Goal: Task Accomplishment & Management: Manage account settings

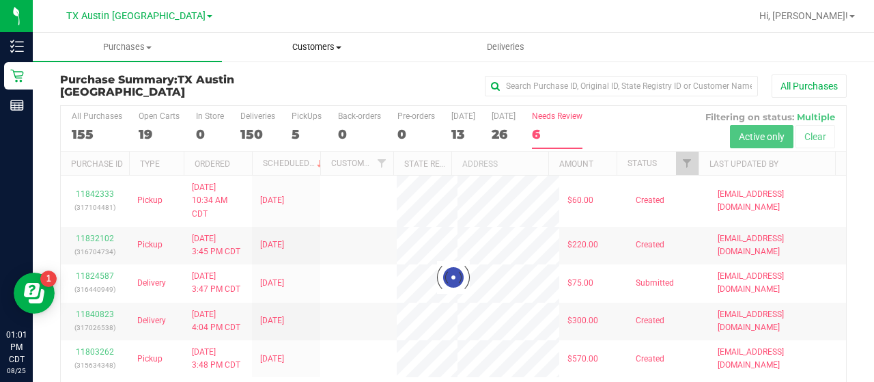
click at [326, 44] on span "Customers" at bounding box center [317, 47] width 188 height 12
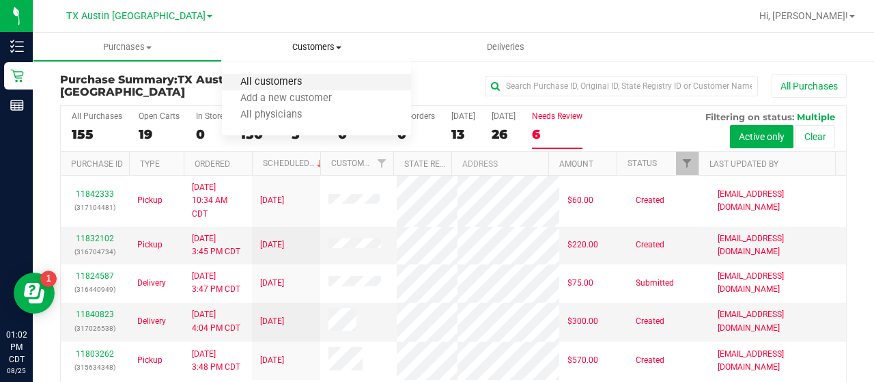
click at [290, 80] on span "All customers" at bounding box center [271, 83] width 98 height 12
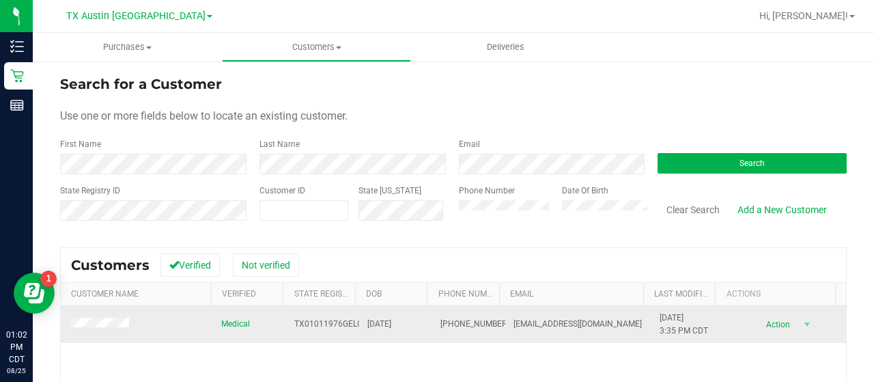
click at [92, 335] on td at bounding box center [137, 324] width 152 height 37
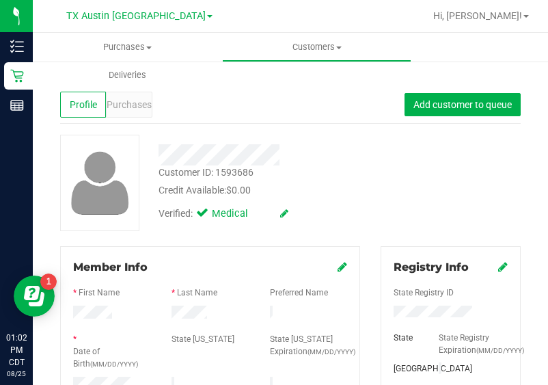
click at [353, 212] on div "Verified: Medical" at bounding box center [268, 212] width 240 height 30
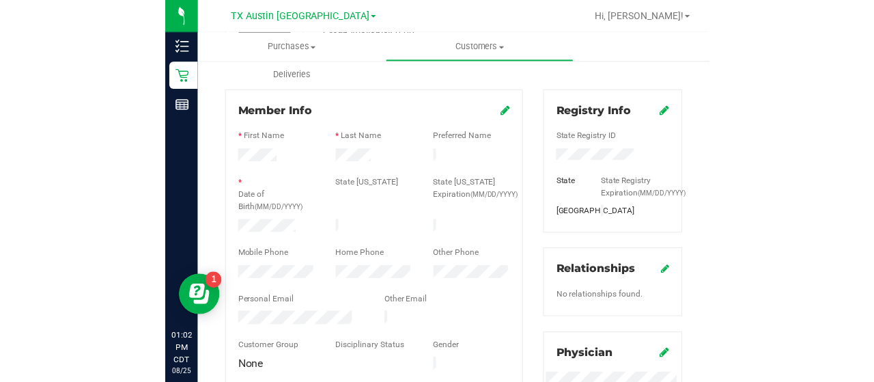
scroll to position [148, 0]
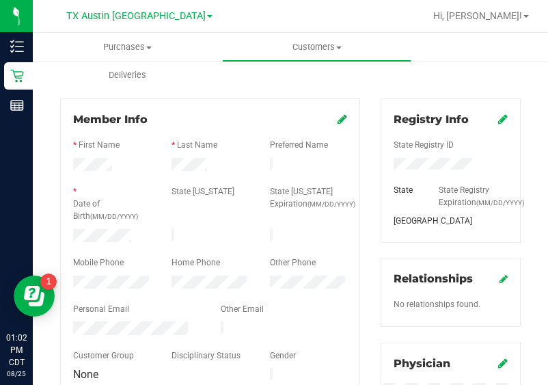
click at [190, 156] on div at bounding box center [210, 155] width 274 height 3
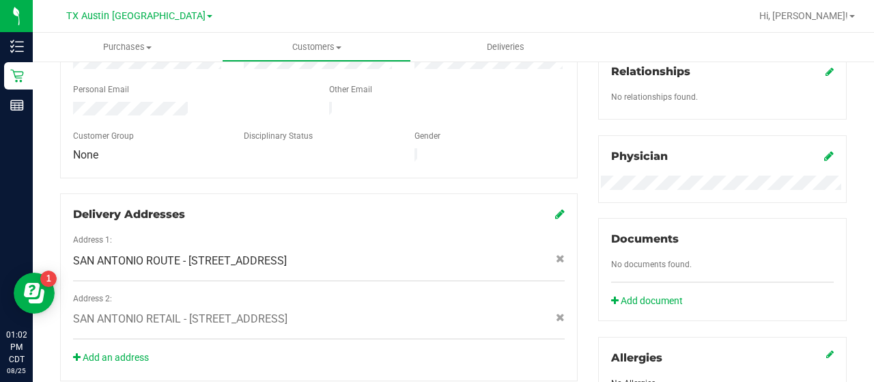
scroll to position [0, 0]
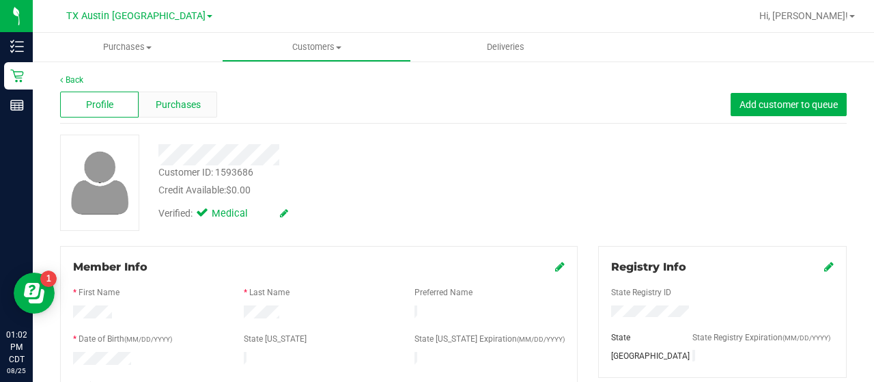
click at [169, 105] on span "Purchases" at bounding box center [178, 105] width 45 height 14
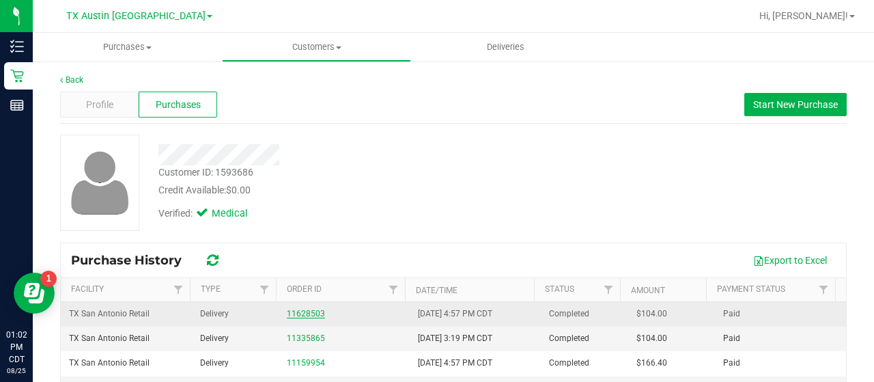
click at [293, 315] on link "11628503" at bounding box center [306, 314] width 38 height 10
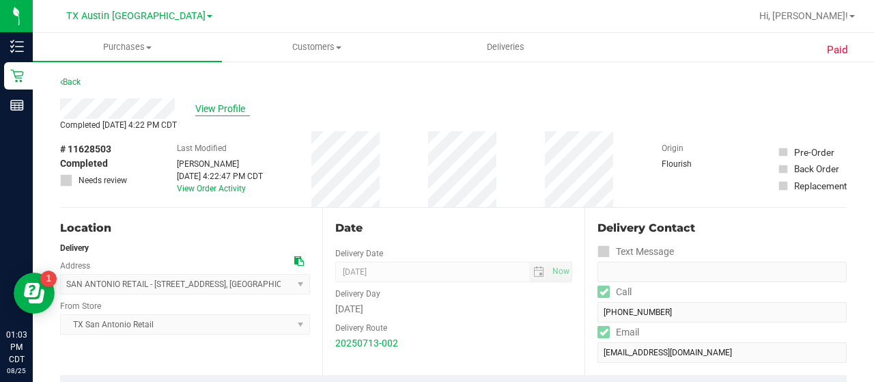
click at [227, 106] on span "View Profile" at bounding box center [222, 109] width 55 height 14
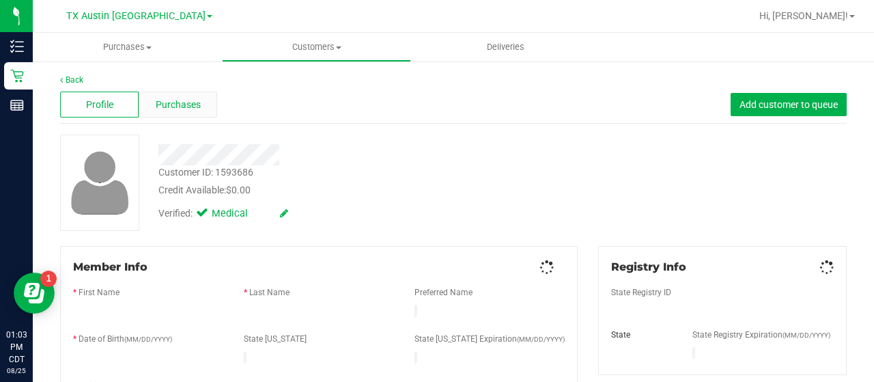
click at [195, 110] on span "Purchases" at bounding box center [178, 105] width 45 height 14
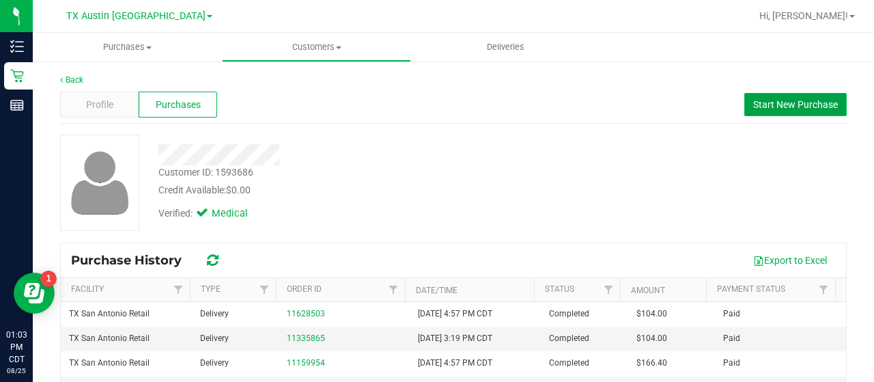
click at [794, 96] on button "Start New Purchase" at bounding box center [796, 104] width 102 height 23
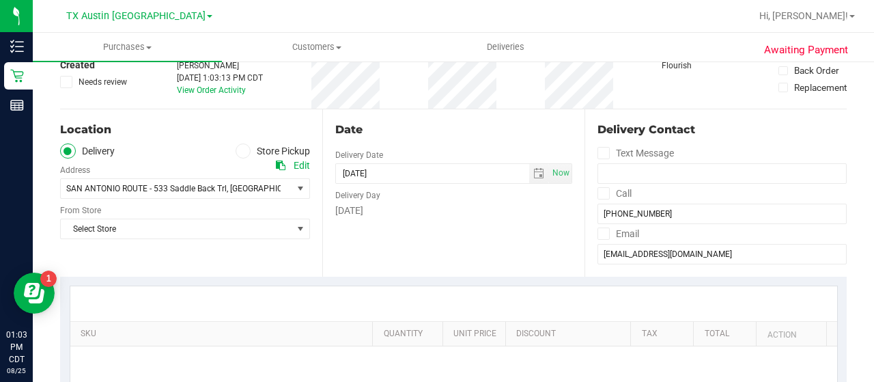
scroll to position [77, 0]
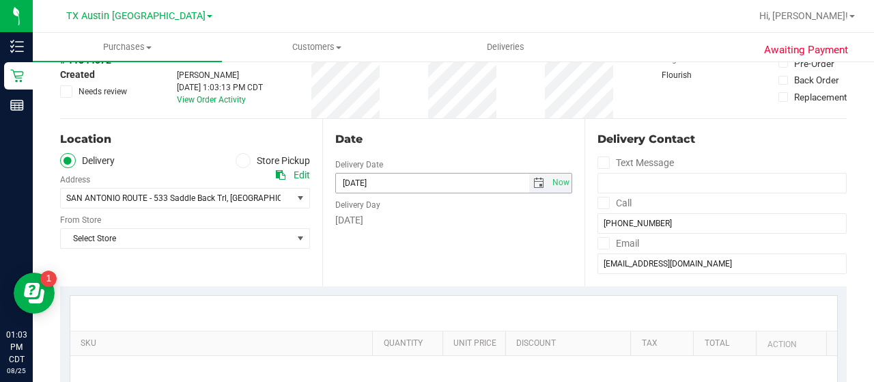
click at [534, 180] on span "select" at bounding box center [539, 183] width 11 height 11
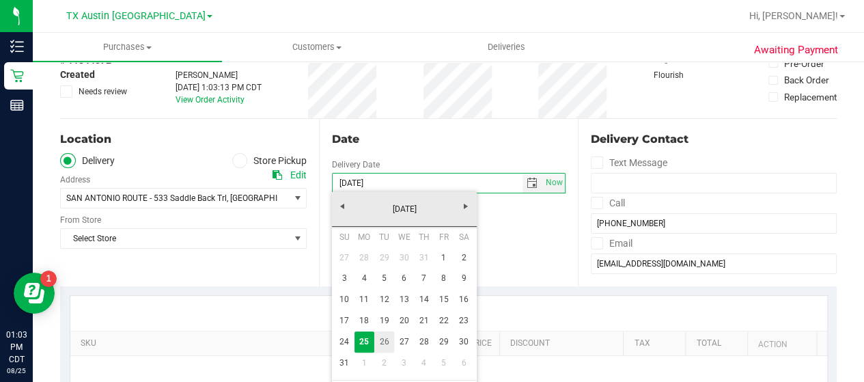
click at [389, 346] on link "26" at bounding box center [384, 341] width 20 height 21
type input "[DATE]"
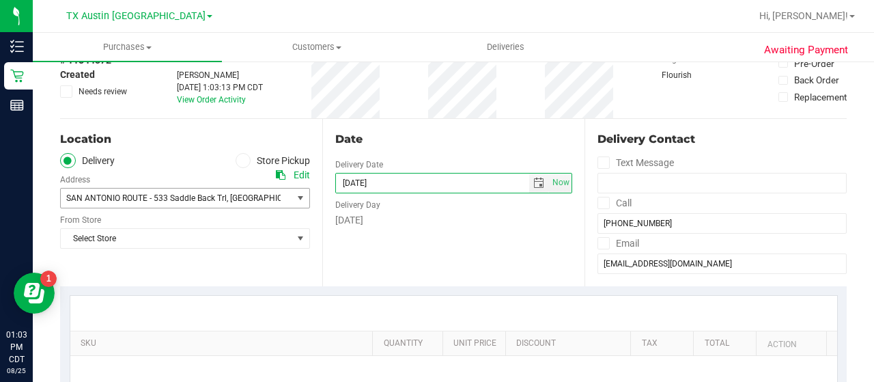
click at [213, 195] on span "SAN ANTONIO ROUTE - 533 Saddle Back Trl" at bounding box center [146, 198] width 161 height 10
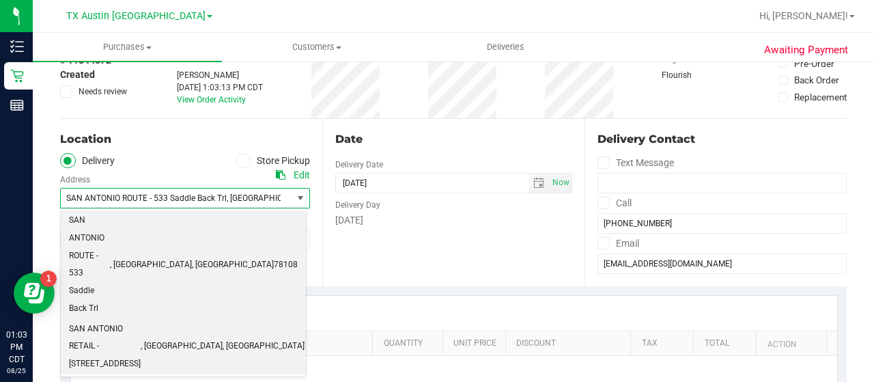
click at [141, 320] on span "SAN ANTONIO RETAIL - [STREET_ADDRESS]" at bounding box center [105, 346] width 72 height 53
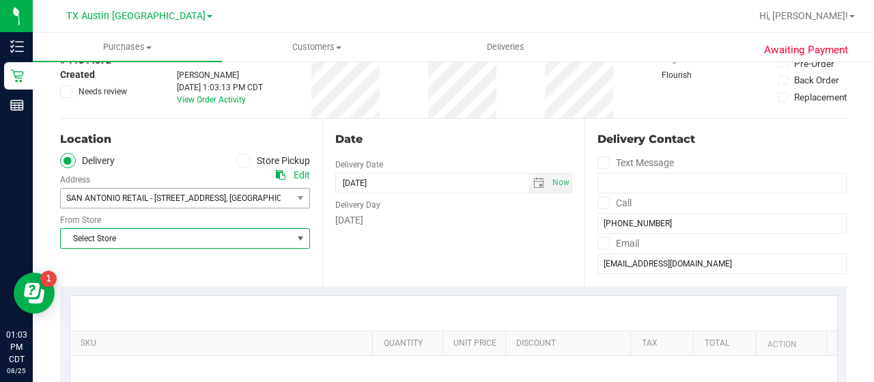
click at [179, 233] on span "Select Store" at bounding box center [177, 238] width 232 height 19
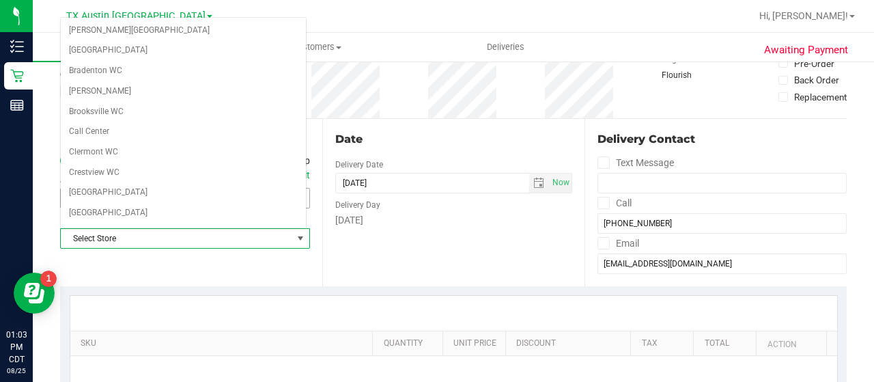
scroll to position [966, 0]
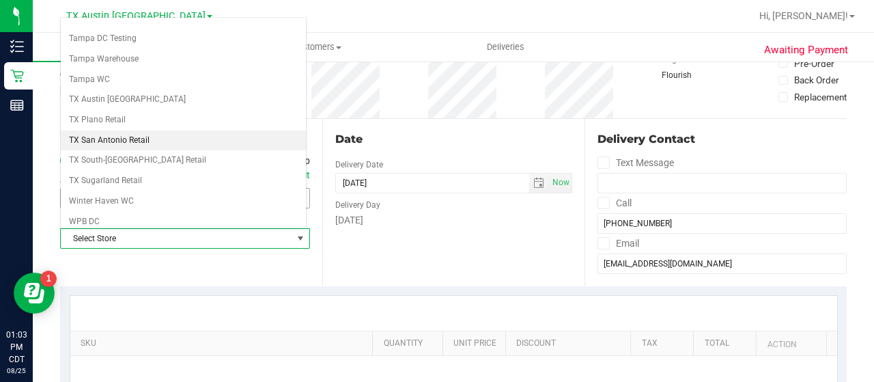
click at [150, 130] on li "TX San Antonio Retail" at bounding box center [183, 140] width 245 height 20
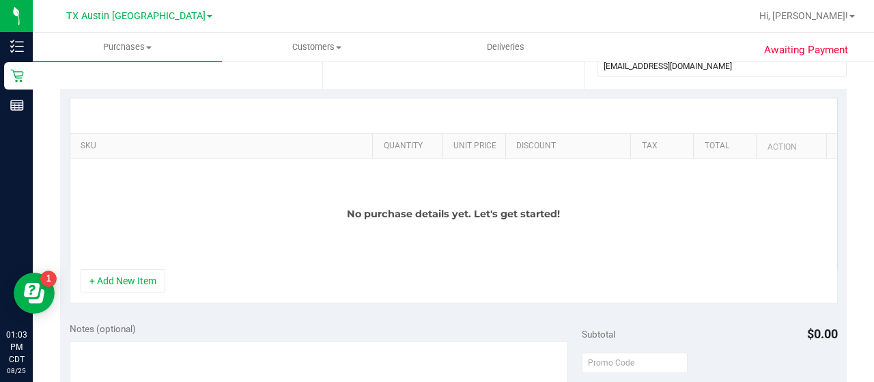
scroll to position [287, 0]
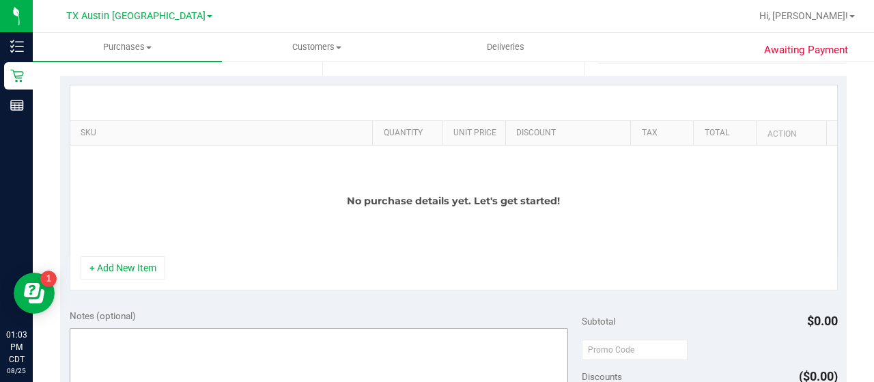
click at [105, 264] on button "+ Add New Item" at bounding box center [123, 267] width 85 height 23
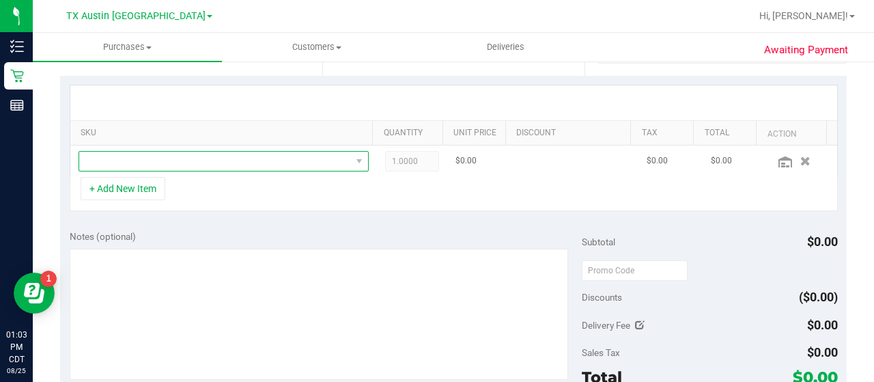
click at [216, 161] on span "NO DATA FOUND" at bounding box center [215, 161] width 272 height 19
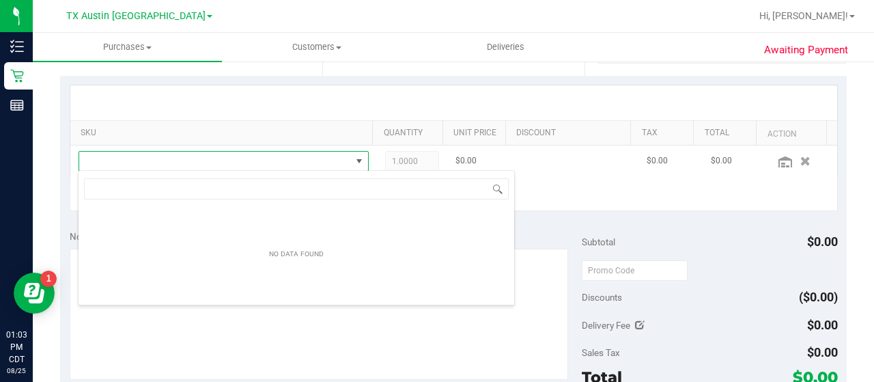
scroll to position [20, 275]
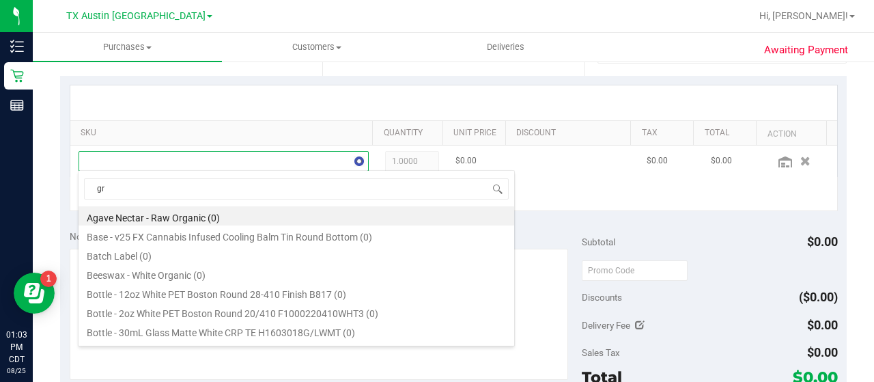
type input "gre"
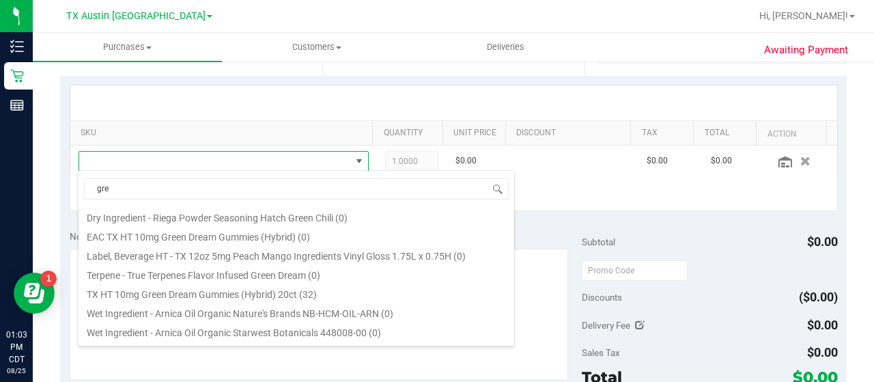
scroll to position [41, 0]
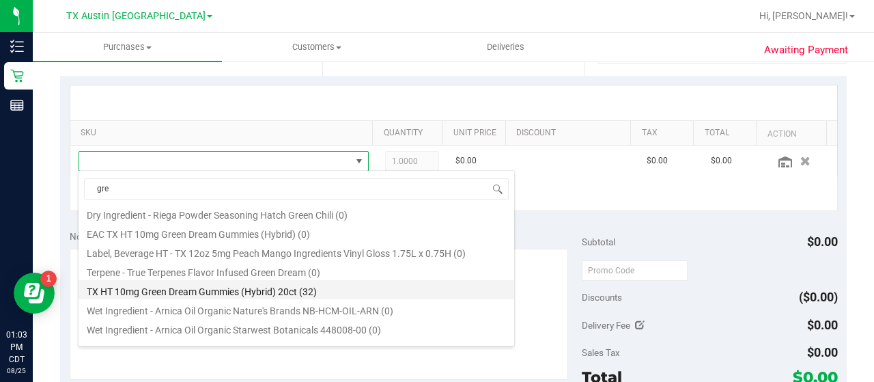
click at [268, 286] on li "TX HT 10mg Green Dream Gummies (Hybrid) 20ct (32)" at bounding box center [297, 289] width 436 height 19
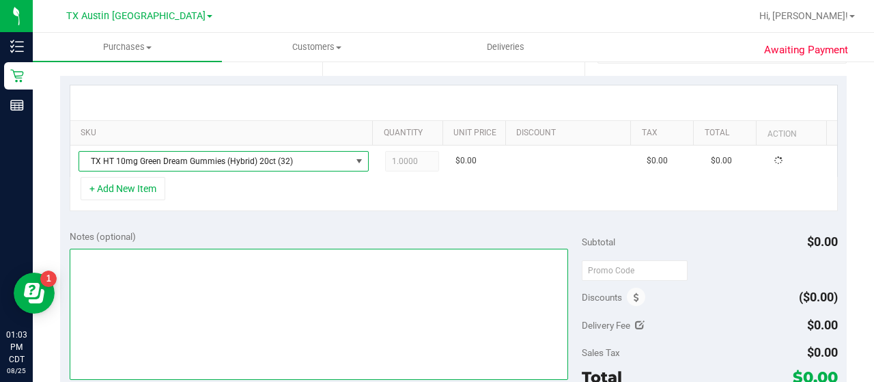
click at [359, 252] on textarea at bounding box center [319, 314] width 499 height 131
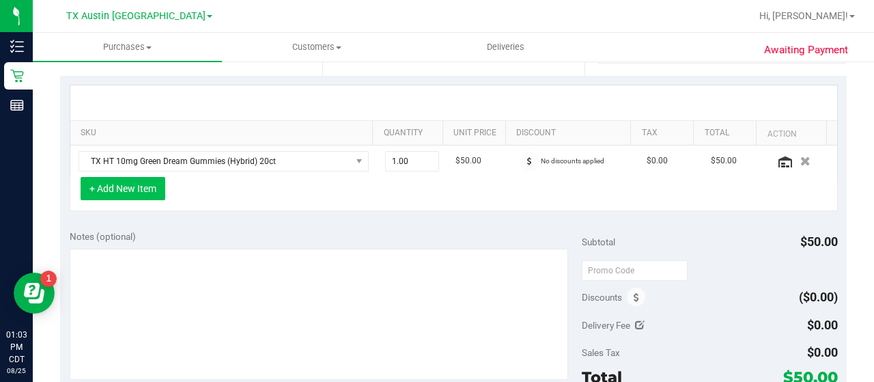
click at [128, 180] on button "+ Add New Item" at bounding box center [123, 188] width 85 height 23
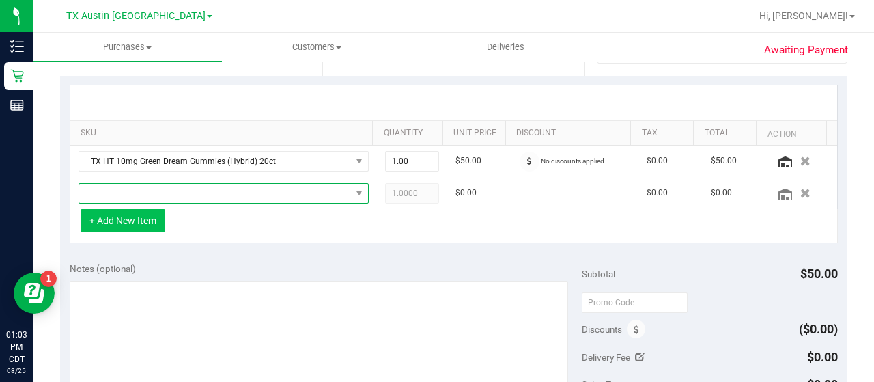
click at [251, 189] on span "NO DATA FOUND" at bounding box center [215, 193] width 272 height 19
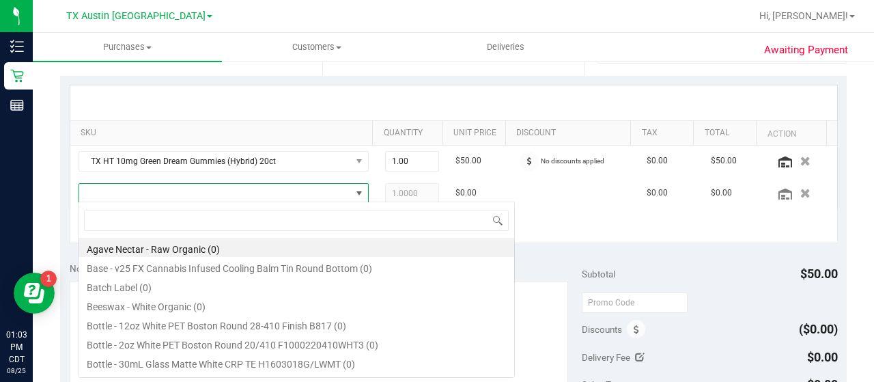
scroll to position [20, 275]
type input "[US_STATE]"
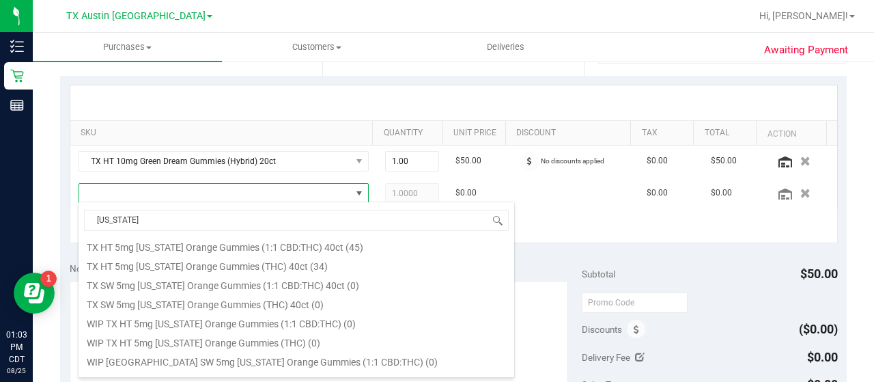
scroll to position [227, 0]
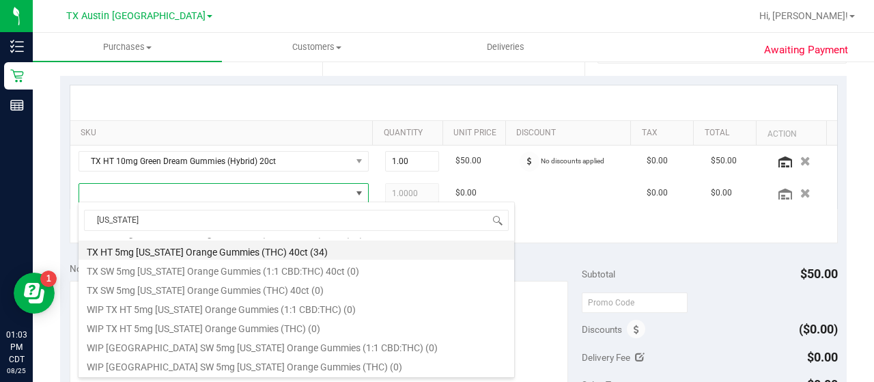
click at [365, 244] on li "TX HT 5mg [US_STATE] Orange Gummies (THC) 40ct (34)" at bounding box center [297, 249] width 436 height 19
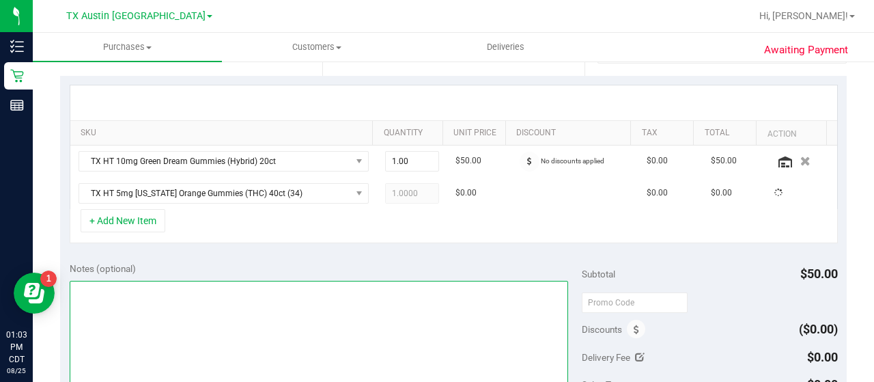
click at [301, 284] on textarea at bounding box center [319, 346] width 499 height 131
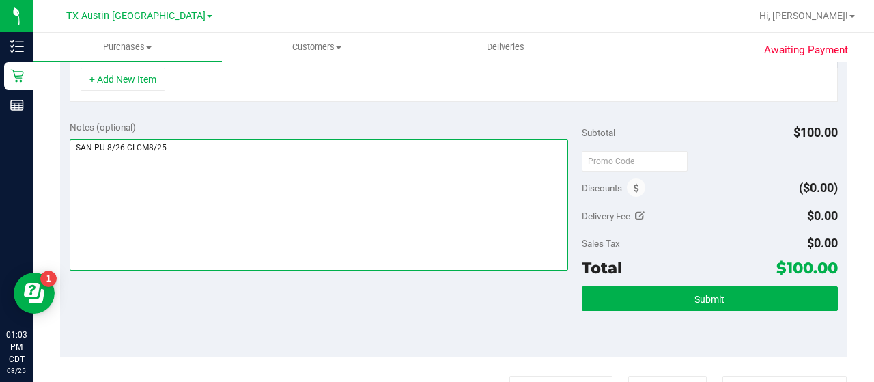
scroll to position [436, 0]
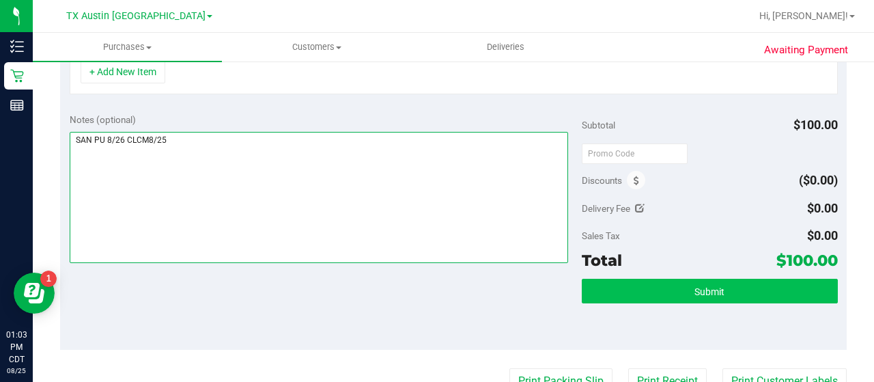
type textarea "SAN PU 8/26 CLCM8/25"
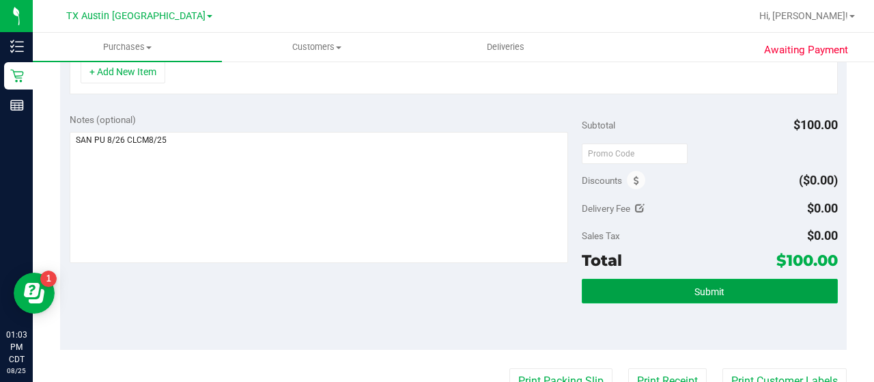
click at [688, 280] on button "Submit" at bounding box center [710, 291] width 256 height 25
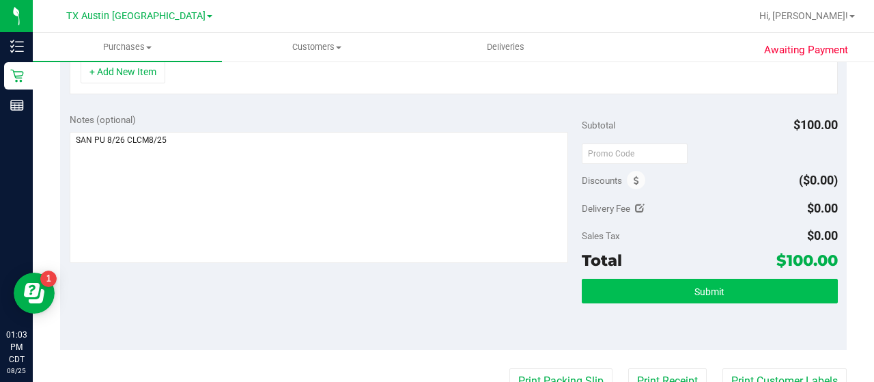
scroll to position [414, 0]
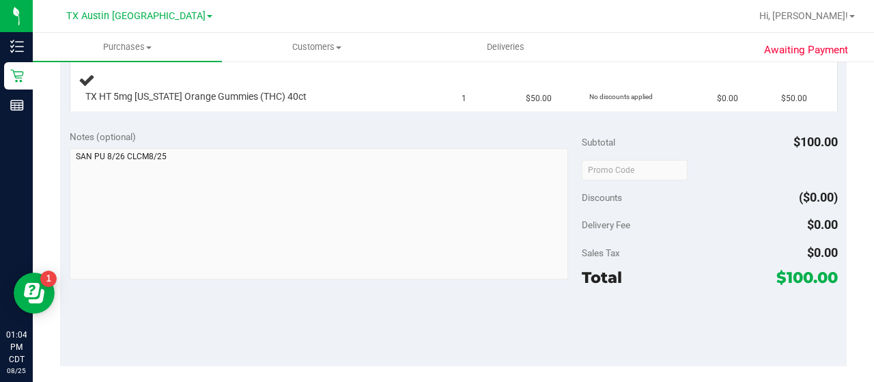
scroll to position [393, 0]
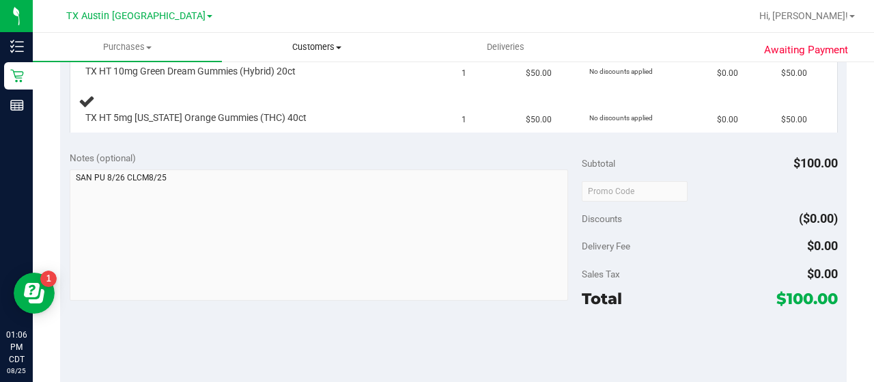
click at [297, 38] on uib-tab-heading "Customers All customers Add a new customer All physicians" at bounding box center [317, 46] width 188 height 27
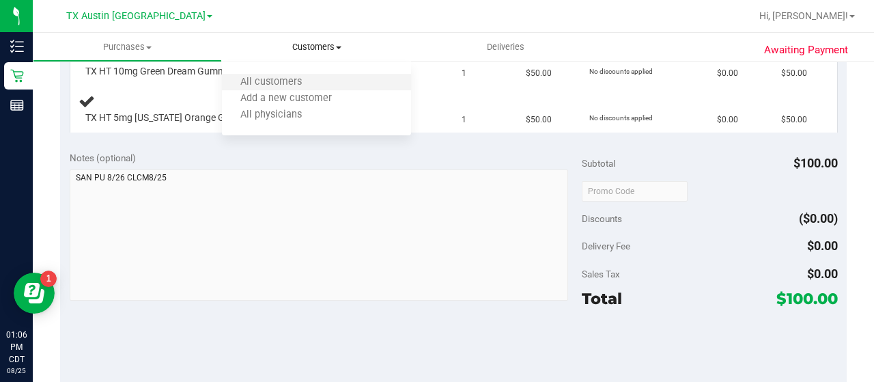
click at [290, 76] on li "All customers" at bounding box center [316, 82] width 189 height 16
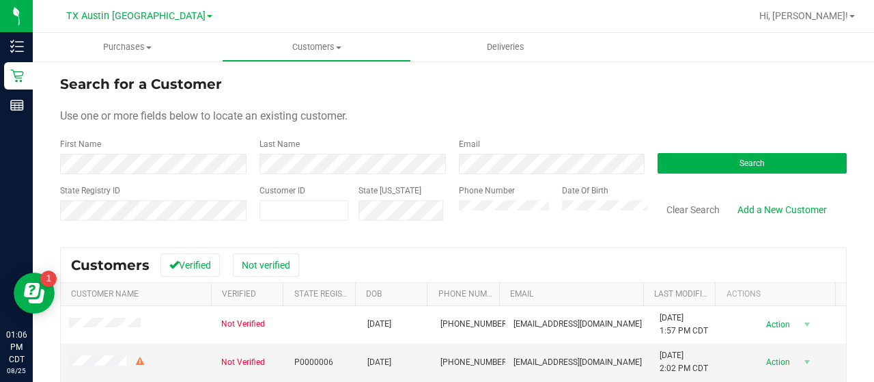
click at [477, 178] on form "Search for a Customer Use one or more fields below to locate an existing custom…" at bounding box center [453, 153] width 787 height 159
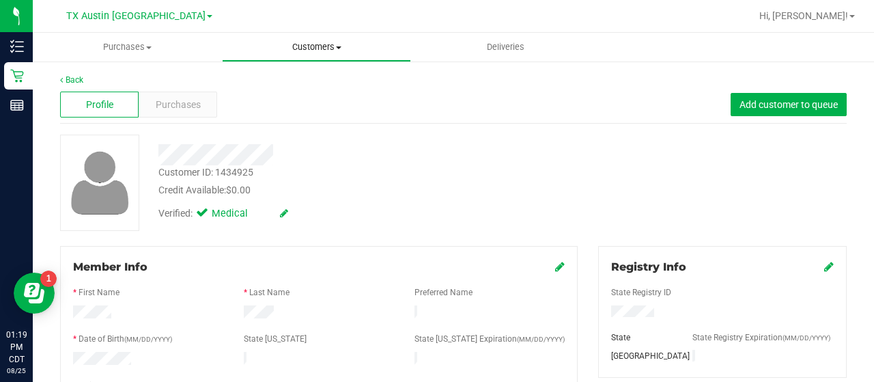
click at [324, 42] on span "Customers" at bounding box center [317, 47] width 188 height 12
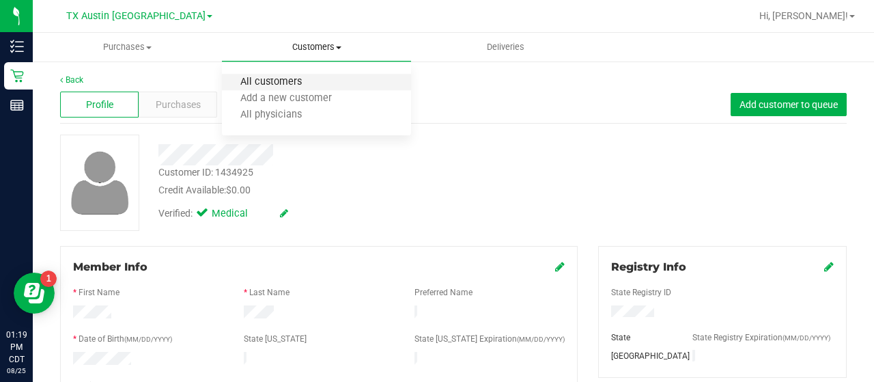
click at [286, 87] on span "All customers" at bounding box center [271, 83] width 98 height 12
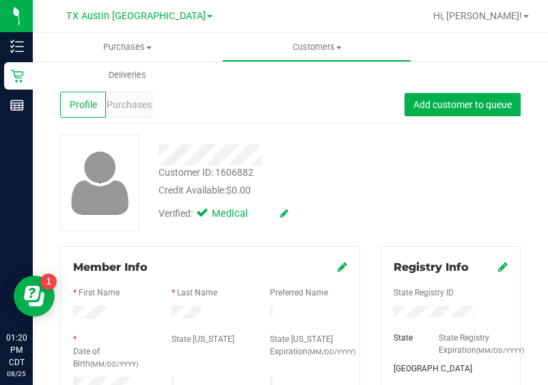
click at [144, 100] on span "Purchases" at bounding box center [129, 105] width 45 height 14
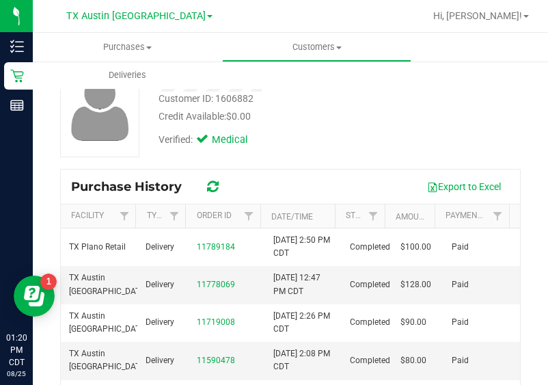
scroll to position [81, 0]
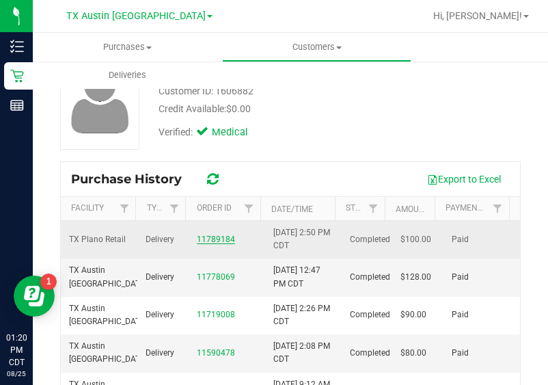
click at [210, 236] on link "11789184" at bounding box center [216, 239] width 38 height 10
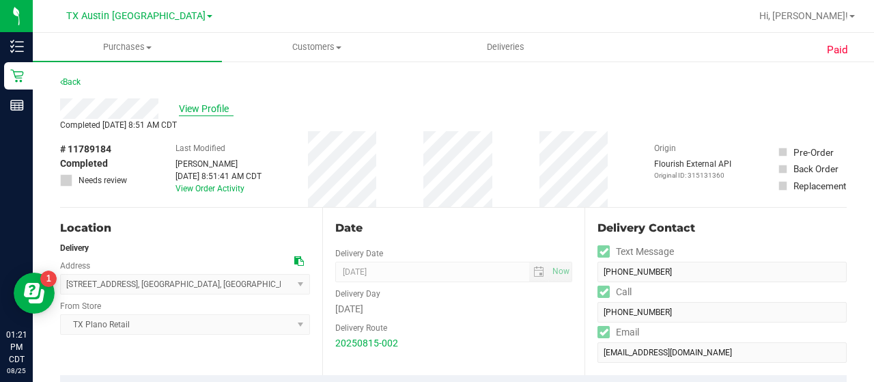
click at [204, 108] on span "View Profile" at bounding box center [206, 109] width 55 height 14
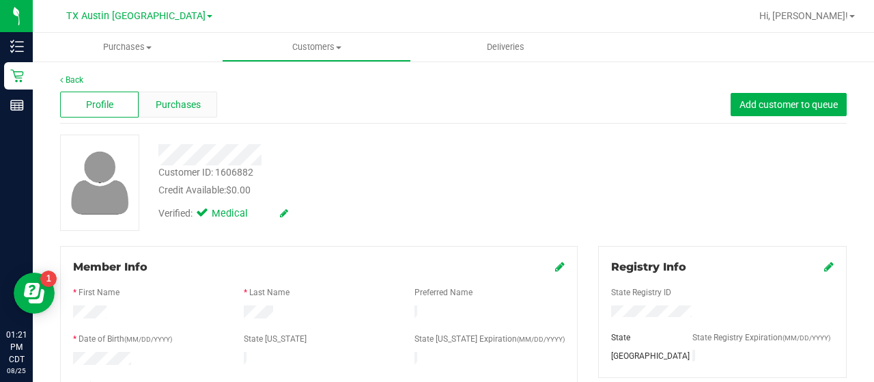
click at [183, 98] on span "Purchases" at bounding box center [178, 105] width 45 height 14
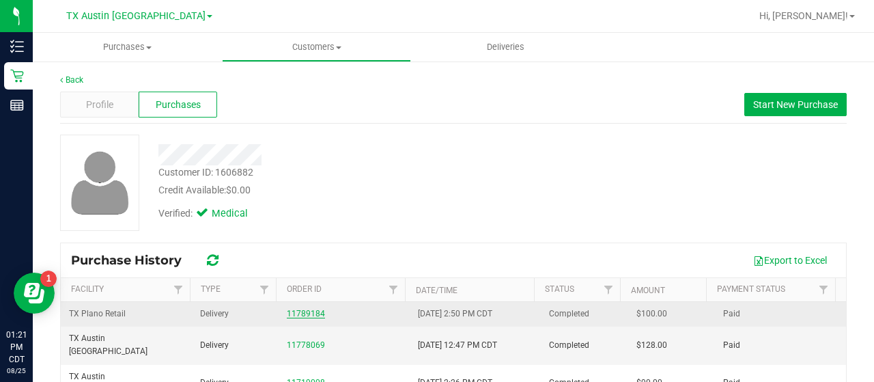
click at [305, 311] on link "11789184" at bounding box center [306, 314] width 38 height 10
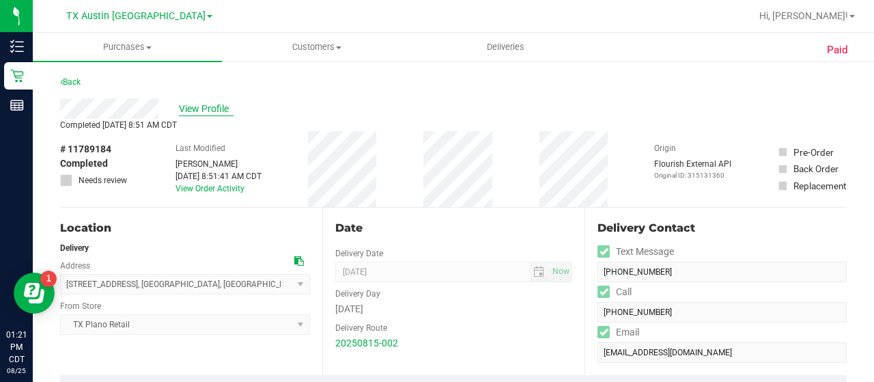
click at [208, 104] on span "View Profile" at bounding box center [206, 109] width 55 height 14
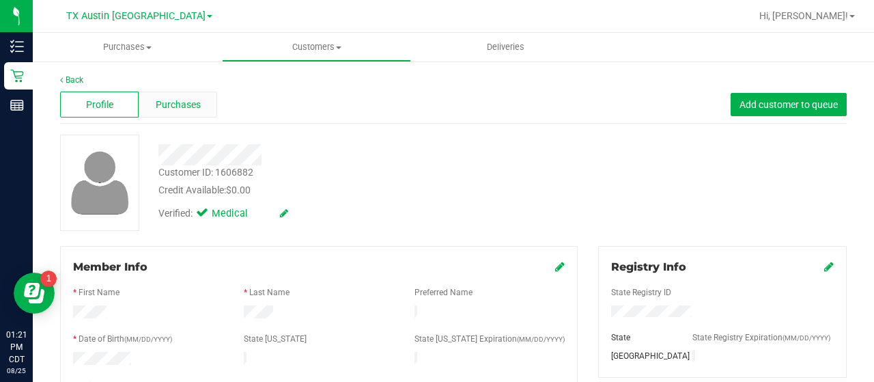
click at [193, 115] on div "Purchases" at bounding box center [178, 105] width 79 height 26
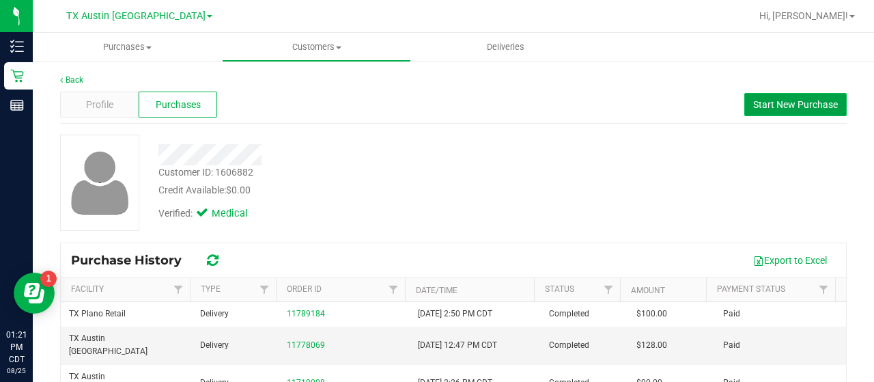
click at [771, 93] on button "Start New Purchase" at bounding box center [796, 104] width 102 height 23
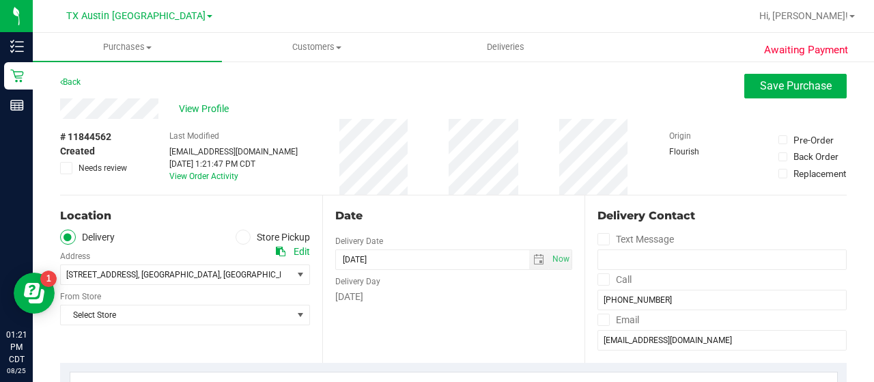
scroll to position [78, 0]
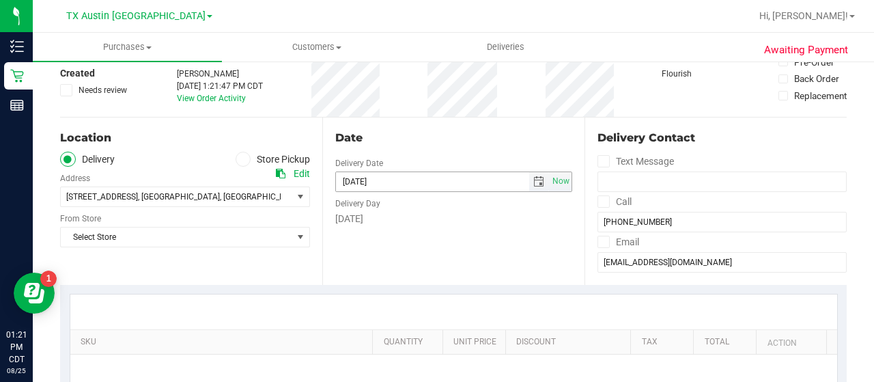
click at [534, 181] on span "select" at bounding box center [539, 181] width 11 height 11
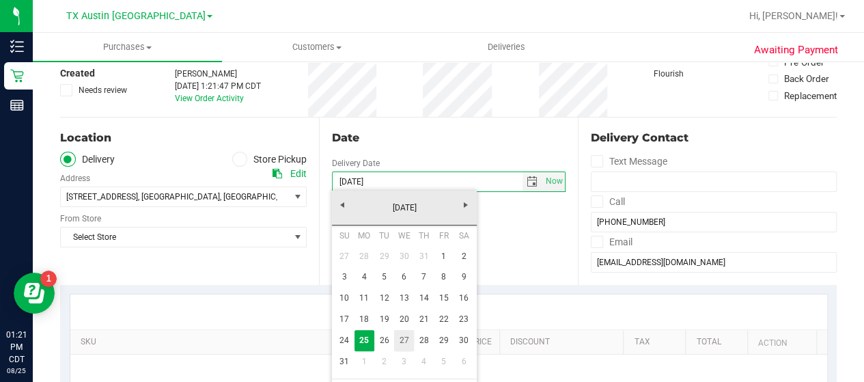
click at [403, 339] on link "27" at bounding box center [404, 340] width 20 height 21
type input "[DATE]"
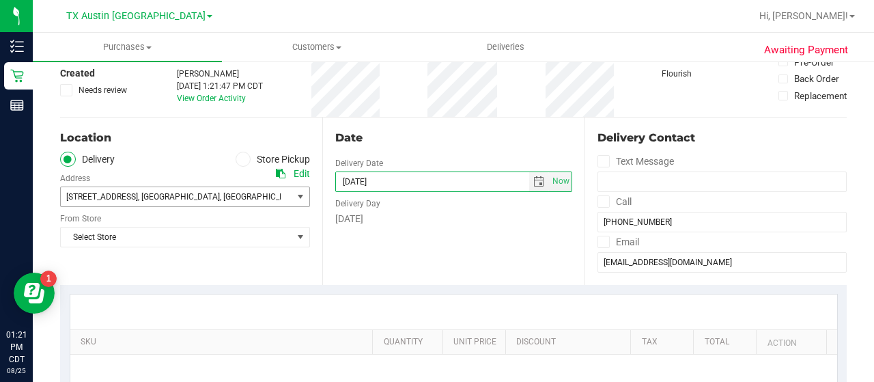
click at [149, 193] on span ", [GEOGRAPHIC_DATA]" at bounding box center [179, 197] width 82 height 10
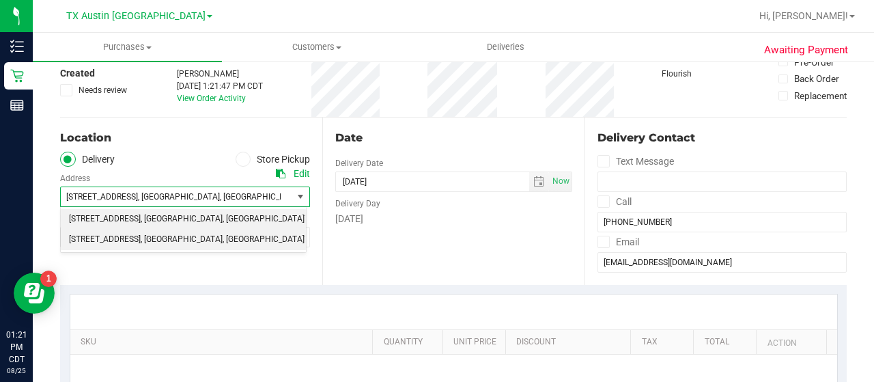
click at [147, 215] on span ", [GEOGRAPHIC_DATA]" at bounding box center [182, 219] width 82 height 18
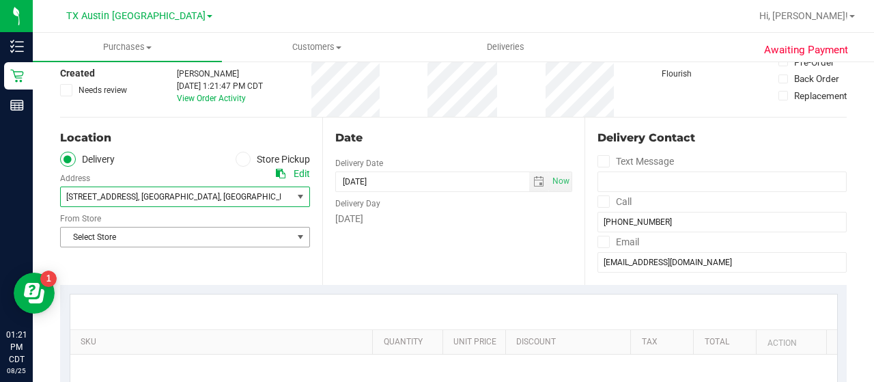
click at [153, 229] on span "Select Store" at bounding box center [177, 236] width 232 height 19
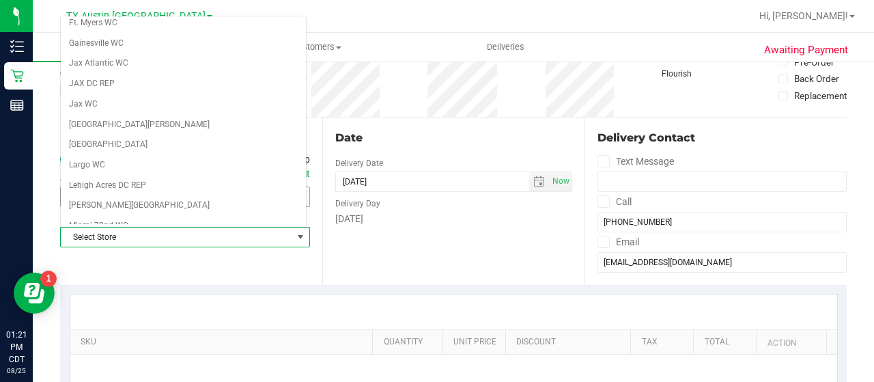
scroll to position [966, 0]
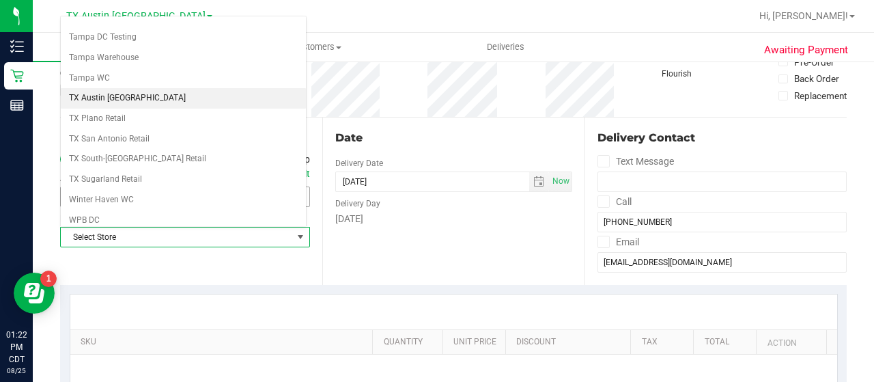
click at [111, 88] on li "TX Austin [GEOGRAPHIC_DATA]" at bounding box center [183, 98] width 245 height 20
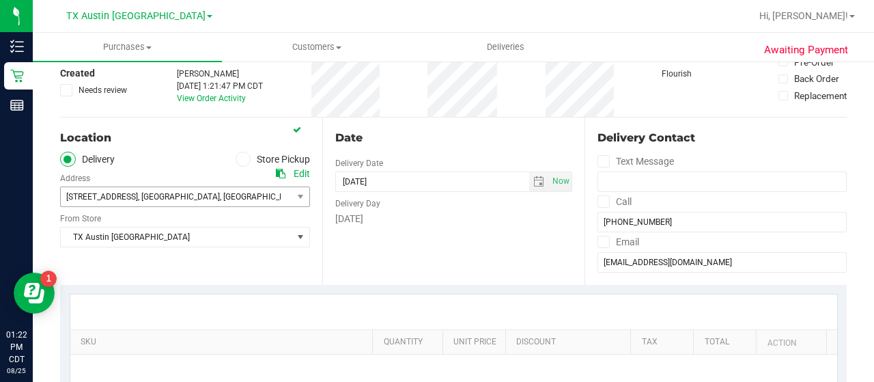
click at [240, 267] on div "Location Delivery Store Pickup Address Edit [STREET_ADDRESS] , [GEOGRAPHIC_DATA…" at bounding box center [191, 201] width 262 height 167
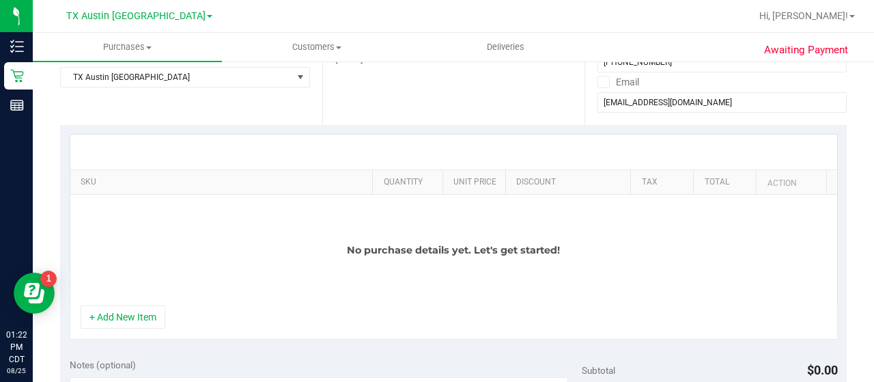
scroll to position [240, 0]
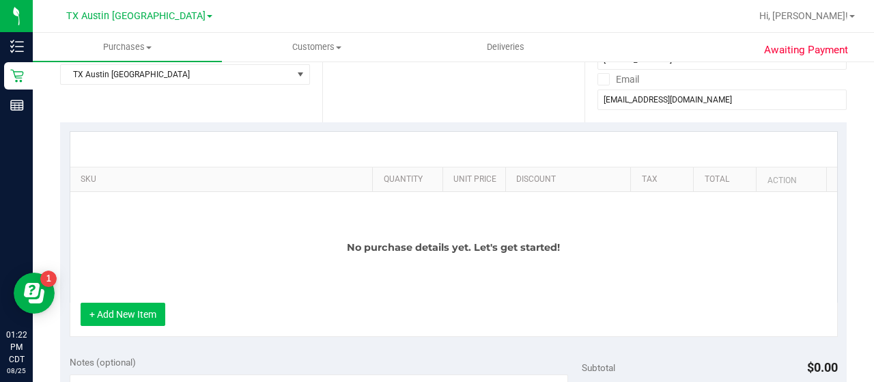
click at [144, 314] on button "+ Add New Item" at bounding box center [123, 314] width 85 height 23
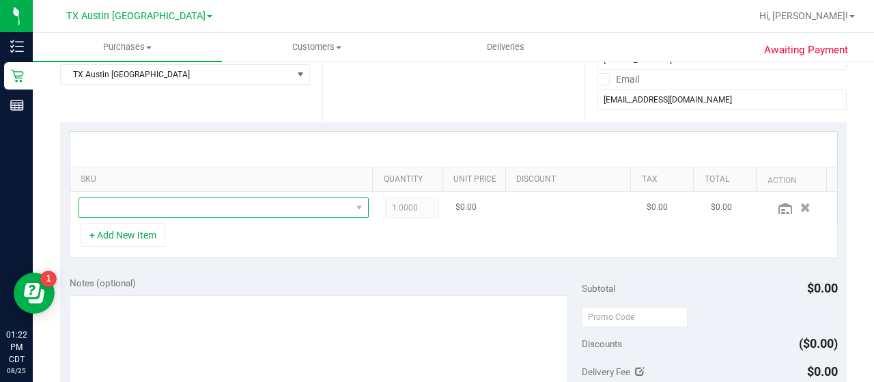
click at [174, 206] on span "NO DATA FOUND" at bounding box center [215, 207] width 272 height 19
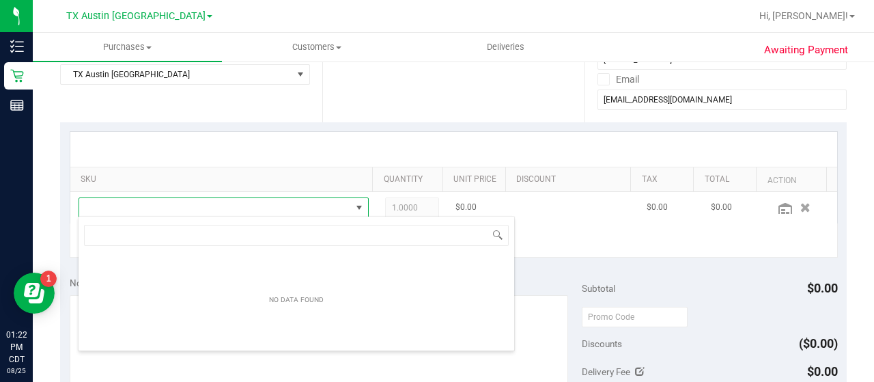
scroll to position [20, 275]
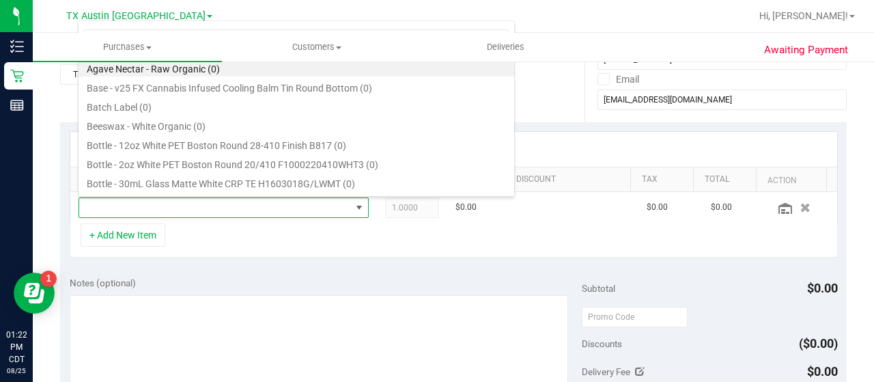
click at [266, 241] on div "+ Add New Item" at bounding box center [454, 240] width 769 height 34
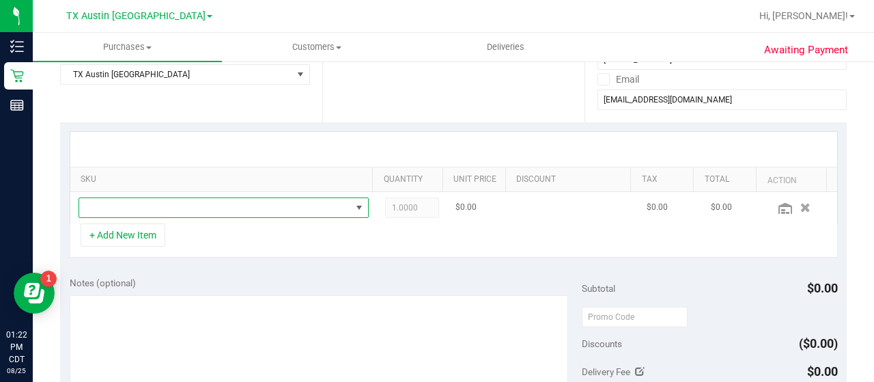
click at [254, 205] on span "NO DATA FOUND" at bounding box center [215, 207] width 272 height 19
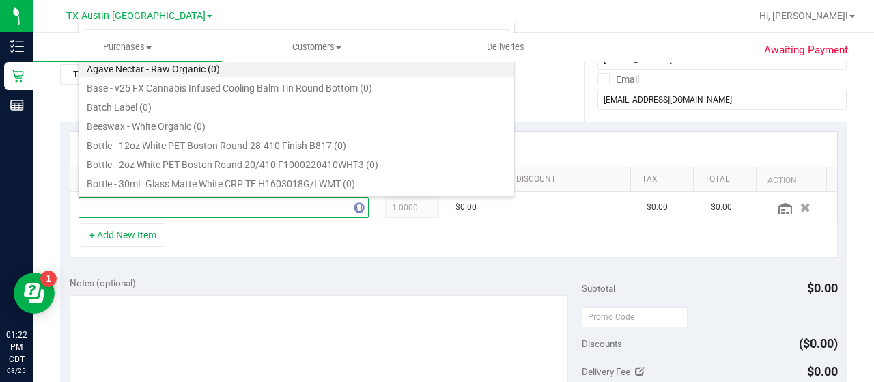
type input "straw"
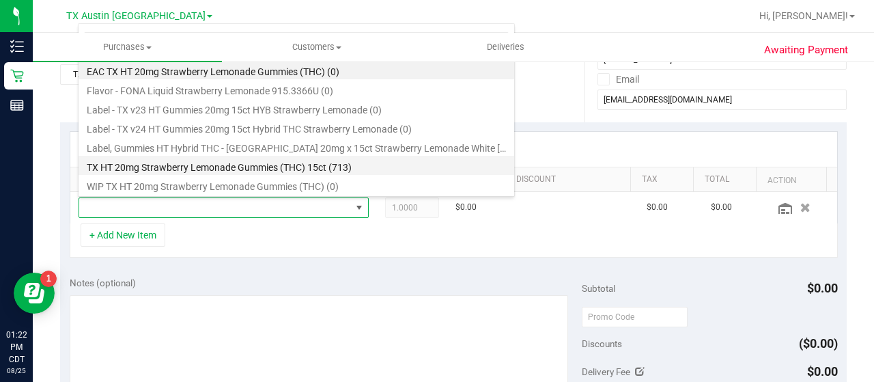
click at [396, 158] on li "TX HT 20mg Strawberry Lemonade Gummies (THC) 15ct (713)" at bounding box center [297, 165] width 436 height 19
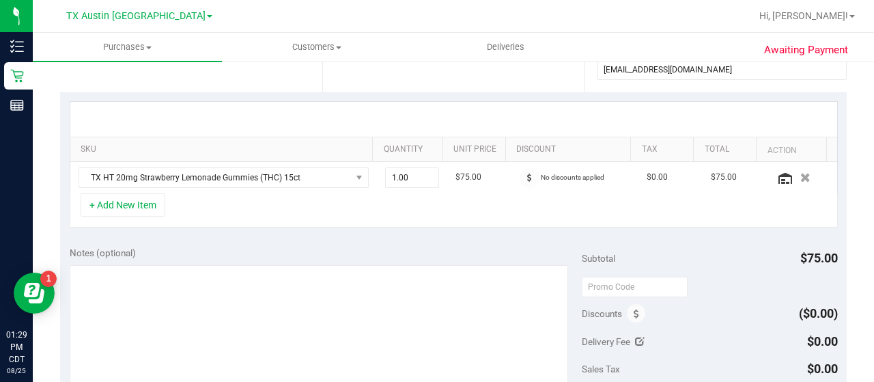
scroll to position [300, 0]
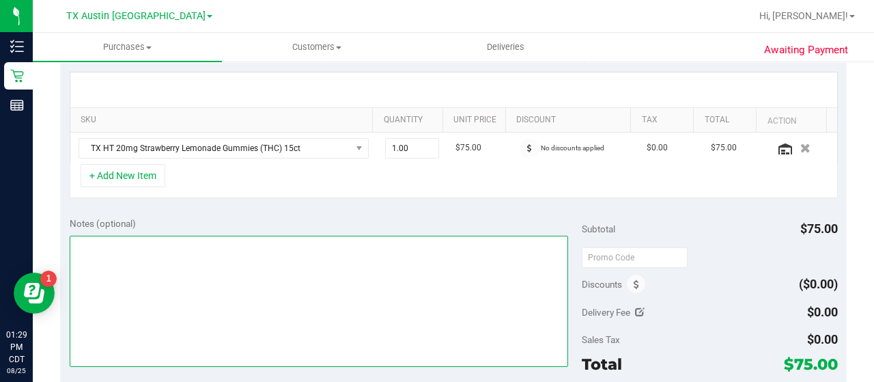
click at [468, 237] on textarea at bounding box center [319, 301] width 499 height 131
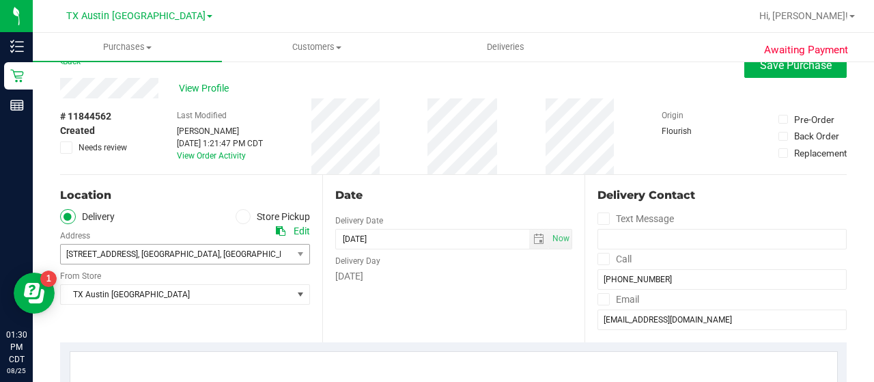
scroll to position [0, 0]
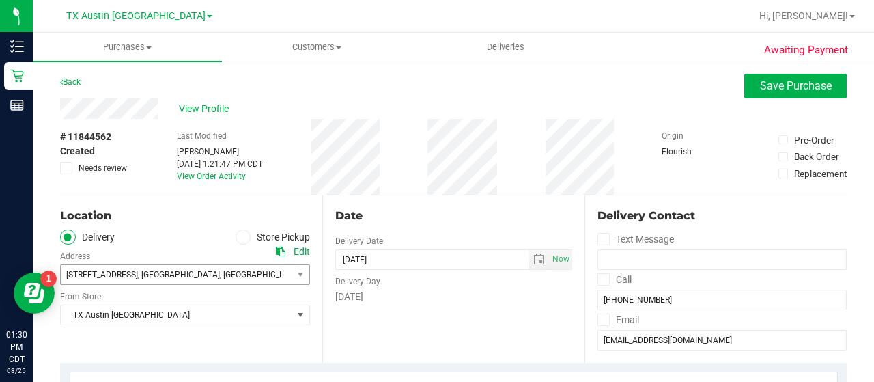
type textarea "FTW PU 8/27 CCLM8/25"
click at [197, 100] on div "View Profile" at bounding box center [453, 108] width 787 height 20
click at [197, 106] on span "View Profile" at bounding box center [206, 109] width 55 height 14
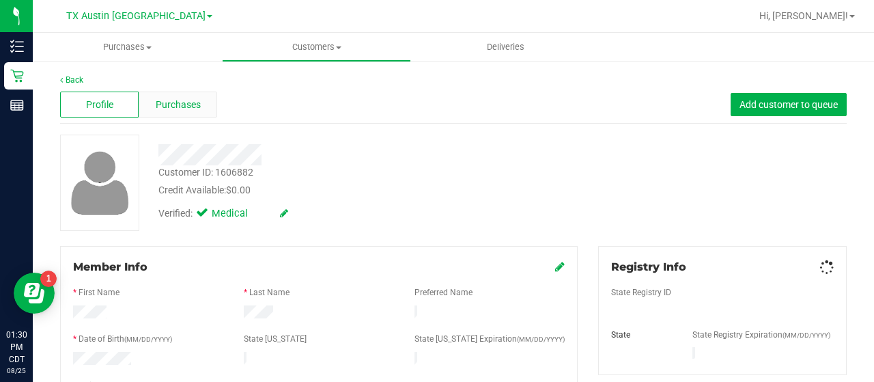
click at [204, 105] on div "Purchases" at bounding box center [178, 105] width 79 height 26
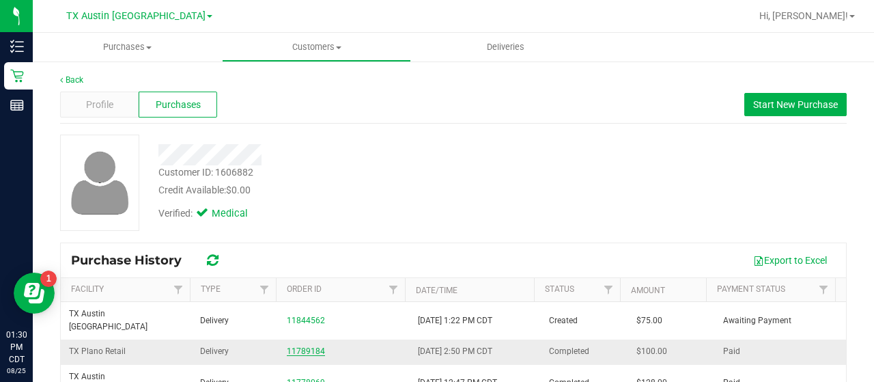
click at [300, 346] on link "11789184" at bounding box center [306, 351] width 38 height 10
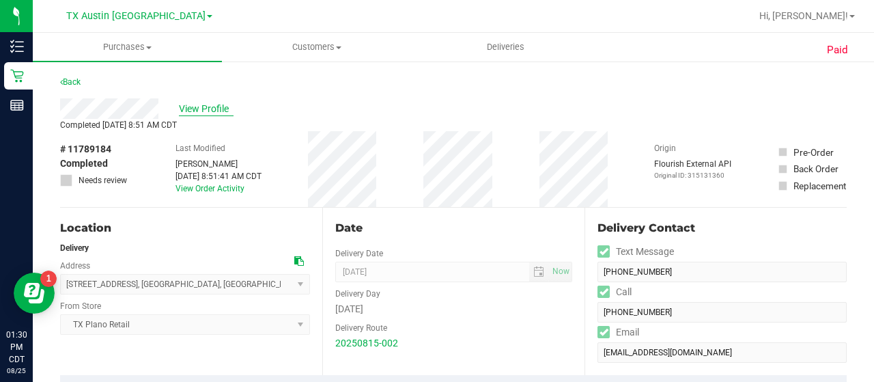
click at [205, 111] on span "View Profile" at bounding box center [206, 109] width 55 height 14
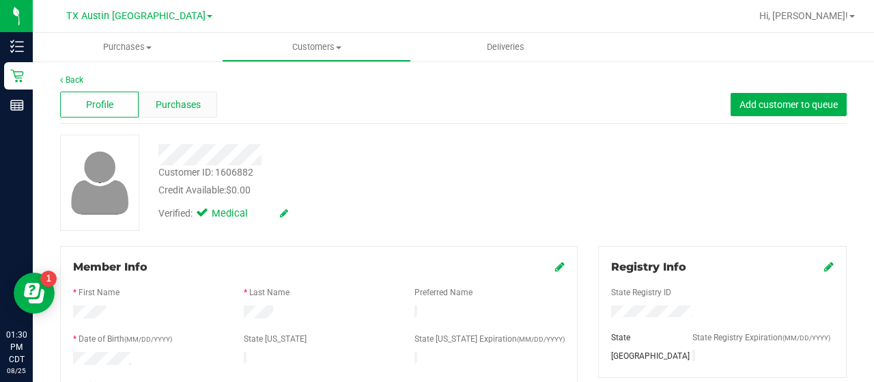
click at [190, 108] on span "Purchases" at bounding box center [178, 105] width 45 height 14
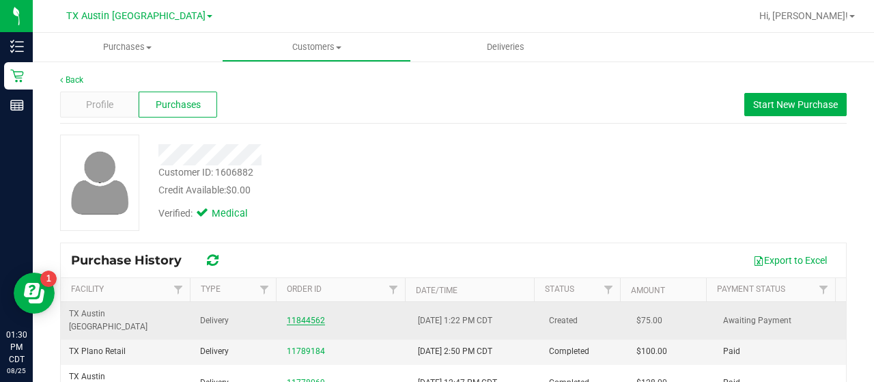
click at [305, 316] on link "11844562" at bounding box center [306, 321] width 38 height 10
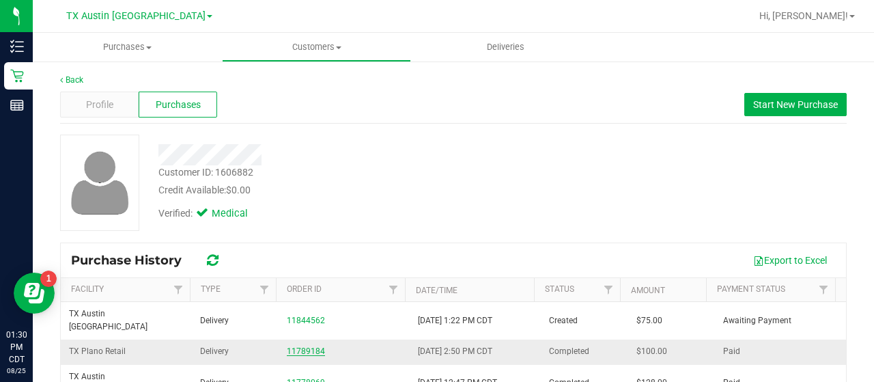
click at [309, 346] on link "11789184" at bounding box center [306, 351] width 38 height 10
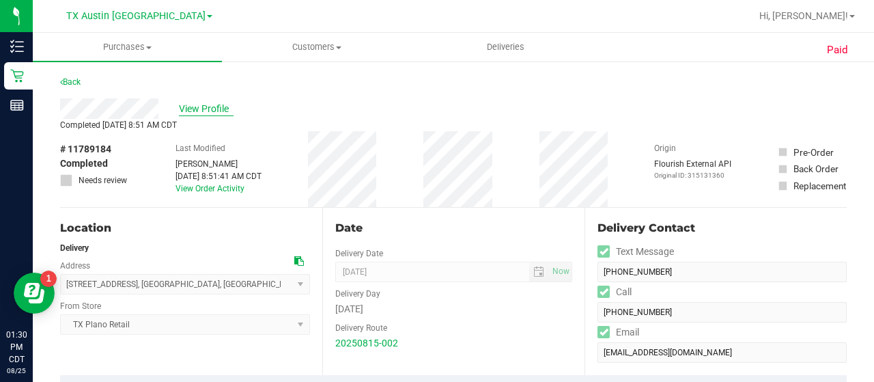
click at [187, 106] on span "View Profile" at bounding box center [206, 109] width 55 height 14
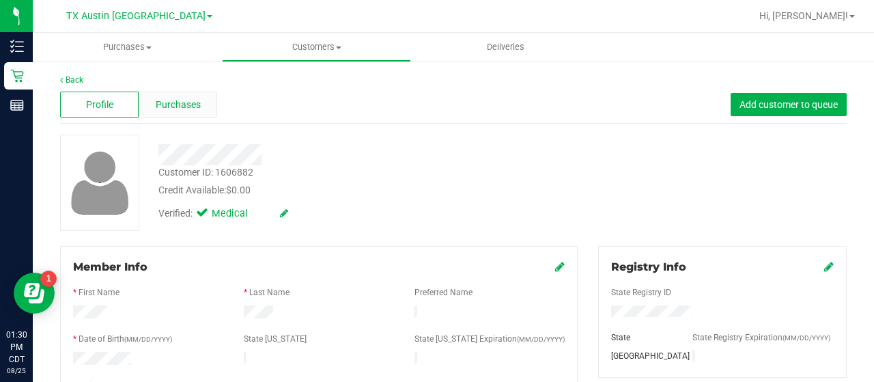
click at [187, 109] on span "Purchases" at bounding box center [178, 105] width 45 height 14
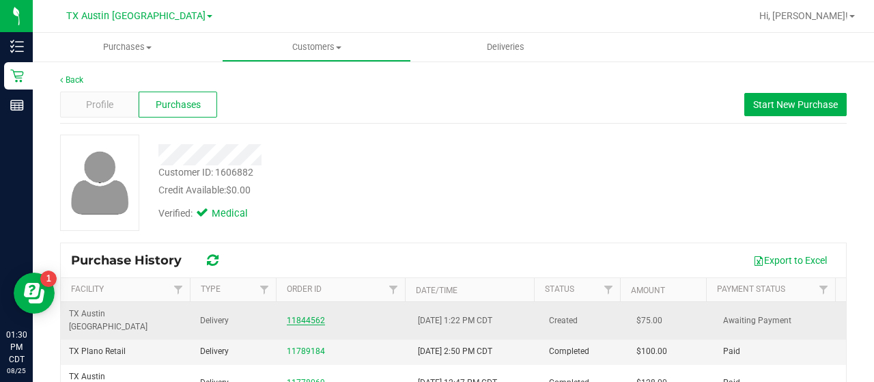
click at [287, 316] on link "11844562" at bounding box center [306, 321] width 38 height 10
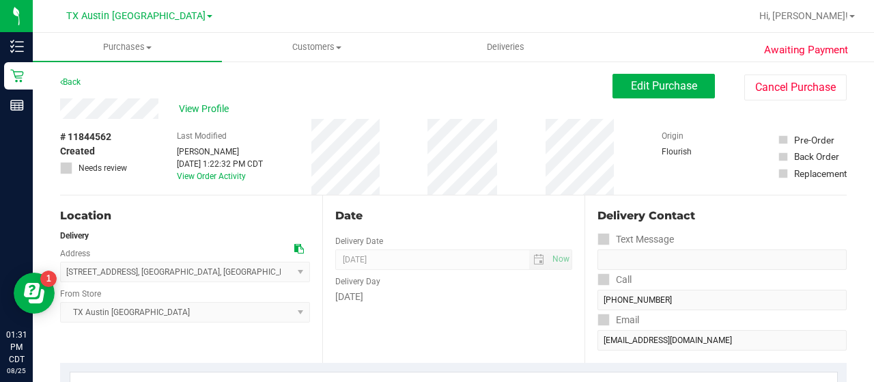
click at [447, 214] on div "Date" at bounding box center [453, 216] width 237 height 16
click at [268, 208] on div "Location" at bounding box center [185, 216] width 250 height 16
click at [665, 87] on span "Edit Purchase" at bounding box center [664, 85] width 66 height 13
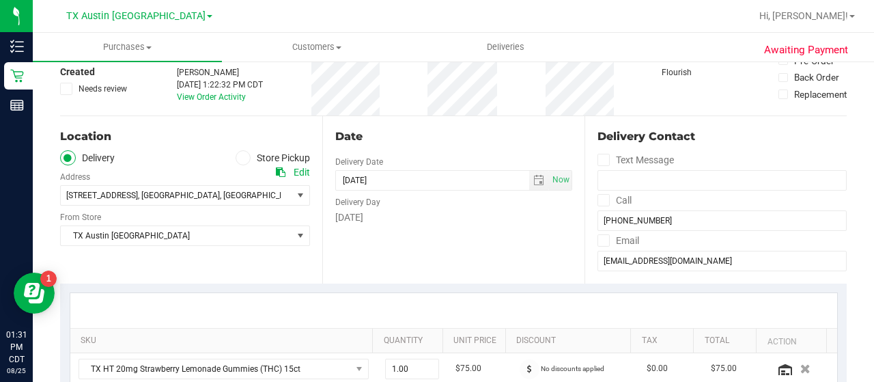
scroll to position [242, 0]
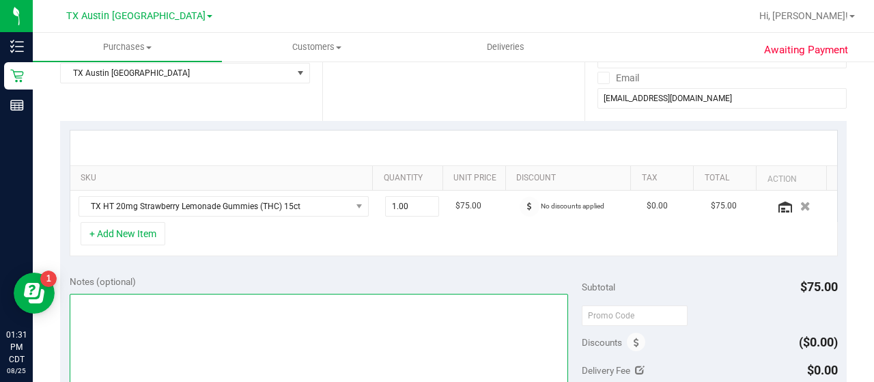
click at [475, 297] on textarea at bounding box center [319, 359] width 499 height 131
type textarea "FTW PU 8/27 CCLM8/25"
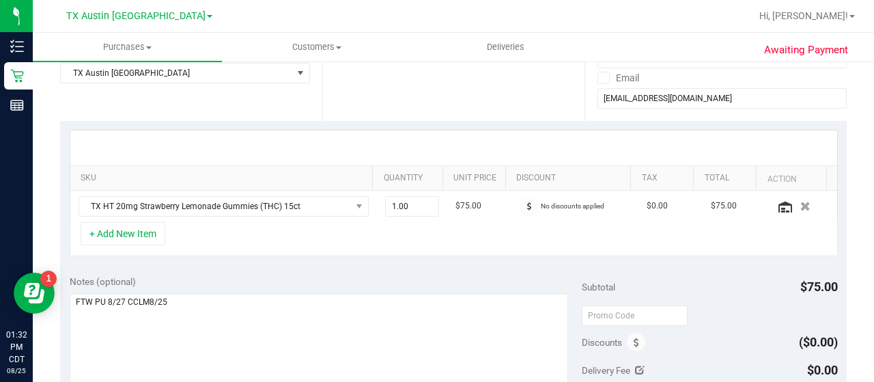
click at [233, 268] on div "Notes (optional) Subtotal $75.00 Discounts ($0.00) Delivery Fee $0.00 Sales Tax…" at bounding box center [453, 389] width 787 height 246
click at [273, 266] on div "Notes (optional) Subtotal $75.00 Discounts ($0.00) Delivery Fee $0.00 Sales Tax…" at bounding box center [453, 389] width 787 height 246
click at [273, 267] on div "Notes (optional) Subtotal $75.00 Discounts ($0.00) Delivery Fee $0.00 Sales Tax…" at bounding box center [453, 389] width 787 height 246
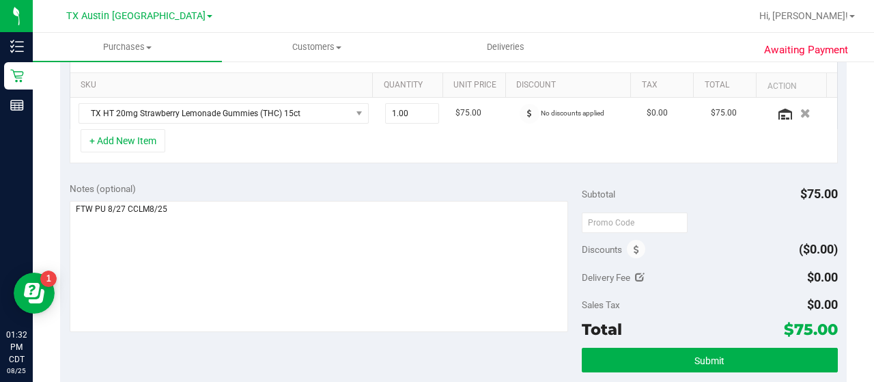
scroll to position [335, 0]
click at [394, 161] on div "SKU Quantity Unit Price Discount Tax Total Action TX HT 20mg Strawberry Lemonad…" at bounding box center [453, 100] width 787 height 145
click at [141, 141] on button "+ Add New Item" at bounding box center [123, 140] width 85 height 23
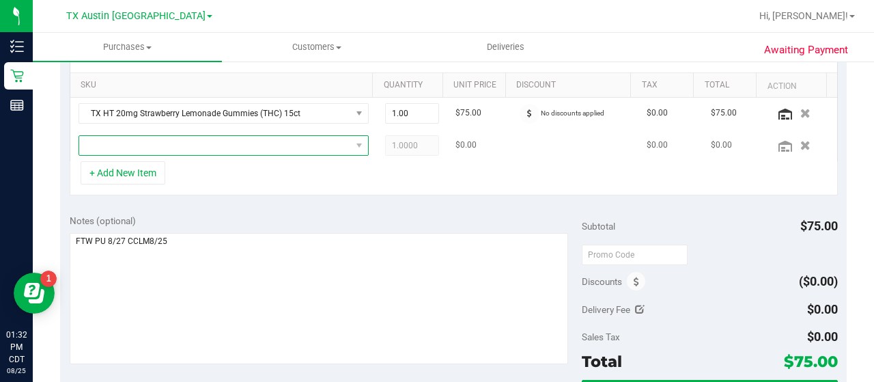
click at [194, 146] on span "NO DATA FOUND" at bounding box center [215, 145] width 272 height 19
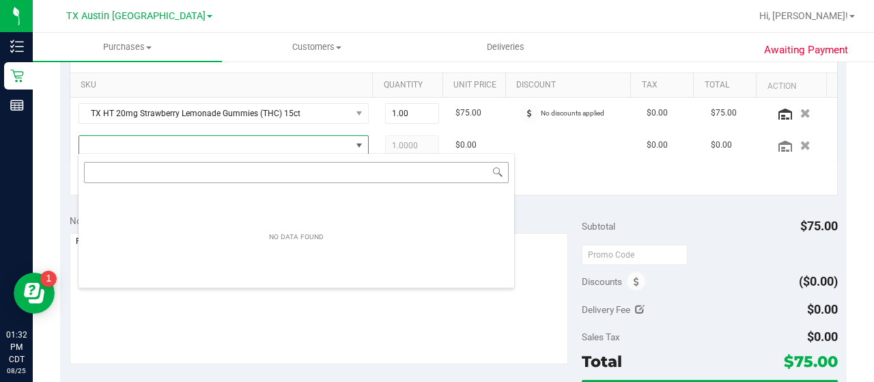
scroll to position [20, 275]
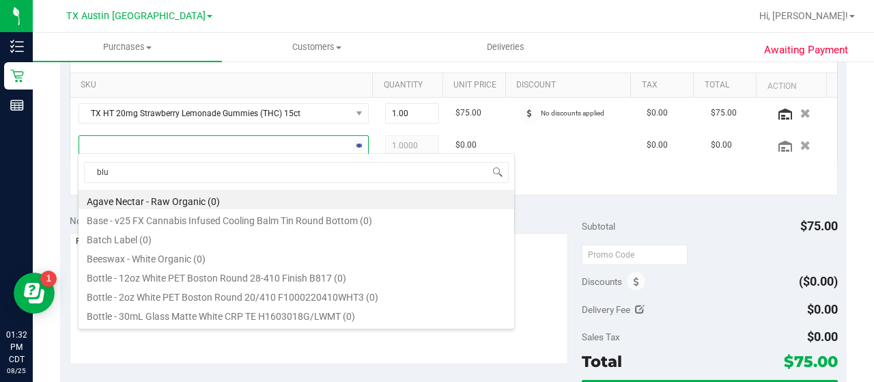
type input "blue"
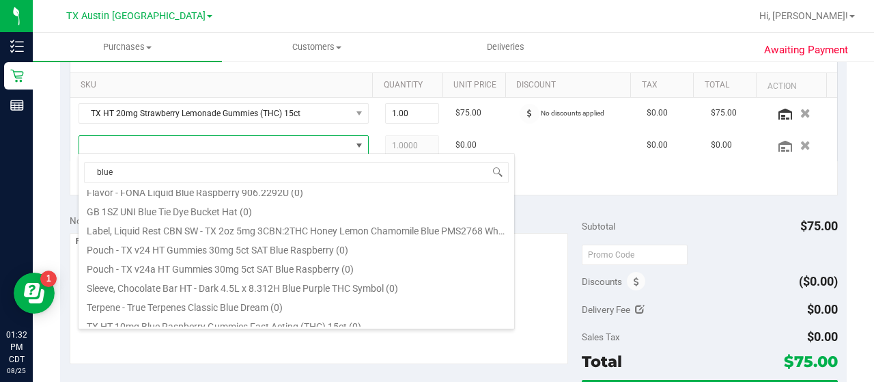
scroll to position [169, 0]
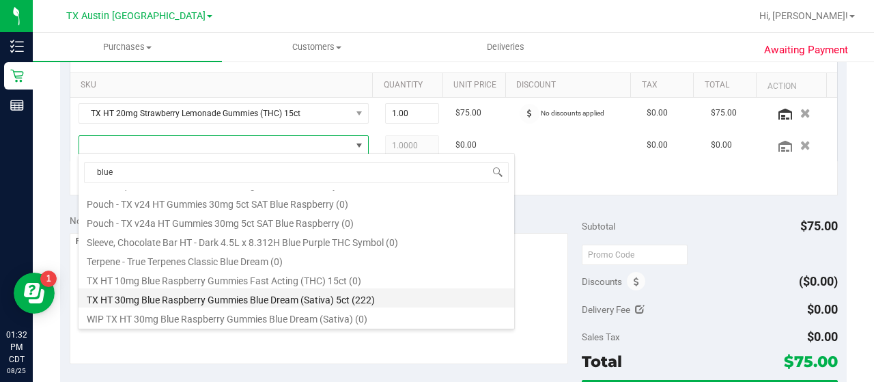
click at [368, 303] on li "TX HT 30mg Blue Raspberry Gummies Blue Dream (Sativa) 5ct (222)" at bounding box center [297, 297] width 436 height 19
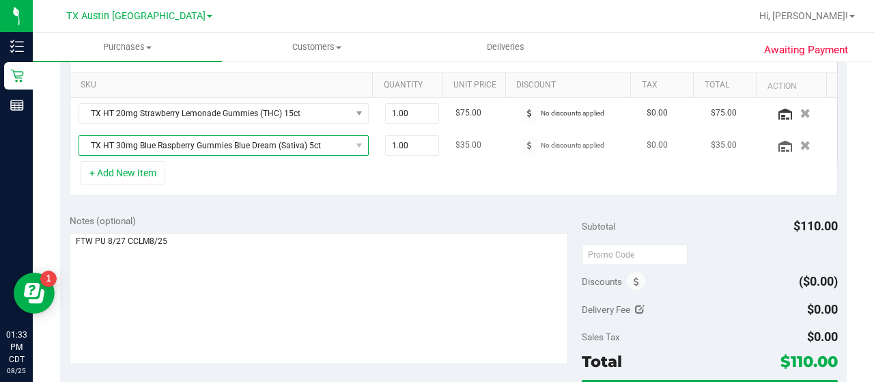
click at [223, 136] on span "TX HT 30mg Blue Raspberry Gummies Blue Dream (Sativa) 5ct" at bounding box center [215, 145] width 272 height 19
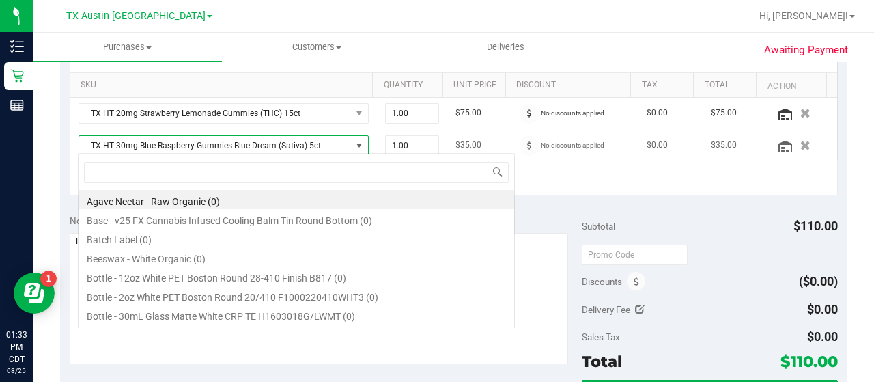
scroll to position [20, 275]
click at [223, 136] on span "TX HT 30mg Blue Raspberry Gummies Blue Dream (Sativa) 5ct" at bounding box center [215, 145] width 272 height 19
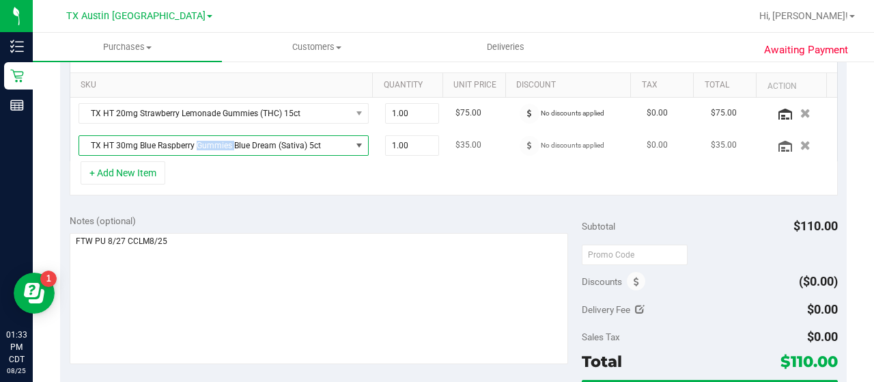
click at [223, 136] on span "TX HT 30mg Blue Raspberry Gummies Blue Dream (Sativa) 5ct" at bounding box center [215, 145] width 272 height 19
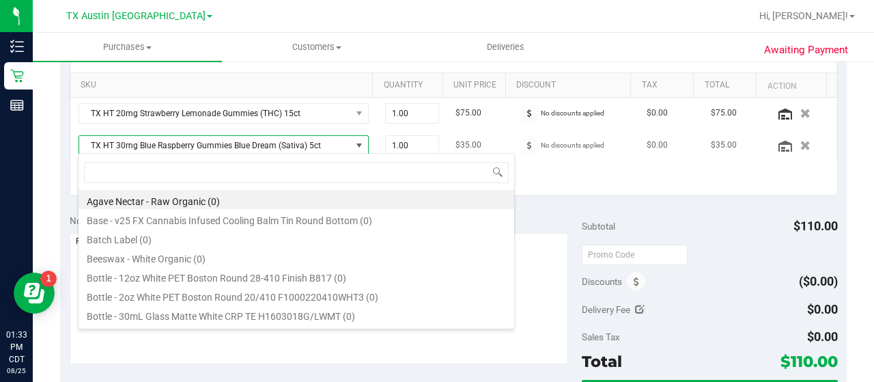
scroll to position [20, 282]
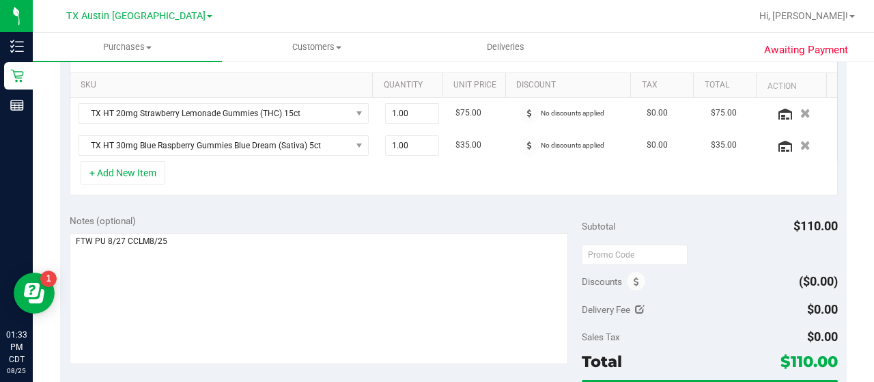
click at [568, 190] on div "+ Add New Item" at bounding box center [454, 178] width 769 height 34
click at [262, 161] on div "+ Add New Item" at bounding box center [454, 178] width 769 height 34
click at [149, 164] on button "+ Add New Item" at bounding box center [123, 172] width 85 height 23
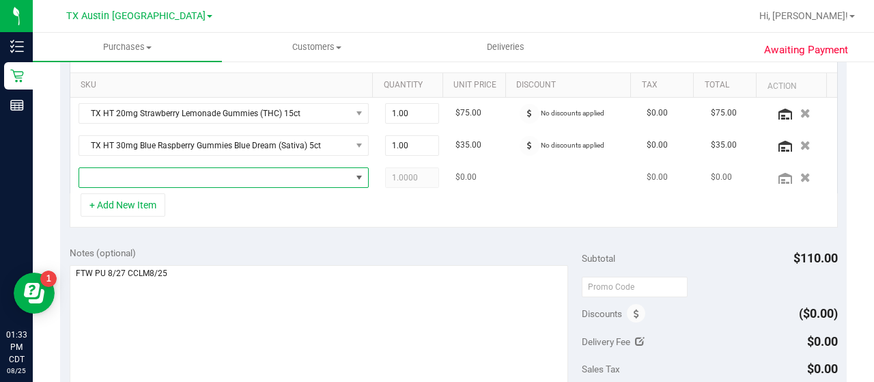
click at [226, 180] on span "NO DATA FOUND" at bounding box center [215, 177] width 272 height 19
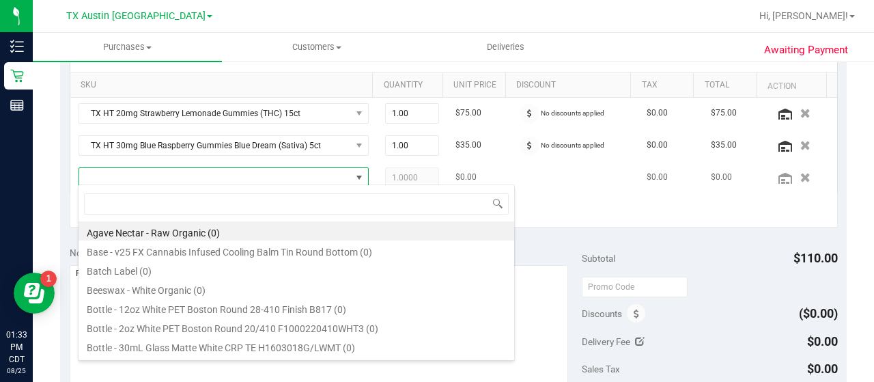
scroll to position [20, 275]
type input "e"
type input "wate"
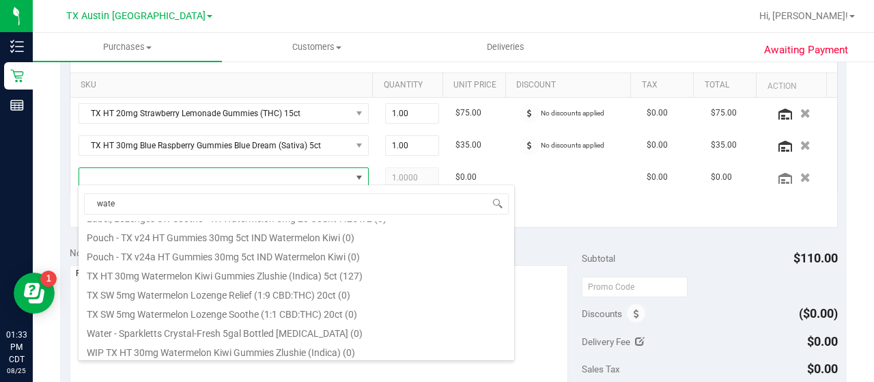
scroll to position [245, 0]
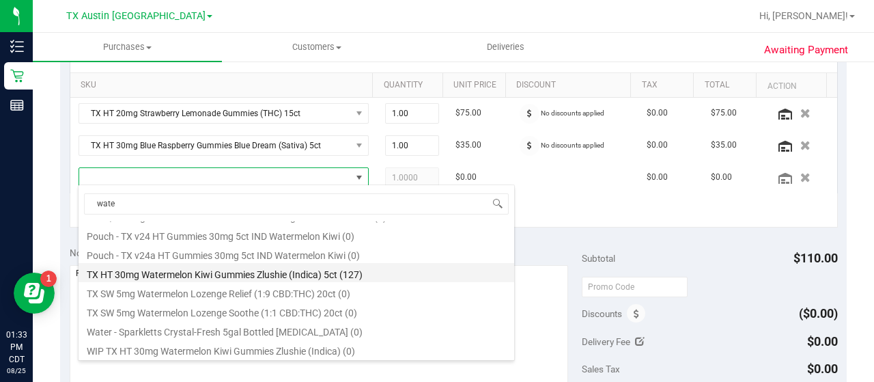
click at [398, 266] on li "TX HT 30mg Watermelon Kiwi Gummies Zlushie (Indica) 5ct (127)" at bounding box center [297, 272] width 436 height 19
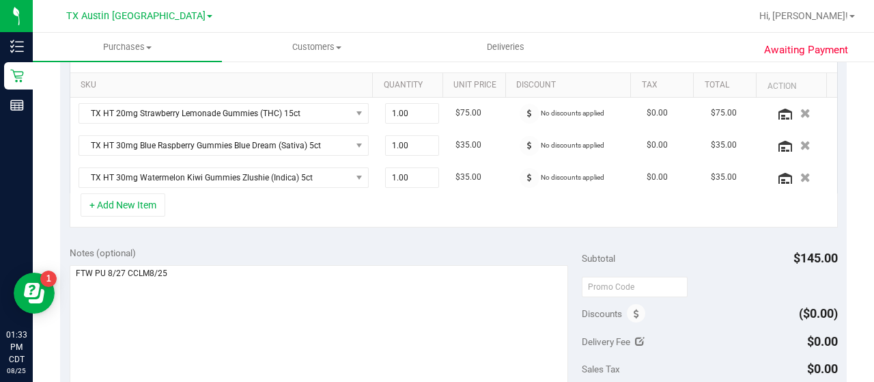
click at [343, 246] on div "Notes (optional)" at bounding box center [326, 253] width 512 height 14
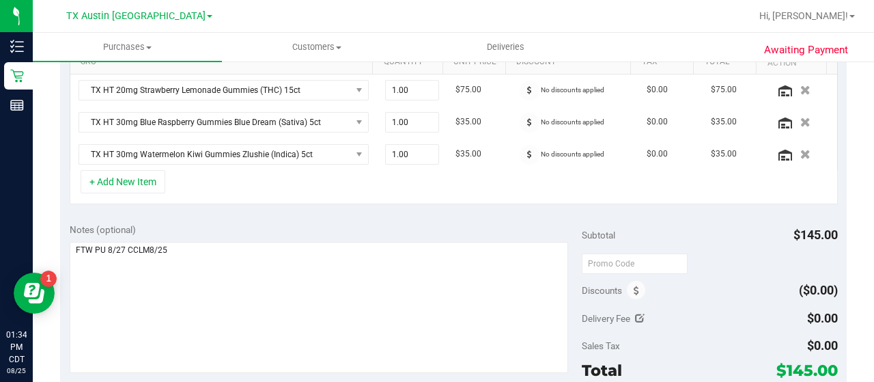
click at [437, 223] on div "Notes (optional)" at bounding box center [326, 230] width 512 height 14
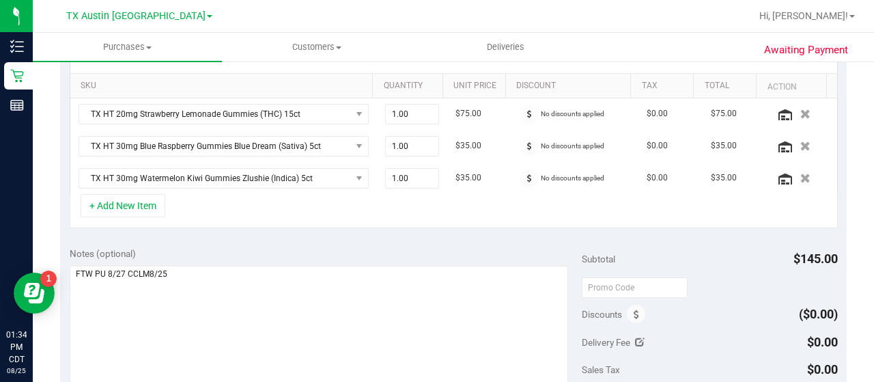
scroll to position [317, 0]
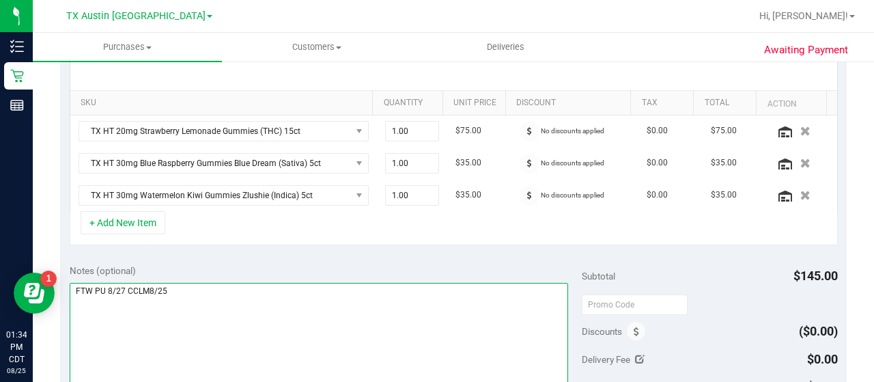
click at [375, 283] on textarea at bounding box center [319, 348] width 499 height 131
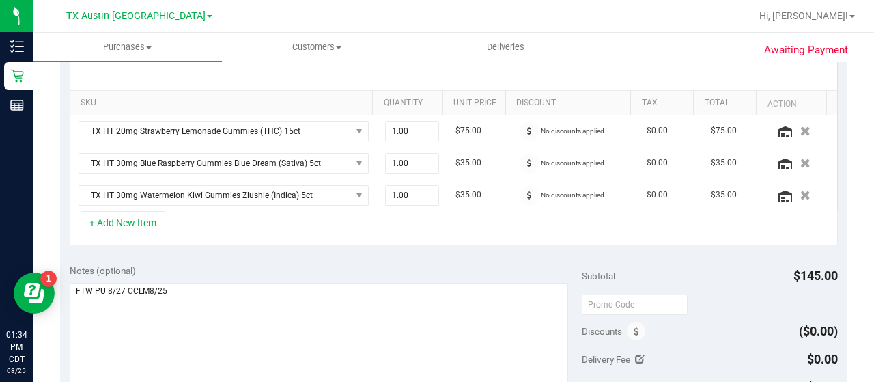
click at [366, 256] on div "Notes (optional) Subtotal $145.00 Discounts ($0.00) Delivery Fee $0.00 Sales Ta…" at bounding box center [453, 378] width 787 height 246
click at [800, 132] on icon "button" at bounding box center [806, 131] width 12 height 10
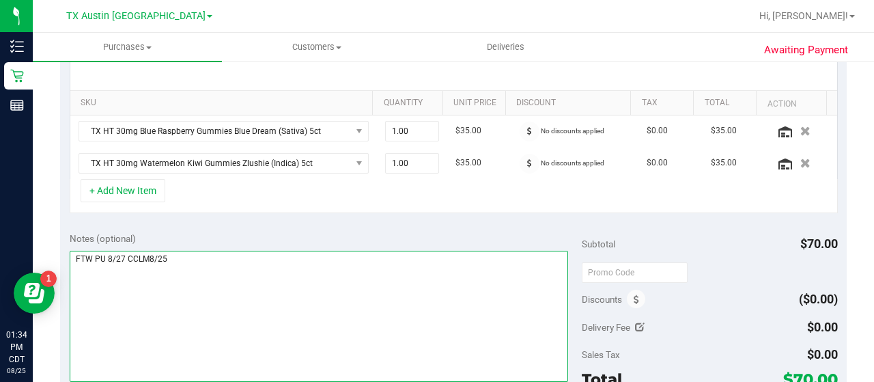
click at [346, 255] on textarea at bounding box center [319, 316] width 499 height 131
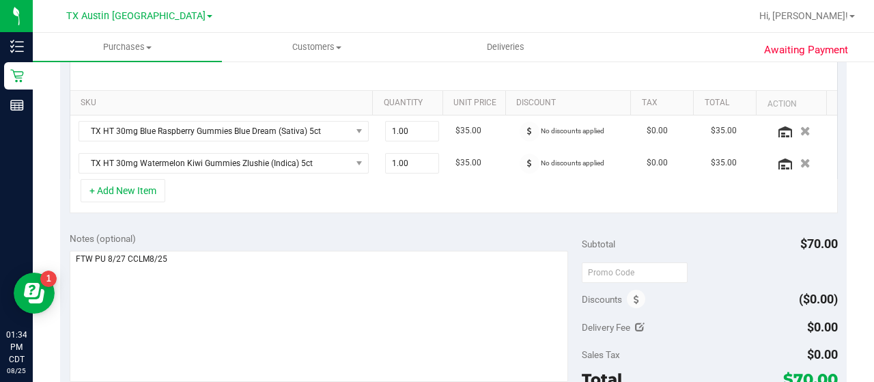
click at [404, 215] on div "SKU Quantity Unit Price Discount Tax Total Action TX HT 30mg Blue Raspberry Gum…" at bounding box center [453, 134] width 787 height 177
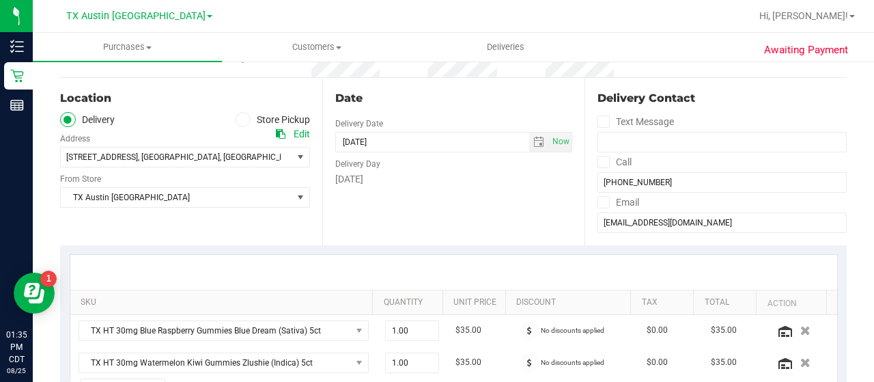
scroll to position [15, 0]
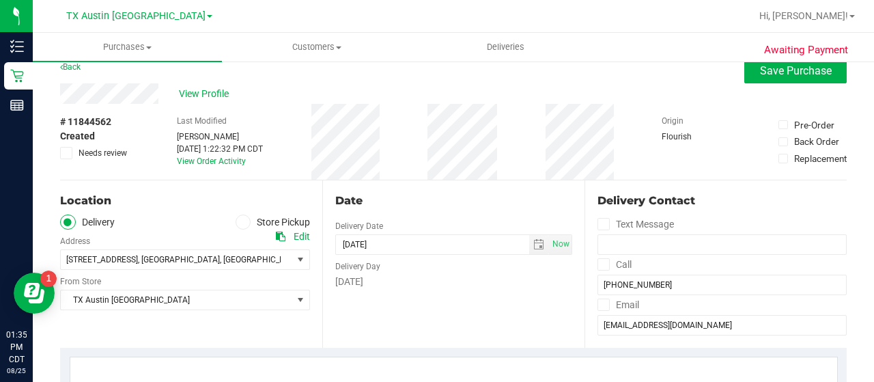
click at [135, 160] on div "# 11844562 Created Needs review Last Modified [PERSON_NAME] [DATE] 1:22:32 PM C…" at bounding box center [453, 142] width 787 height 76
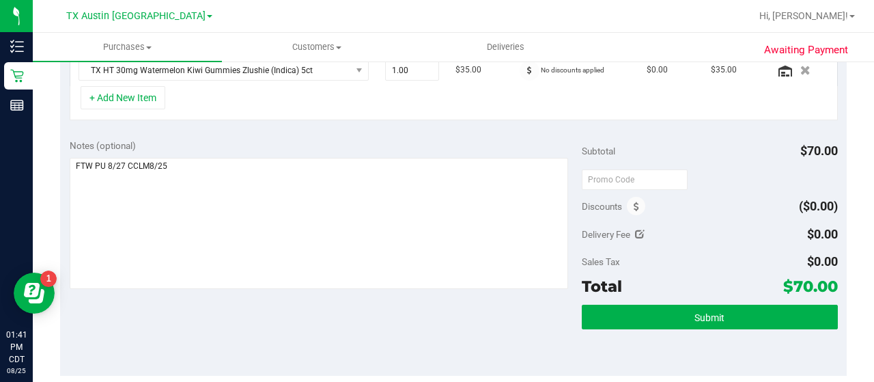
scroll to position [441, 0]
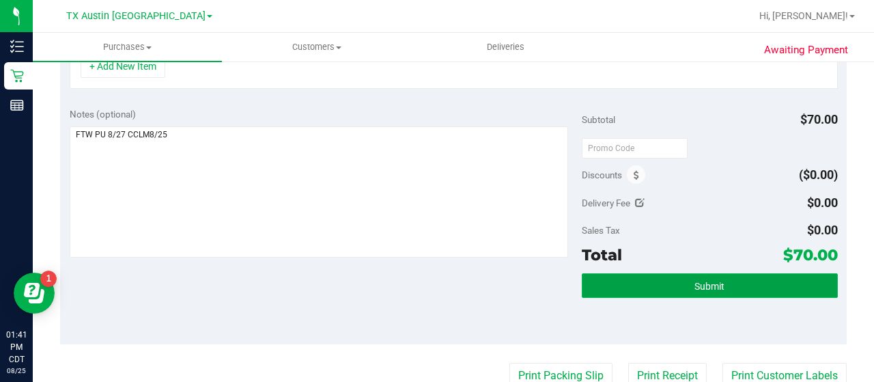
click at [682, 273] on button "Submit" at bounding box center [710, 285] width 256 height 25
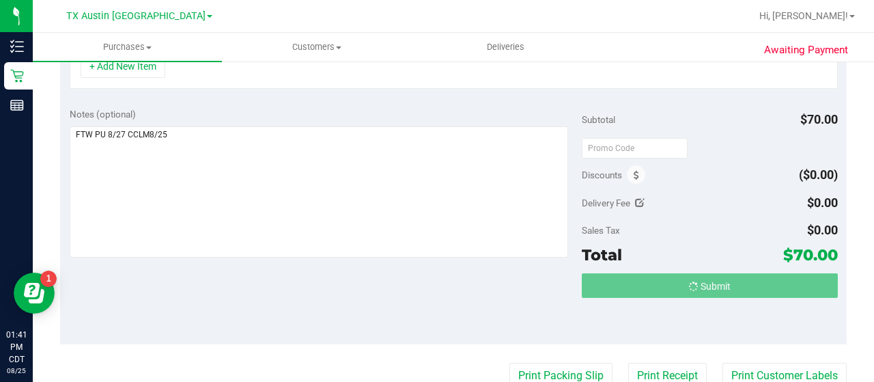
scroll to position [420, 0]
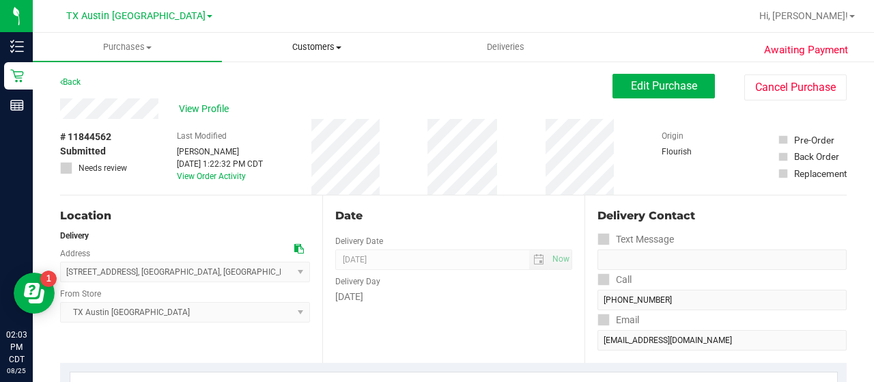
click at [293, 43] on span "Customers" at bounding box center [317, 47] width 188 height 12
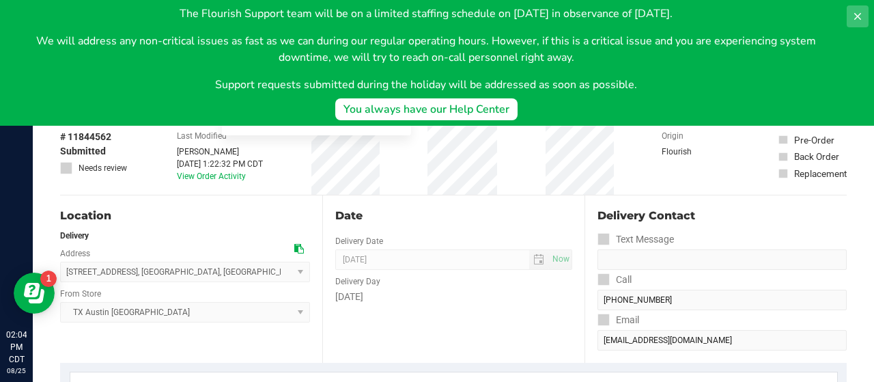
click at [853, 14] on icon at bounding box center [858, 16] width 11 height 11
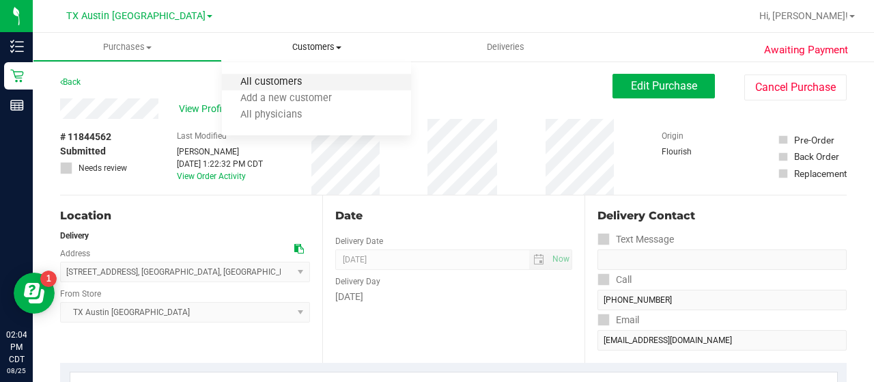
click at [285, 85] on span "All customers" at bounding box center [271, 83] width 98 height 12
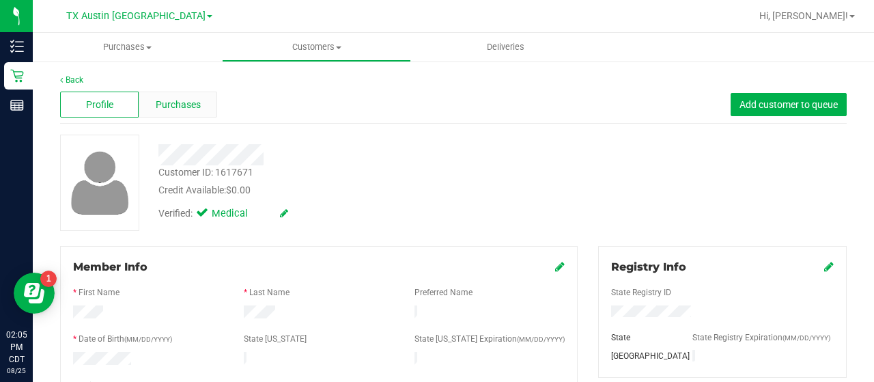
click at [152, 113] on div "Purchases" at bounding box center [178, 105] width 79 height 26
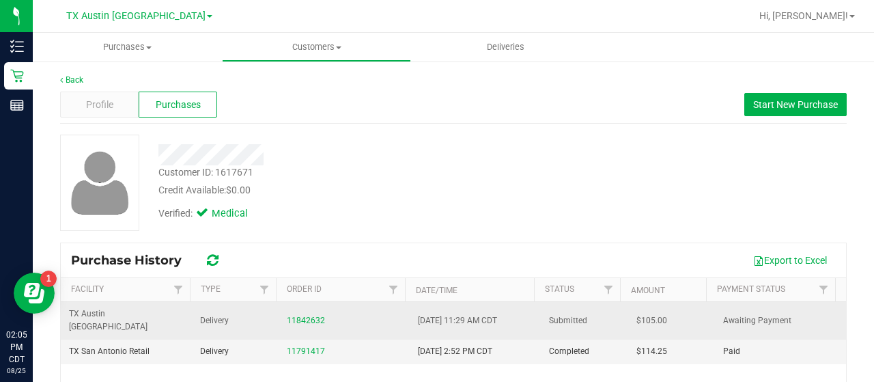
click at [303, 318] on div "11842632" at bounding box center [344, 320] width 115 height 13
click at [303, 316] on link "11842632" at bounding box center [306, 321] width 38 height 10
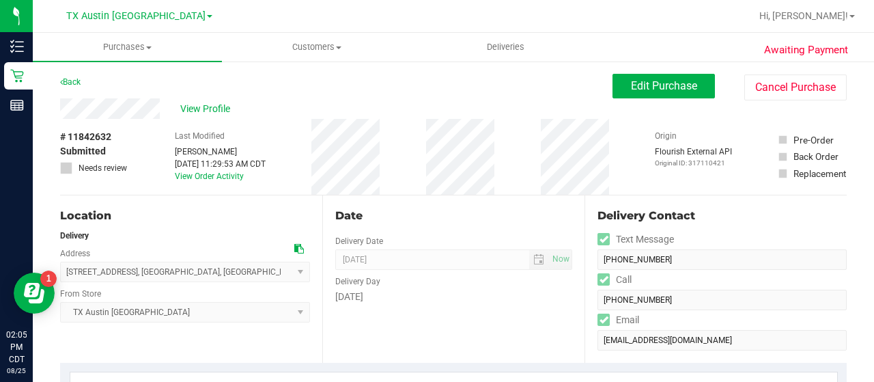
scroll to position [37, 0]
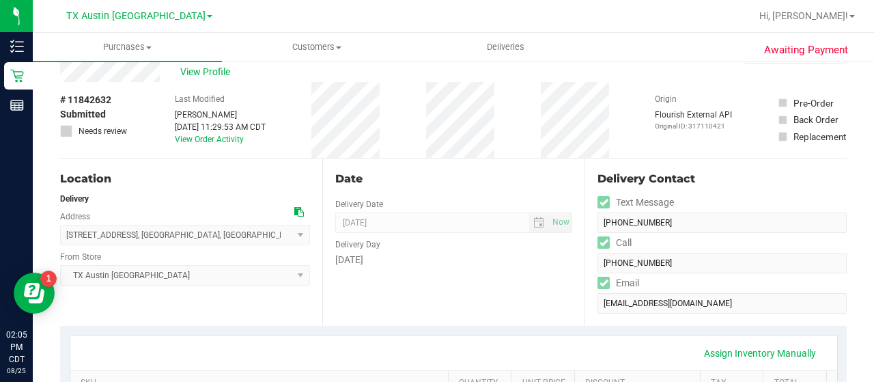
click at [299, 212] on icon at bounding box center [299, 212] width 10 height 10
click at [310, 51] on span "Customers" at bounding box center [317, 47] width 188 height 12
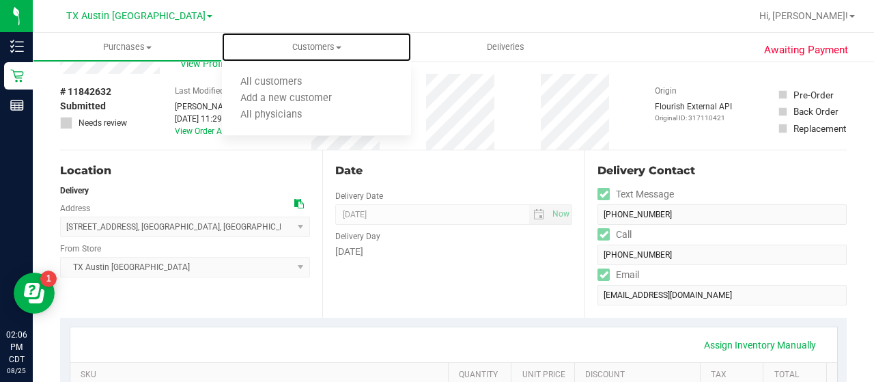
scroll to position [0, 0]
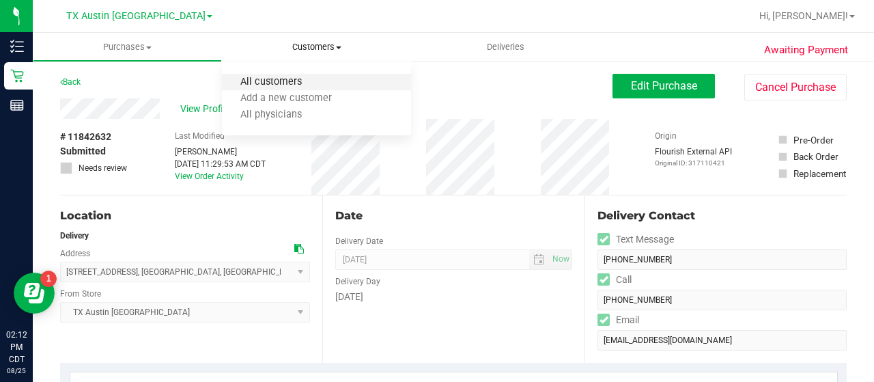
click at [289, 81] on span "All customers" at bounding box center [271, 83] width 98 height 12
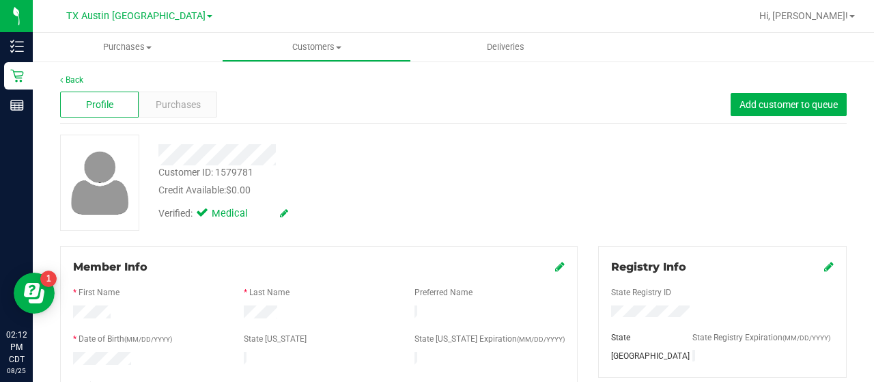
click at [200, 97] on div "Purchases" at bounding box center [178, 105] width 79 height 26
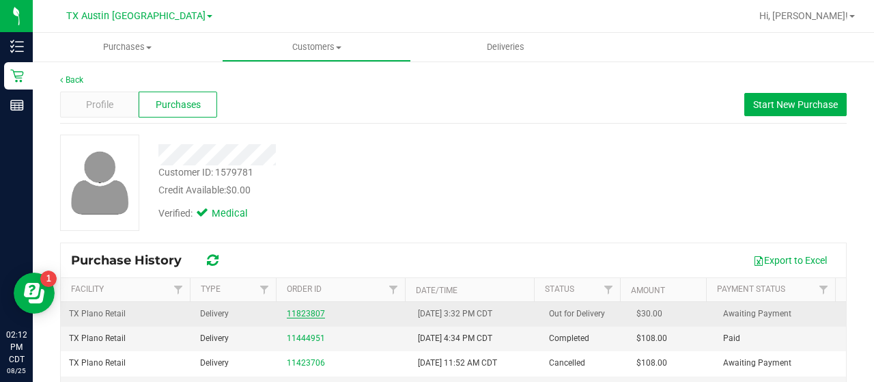
click at [299, 314] on link "11823807" at bounding box center [306, 314] width 38 height 10
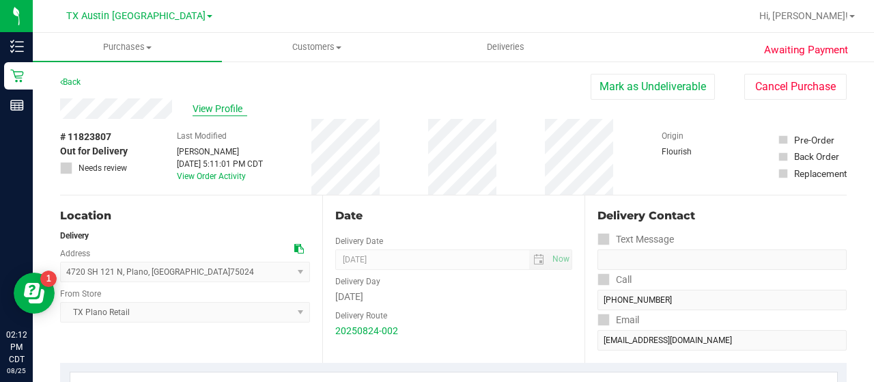
click at [215, 105] on span "View Profile" at bounding box center [220, 109] width 55 height 14
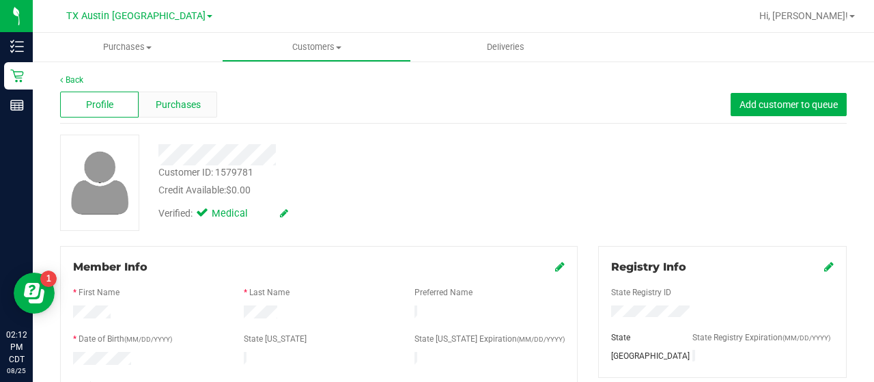
click at [167, 113] on div "Purchases" at bounding box center [178, 105] width 79 height 26
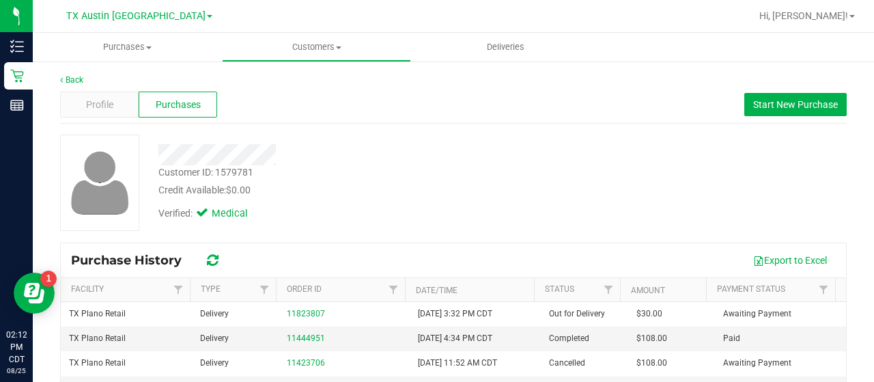
scroll to position [45, 0]
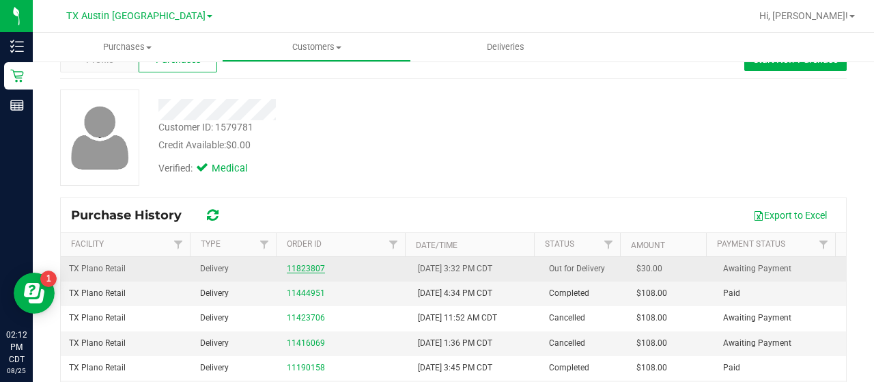
click at [309, 264] on link "11823807" at bounding box center [306, 269] width 38 height 10
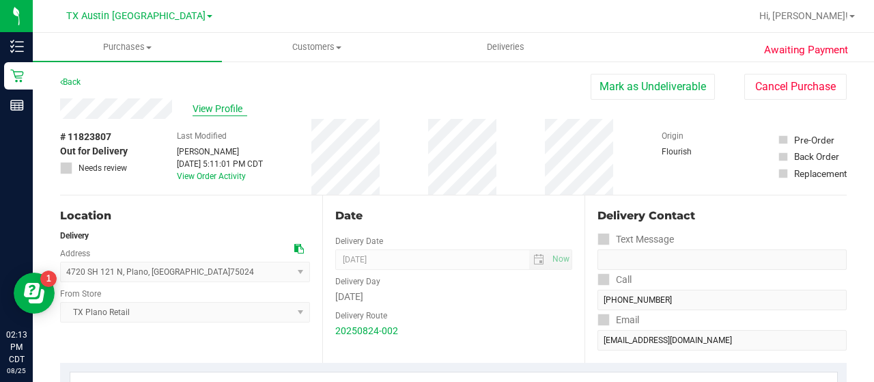
click at [220, 105] on span "View Profile" at bounding box center [220, 109] width 55 height 14
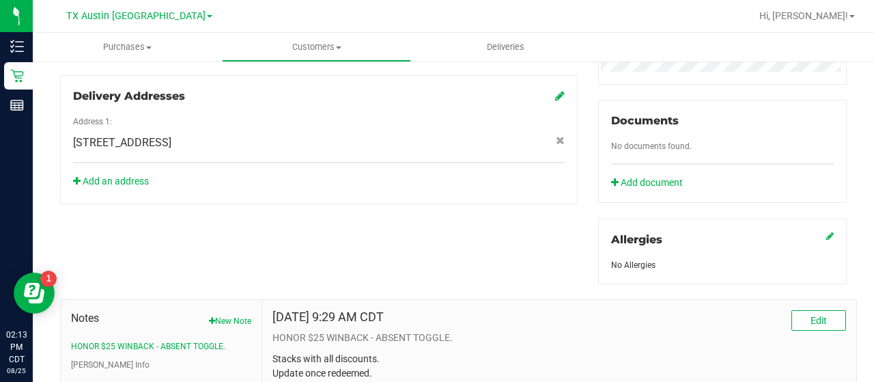
scroll to position [603, 0]
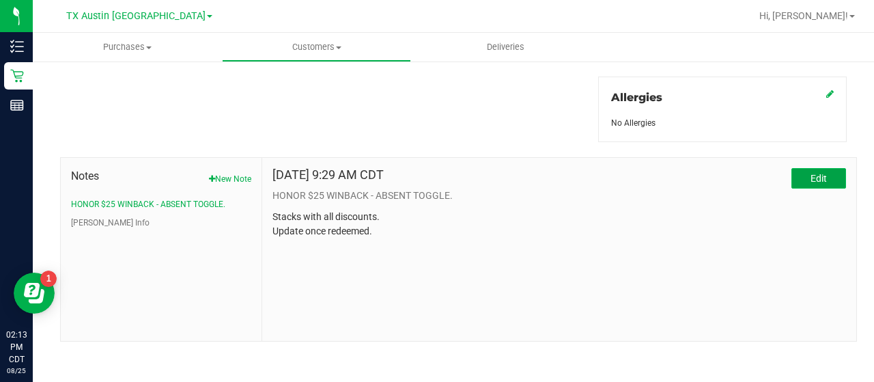
click at [811, 173] on span "Edit" at bounding box center [819, 178] width 16 height 11
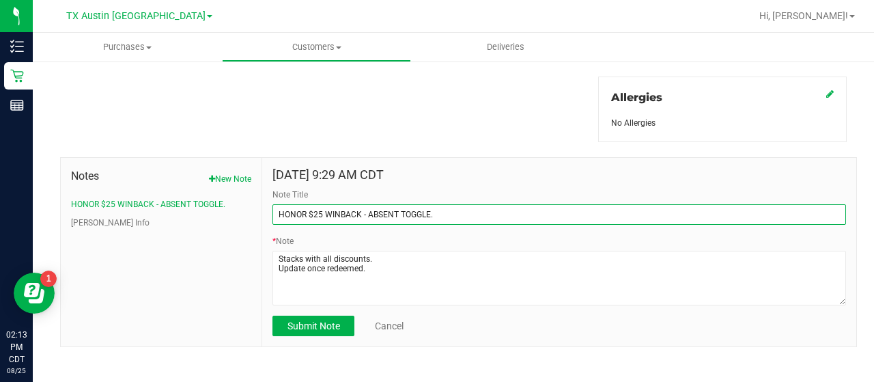
click at [522, 213] on input "HONOR $25 WINBACK - ABSENT TOGGLE." at bounding box center [560, 214] width 574 height 20
click at [275, 212] on input "HONOR $25 WINBACK - ABSENT TOGGLE." at bounding box center [560, 214] width 574 height 20
type input "REDEEMED - HONOR $25 WINBACK - ABSENT TOGGLE."
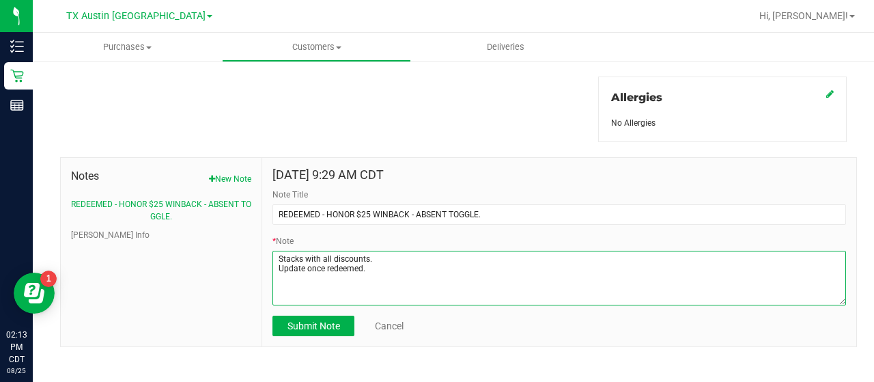
click at [391, 271] on textarea "* Note" at bounding box center [560, 278] width 574 height 55
type textarea "Stacks with all discounts. Update once redeemed. redeemed 8/26"
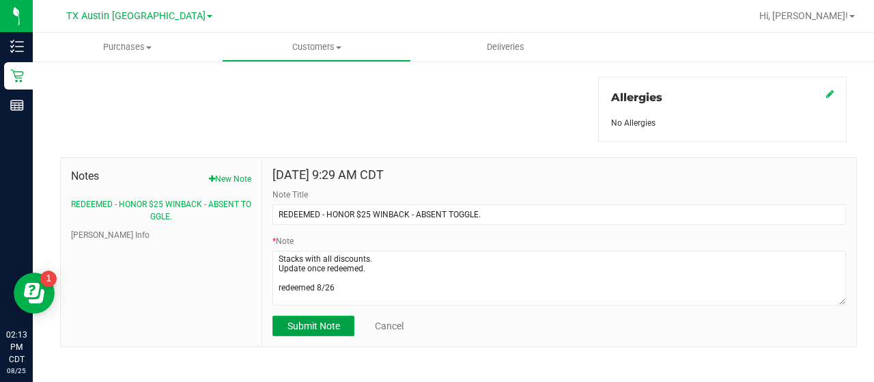
click at [316, 323] on span "Submit Note" at bounding box center [314, 325] width 53 height 11
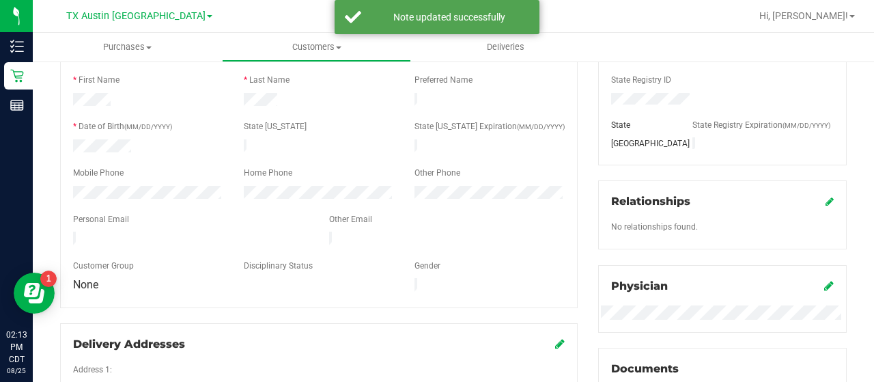
scroll to position [0, 0]
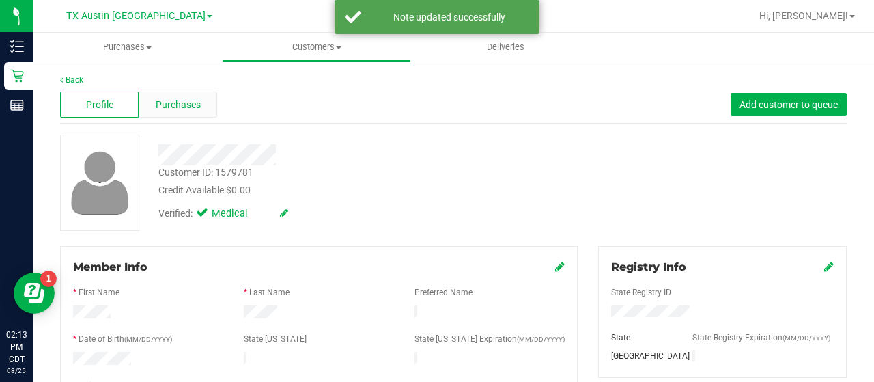
click at [195, 101] on span "Purchases" at bounding box center [178, 105] width 45 height 14
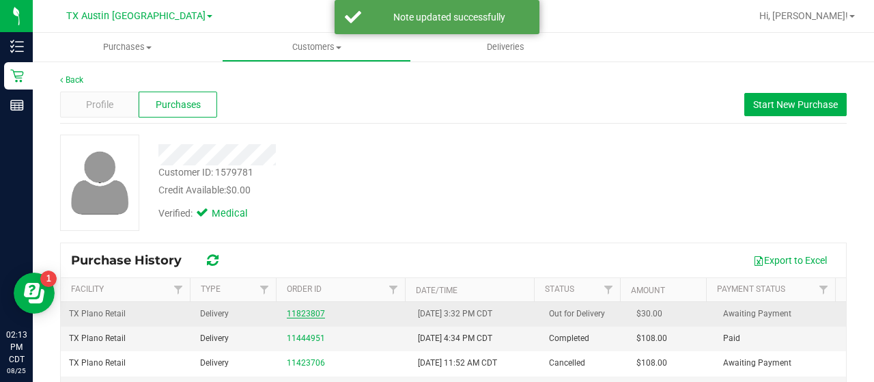
click at [299, 309] on link "11823807" at bounding box center [306, 314] width 38 height 10
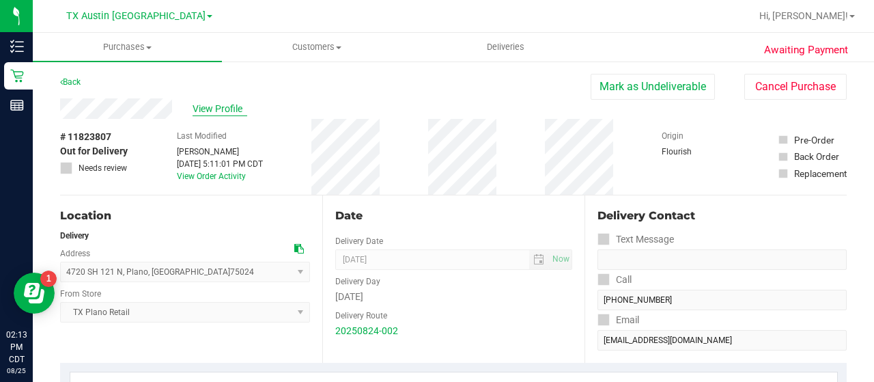
click at [225, 106] on span "View Profile" at bounding box center [220, 109] width 55 height 14
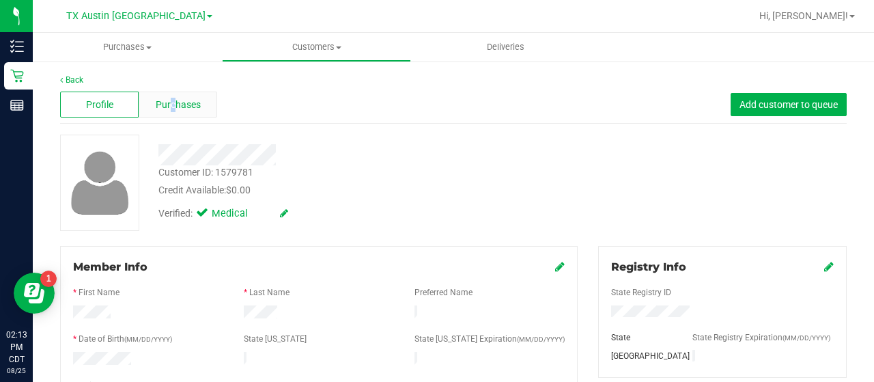
drag, startPoint x: 169, startPoint y: 110, endPoint x: 178, endPoint y: 112, distance: 8.5
click at [178, 112] on div "Purchases" at bounding box center [178, 105] width 79 height 26
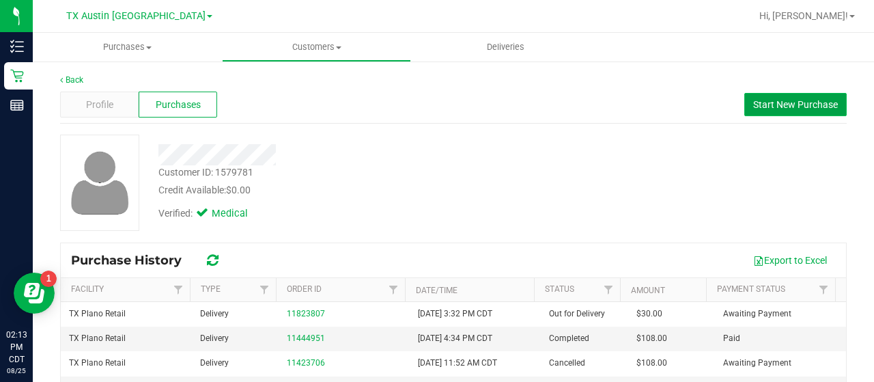
click at [786, 112] on button "Start New Purchase" at bounding box center [796, 104] width 102 height 23
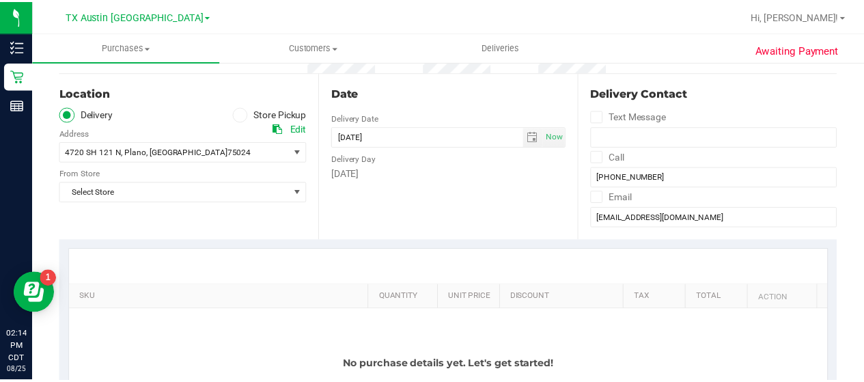
scroll to position [131, 0]
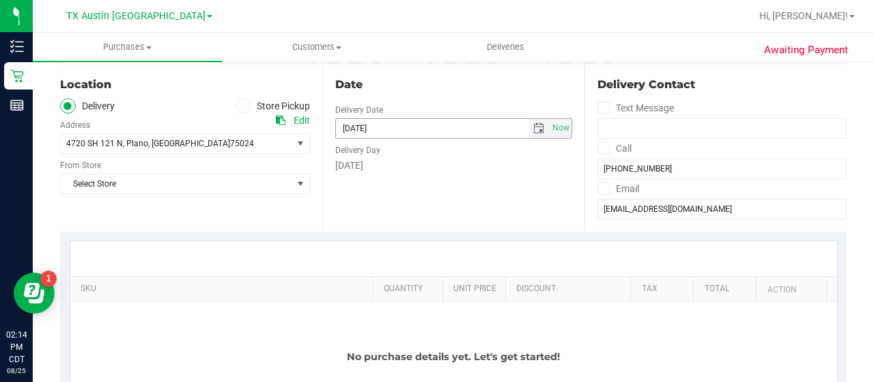
click at [534, 127] on span "select" at bounding box center [539, 128] width 11 height 11
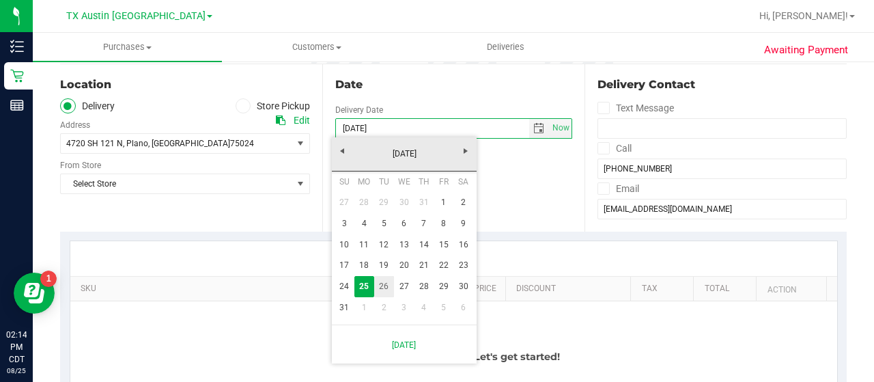
click at [384, 288] on link "26" at bounding box center [384, 286] width 20 height 21
type input "[DATE]"
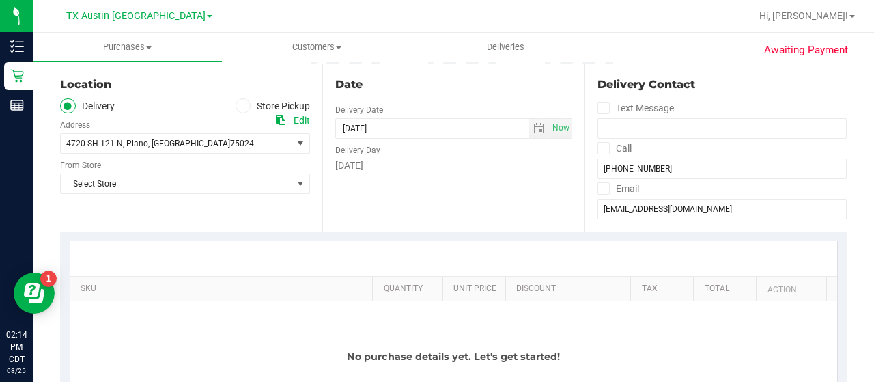
click at [245, 171] on div "Select Store Select Store [PERSON_NAME][GEOGRAPHIC_DATA] [GEOGRAPHIC_DATA][PERS…" at bounding box center [185, 174] width 250 height 40
click at [246, 184] on span "Select Store" at bounding box center [177, 183] width 232 height 19
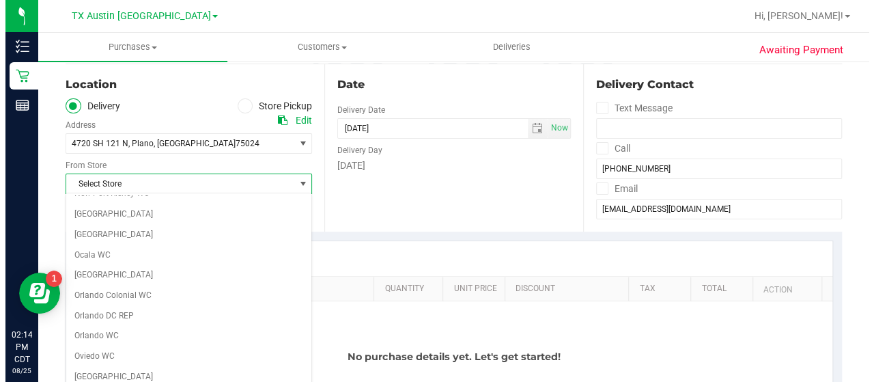
scroll to position [966, 0]
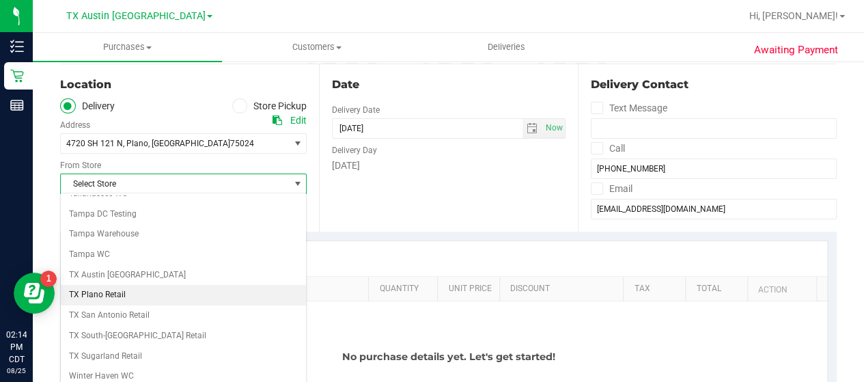
click at [130, 285] on li "TX Plano Retail" at bounding box center [183, 295] width 245 height 20
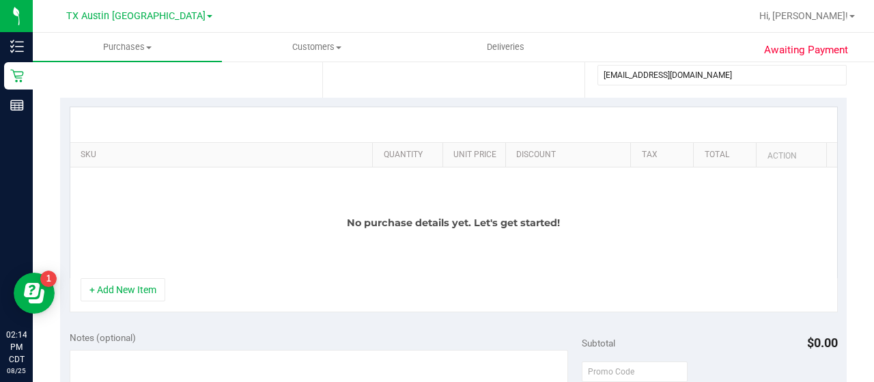
scroll to position [285, 0]
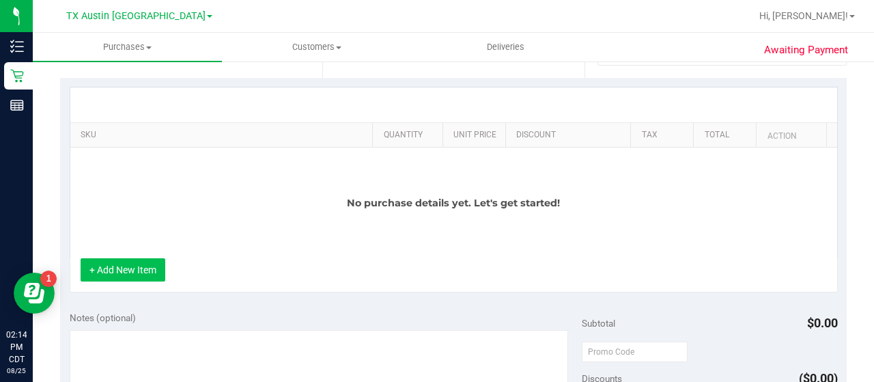
click at [145, 275] on button "+ Add New Item" at bounding box center [123, 269] width 85 height 23
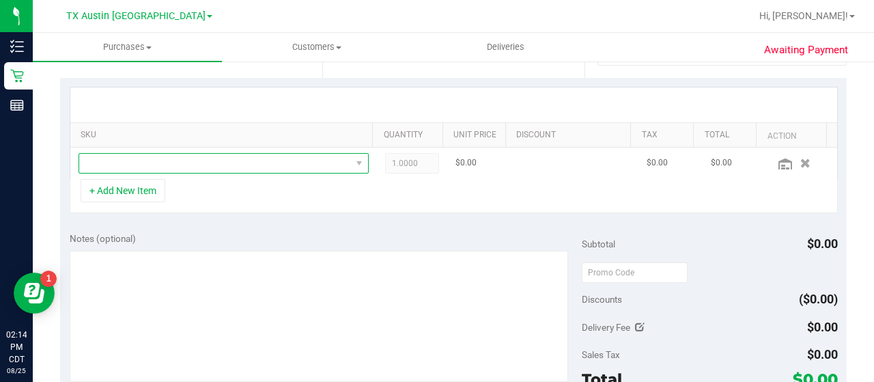
click at [262, 164] on span "NO DATA FOUND" at bounding box center [215, 163] width 272 height 19
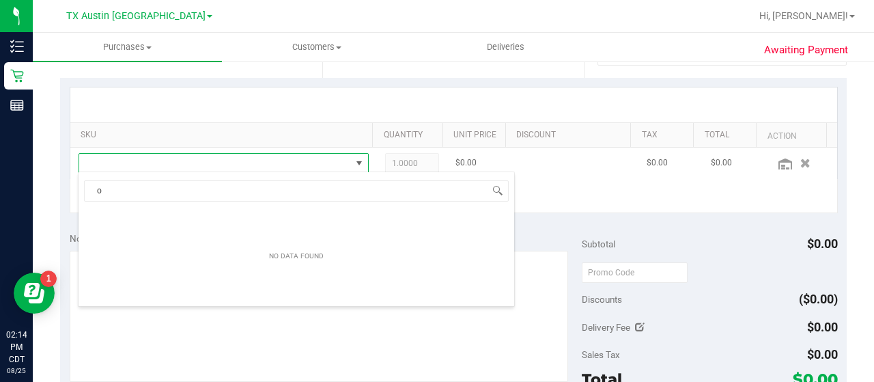
scroll to position [20, 275]
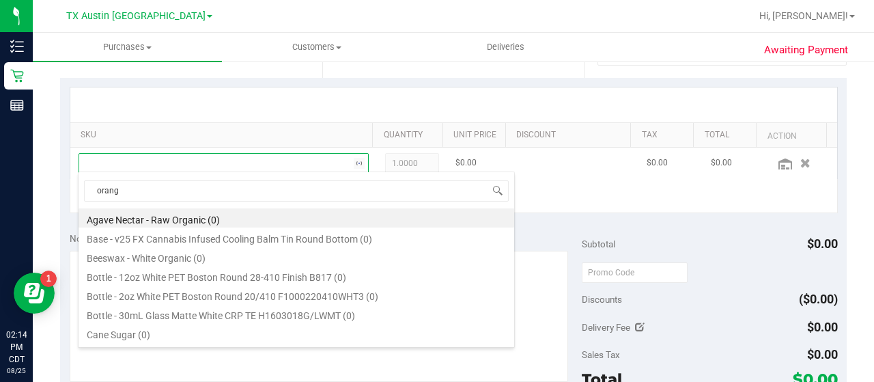
type input "orange"
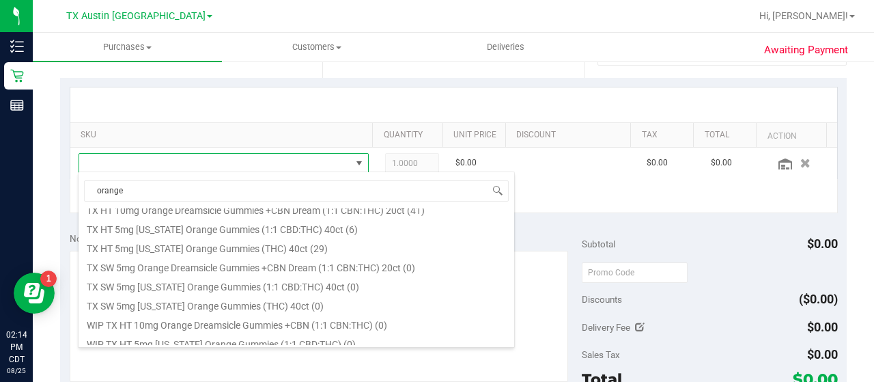
scroll to position [428, 0]
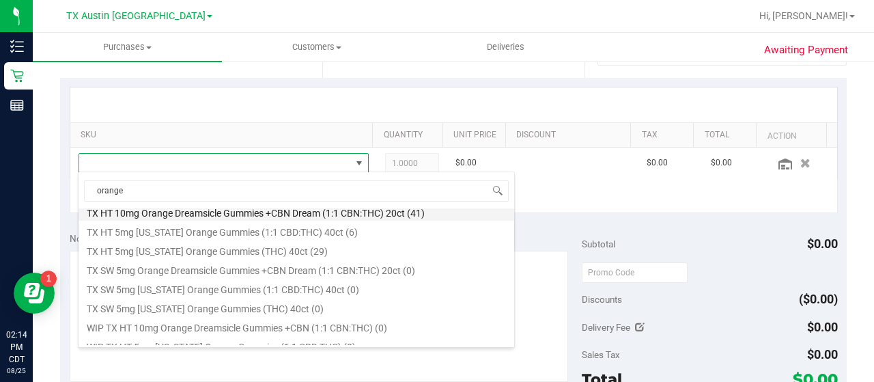
click at [443, 212] on li "TX HT 10mg Orange Dreamsicle Gummies +CBN Dream (1:1 CBN:THC) 20ct (41)" at bounding box center [297, 211] width 436 height 19
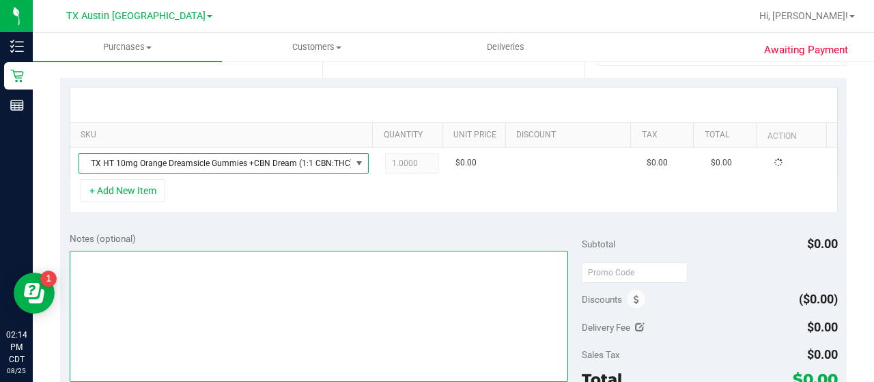
click at [337, 270] on textarea at bounding box center [319, 316] width 499 height 131
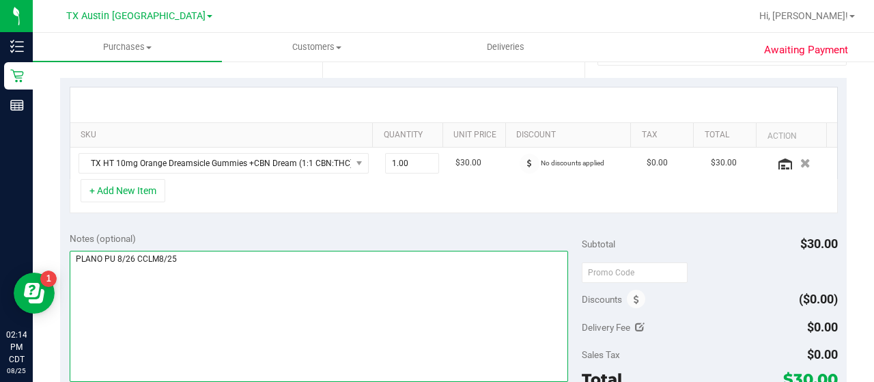
type textarea "PLANO PU 8/26 CCLM8/25"
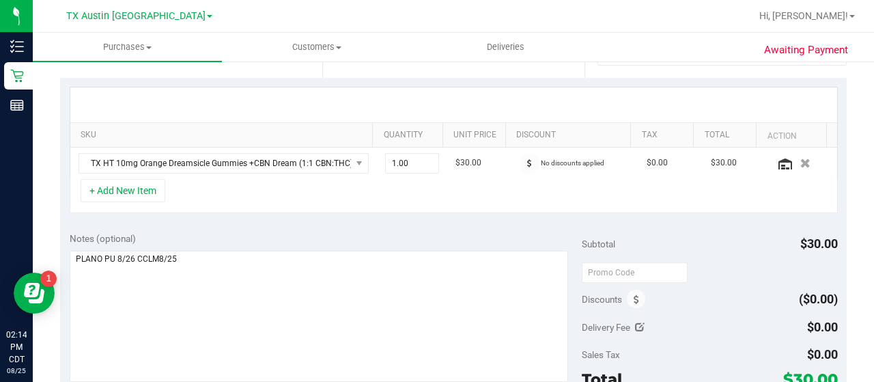
click at [620, 297] on div "Discounts" at bounding box center [614, 299] width 64 height 25
click at [627, 297] on span at bounding box center [636, 299] width 18 height 18
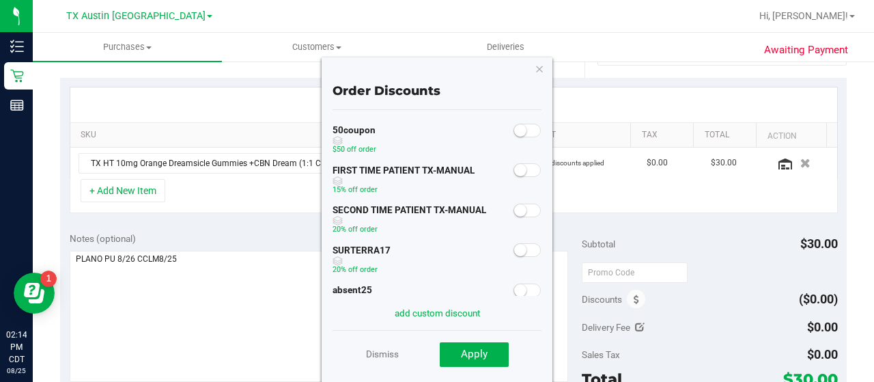
scroll to position [44, 0]
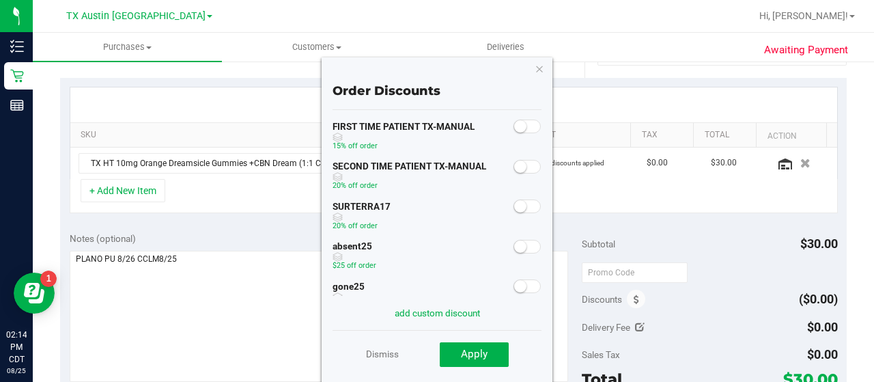
click at [514, 251] on span at bounding box center [527, 247] width 27 height 14
click at [471, 357] on span "Apply" at bounding box center [474, 354] width 27 height 12
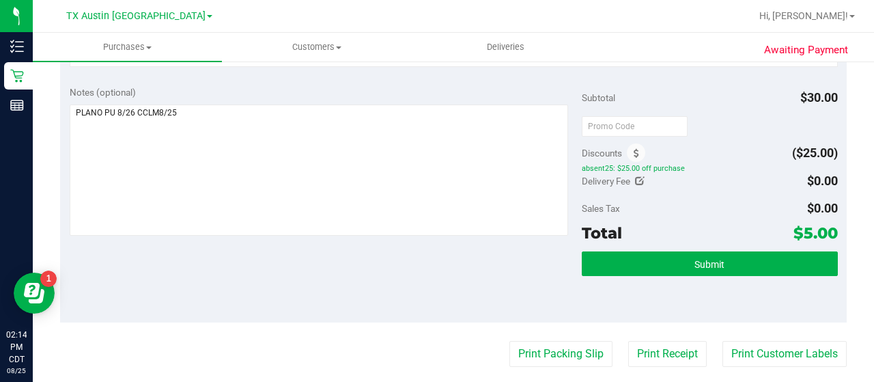
scroll to position [434, 0]
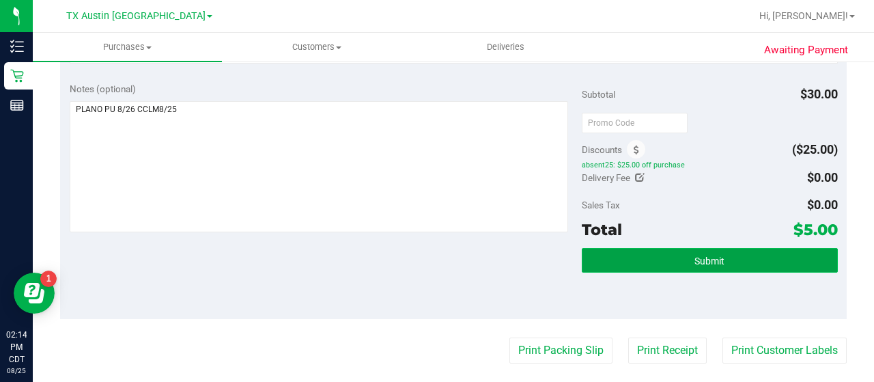
click at [685, 258] on button "Submit" at bounding box center [710, 260] width 256 height 25
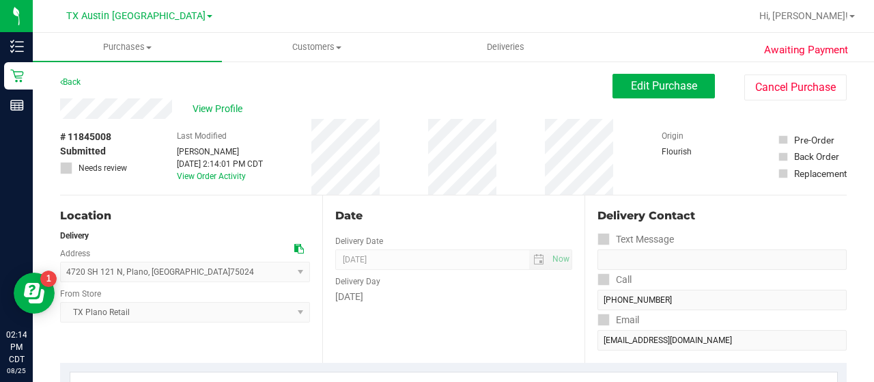
click at [209, 100] on div "View Profile" at bounding box center [336, 108] width 553 height 20
drag, startPoint x: 209, startPoint y: 105, endPoint x: 210, endPoint y: 85, distance: 20.5
click at [209, 102] on span "View Profile" at bounding box center [220, 109] width 55 height 14
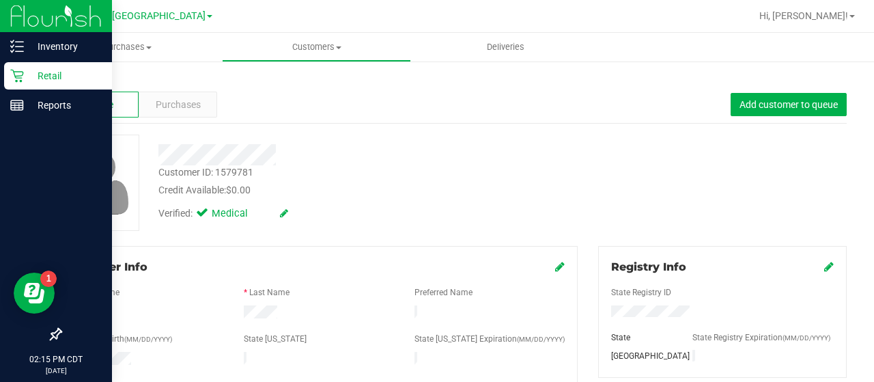
click at [12, 81] on icon at bounding box center [17, 76] width 14 height 14
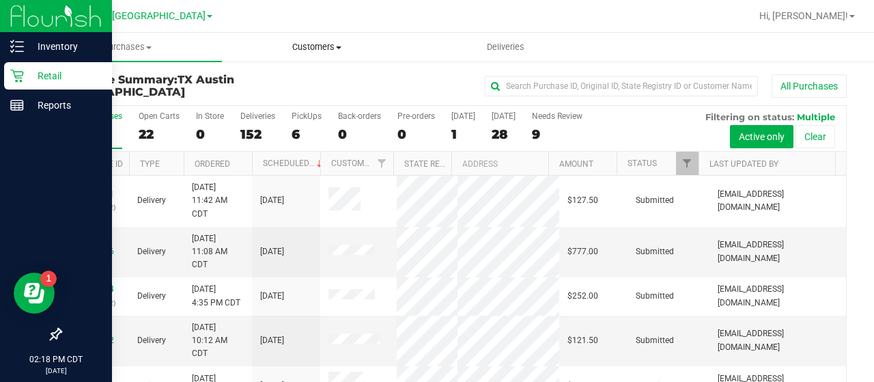
click at [303, 38] on uib-tab-heading "Customers All customers Add a new customer All physicians" at bounding box center [317, 46] width 188 height 27
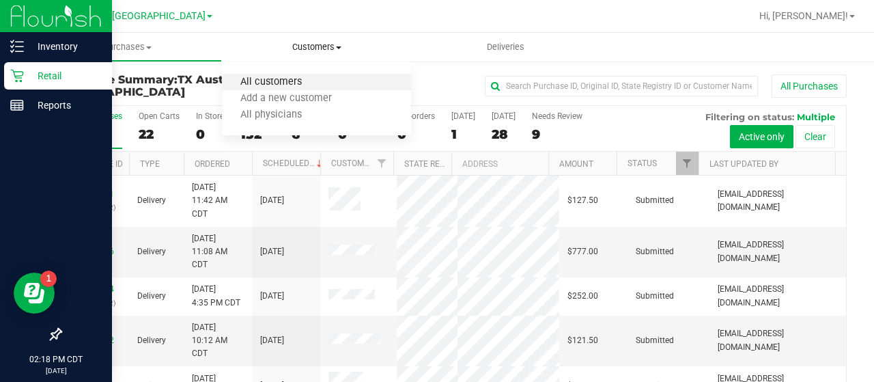
click at [298, 79] on span "All customers" at bounding box center [271, 83] width 98 height 12
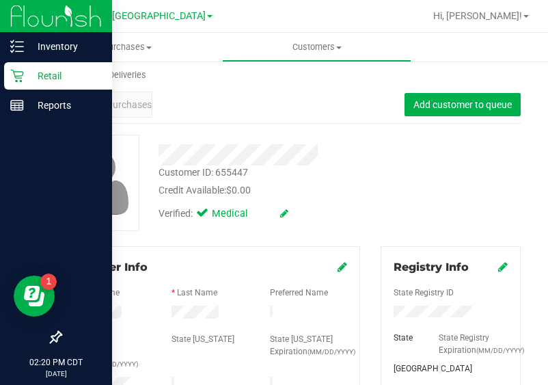
click at [147, 107] on span "Purchases" at bounding box center [129, 105] width 45 height 14
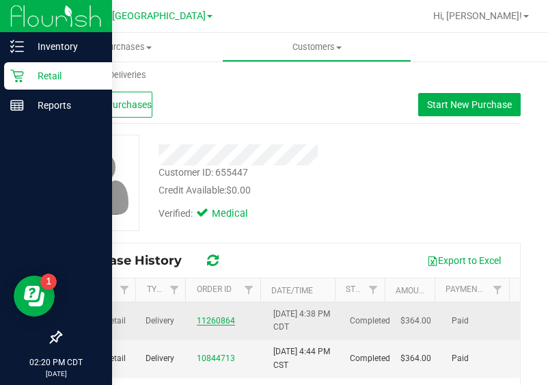
click at [219, 321] on link "11260864" at bounding box center [216, 321] width 38 height 10
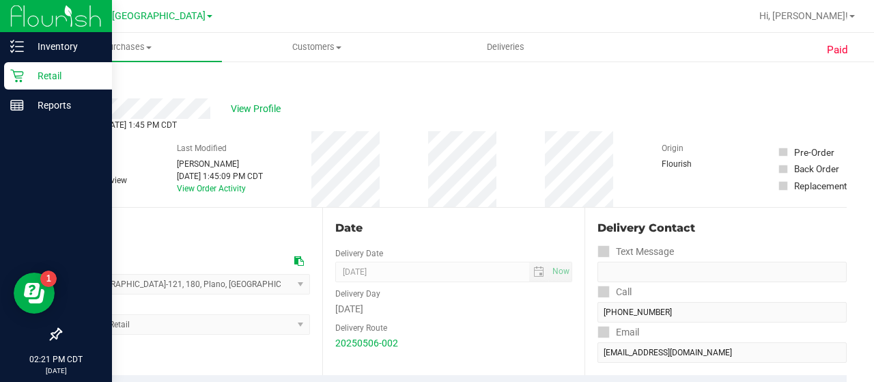
click at [292, 146] on div "# 11260864 Completed Needs review Last Modified [PERSON_NAME] [DATE] 1:45:09 PM…" at bounding box center [453, 169] width 787 height 76
click at [269, 114] on span "View Profile" at bounding box center [258, 109] width 55 height 14
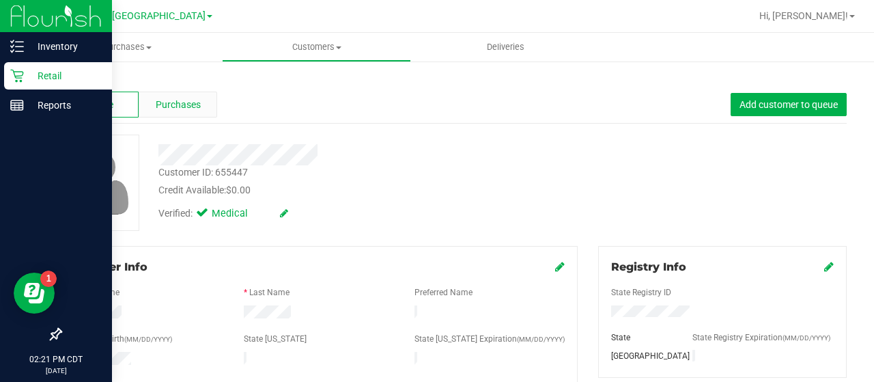
click at [164, 96] on div "Purchases" at bounding box center [178, 105] width 79 height 26
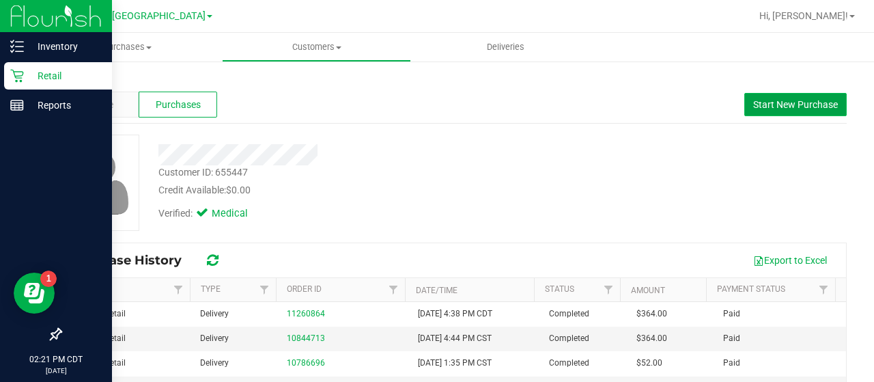
click at [754, 105] on span "Start New Purchase" at bounding box center [796, 104] width 85 height 11
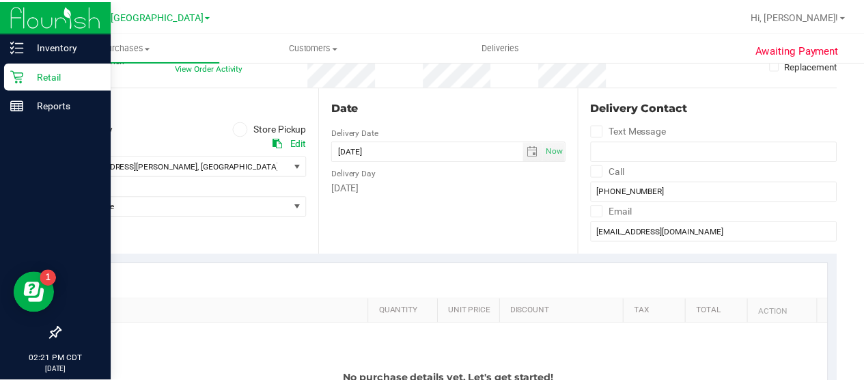
scroll to position [128, 0]
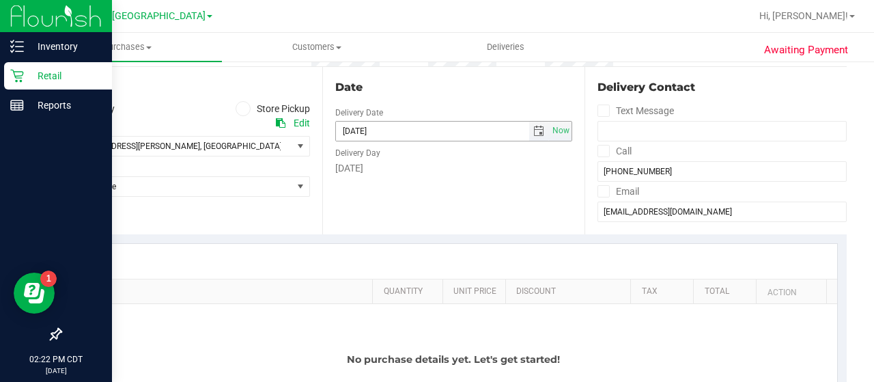
click at [534, 130] on span "select" at bounding box center [539, 131] width 11 height 11
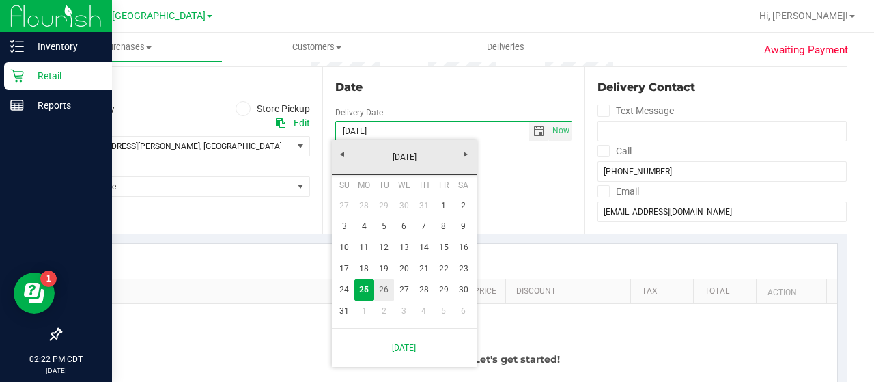
click at [384, 284] on link "26" at bounding box center [384, 289] width 20 height 21
type input "[DATE]"
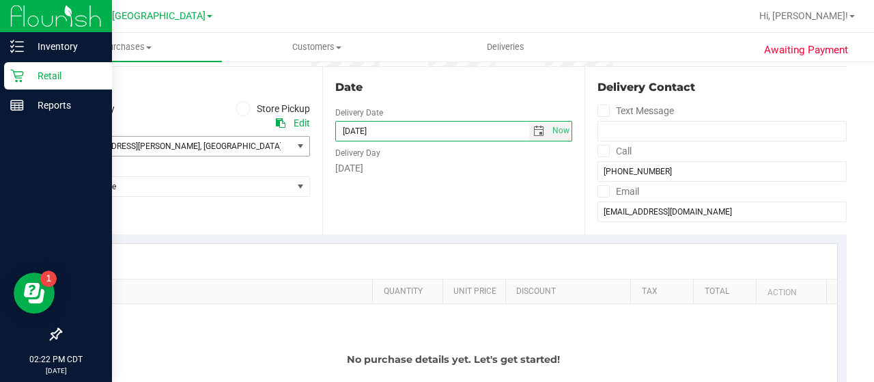
click at [213, 133] on div "[STREET_ADDRESS][PERSON_NAME] , [GEOGRAPHIC_DATA] , [GEOGRAPHIC_DATA] 57214 Sel…" at bounding box center [185, 136] width 250 height 40
click at [213, 137] on span "[STREET_ADDRESS][PERSON_NAME] , [GEOGRAPHIC_DATA] , [GEOGRAPHIC_DATA] 57214" at bounding box center [171, 146] width 220 height 19
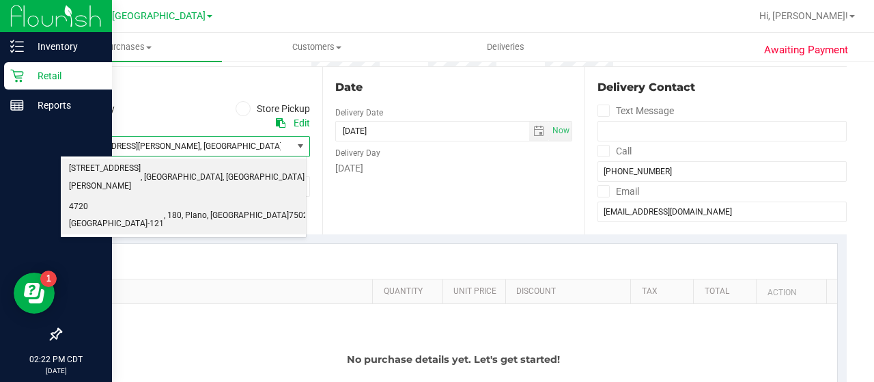
click at [200, 197] on li "4720 [GEOGRAPHIC_DATA]-121 , 180 , [GEOGRAPHIC_DATA] , [GEOGRAPHIC_DATA] 75024" at bounding box center [183, 216] width 245 height 38
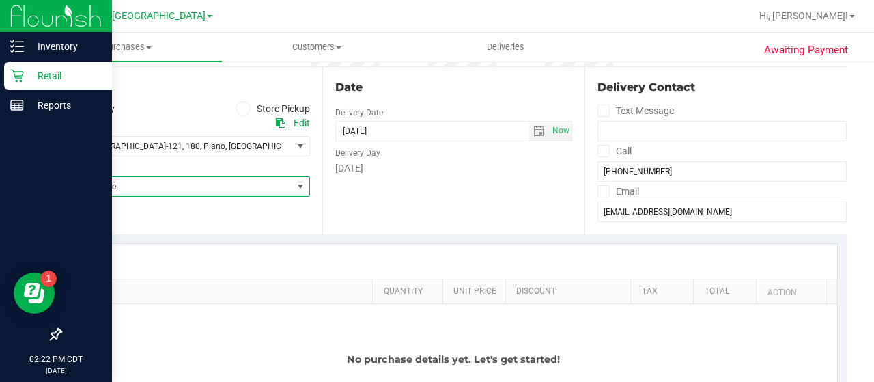
click at [225, 193] on span "Select Store" at bounding box center [177, 186] width 232 height 19
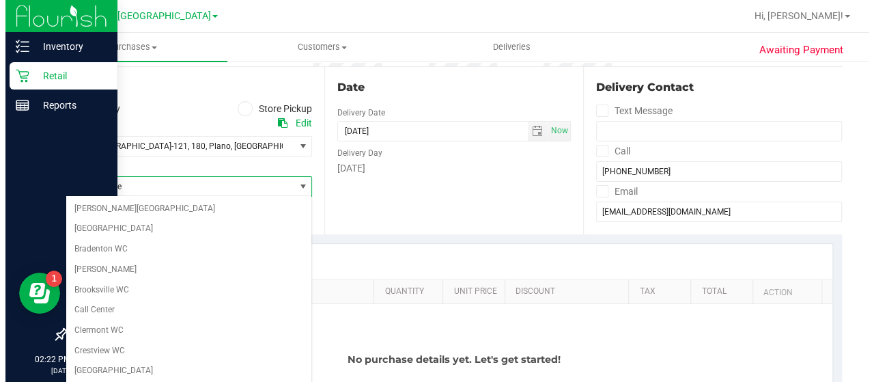
scroll to position [966, 0]
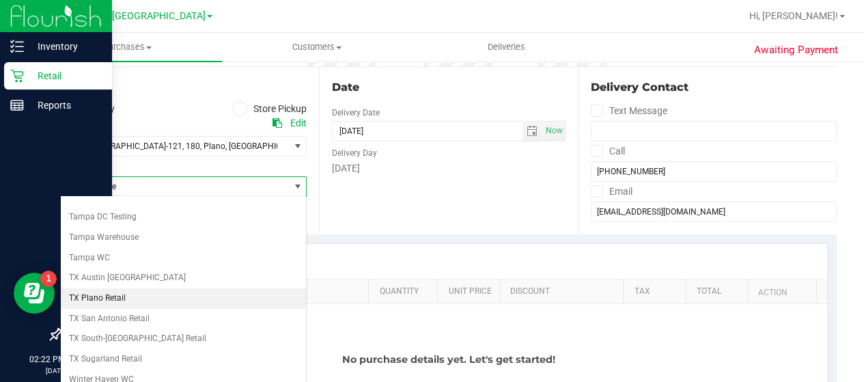
click at [152, 288] on li "TX Plano Retail" at bounding box center [183, 298] width 245 height 20
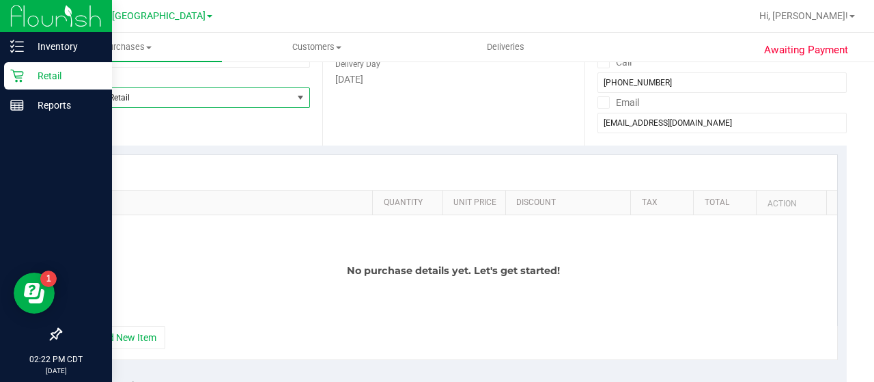
scroll to position [228, 0]
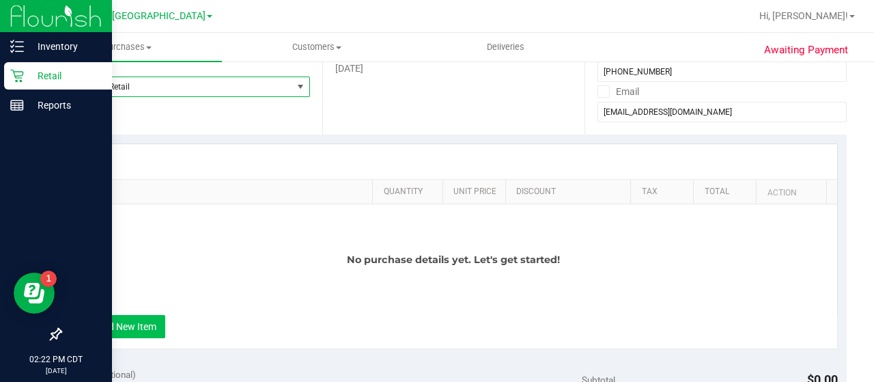
click at [131, 316] on button "+ Add New Item" at bounding box center [123, 326] width 85 height 23
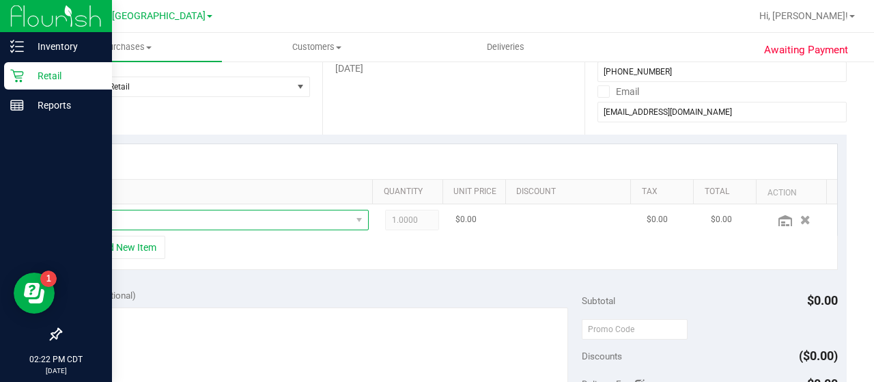
click at [204, 221] on span "NO DATA FOUND" at bounding box center [215, 219] width 272 height 19
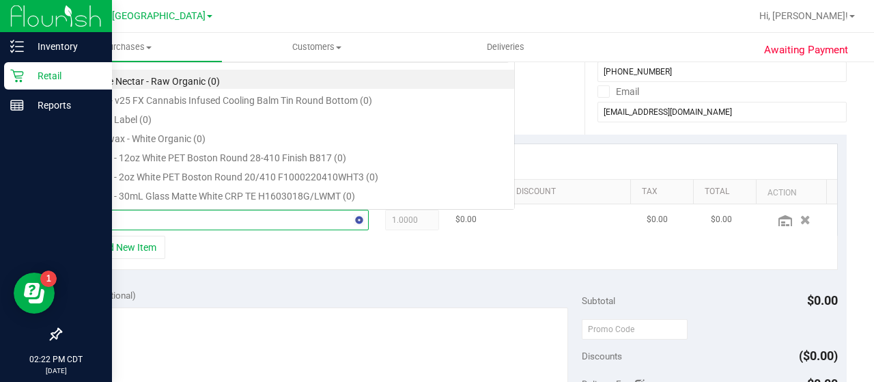
scroll to position [20, 275]
type input "[US_STATE] orange"
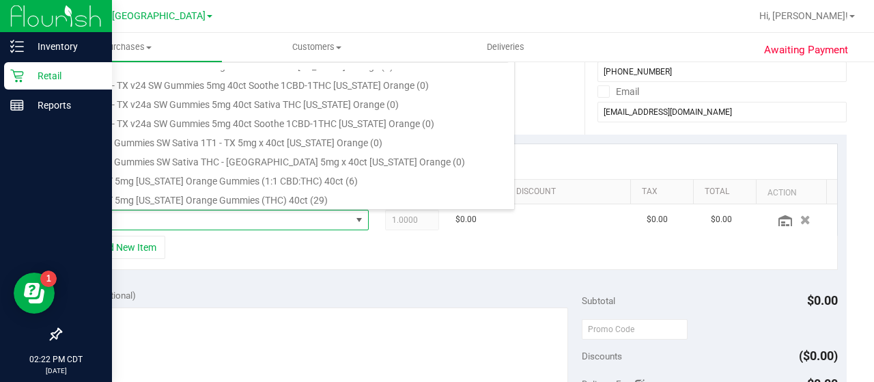
scroll to position [168, 0]
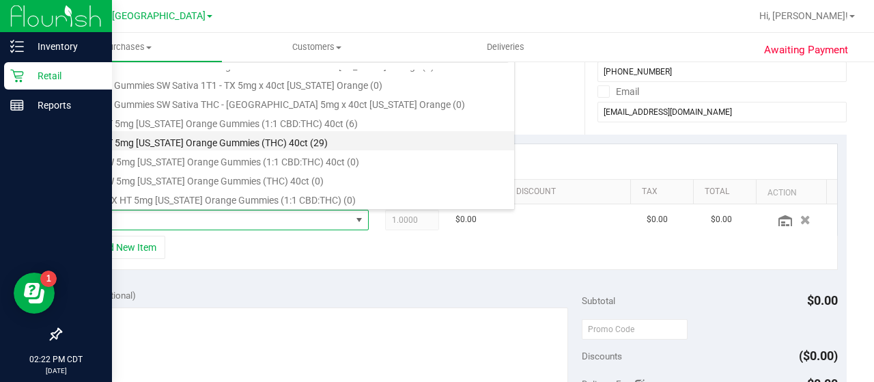
click at [249, 144] on li "TX HT 5mg [US_STATE] Orange Gummies (THC) 40ct (29)" at bounding box center [297, 140] width 436 height 19
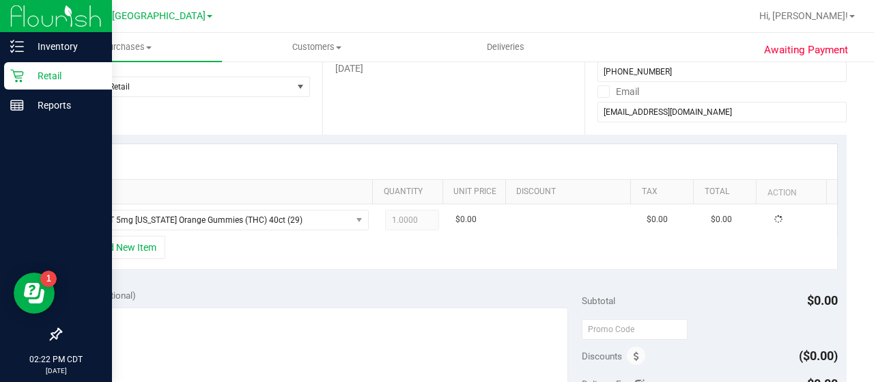
click at [310, 263] on div "+ Add New Item" at bounding box center [454, 253] width 769 height 34
click at [399, 228] on span "1.00 1" at bounding box center [412, 220] width 55 height 20
click at [399, 215] on span "1.00 1" at bounding box center [412, 220] width 55 height 20
type input "4"
type input "4.00"
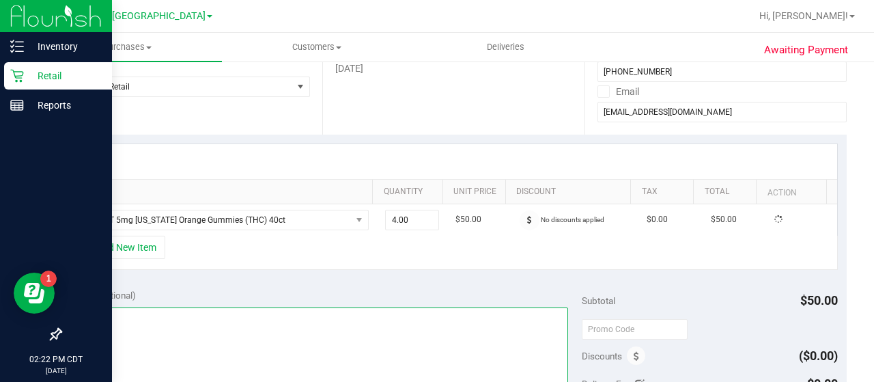
click at [353, 331] on textarea at bounding box center [319, 372] width 499 height 131
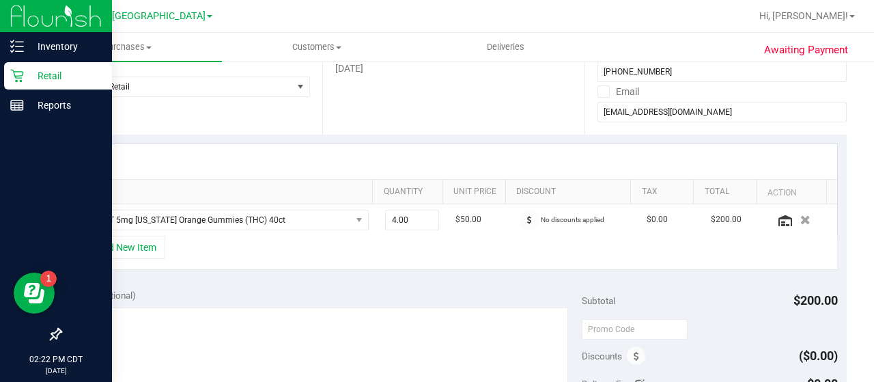
click at [362, 288] on div "Notes (optional)" at bounding box center [326, 295] width 512 height 14
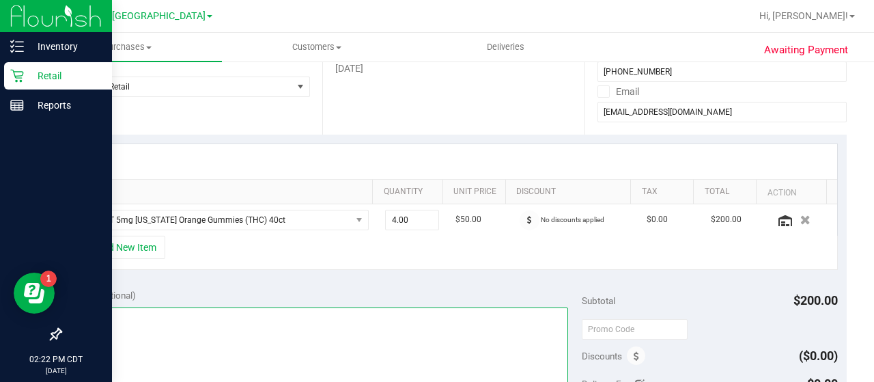
click at [346, 327] on textarea at bounding box center [319, 372] width 499 height 131
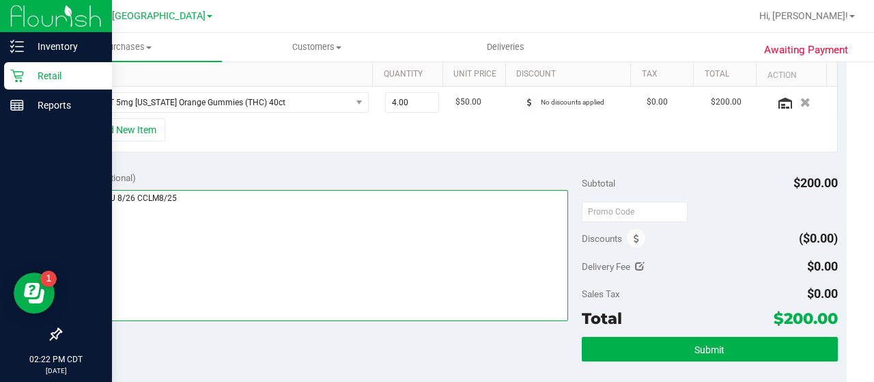
scroll to position [402, 0]
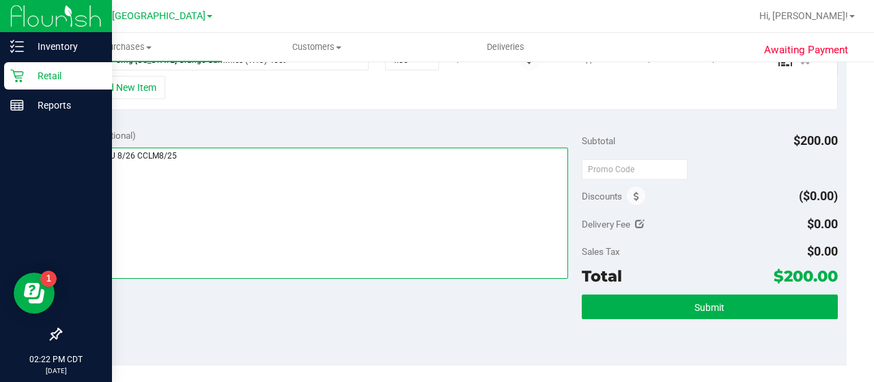
type textarea "PLANO PU 8/26 CCLM8/25"
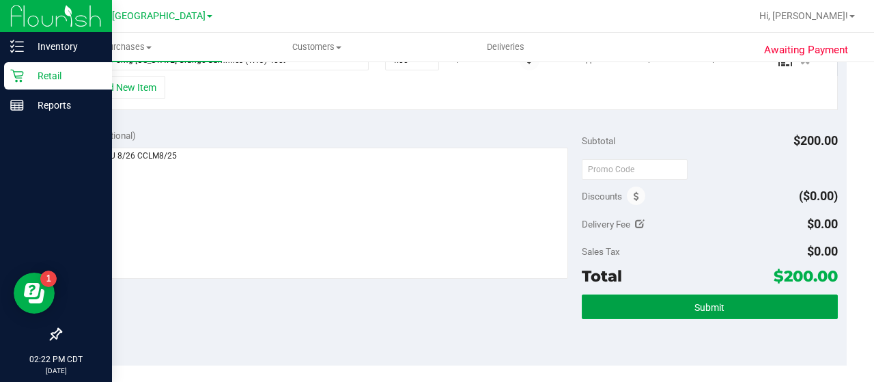
click at [643, 294] on button "Submit" at bounding box center [710, 306] width 256 height 25
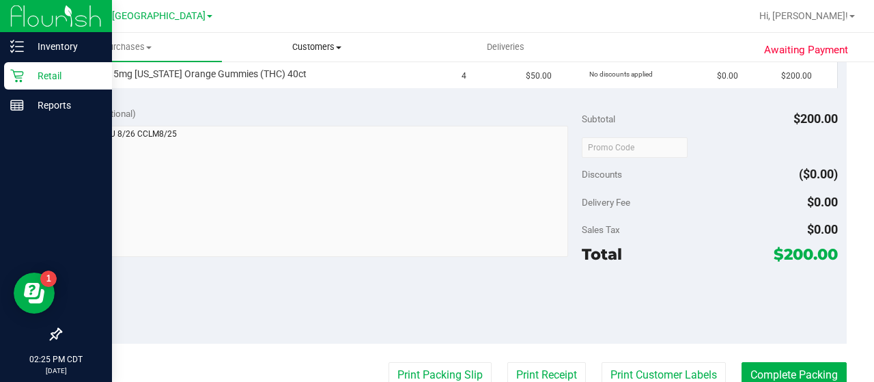
click at [307, 58] on uib-tab-heading "Customers All customers Add a new customer All physicians" at bounding box center [317, 46] width 188 height 27
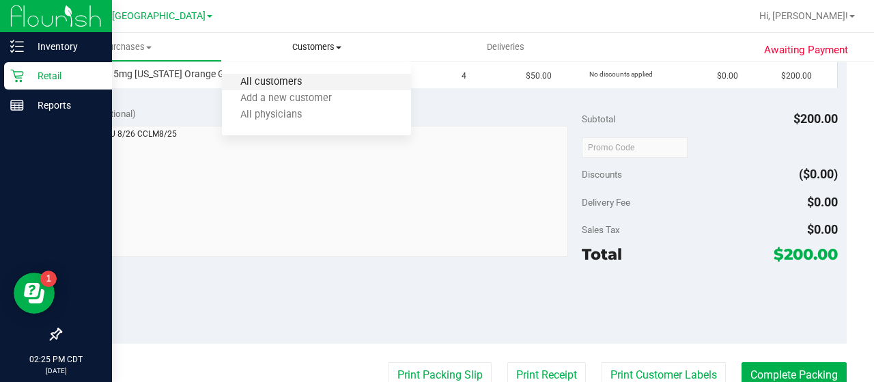
click at [283, 85] on span "All customers" at bounding box center [271, 83] width 98 height 12
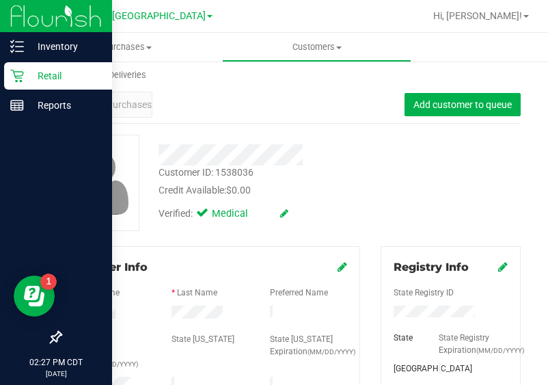
click at [495, 181] on div "Customer ID: 1538036 Credit Available: $0.00 Verified: Medical" at bounding box center [290, 183] width 481 height 96
click at [131, 100] on span "Purchases" at bounding box center [129, 105] width 45 height 14
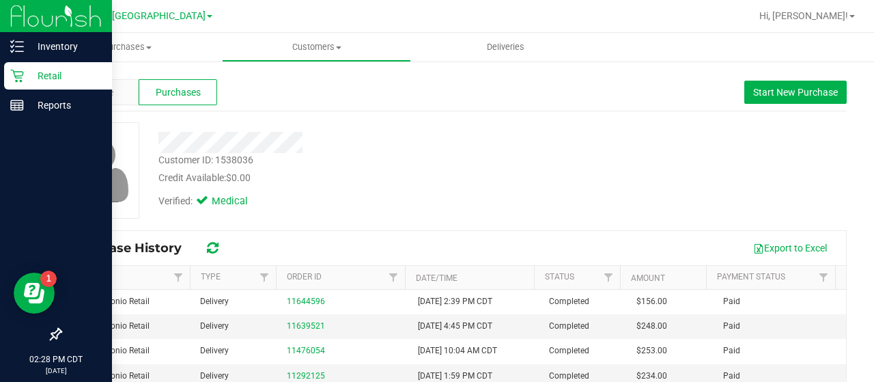
scroll to position [10, 0]
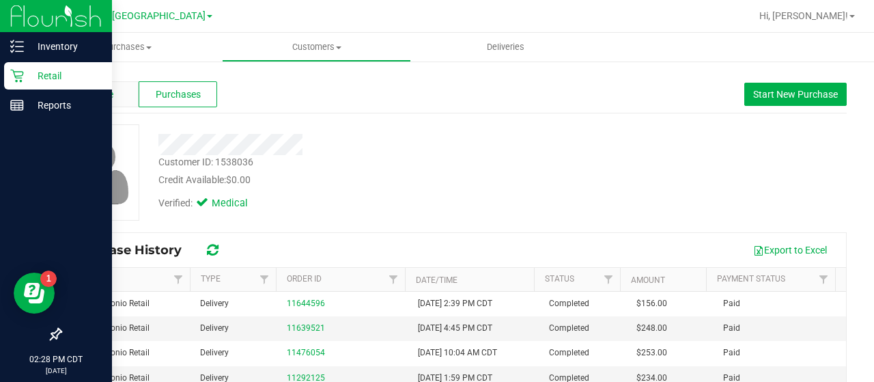
click at [105, 98] on span "Profile" at bounding box center [99, 94] width 27 height 14
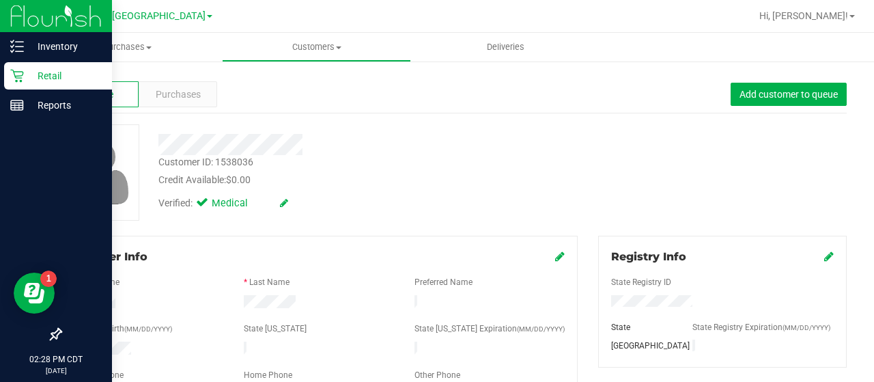
click at [527, 151] on div at bounding box center [350, 144] width 404 height 21
click at [322, 45] on span "Customers" at bounding box center [317, 47] width 188 height 12
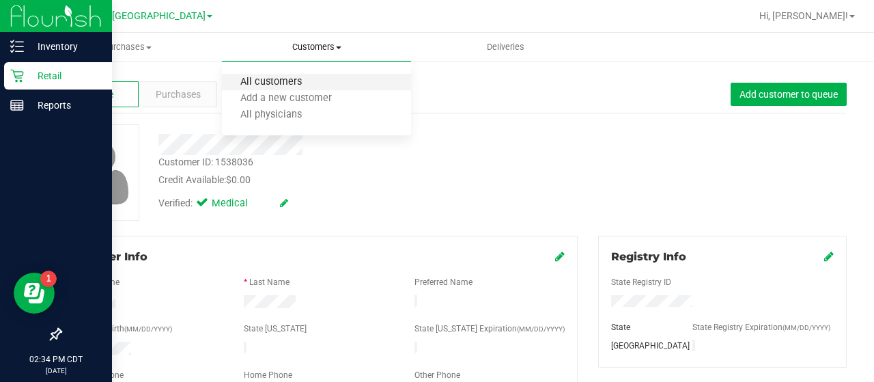
click at [298, 76] on li "All customers" at bounding box center [316, 82] width 189 height 16
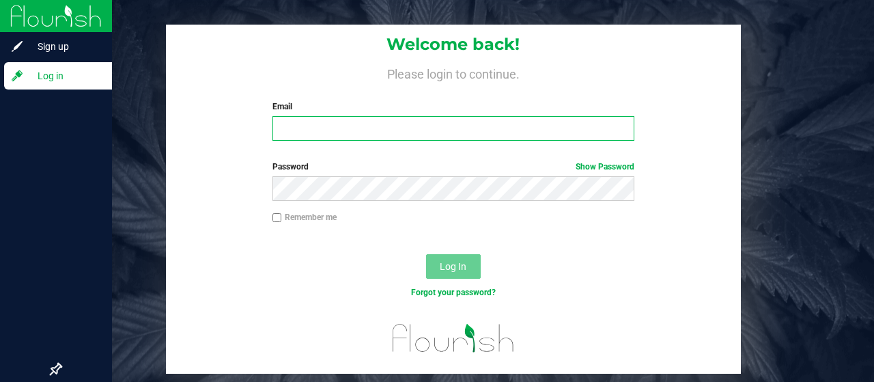
type input "[EMAIL_ADDRESS][DOMAIN_NAME]"
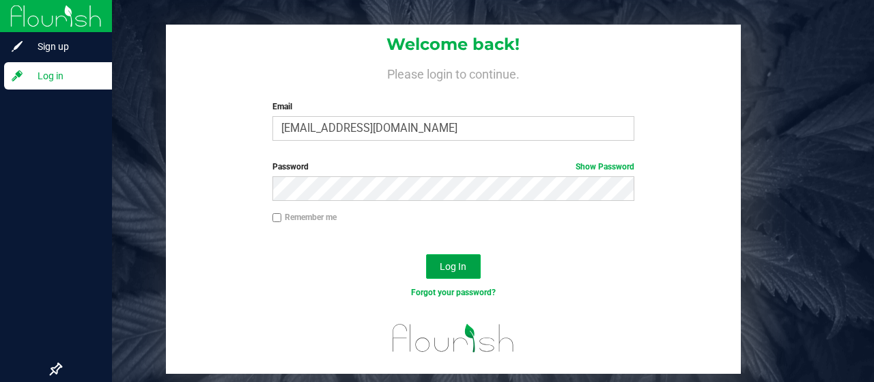
click at [458, 271] on span "Log In" at bounding box center [453, 266] width 27 height 11
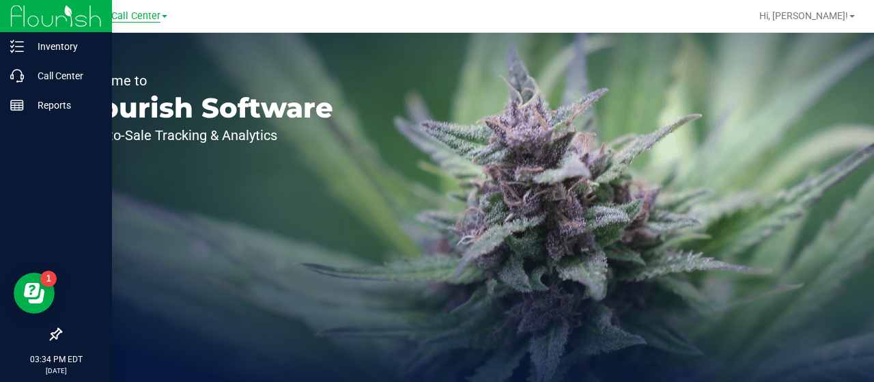
click at [142, 21] on span "Call Center" at bounding box center [135, 16] width 49 height 12
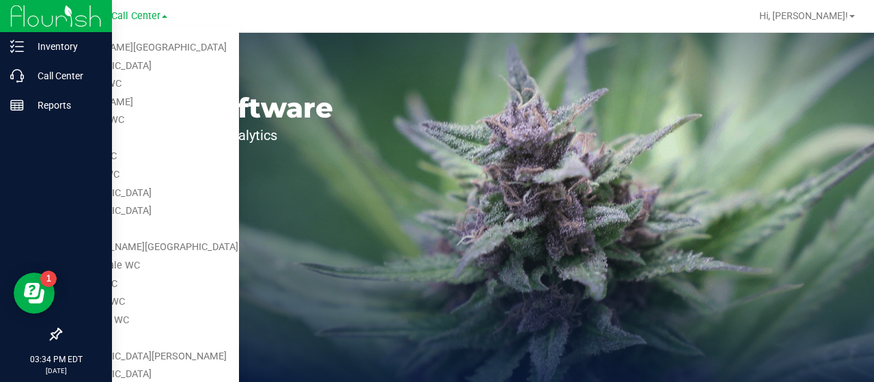
scroll to position [618, 0]
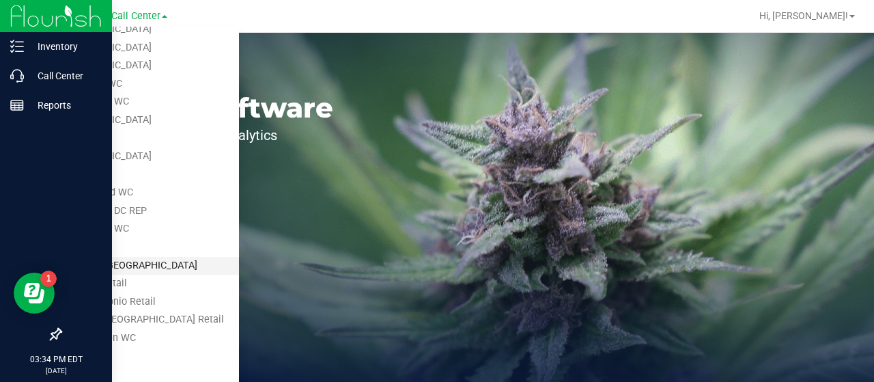
click at [83, 260] on link "TX Austin [GEOGRAPHIC_DATA]" at bounding box center [139, 266] width 199 height 18
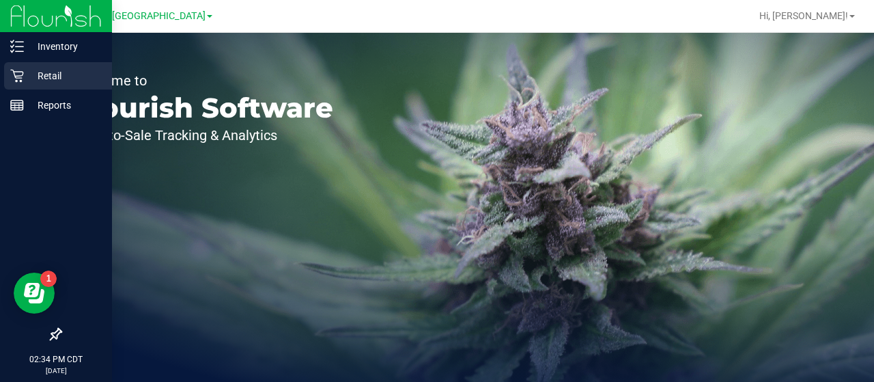
click at [16, 79] on icon at bounding box center [17, 76] width 14 height 14
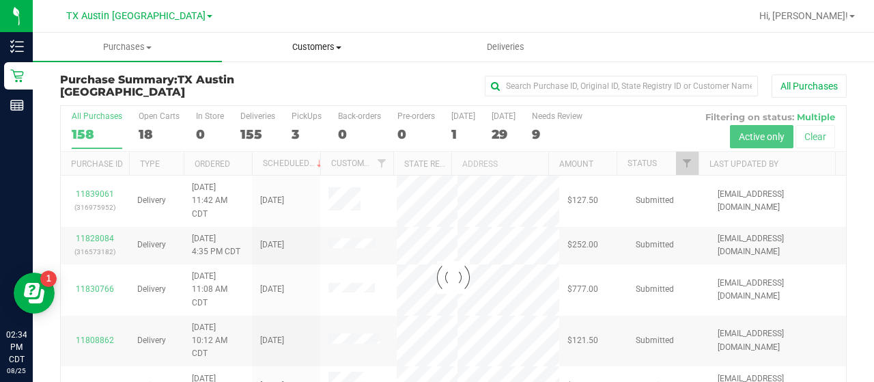
click at [321, 51] on span "Customers" at bounding box center [317, 47] width 188 height 12
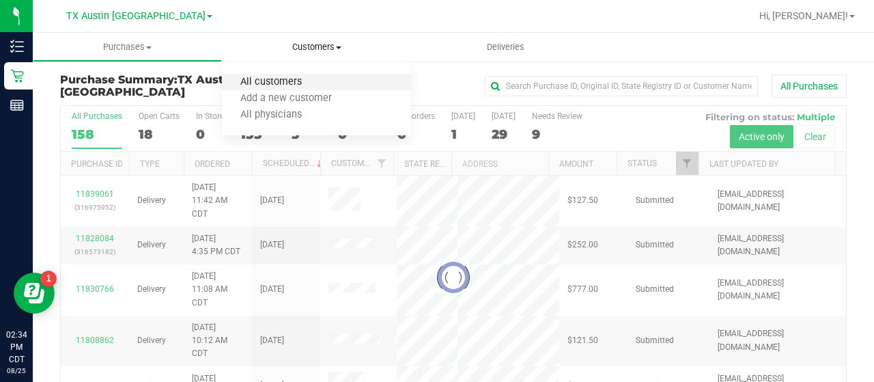
click at [294, 83] on span "All customers" at bounding box center [271, 83] width 98 height 12
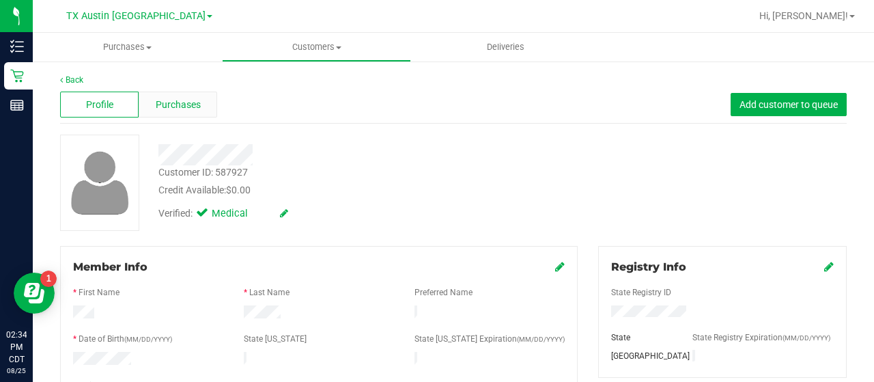
click at [164, 94] on div "Purchases" at bounding box center [178, 105] width 79 height 26
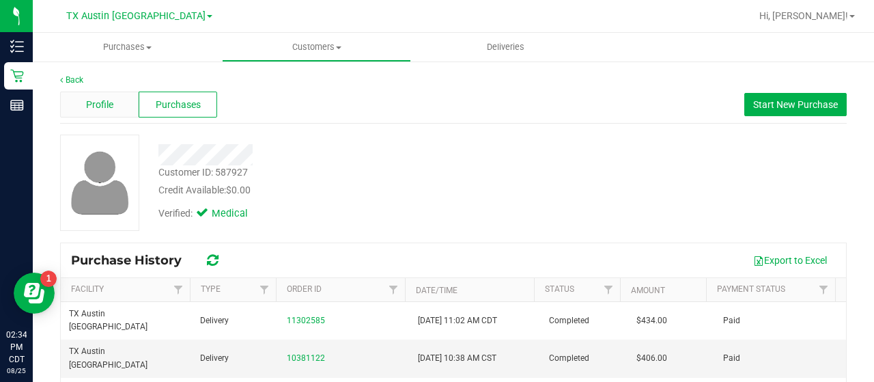
click at [100, 109] on span "Profile" at bounding box center [99, 105] width 27 height 14
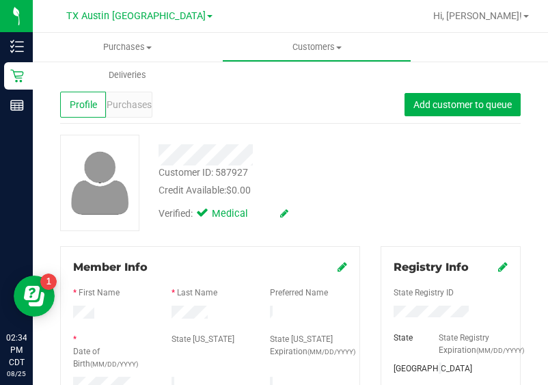
drag, startPoint x: 450, startPoint y: 188, endPoint x: 493, endPoint y: 160, distance: 51.4
click at [453, 185] on div "Customer ID: 587927 Credit Available: $0.00 Verified: Medical" at bounding box center [290, 183] width 481 height 96
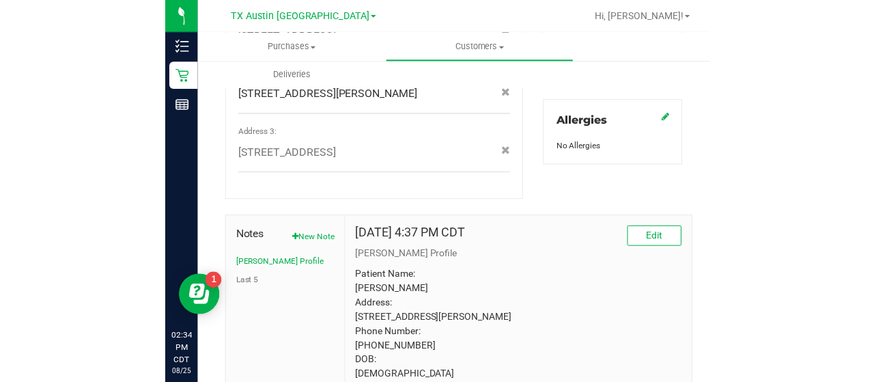
scroll to position [672, 0]
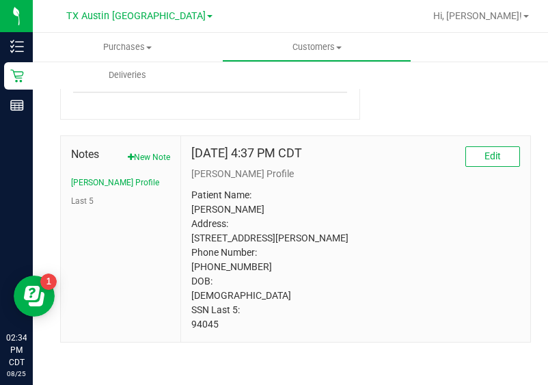
click at [222, 189] on p "Patient Name: [PERSON_NAME] Address: [STREET_ADDRESS][PERSON_NAME] Phone Number…" at bounding box center [355, 259] width 329 height 143
drag, startPoint x: 207, startPoint y: 195, endPoint x: 363, endPoint y: 187, distance: 156.7
click at [363, 188] on p "Patient Name: [PERSON_NAME] Address: [STREET_ADDRESS][PERSON_NAME] Phone Number…" at bounding box center [355, 259] width 329 height 143
click at [235, 189] on p "Patient Name: [PERSON_NAME] Address: [STREET_ADDRESS][PERSON_NAME] Phone Number…" at bounding box center [355, 259] width 329 height 143
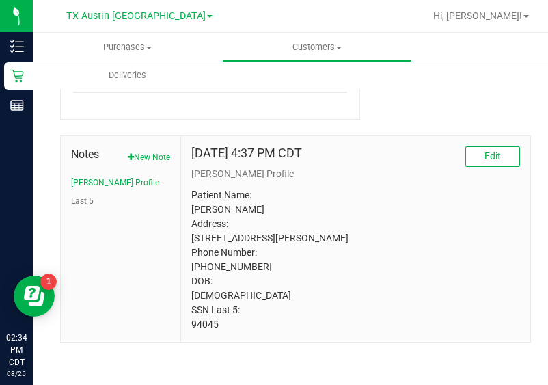
click at [234, 190] on p "Patient Name: [PERSON_NAME] Address: [STREET_ADDRESS][PERSON_NAME] Phone Number…" at bounding box center [355, 259] width 329 height 143
click at [231, 292] on p "Patient Name: [PERSON_NAME] Address: [STREET_ADDRESS][PERSON_NAME] Phone Number…" at bounding box center [355, 259] width 329 height 143
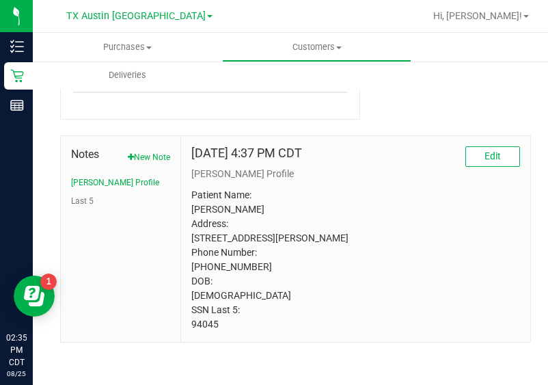
click at [199, 329] on p "Patient Name: [PERSON_NAME] Address: [STREET_ADDRESS][PERSON_NAME] Phone Number…" at bounding box center [355, 259] width 329 height 143
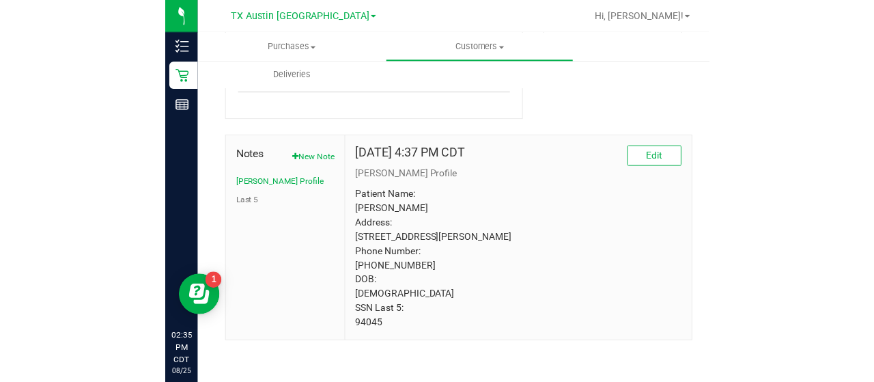
scroll to position [650, 0]
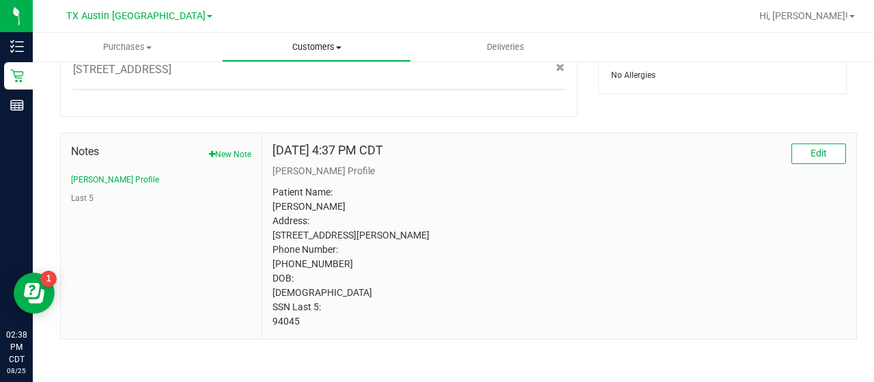
click at [298, 44] on span "Customers" at bounding box center [317, 47] width 188 height 12
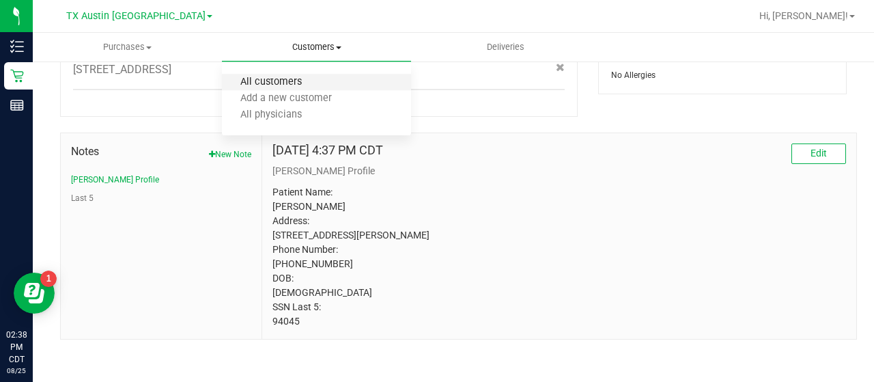
click at [283, 86] on span "All customers" at bounding box center [271, 83] width 98 height 12
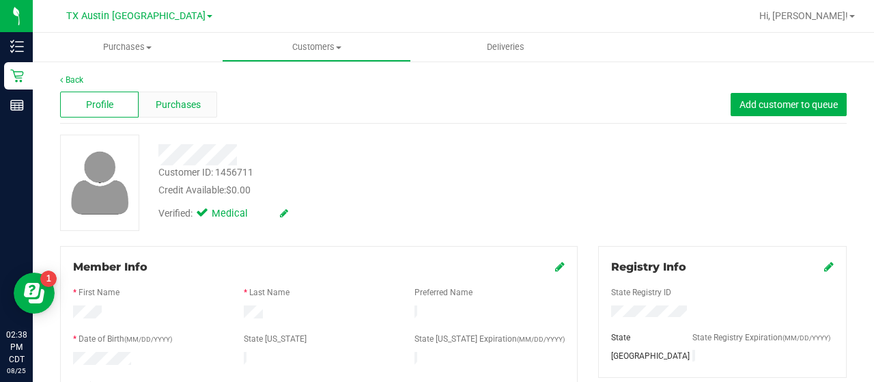
click at [191, 107] on span "Purchases" at bounding box center [178, 105] width 45 height 14
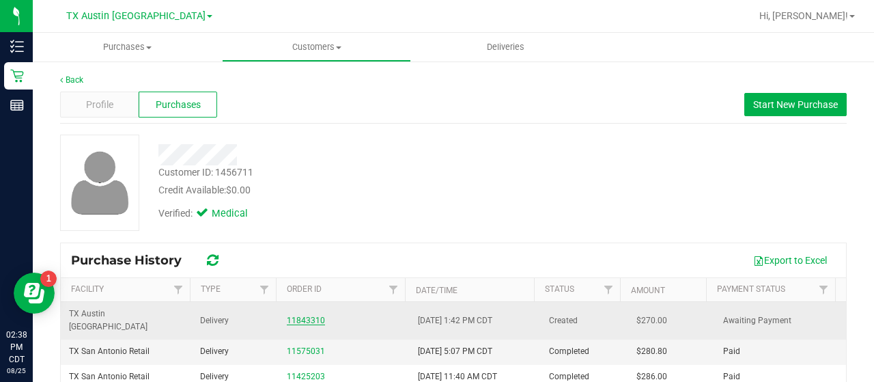
click at [307, 316] on link "11843310" at bounding box center [306, 321] width 38 height 10
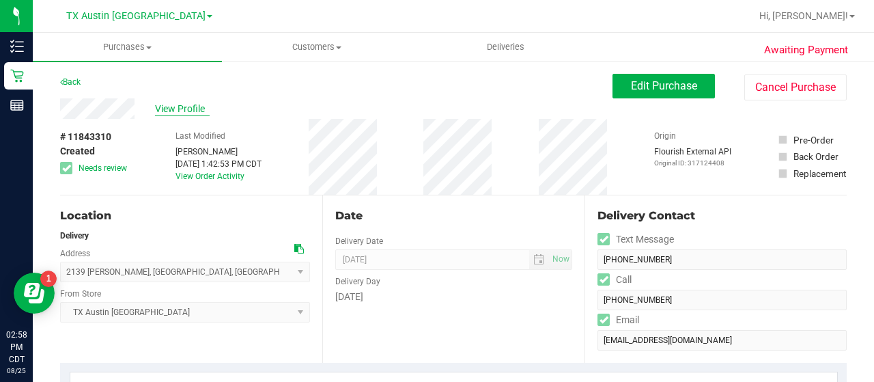
click at [158, 111] on span "View Profile" at bounding box center [182, 109] width 55 height 14
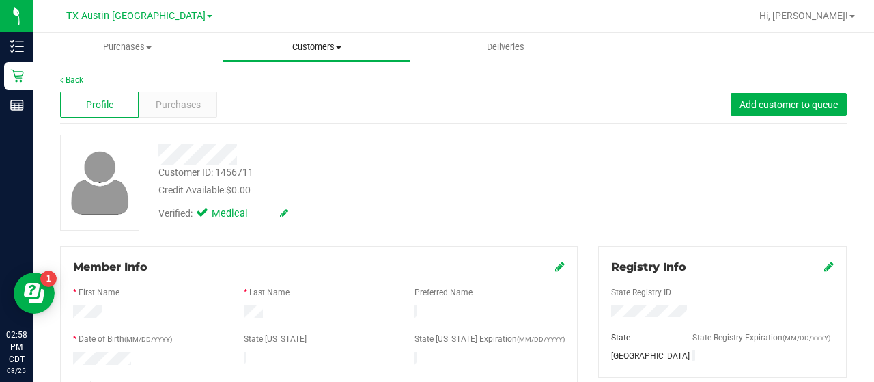
click at [312, 55] on uib-tab-heading "Customers All customers Add a new customer All physicians" at bounding box center [317, 46] width 188 height 27
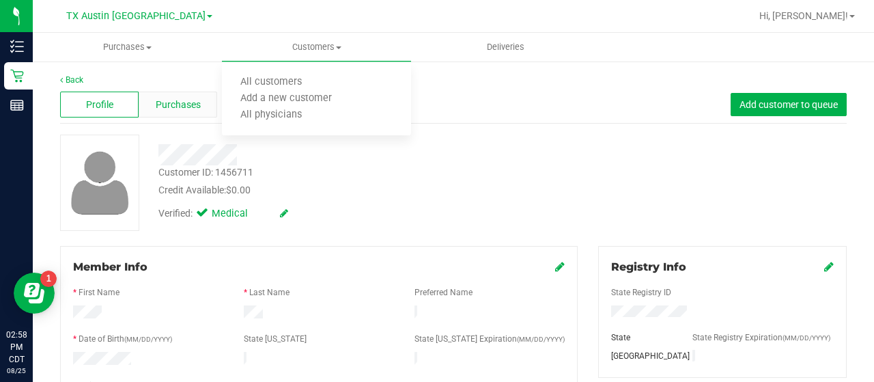
click at [186, 102] on span "Purchases" at bounding box center [178, 105] width 45 height 14
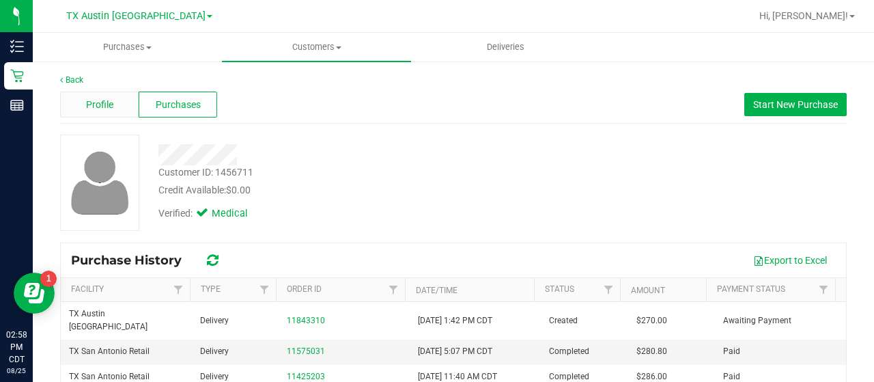
click at [122, 106] on div "Profile" at bounding box center [99, 105] width 79 height 26
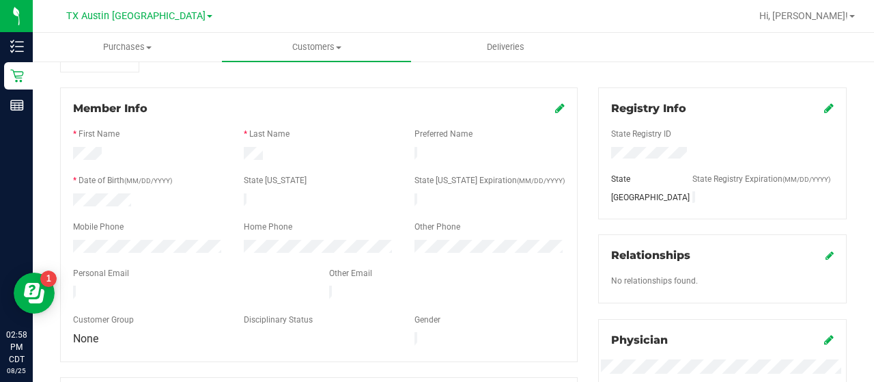
scroll to position [307, 0]
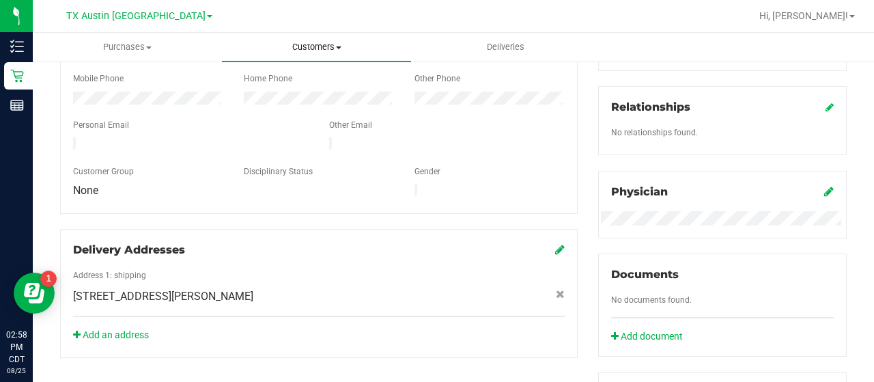
click at [296, 58] on uib-tab-heading "Customers All customers Add a new customer All physicians" at bounding box center [316, 47] width 189 height 29
click at [296, 57] on uib-tab-heading "Customers All customers Add a new customer All physicians" at bounding box center [316, 47] width 189 height 29
click at [301, 51] on span "Customers" at bounding box center [316, 47] width 189 height 12
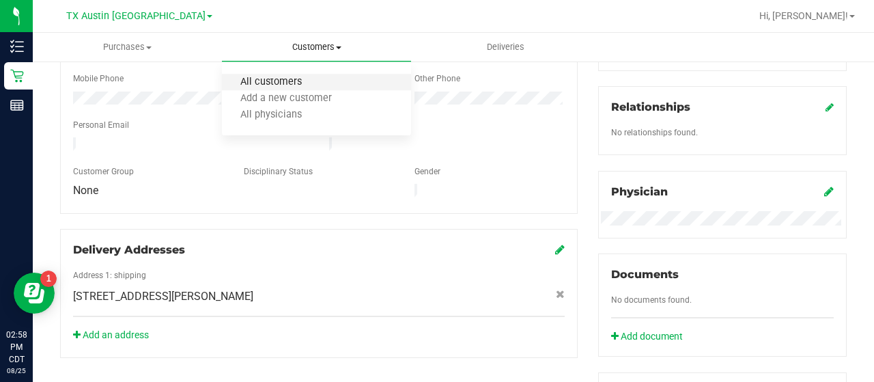
click at [282, 77] on span "All customers" at bounding box center [271, 83] width 98 height 12
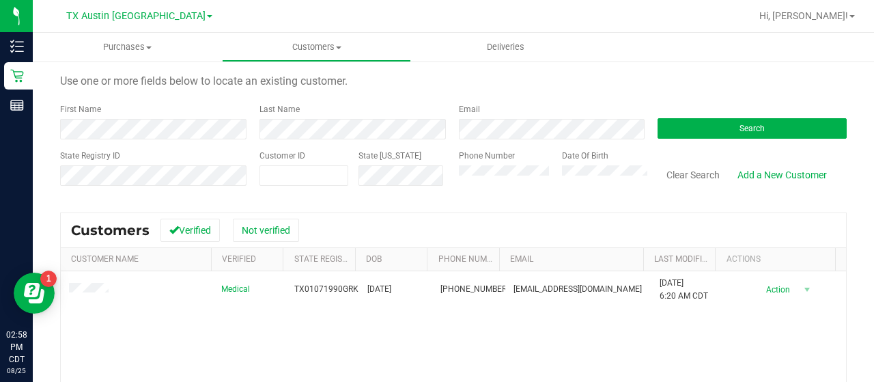
scroll to position [5, 0]
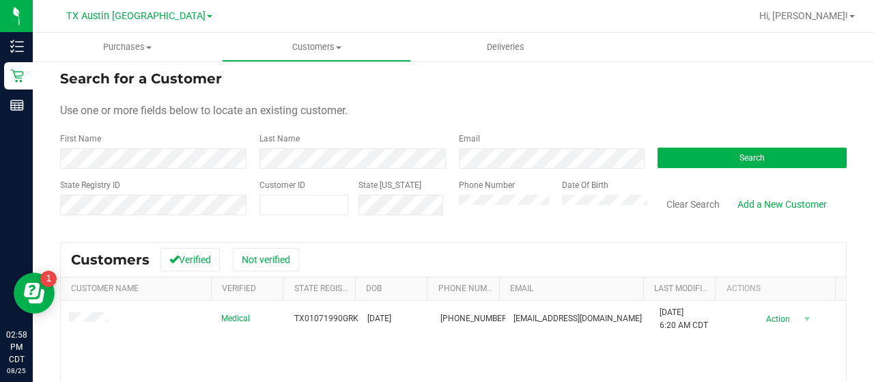
click at [317, 228] on div "Search for a Customer Use one or more fields below to locate an existing custom…" at bounding box center [453, 321] width 787 height 506
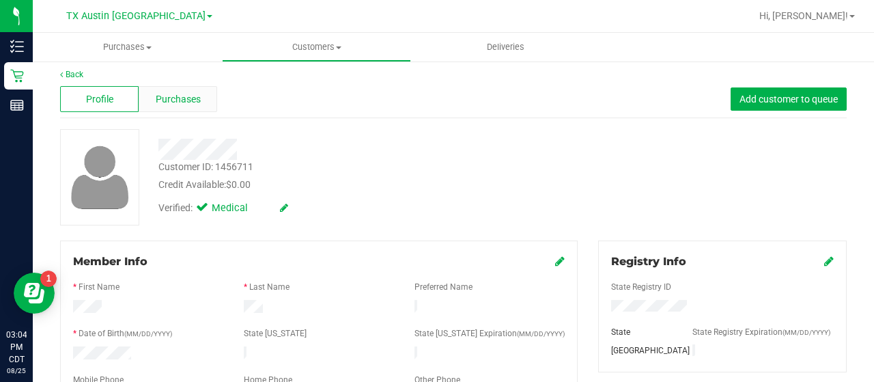
click at [190, 100] on span "Purchases" at bounding box center [178, 99] width 45 height 14
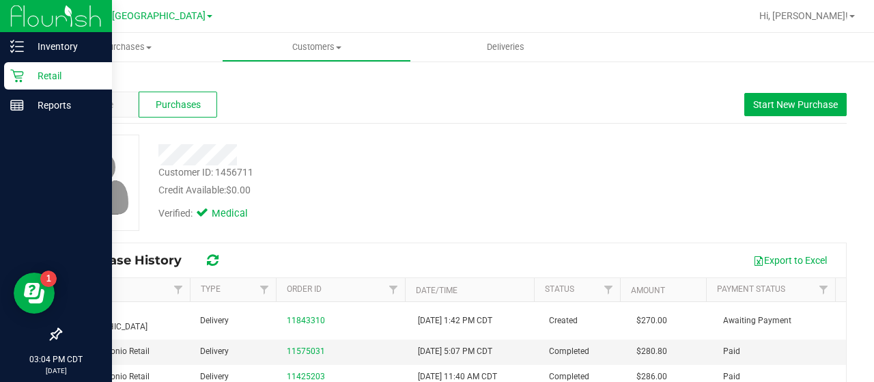
click at [24, 81] on p "Retail" at bounding box center [65, 76] width 82 height 16
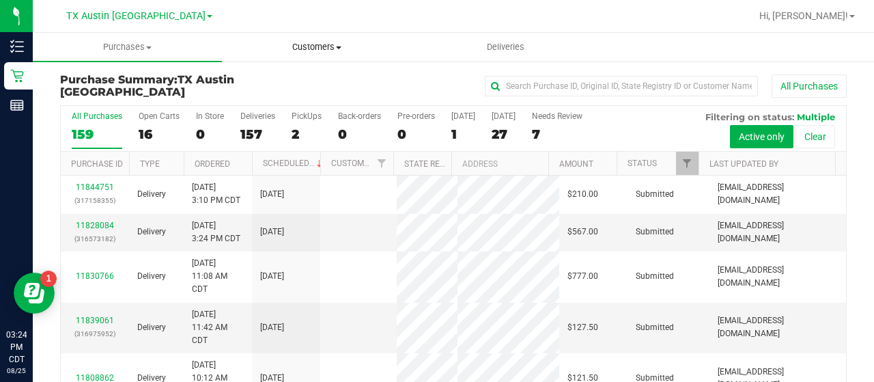
click at [311, 59] on uib-tab-heading "Customers All customers Add a new customer All physicians" at bounding box center [317, 46] width 188 height 27
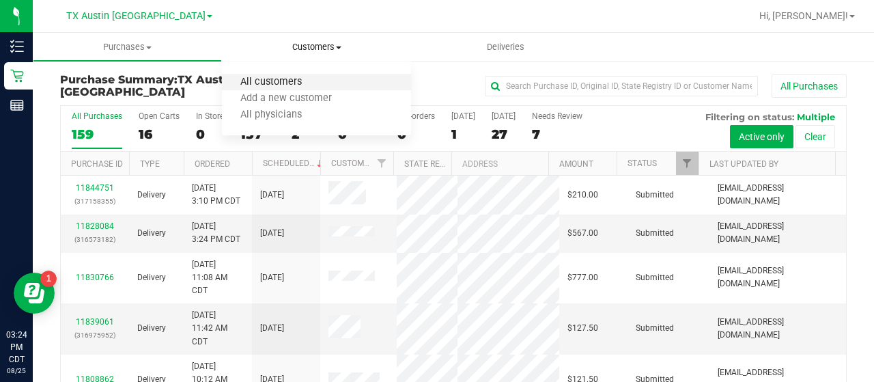
click at [281, 87] on span "All customers" at bounding box center [271, 83] width 98 height 12
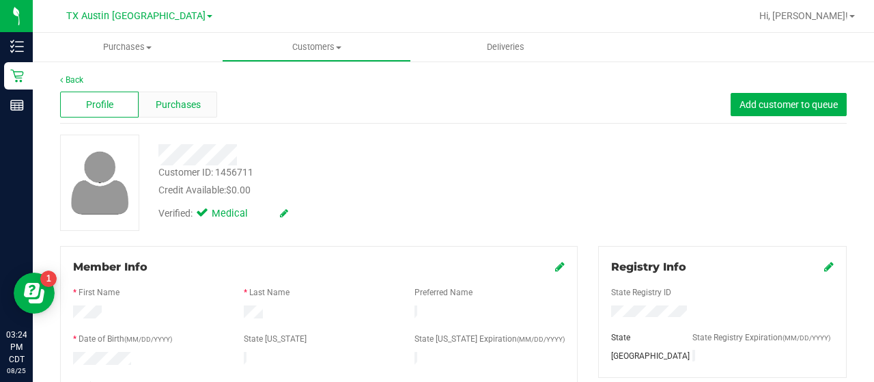
click at [184, 98] on span "Purchases" at bounding box center [178, 105] width 45 height 14
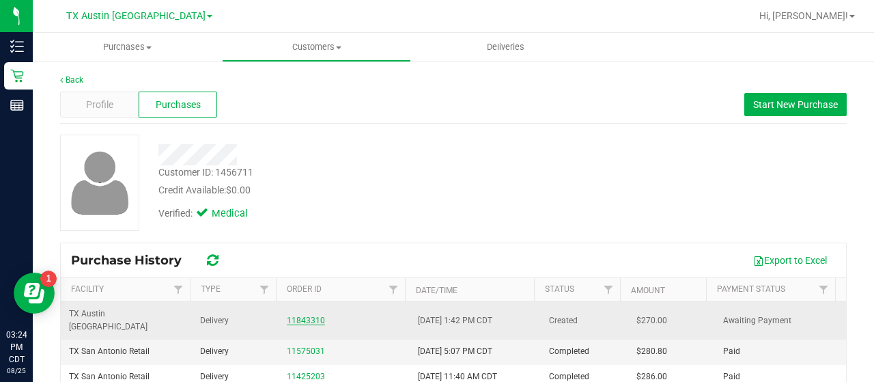
click at [289, 317] on link "11843310" at bounding box center [306, 321] width 38 height 10
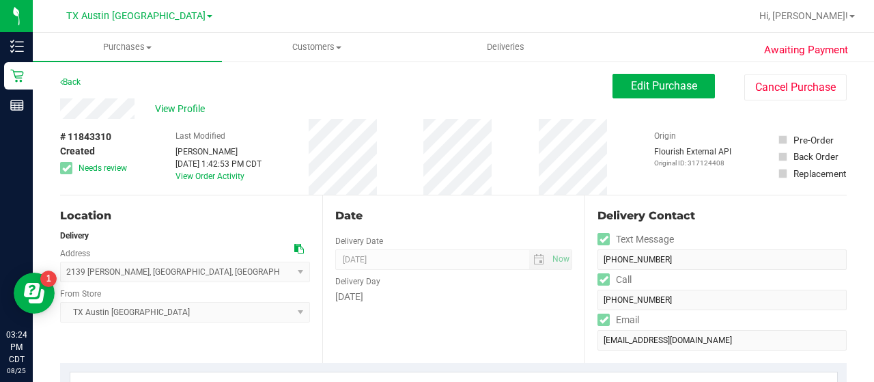
click at [296, 248] on icon at bounding box center [299, 249] width 10 height 10
click at [299, 248] on icon at bounding box center [299, 249] width 10 height 10
click at [303, 135] on div "# 11843310 Created Needs review Last Modified [PERSON_NAME] [DATE] 1:42:53 PM C…" at bounding box center [453, 157] width 787 height 76
click at [422, 165] on div "# 11843310 Created Needs review Last Modified [PERSON_NAME] [DATE] 1:42:53 PM C…" at bounding box center [453, 157] width 787 height 76
drag, startPoint x: 855, startPoint y: 206, endPoint x: 785, endPoint y: -61, distance: 275.6
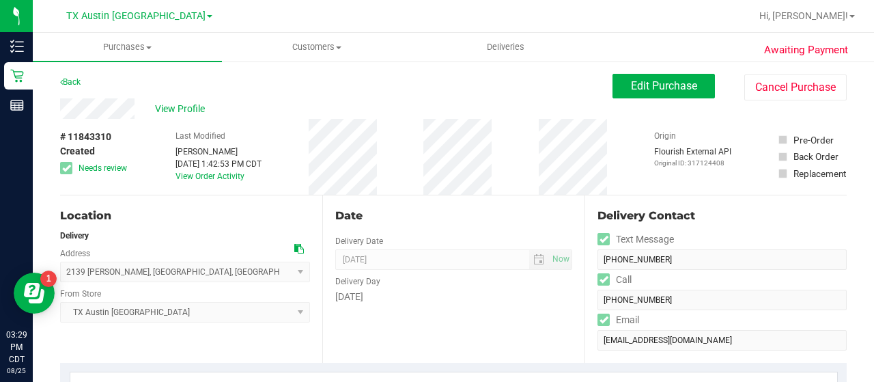
click at [785, 0] on html "Inventory Retail Reports 03:29 PM CDT [DATE] 08/25 [GEOGRAPHIC_DATA] [GEOGRAPHI…" at bounding box center [437, 191] width 874 height 382
click at [362, 300] on div "[DATE]" at bounding box center [453, 297] width 237 height 14
click at [669, 98] on button "Edit Purchase" at bounding box center [664, 86] width 102 height 25
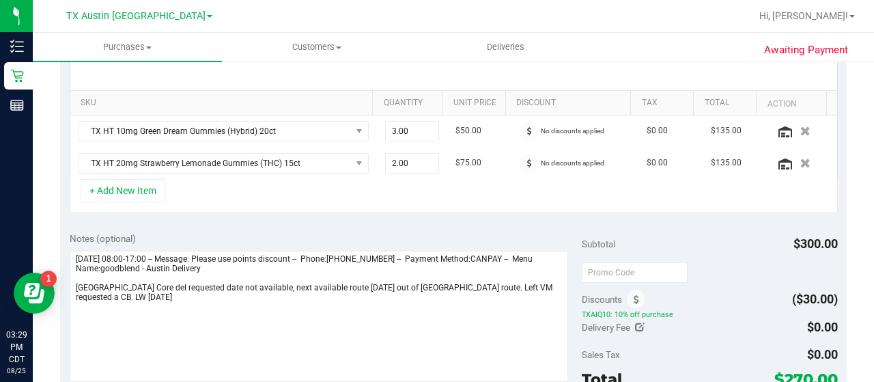
scroll to position [367, 0]
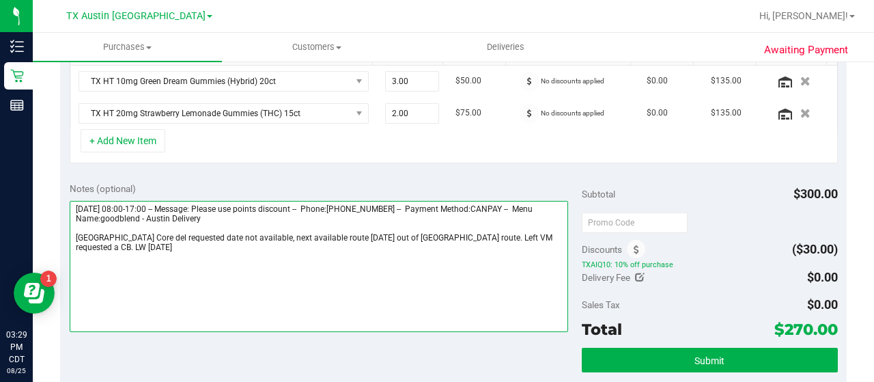
click at [301, 221] on textarea at bounding box center [319, 266] width 499 height 131
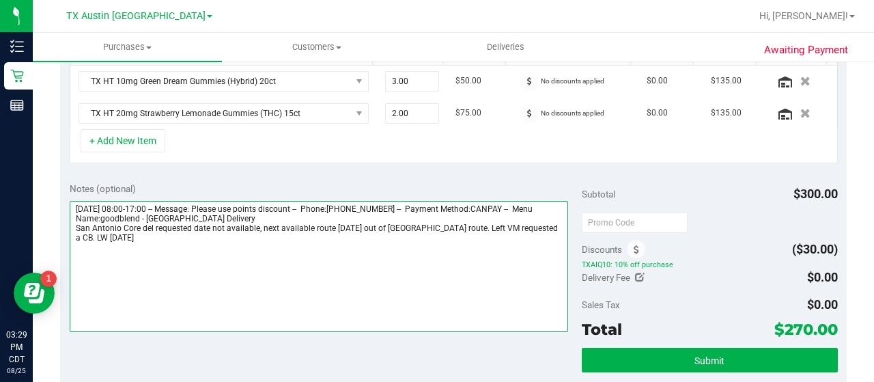
click at [290, 234] on textarea at bounding box center [319, 266] width 499 height 131
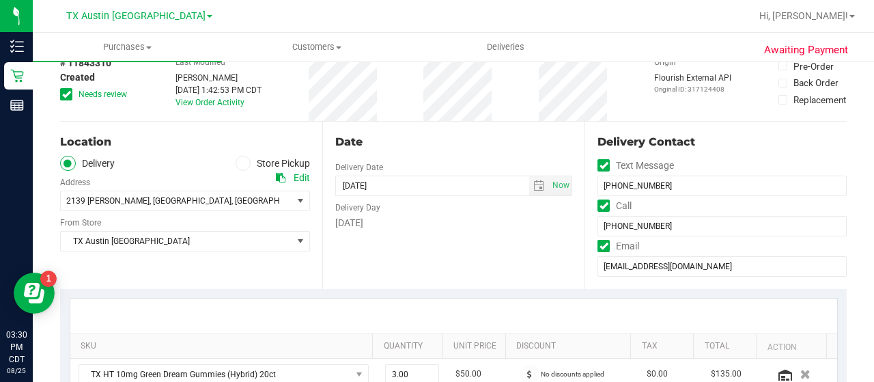
scroll to position [68, 0]
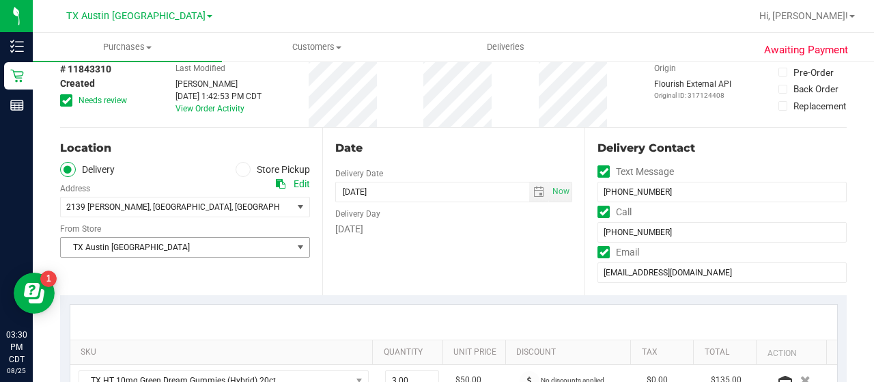
type textarea "[DATE] 08:00-17:00 -- Message: Please use points discount -- Phone:[PHONE_NUMBE…"
click at [253, 251] on span "TX Austin [GEOGRAPHIC_DATA]" at bounding box center [177, 247] width 232 height 19
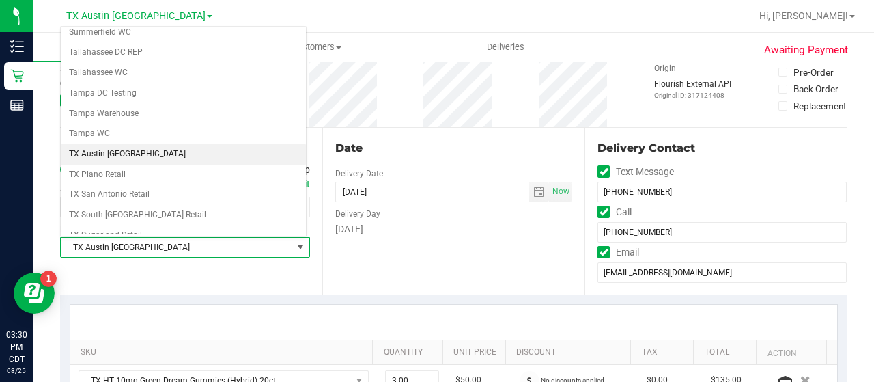
scroll to position [938, 0]
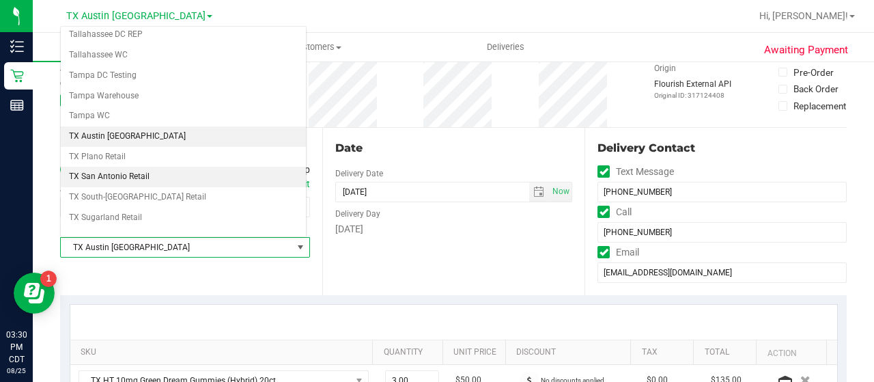
click at [245, 167] on li "TX San Antonio Retail" at bounding box center [183, 177] width 245 height 20
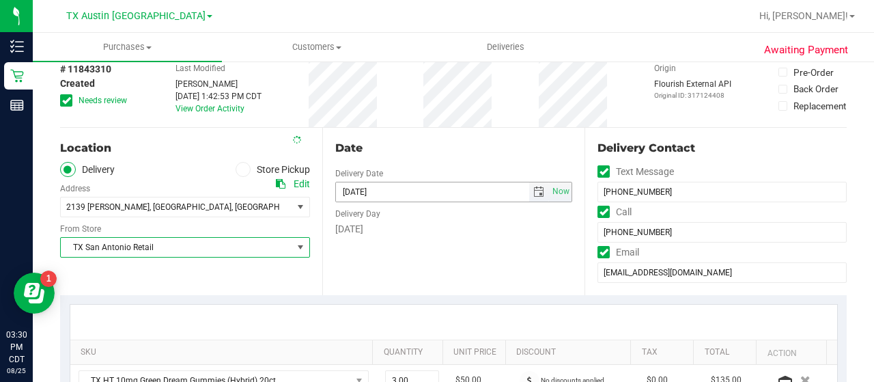
click at [534, 192] on span "select" at bounding box center [539, 192] width 11 height 11
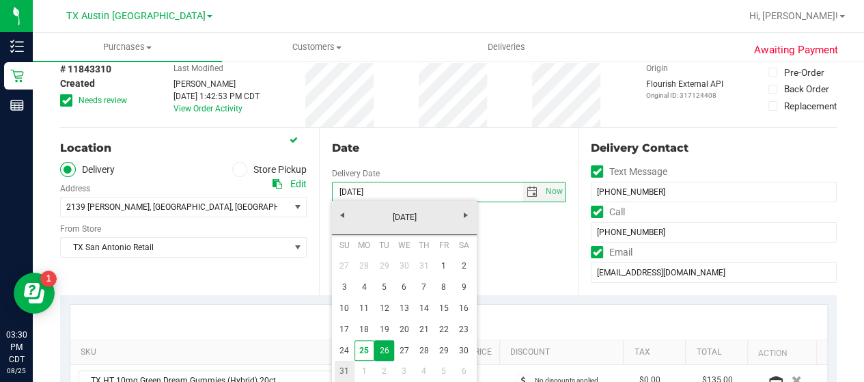
click at [336, 370] on link "31" at bounding box center [345, 371] width 20 height 21
type input "[DATE]"
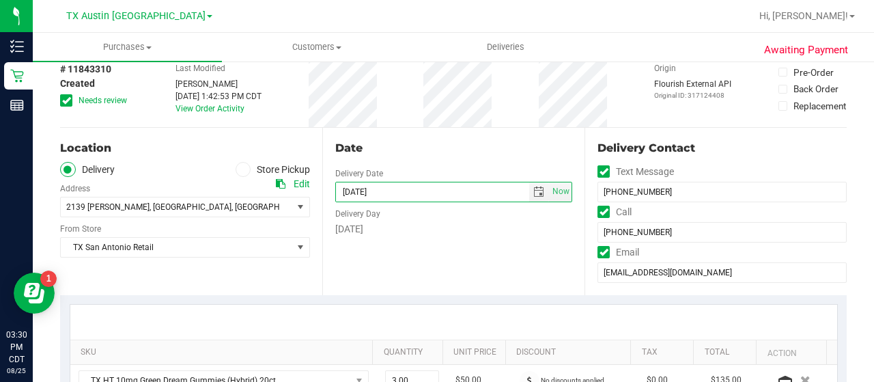
click at [70, 92] on div "# 11843310 Created Needs review" at bounding box center [94, 84] width 68 height 44
click at [70, 100] on span at bounding box center [66, 100] width 12 height 12
click at [0, 0] on input "Needs review" at bounding box center [0, 0] width 0 height 0
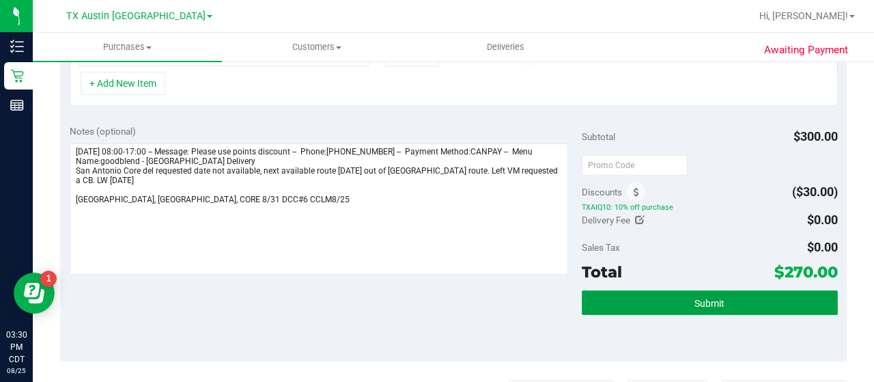
click at [717, 304] on button "Submit" at bounding box center [710, 302] width 256 height 25
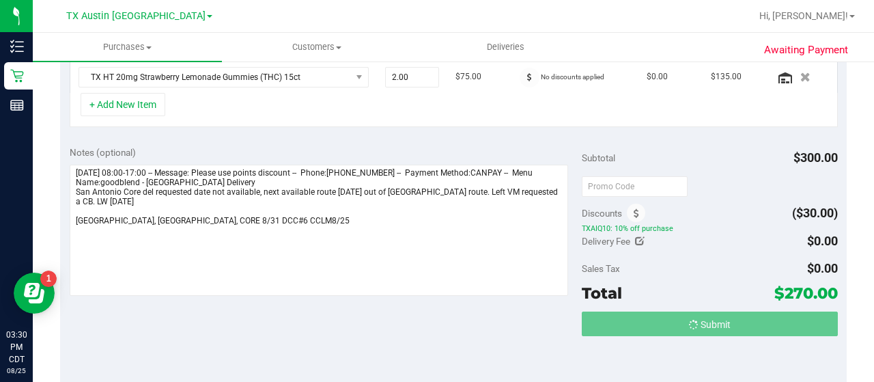
scroll to position [381, 0]
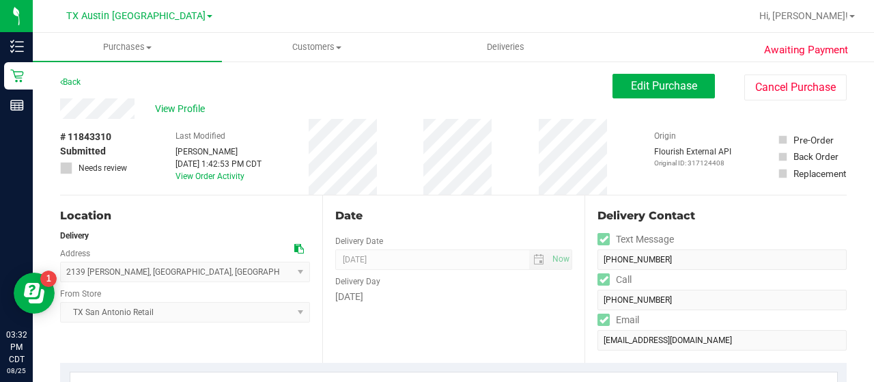
click at [491, 322] on div "Date Delivery Date [DATE] Now [DATE] 08:00 AM Now Delivery Day [DATE]" at bounding box center [453, 278] width 262 height 167
click at [169, 102] on span "View Profile" at bounding box center [182, 109] width 55 height 14
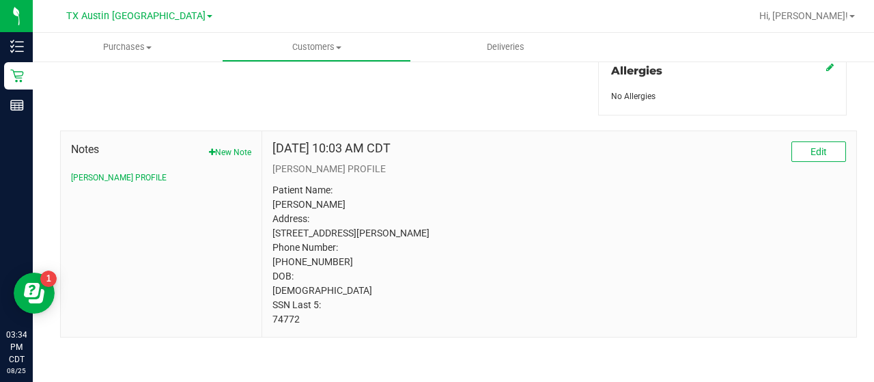
scroll to position [2, 0]
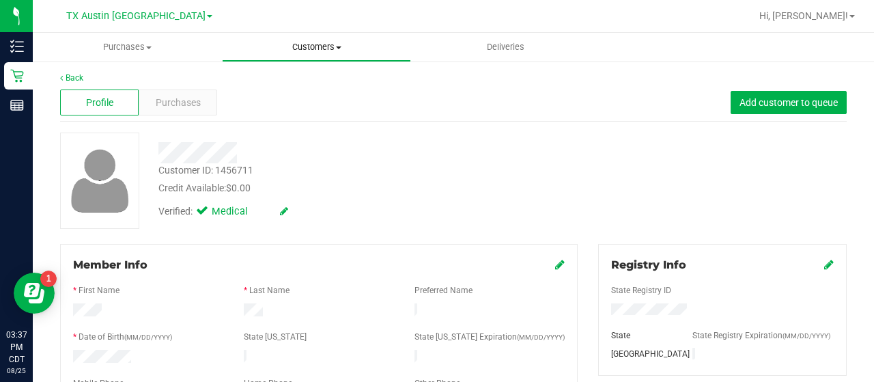
click at [309, 54] on uib-tab-heading "Customers All customers Add a new customer All physicians" at bounding box center [317, 46] width 188 height 27
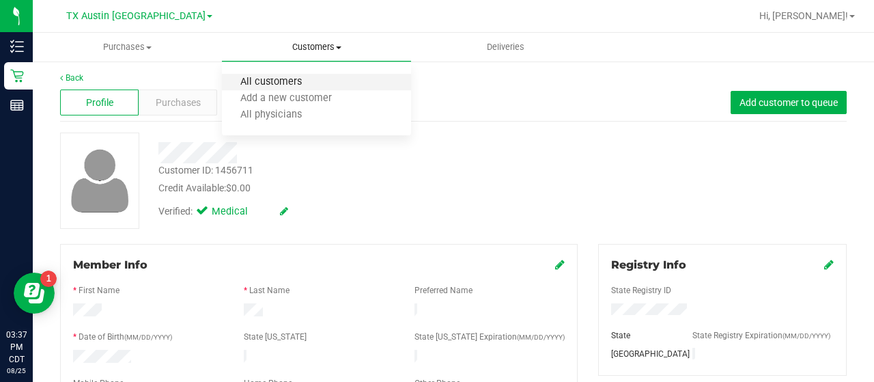
click at [299, 86] on span "All customers" at bounding box center [271, 83] width 98 height 12
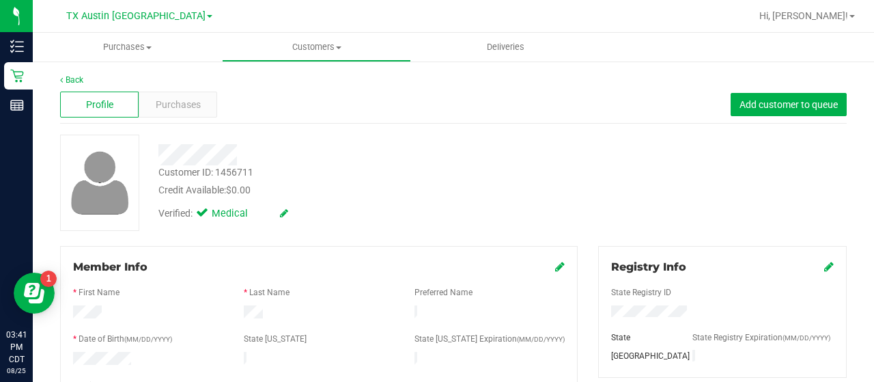
click at [164, 89] on div "Profile Purchases Add customer to queue" at bounding box center [453, 105] width 787 height 38
click at [180, 101] on span "Purchases" at bounding box center [178, 105] width 45 height 14
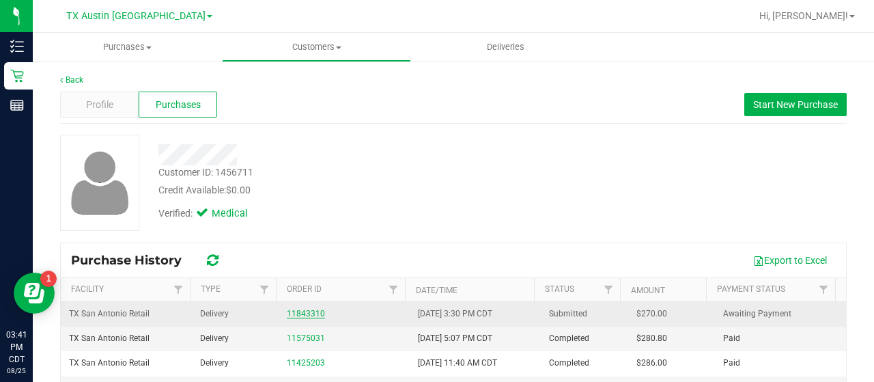
click at [292, 314] on link "11843310" at bounding box center [306, 314] width 38 height 10
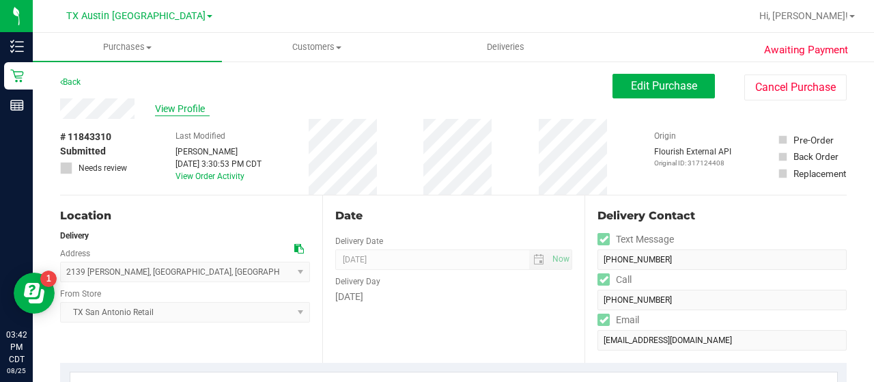
click at [180, 105] on span "View Profile" at bounding box center [182, 109] width 55 height 14
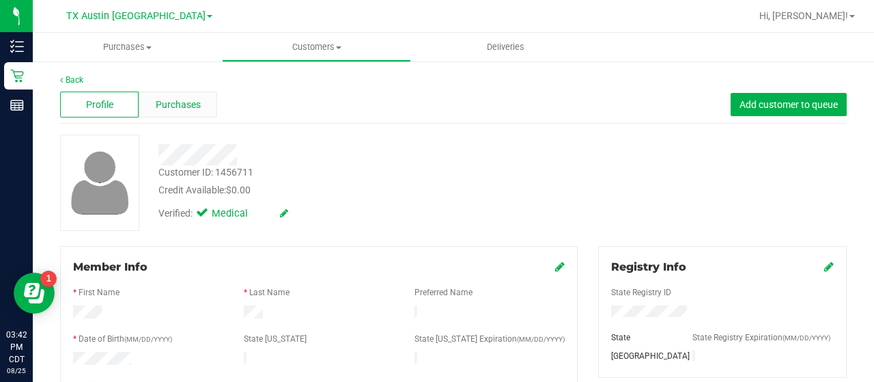
click at [202, 109] on div "Purchases" at bounding box center [178, 105] width 79 height 26
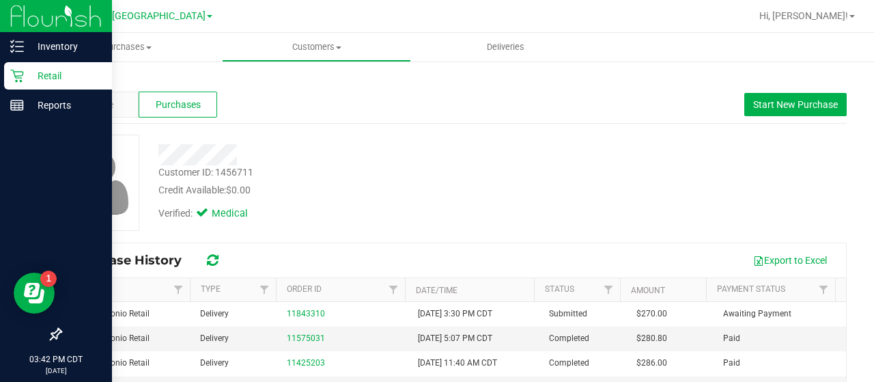
click at [64, 70] on p "Retail" at bounding box center [65, 76] width 82 height 16
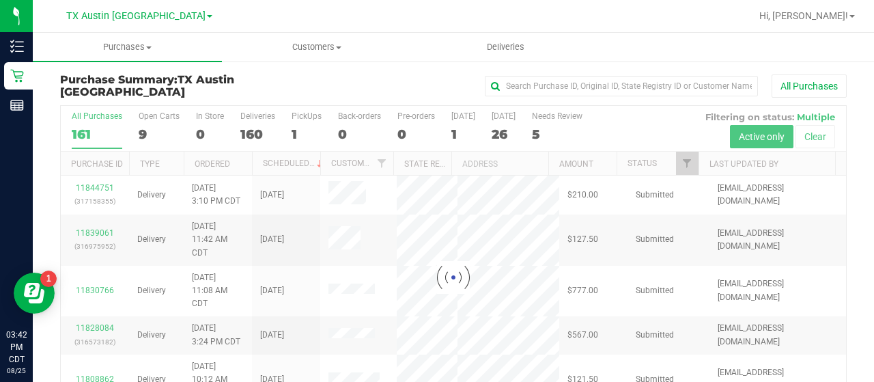
click at [551, 132] on div at bounding box center [454, 277] width 786 height 343
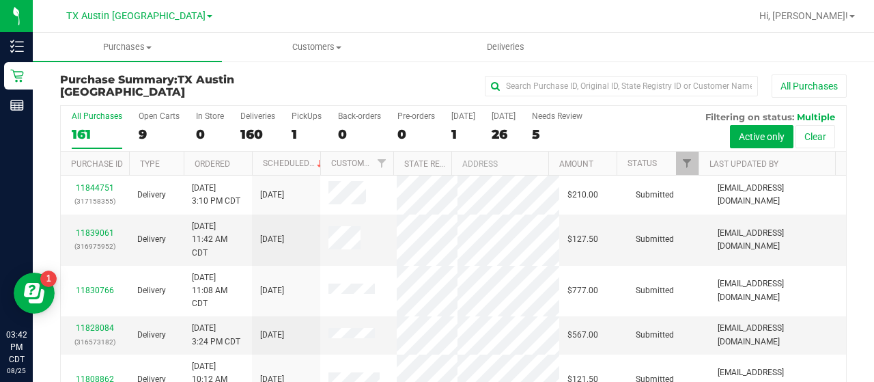
click at [551, 132] on div "5" at bounding box center [557, 134] width 51 height 16
click at [0, 0] on input "Needs Review 5" at bounding box center [0, 0] width 0 height 0
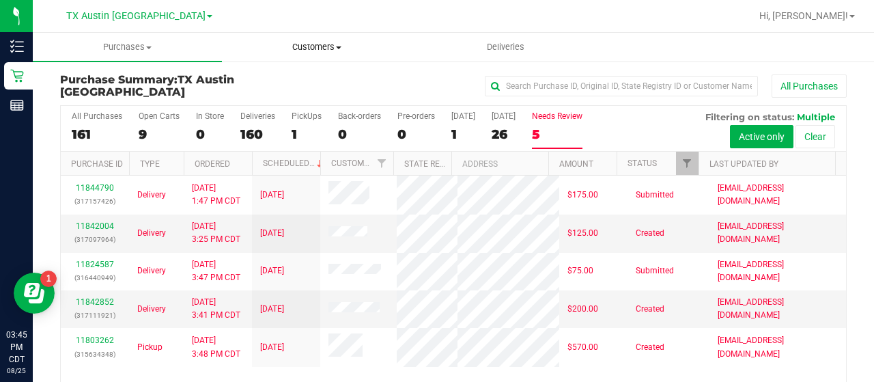
click at [325, 42] on span "Customers" at bounding box center [317, 47] width 188 height 12
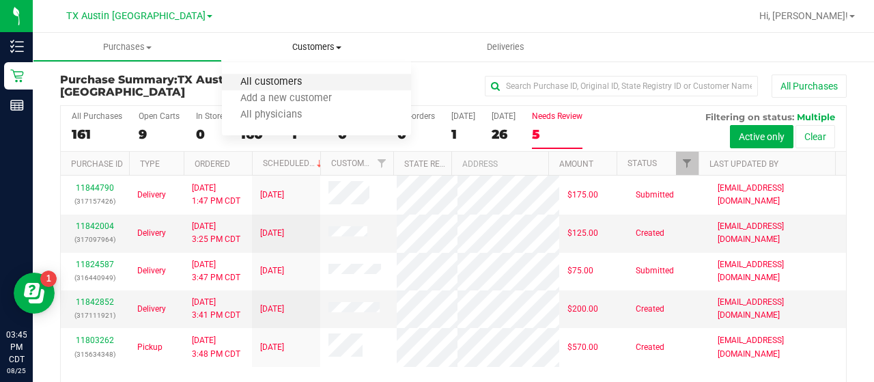
click at [290, 79] on span "All customers" at bounding box center [271, 83] width 98 height 12
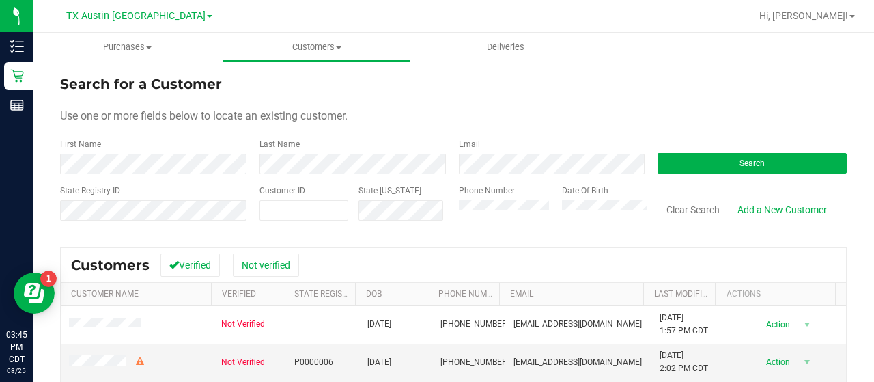
click at [143, 174] on form "Search for a Customer Use one or more fields below to locate an existing custom…" at bounding box center [453, 153] width 787 height 159
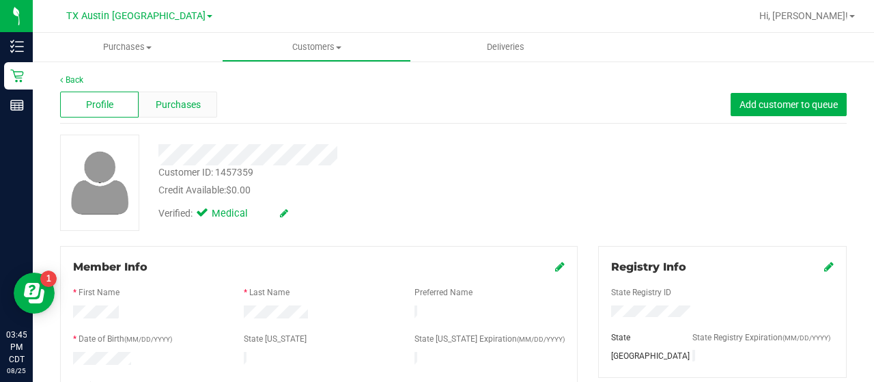
click at [171, 102] on span "Purchases" at bounding box center [178, 105] width 45 height 14
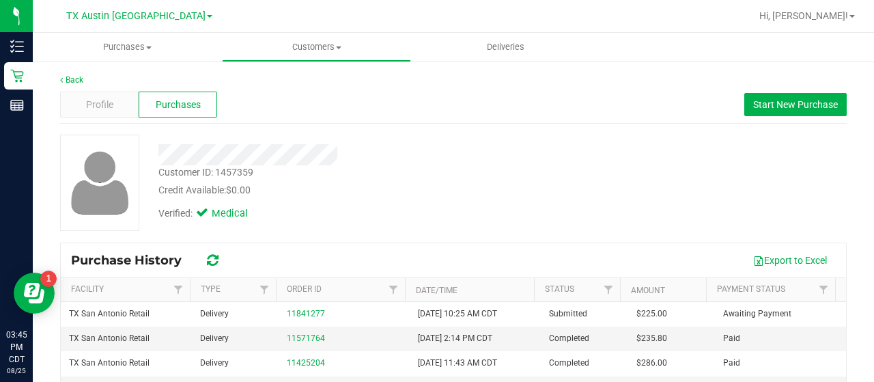
scroll to position [6, 0]
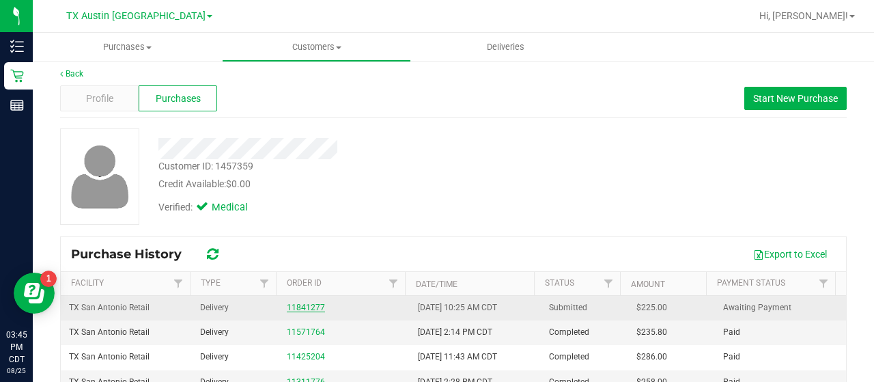
click at [296, 304] on link "11841277" at bounding box center [306, 308] width 38 height 10
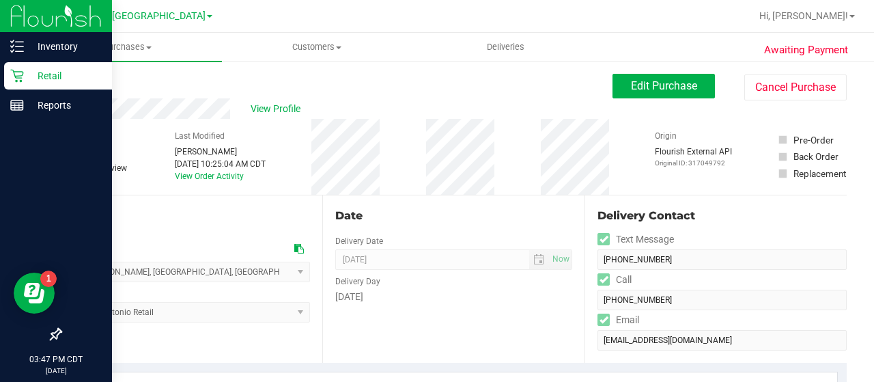
click at [25, 84] on div "Retail" at bounding box center [58, 75] width 108 height 27
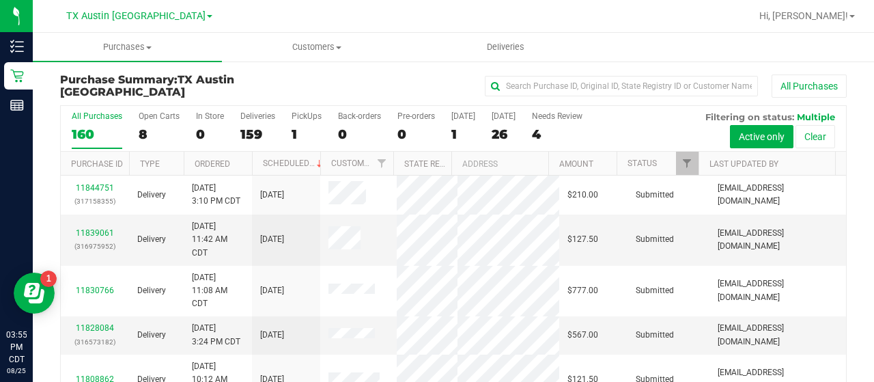
click at [542, 120] on div "All Purchases 160 Open Carts 8 In Store 0 Deliveries 159 PickUps 1 Back-orders …" at bounding box center [454, 129] width 786 height 46
click at [554, 123] on label "Needs Review 4" at bounding box center [557, 130] width 51 height 38
click at [0, 0] on input "Needs Review 4" at bounding box center [0, 0] width 0 height 0
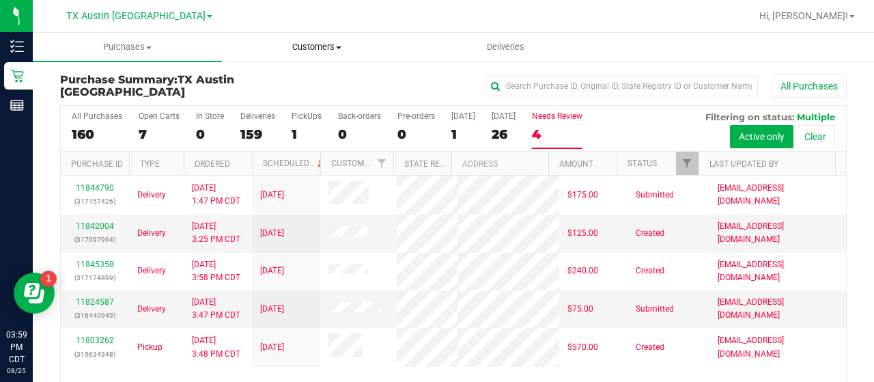
click at [284, 44] on span "Customers" at bounding box center [317, 47] width 188 height 12
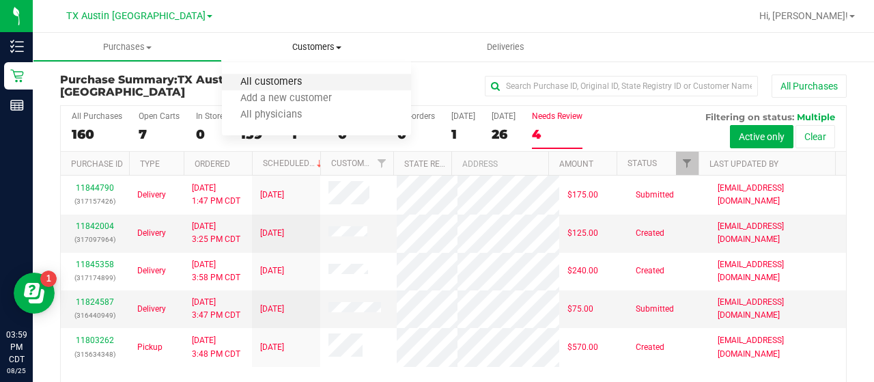
click at [306, 87] on span "All customers" at bounding box center [271, 83] width 98 height 12
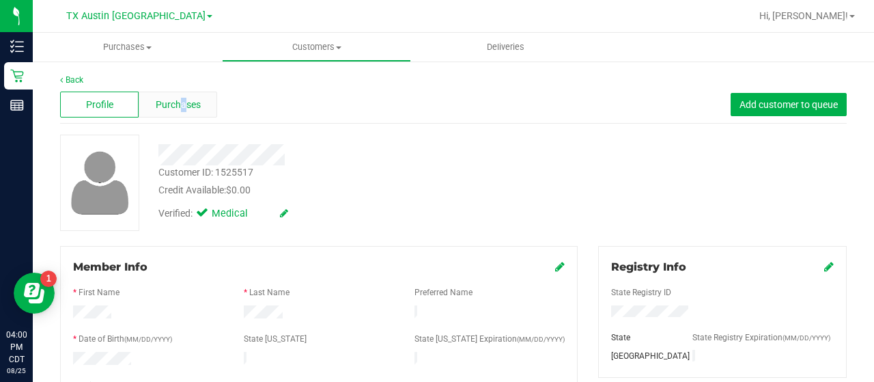
click at [182, 95] on div "Purchases" at bounding box center [178, 105] width 79 height 26
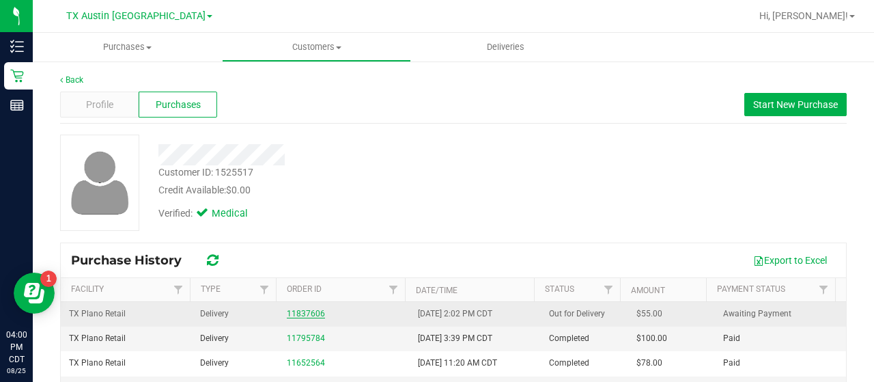
click at [314, 312] on link "11837606" at bounding box center [306, 314] width 38 height 10
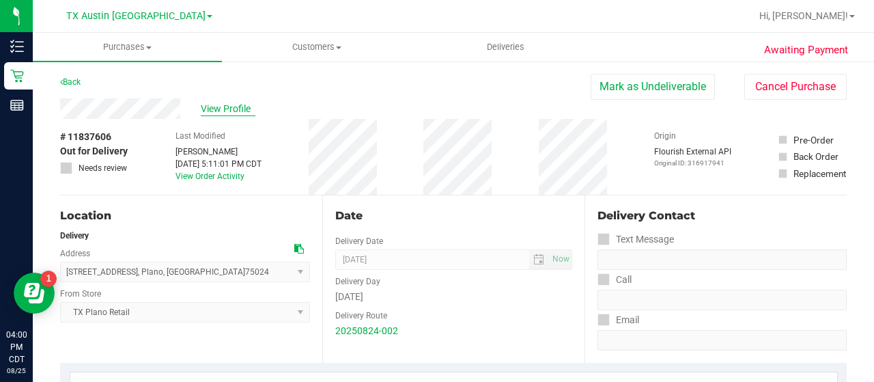
click at [208, 105] on span "View Profile" at bounding box center [228, 109] width 55 height 14
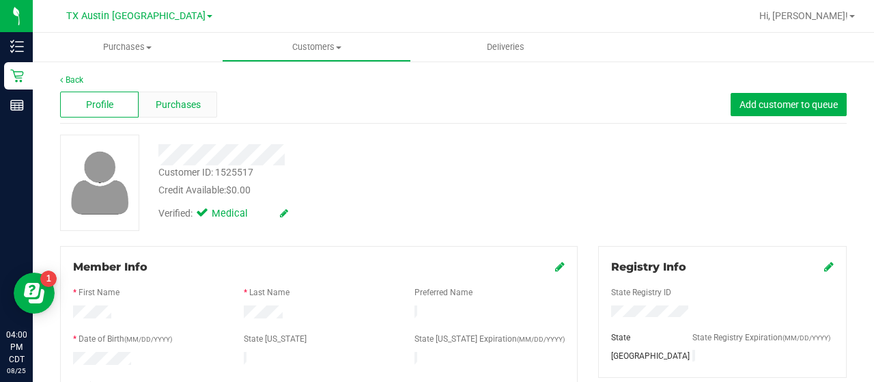
click at [175, 102] on span "Purchases" at bounding box center [178, 105] width 45 height 14
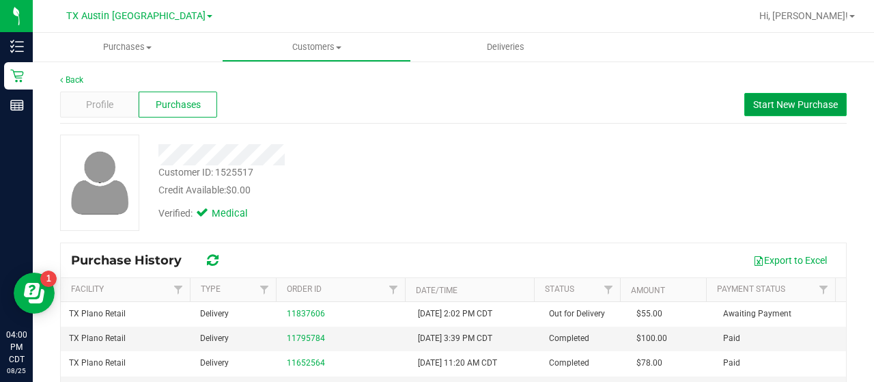
click at [788, 100] on span "Start New Purchase" at bounding box center [796, 104] width 85 height 11
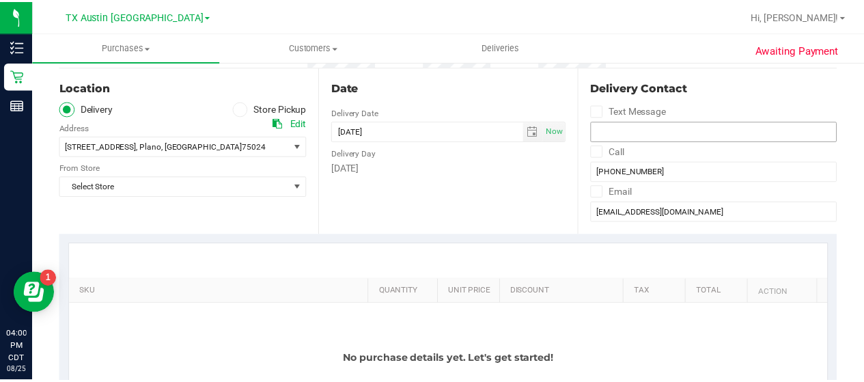
scroll to position [135, 0]
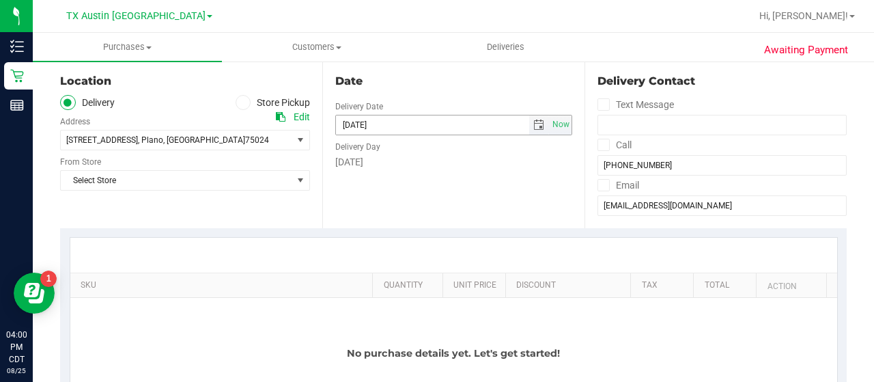
click at [534, 125] on span "select" at bounding box center [539, 125] width 11 height 11
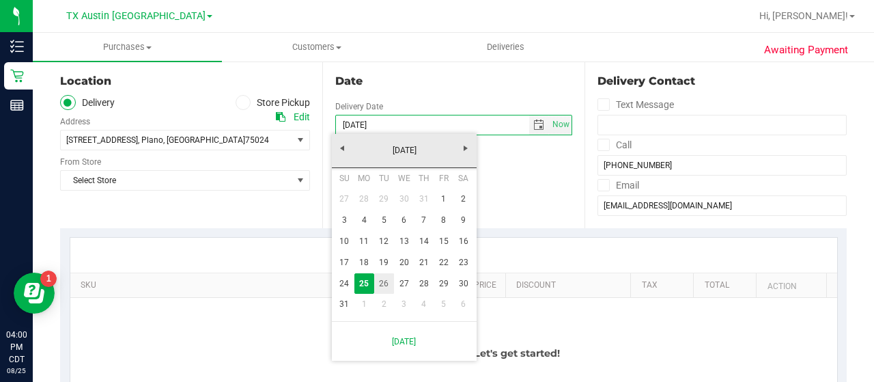
click at [377, 288] on link "26" at bounding box center [384, 283] width 20 height 21
type input "[DATE]"
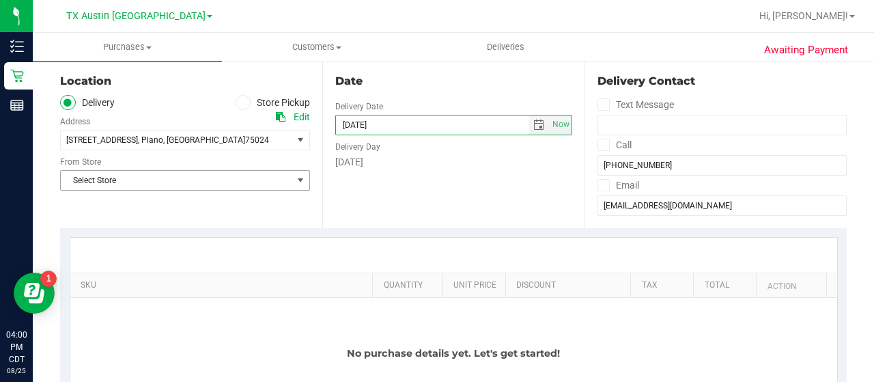
click at [230, 188] on span "Select Store" at bounding box center [177, 180] width 232 height 19
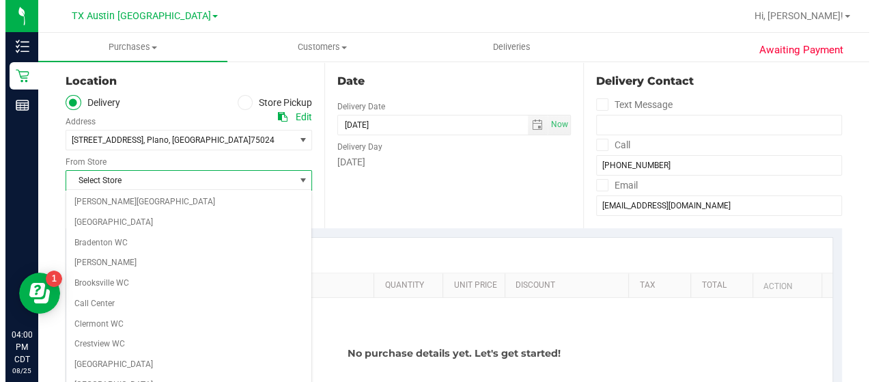
scroll to position [965, 0]
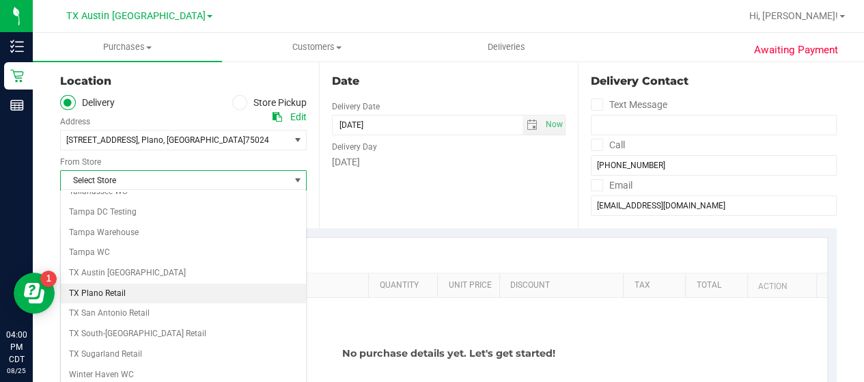
click at [122, 284] on li "TX Plano Retail" at bounding box center [183, 294] width 245 height 20
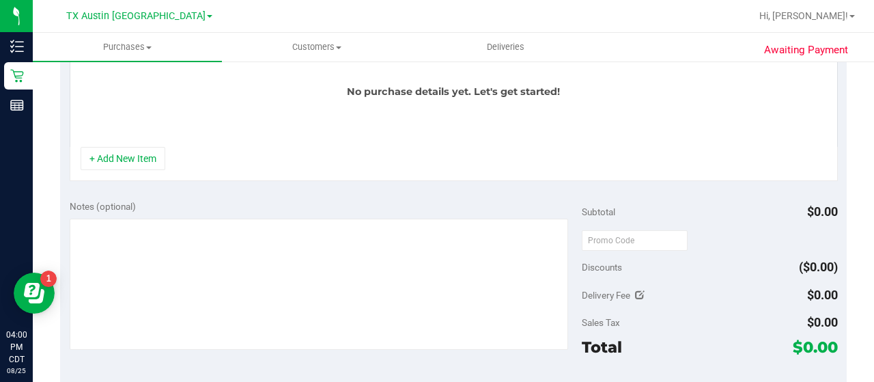
scroll to position [269, 0]
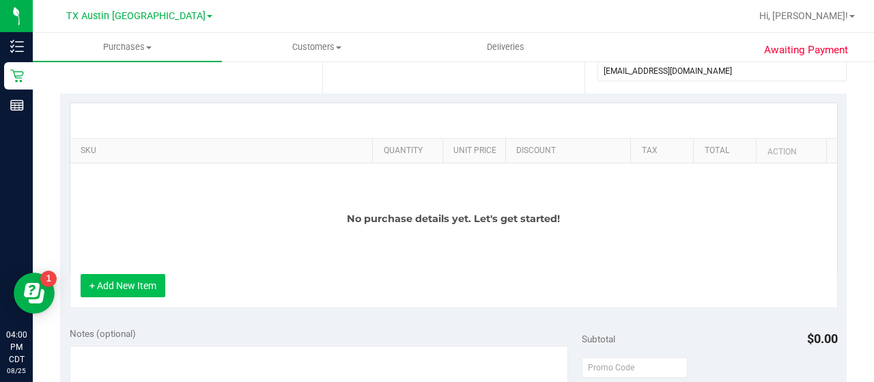
click at [124, 281] on button "+ Add New Item" at bounding box center [123, 285] width 85 height 23
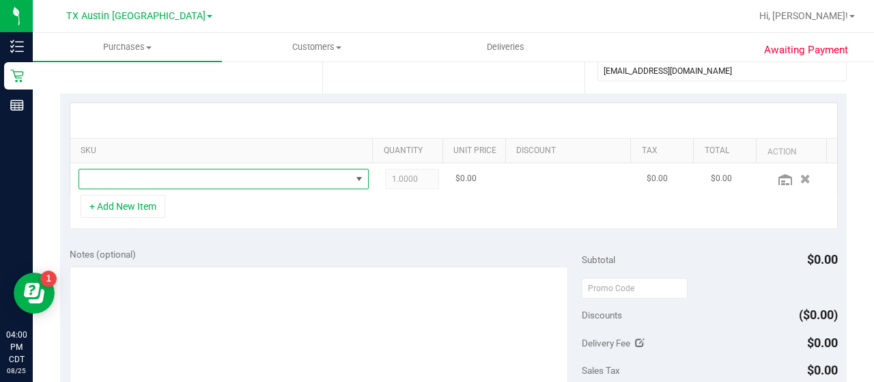
click at [266, 183] on span "NO DATA FOUND" at bounding box center [215, 178] width 272 height 19
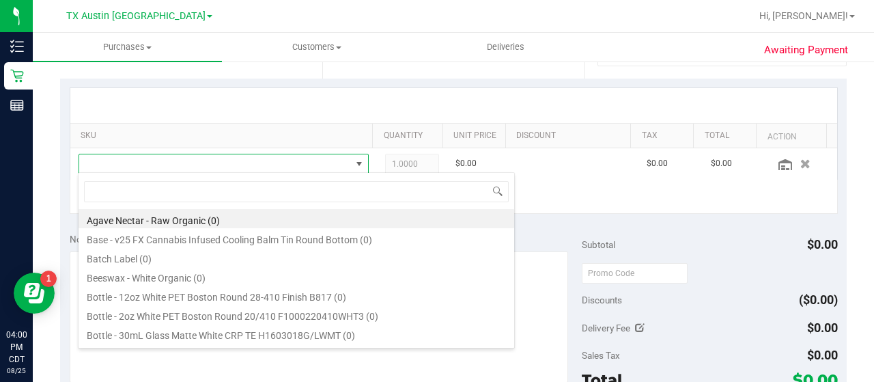
scroll to position [238, 0]
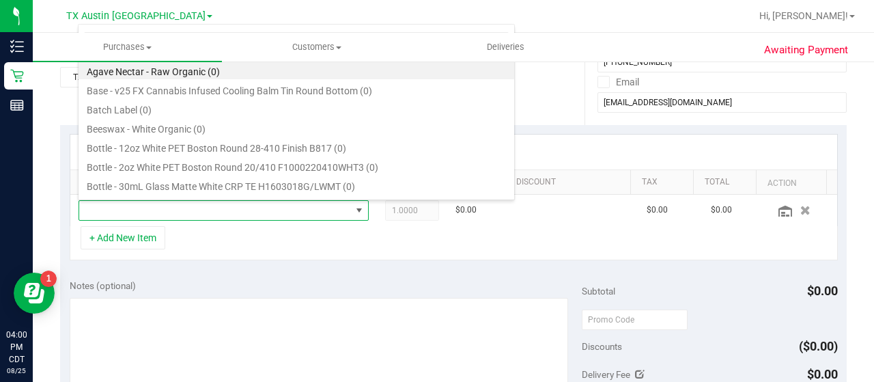
click at [405, 258] on div "+ Add New Item" at bounding box center [454, 243] width 769 height 34
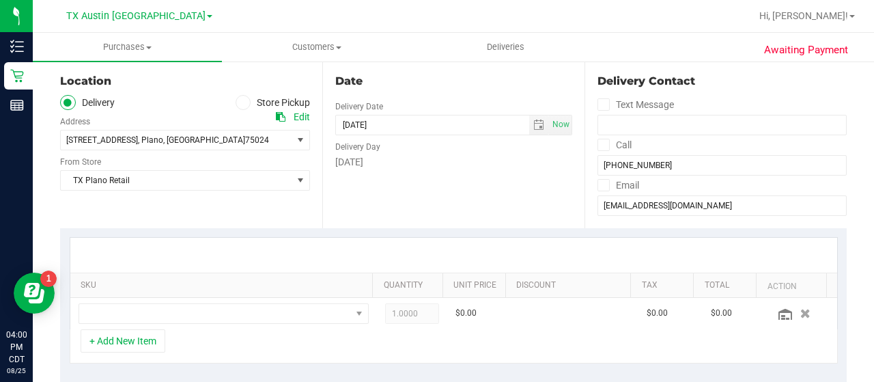
scroll to position [174, 0]
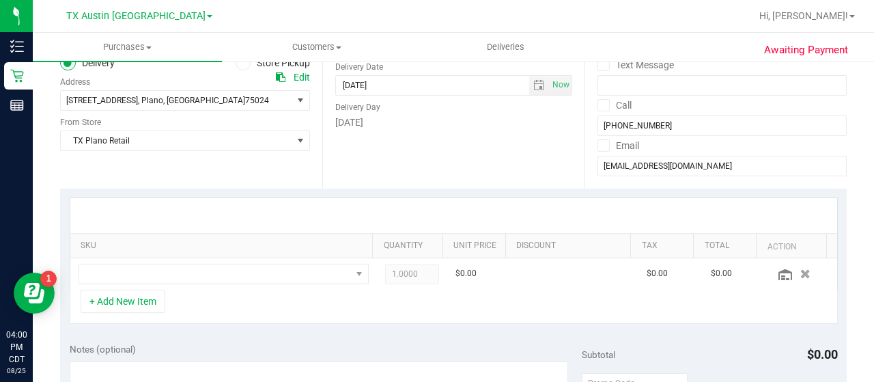
click at [236, 295] on div "+ Add New Item" at bounding box center [454, 307] width 769 height 34
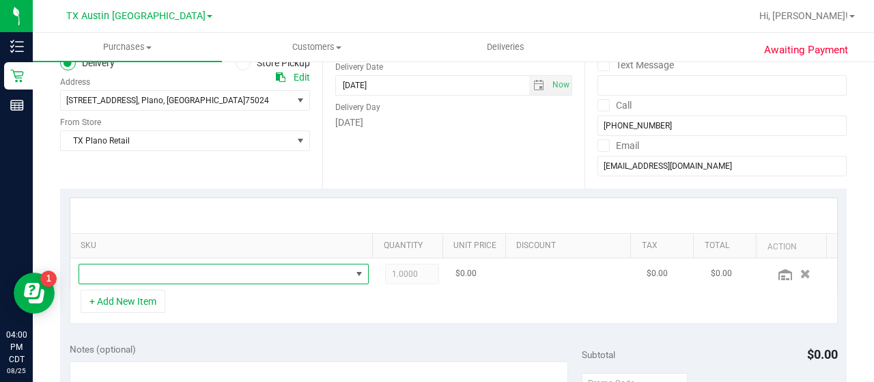
click at [253, 276] on span "NO DATA FOUND" at bounding box center [215, 273] width 272 height 19
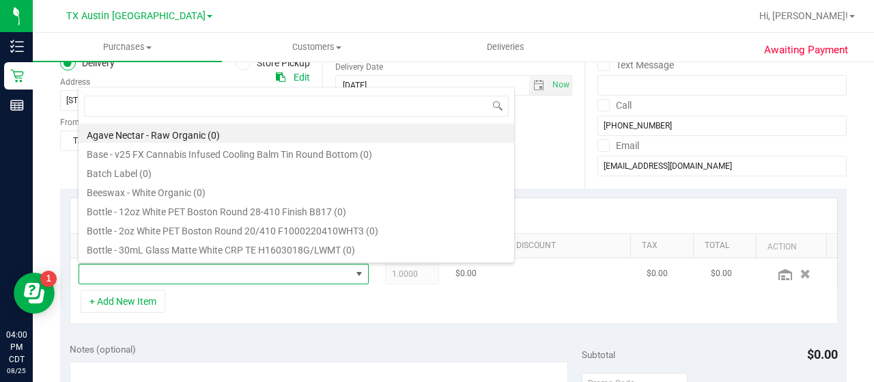
scroll to position [20, 275]
type input "[US_STATE] orange"
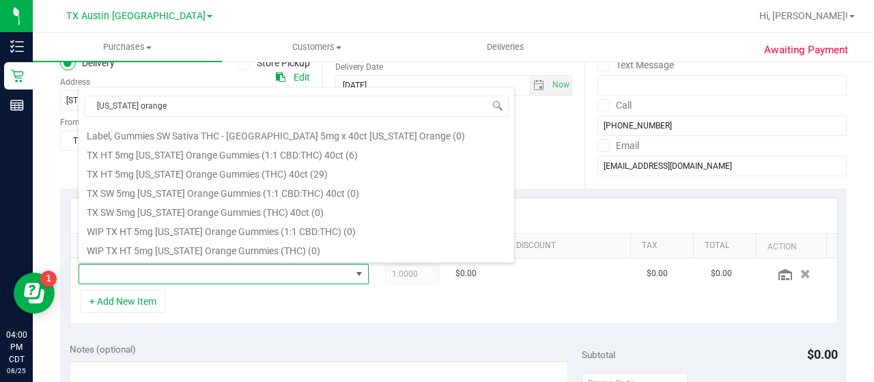
scroll to position [168, 0]
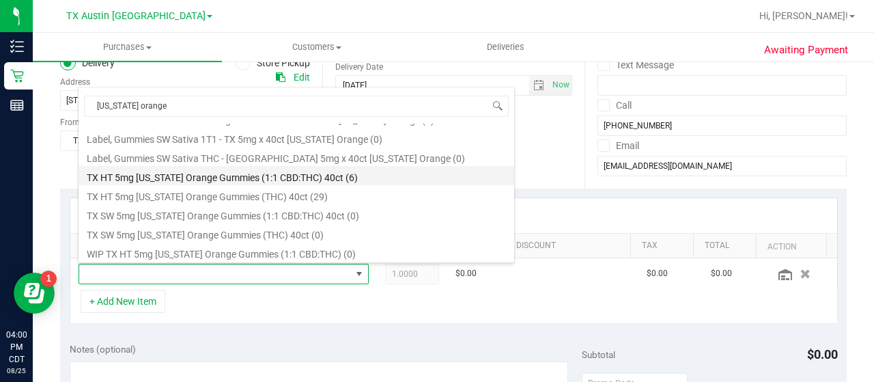
click at [342, 174] on li "TX HT 5mg [US_STATE] Orange Gummies (1:1 CBD:THC) 40ct (6)" at bounding box center [297, 175] width 436 height 19
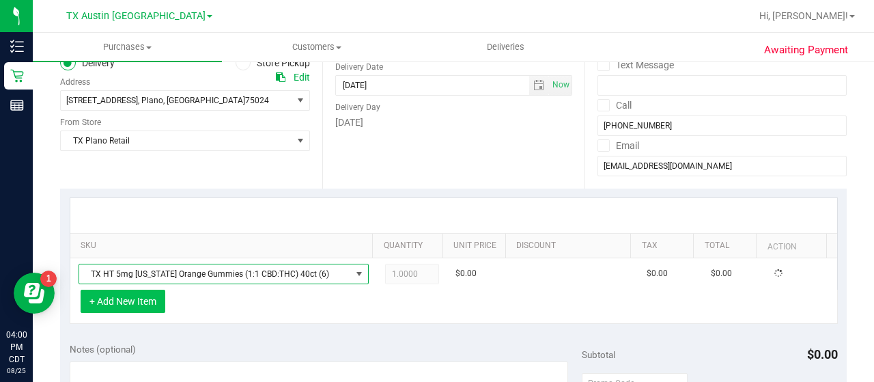
click at [159, 299] on button "+ Add New Item" at bounding box center [123, 301] width 85 height 23
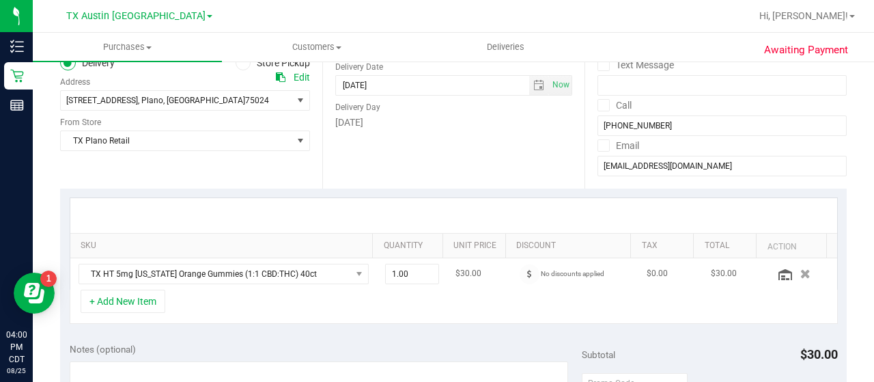
click at [113, 283] on td "TX HT 5mg [US_STATE] Orange Gummies (1:1 CBD:THC) 40ct" at bounding box center [223, 273] width 307 height 31
click at [127, 297] on button "+ Add New Item" at bounding box center [123, 301] width 85 height 23
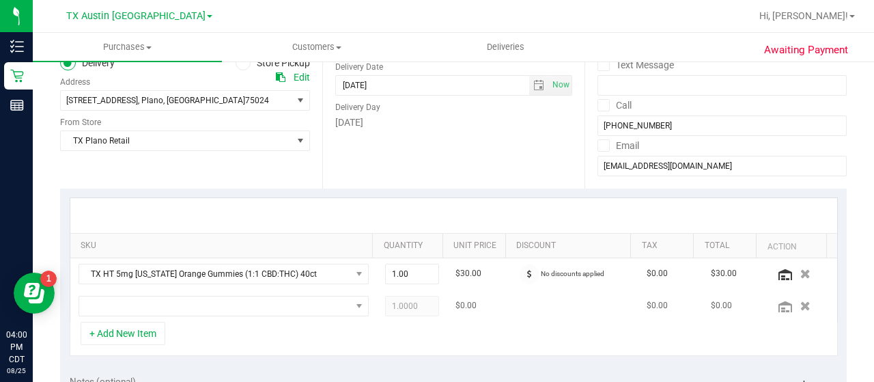
click at [243, 290] on td at bounding box center [223, 305] width 307 height 31
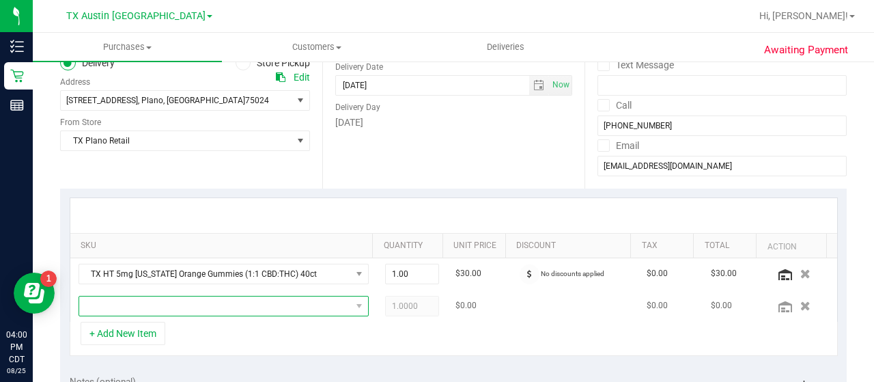
click at [242, 299] on span "NO DATA FOUND" at bounding box center [215, 305] width 272 height 19
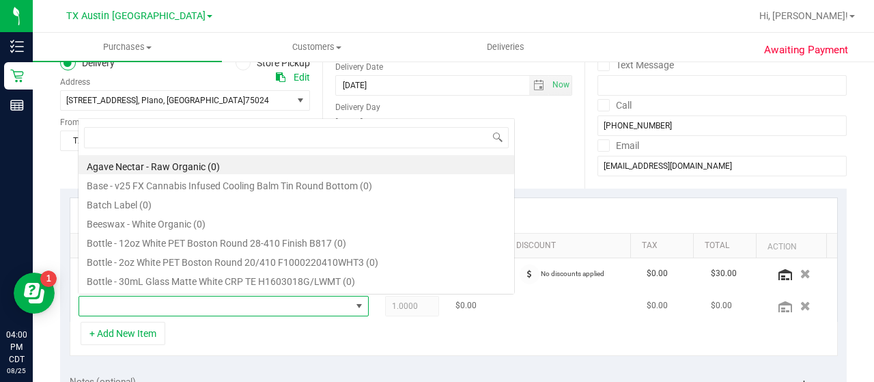
scroll to position [20, 275]
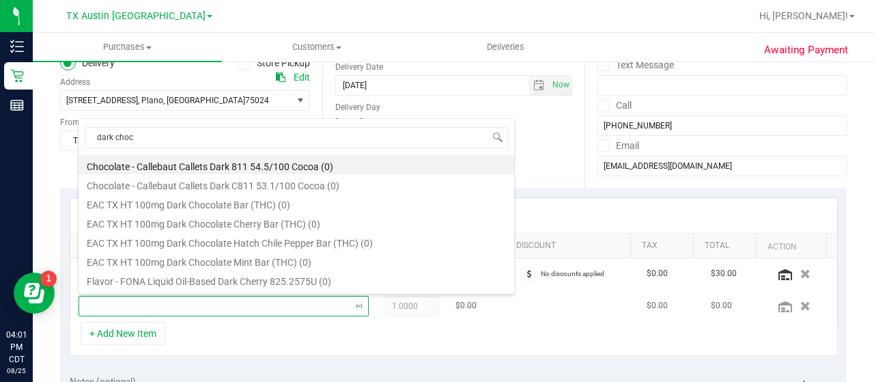
type input "dark choco"
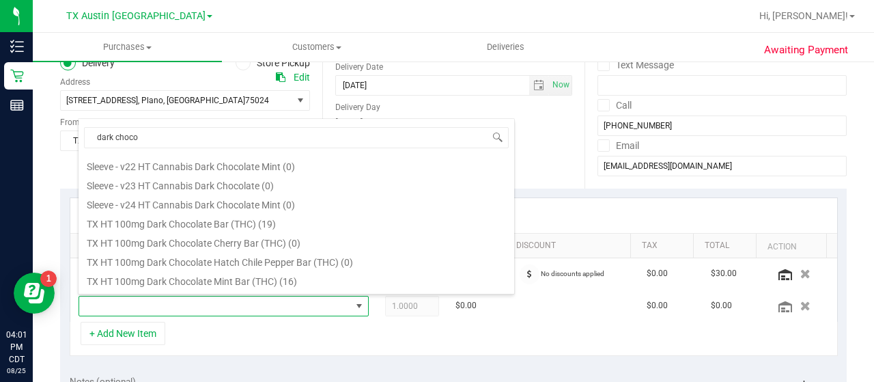
scroll to position [208, 0]
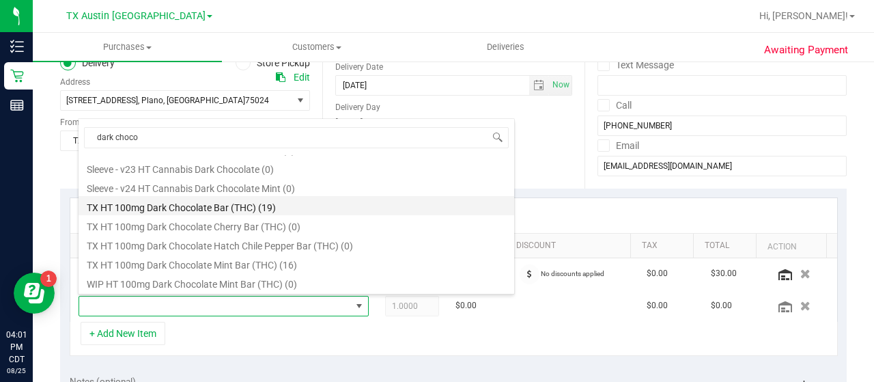
click at [339, 199] on li "TX HT 100mg Dark Chocolate Bar (THC) (19)" at bounding box center [297, 205] width 436 height 19
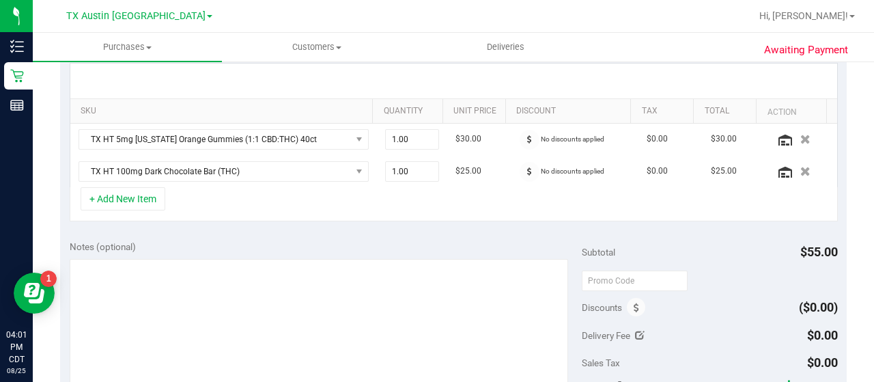
scroll to position [340, 0]
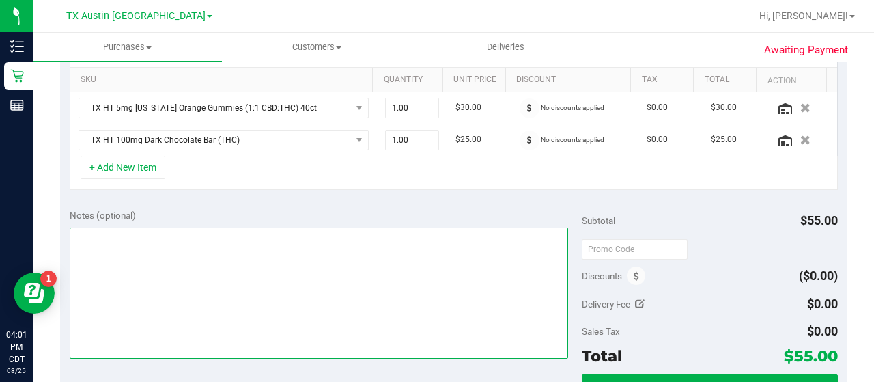
click at [292, 332] on textarea at bounding box center [319, 292] width 499 height 131
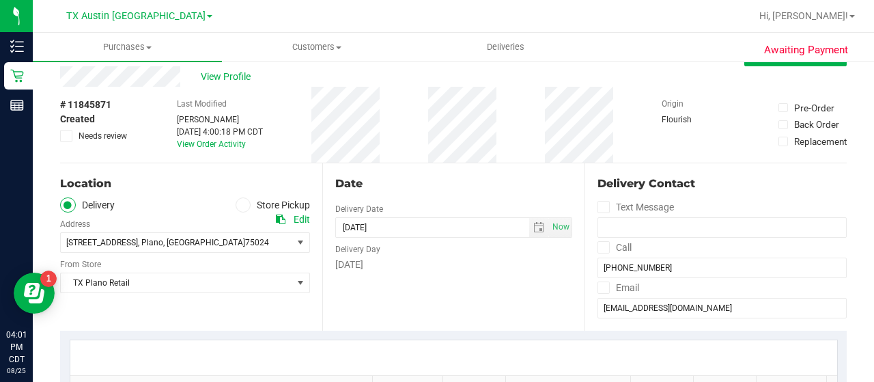
scroll to position [0, 0]
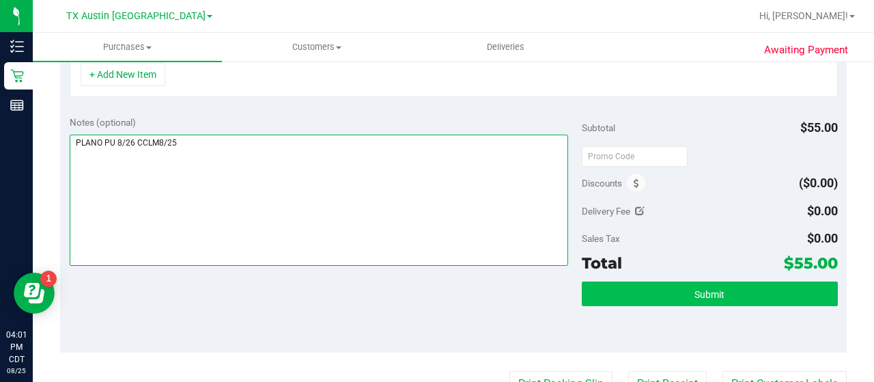
type textarea "PLANO PU 8/26 CCLM8/25"
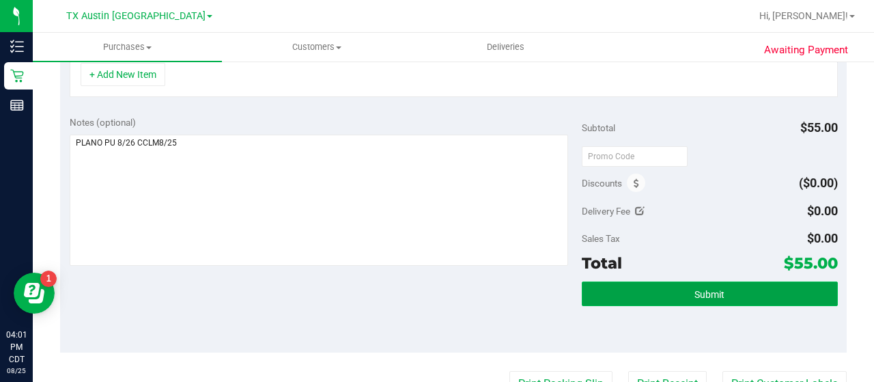
click at [663, 286] on button "Submit" at bounding box center [710, 293] width 256 height 25
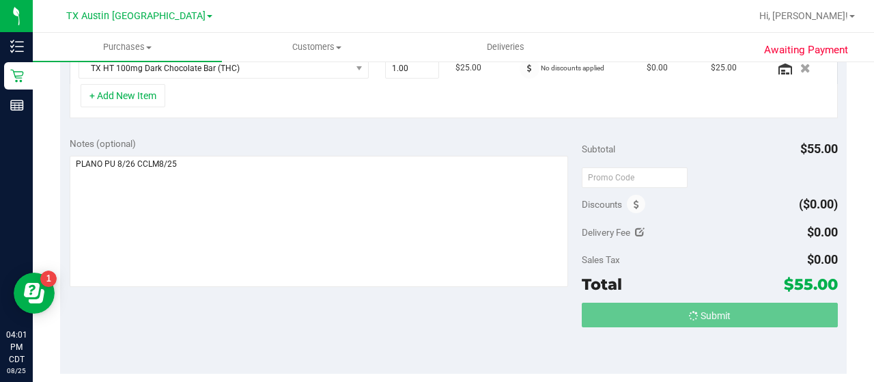
scroll to position [391, 0]
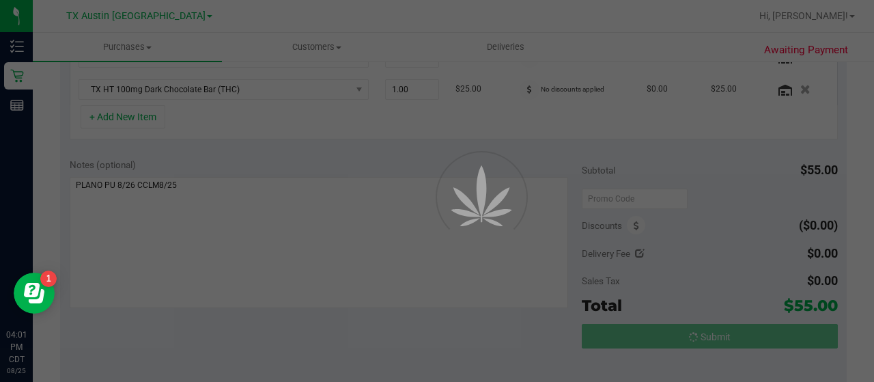
drag, startPoint x: 862, startPoint y: 202, endPoint x: 859, endPoint y: 18, distance: 183.1
click at [859, 18] on div at bounding box center [437, 191] width 874 height 382
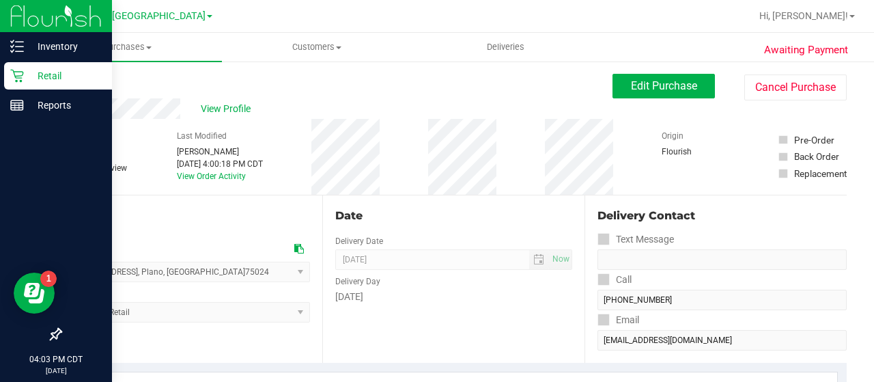
click at [16, 70] on icon at bounding box center [17, 76] width 14 height 14
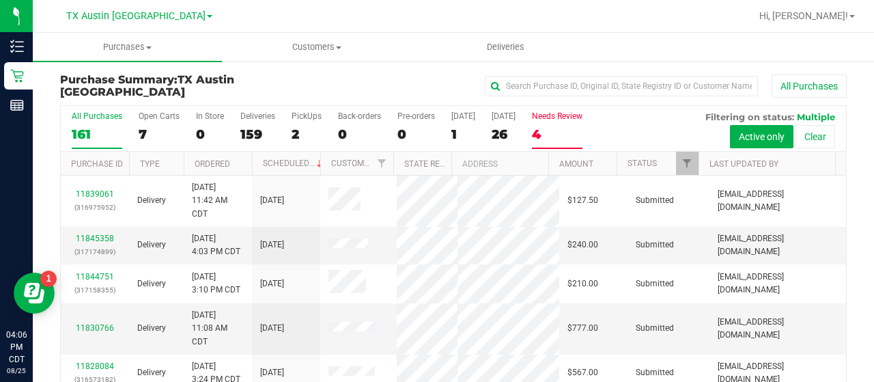
click at [556, 129] on div "4" at bounding box center [557, 134] width 51 height 16
click at [0, 0] on input "Needs Review 4" at bounding box center [0, 0] width 0 height 0
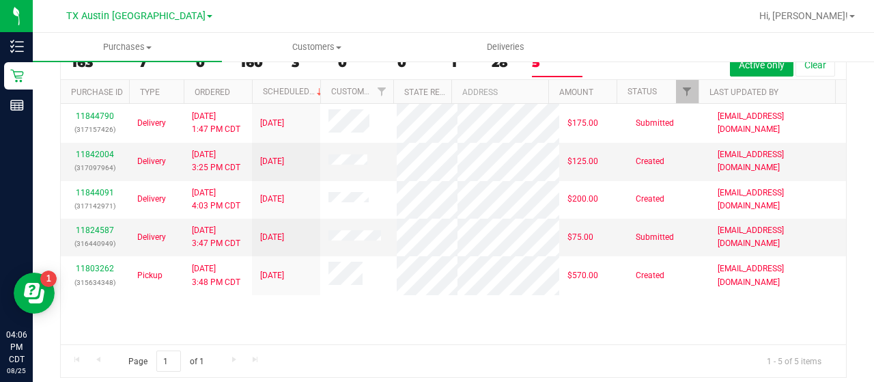
scroll to position [66, 0]
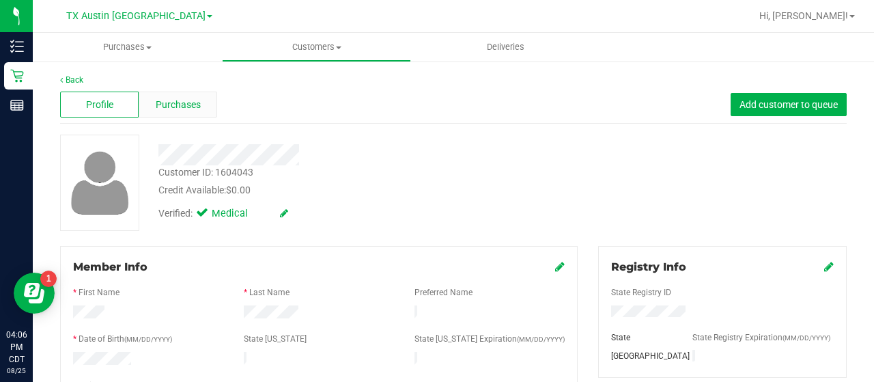
click at [182, 92] on div "Purchases" at bounding box center [178, 105] width 79 height 26
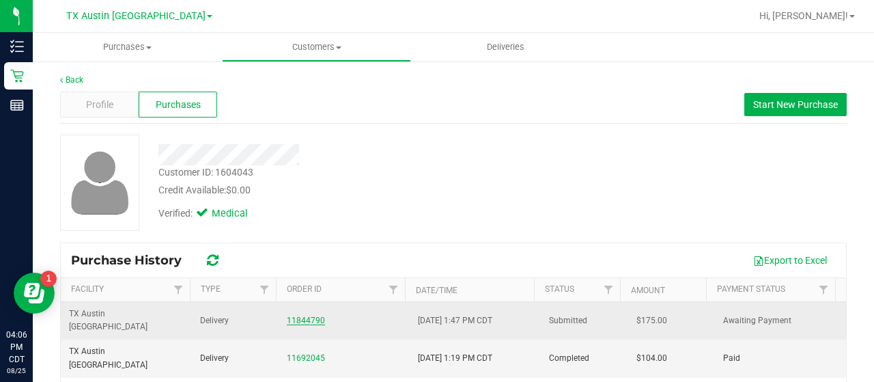
click at [303, 316] on link "11844790" at bounding box center [306, 321] width 38 height 10
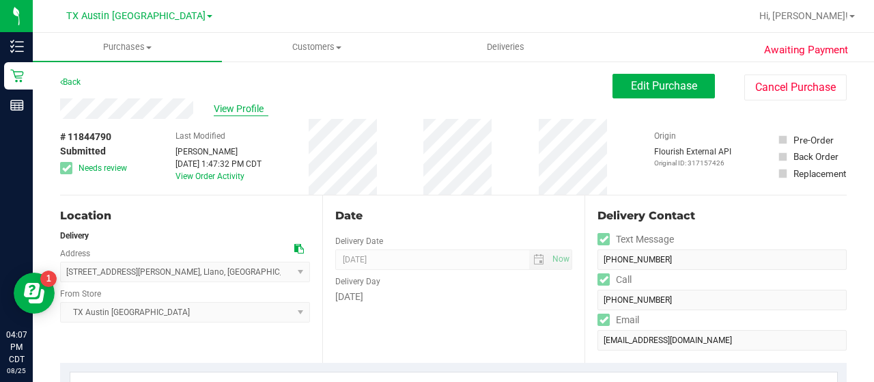
click at [239, 110] on span "View Profile" at bounding box center [241, 109] width 55 height 14
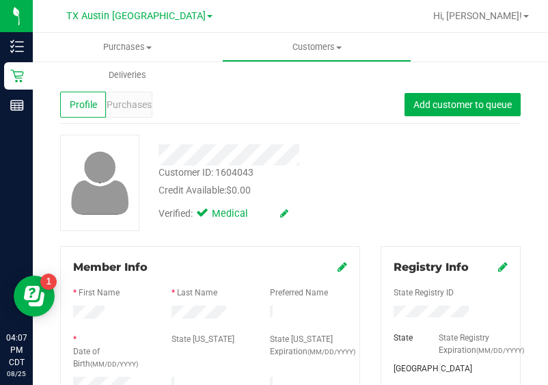
click at [465, 187] on div "Customer ID: 1604043 Credit Available: $0.00 Verified: Medical" at bounding box center [290, 183] width 481 height 96
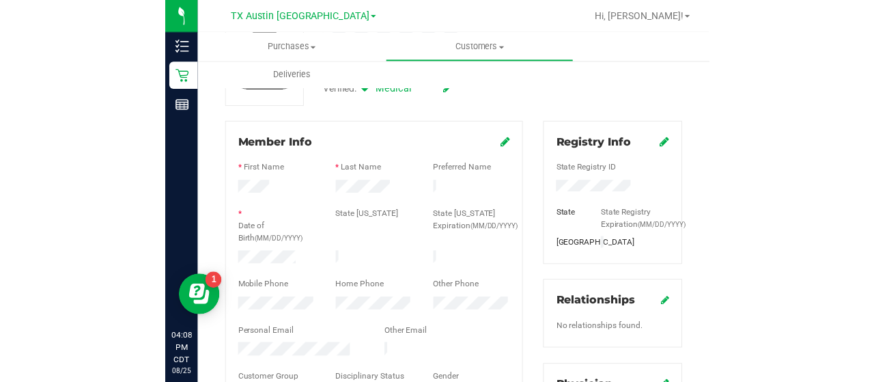
scroll to position [129, 0]
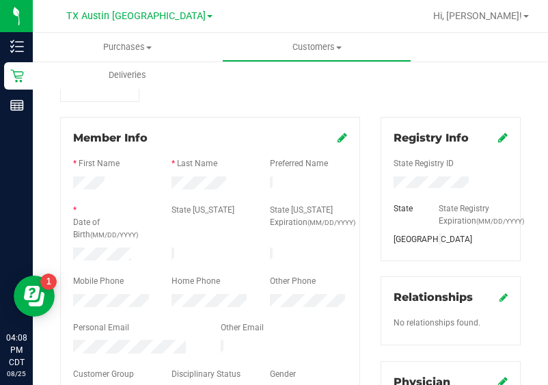
click at [196, 193] on div at bounding box center [210, 198] width 274 height 11
click at [196, 189] on div at bounding box center [210, 184] width 98 height 16
drag, startPoint x: 600, startPoint y: 118, endPoint x: 489, endPoint y: 144, distance: 113.7
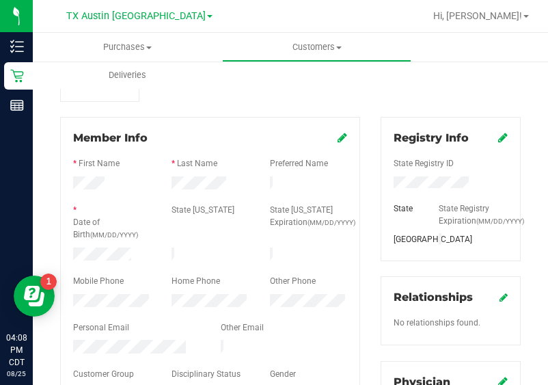
click at [548, 110] on html "Inventory Retail Reports 04:08 PM CDT [DATE] 08/25 [GEOGRAPHIC_DATA] [GEOGRAPHI…" at bounding box center [274, 192] width 548 height 385
click at [270, 209] on label "State [US_STATE] Expiration (MM/DD/YYYY)" at bounding box center [309, 216] width 78 height 25
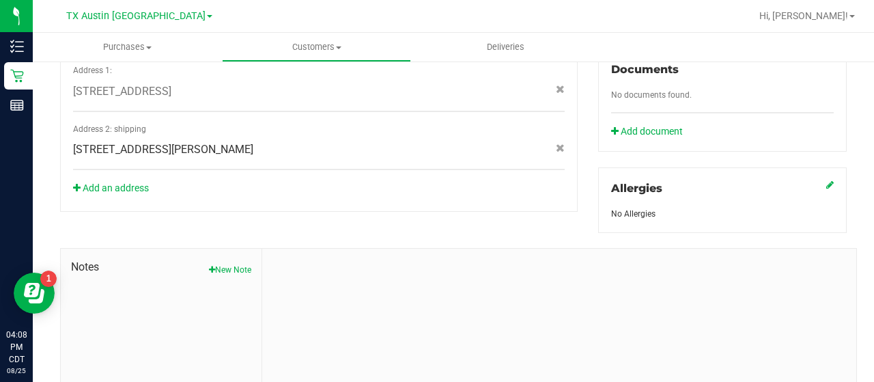
scroll to position [603, 0]
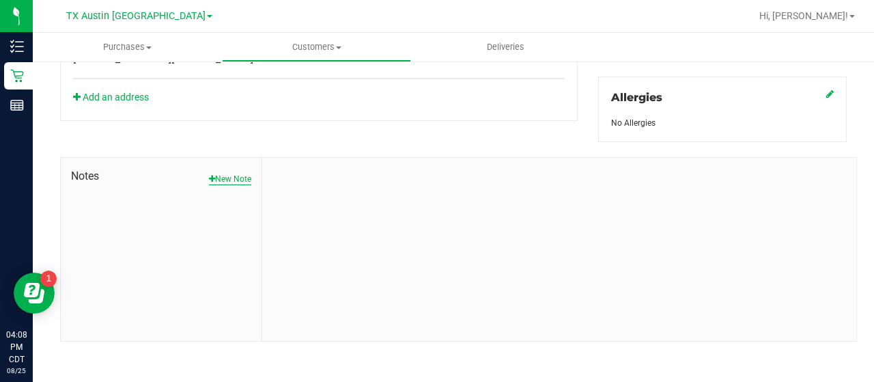
click at [238, 178] on button "New Note" at bounding box center [230, 179] width 42 height 12
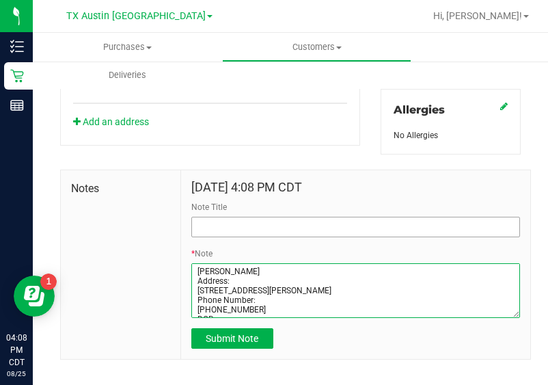
type textarea "[PERSON_NAME] Address: [STREET_ADDRESS][PERSON_NAME] Phone Number: [PHONE_NUMBE…"
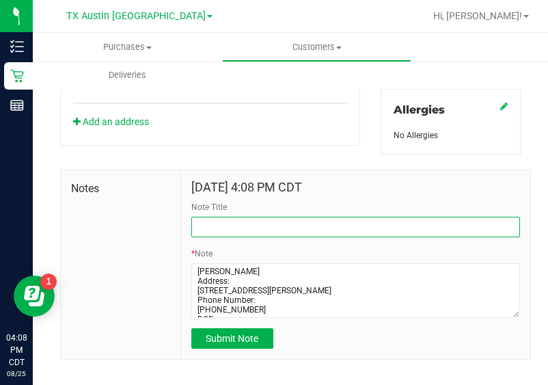
click at [387, 233] on input "Note Title" at bounding box center [355, 227] width 329 height 20
type input "[PERSON_NAME]."
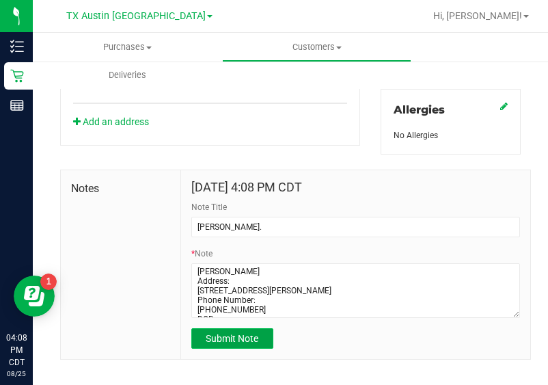
click at [239, 344] on span "Submit Note" at bounding box center [232, 338] width 53 height 11
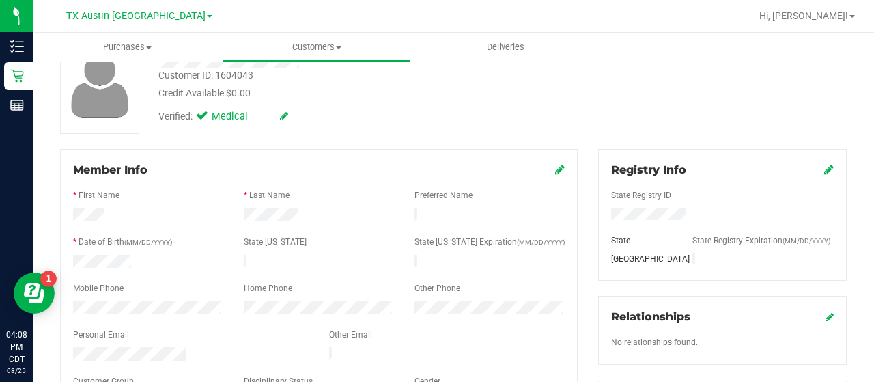
scroll to position [0, 0]
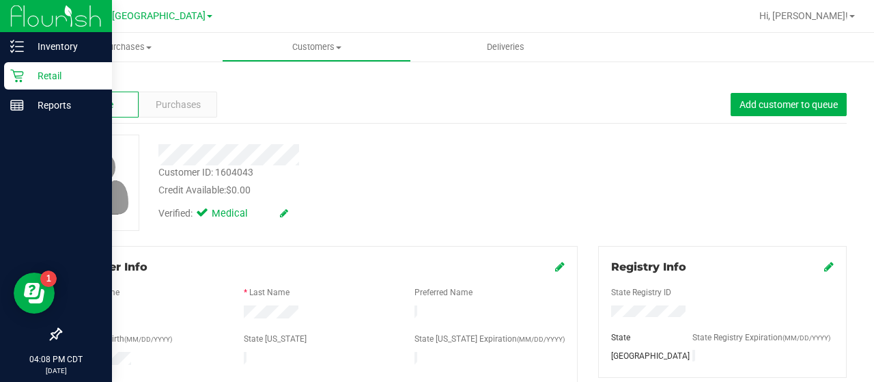
click at [4, 83] on div "Retail" at bounding box center [58, 75] width 108 height 27
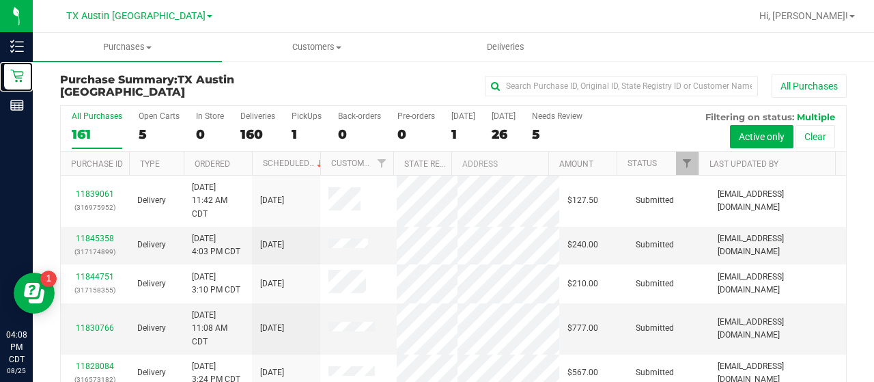
scroll to position [18, 0]
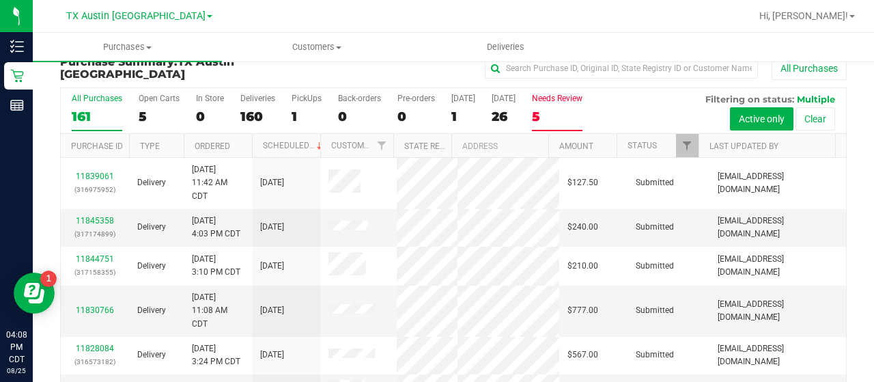
click at [557, 99] on div "Needs Review" at bounding box center [557, 99] width 51 height 10
click at [0, 0] on input "Needs Review 5" at bounding box center [0, 0] width 0 height 0
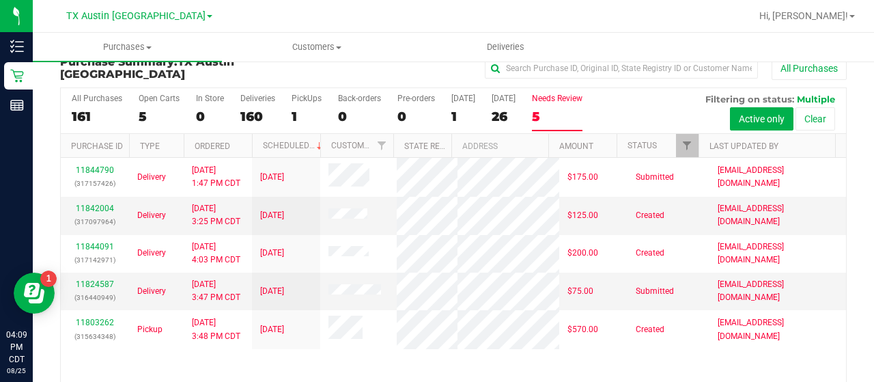
scroll to position [23, 0]
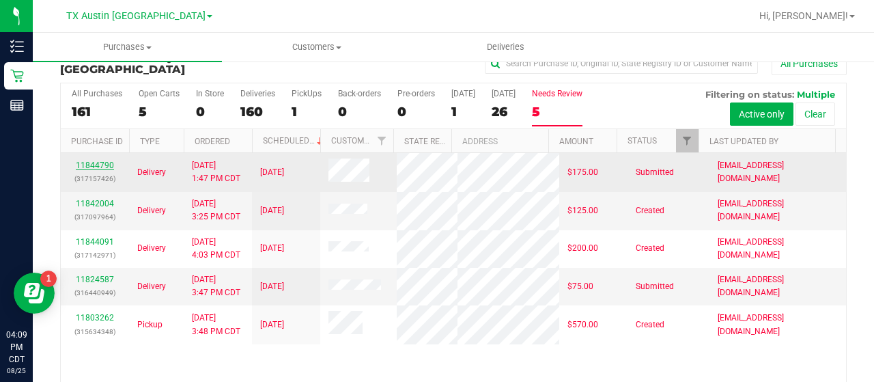
click at [105, 164] on link "11844790" at bounding box center [95, 166] width 38 height 10
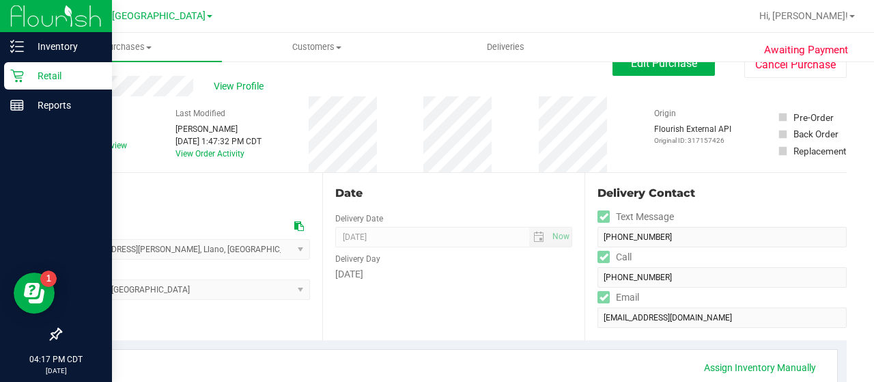
click at [25, 72] on p "Retail" at bounding box center [65, 76] width 82 height 16
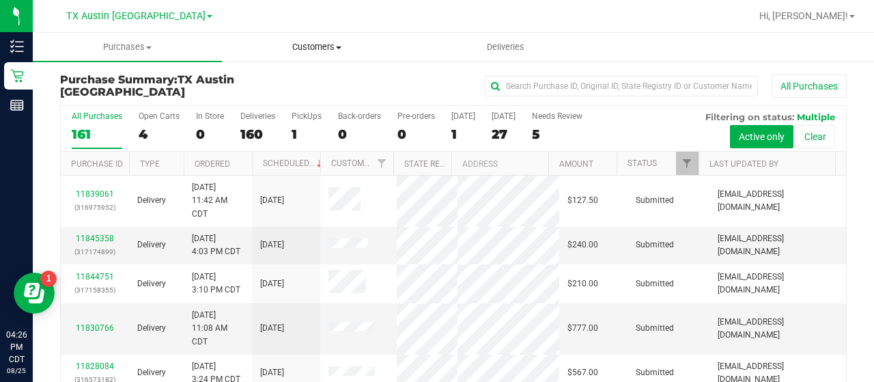
click at [314, 46] on span "Customers" at bounding box center [317, 47] width 188 height 12
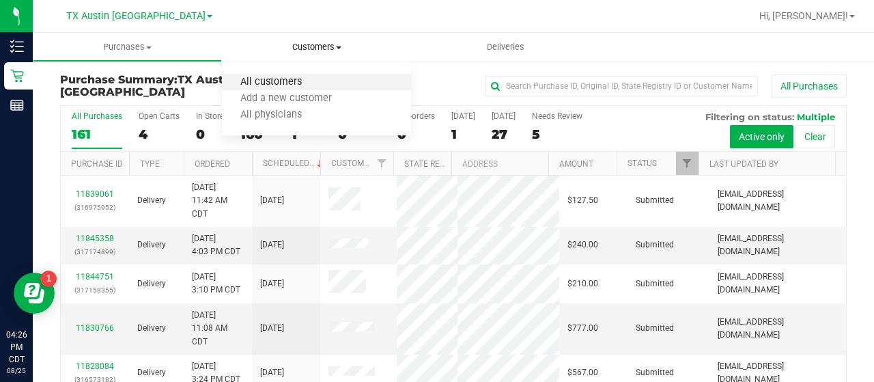
click at [279, 84] on span "All customers" at bounding box center [271, 83] width 98 height 12
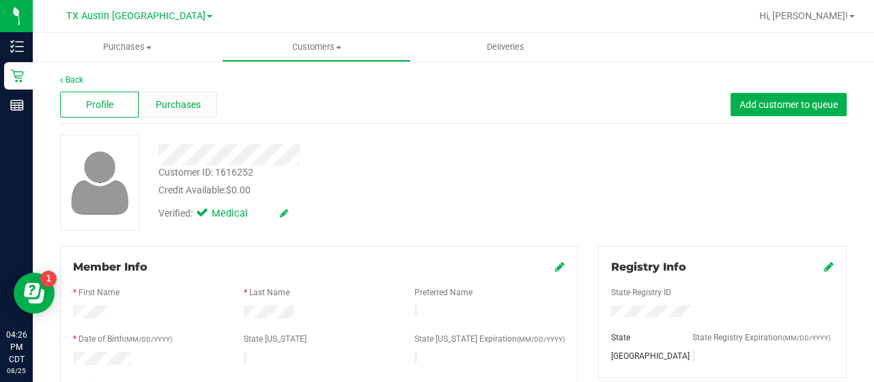
click at [170, 103] on span "Purchases" at bounding box center [178, 105] width 45 height 14
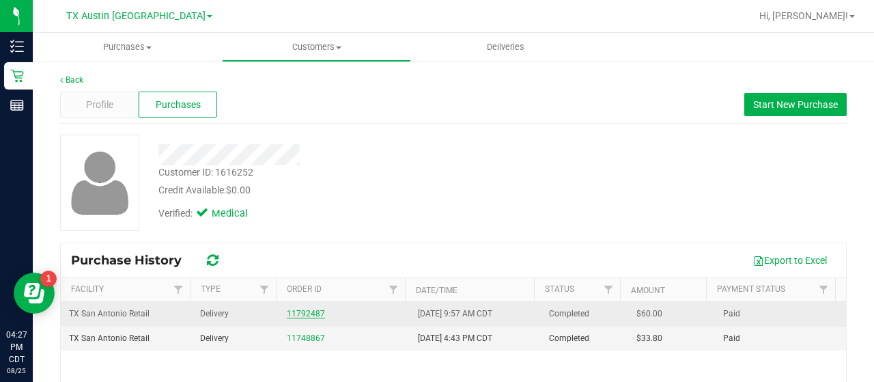
click at [307, 309] on link "11792487" at bounding box center [306, 314] width 38 height 10
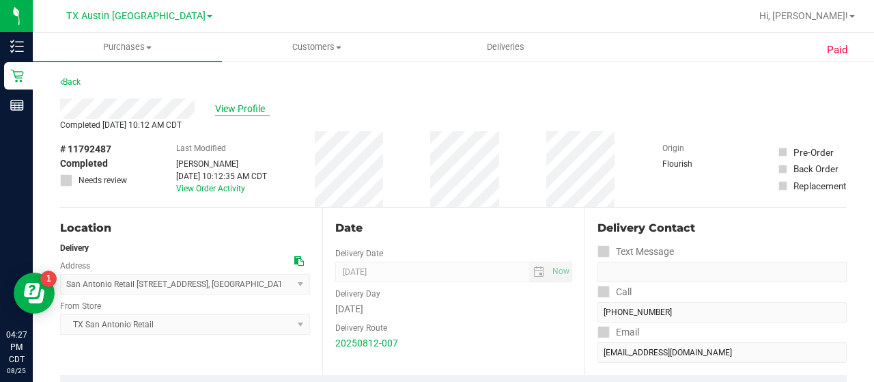
click at [245, 106] on span "View Profile" at bounding box center [242, 109] width 55 height 14
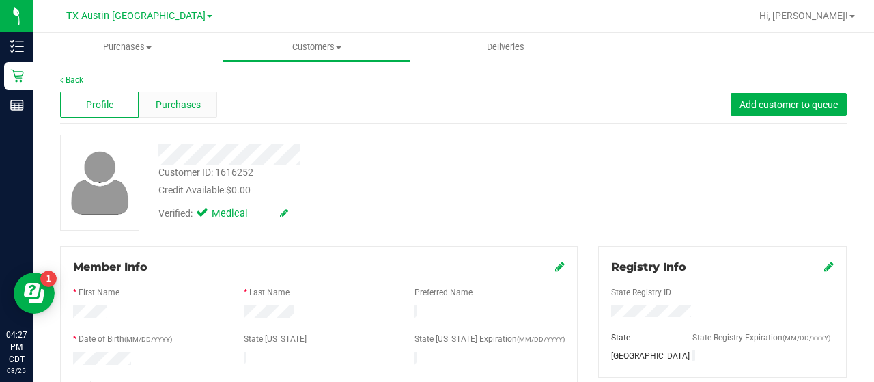
click at [186, 109] on span "Purchases" at bounding box center [178, 105] width 45 height 14
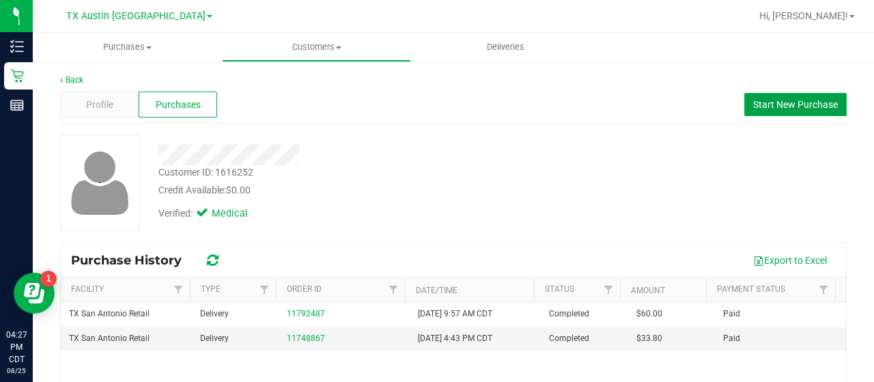
click at [756, 107] on span "Start New Purchase" at bounding box center [796, 104] width 85 height 11
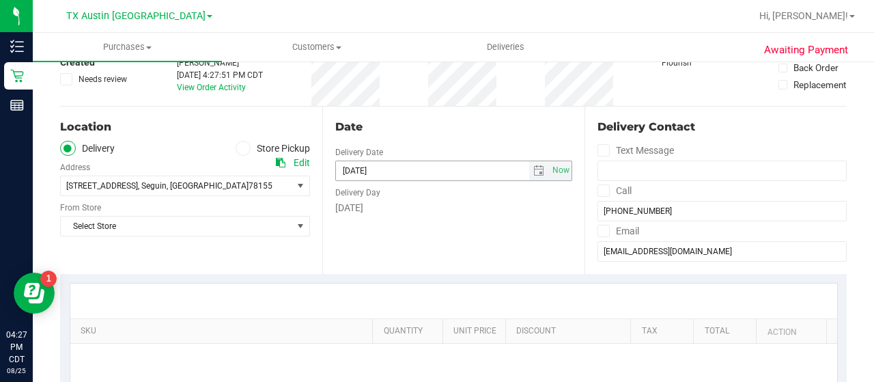
scroll to position [87, 0]
click at [534, 177] on span "select" at bounding box center [539, 172] width 11 height 11
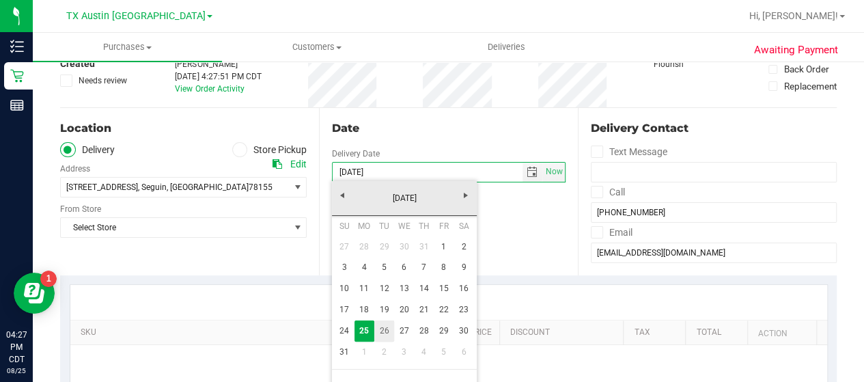
click at [387, 325] on link "26" at bounding box center [384, 330] width 20 height 21
type input "[DATE]"
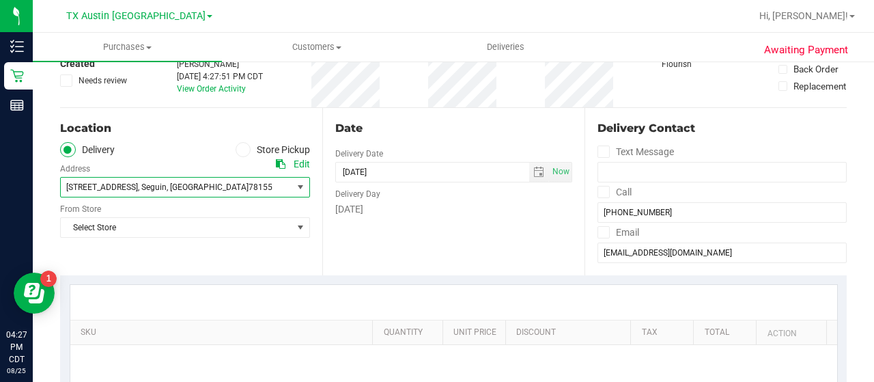
click at [262, 187] on span "[STREET_ADDRESS] , [GEOGRAPHIC_DATA] , [GEOGRAPHIC_DATA] 78155" at bounding box center [171, 187] width 220 height 19
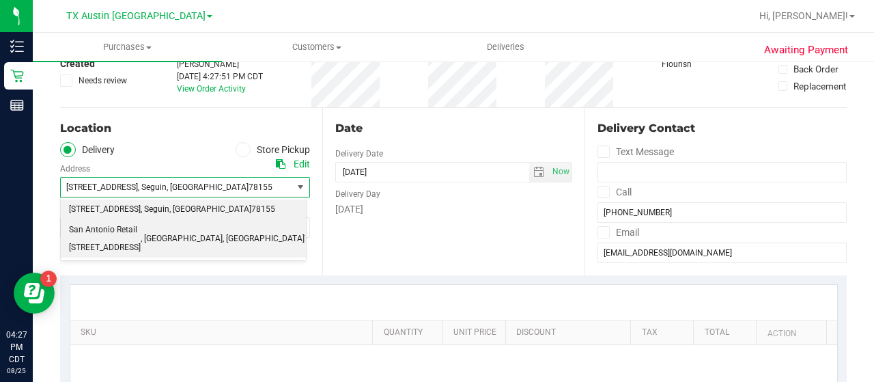
click at [141, 245] on span "San Antonio Retail [STREET_ADDRESS]" at bounding box center [105, 238] width 72 height 35
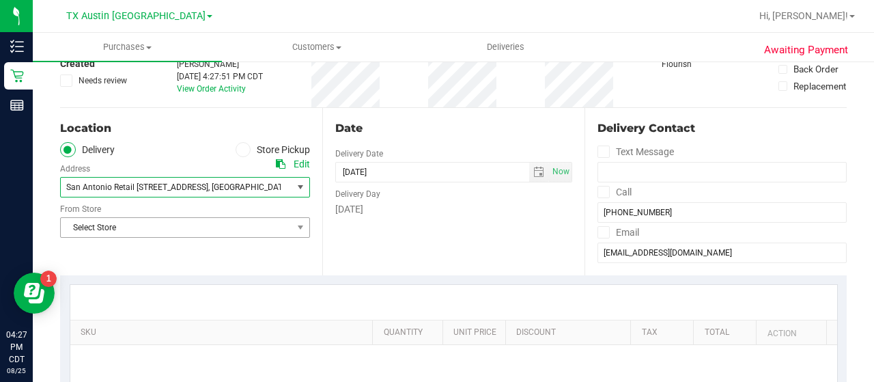
click at [184, 234] on span "Select Store" at bounding box center [177, 227] width 232 height 19
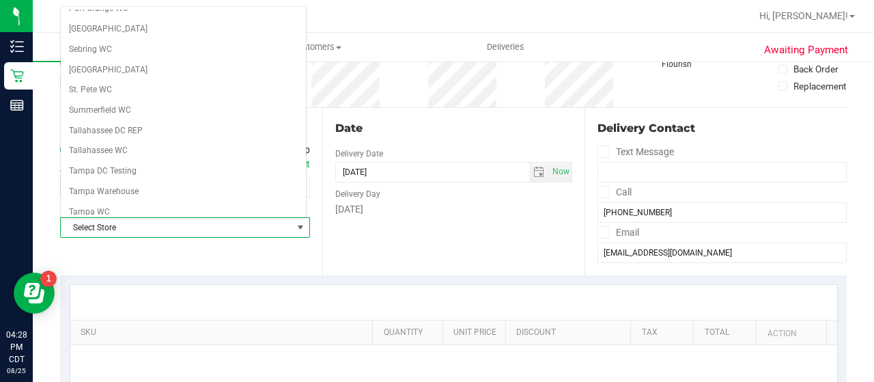
scroll to position [966, 0]
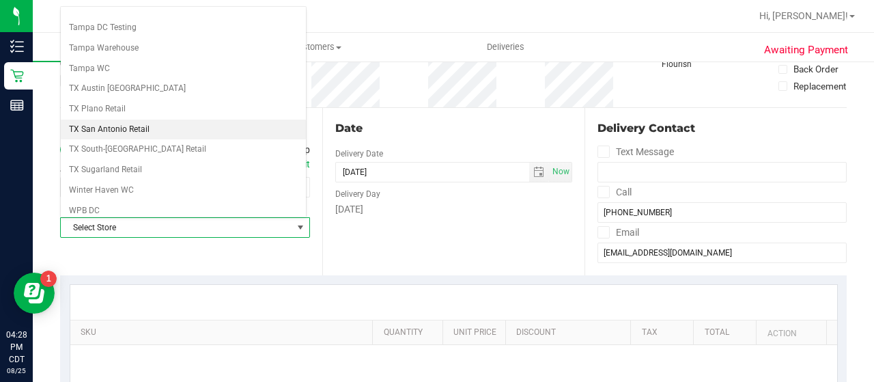
click at [94, 120] on li "TX San Antonio Retail" at bounding box center [183, 130] width 245 height 20
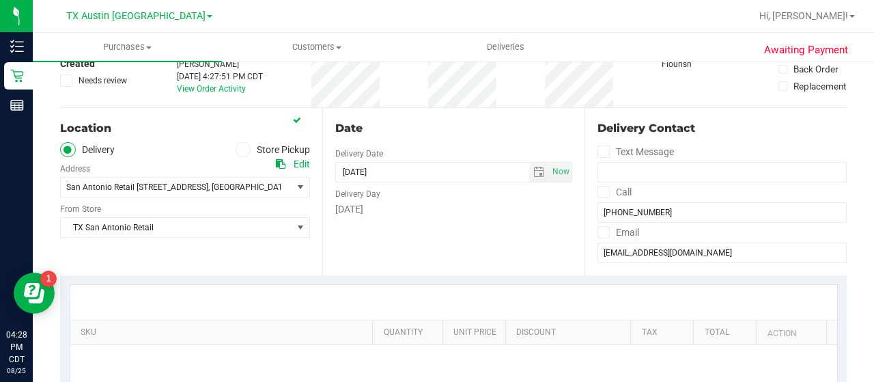
click at [356, 247] on div "Date Delivery Date [DATE] Now [DATE] 04:27 PM Now Delivery Day [DATE]" at bounding box center [453, 191] width 262 height 167
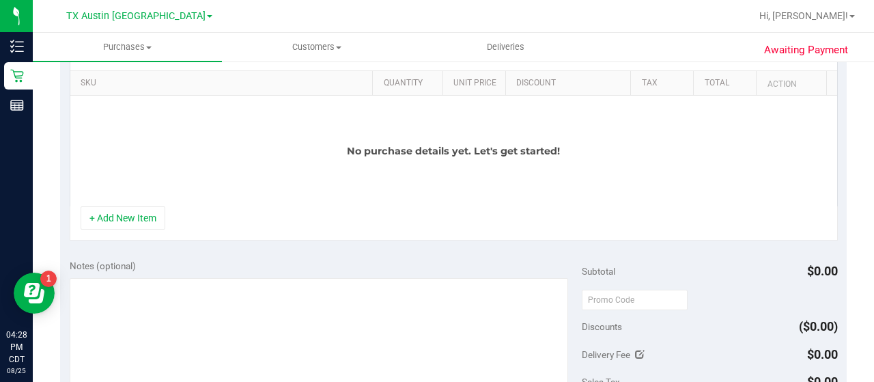
scroll to position [359, 0]
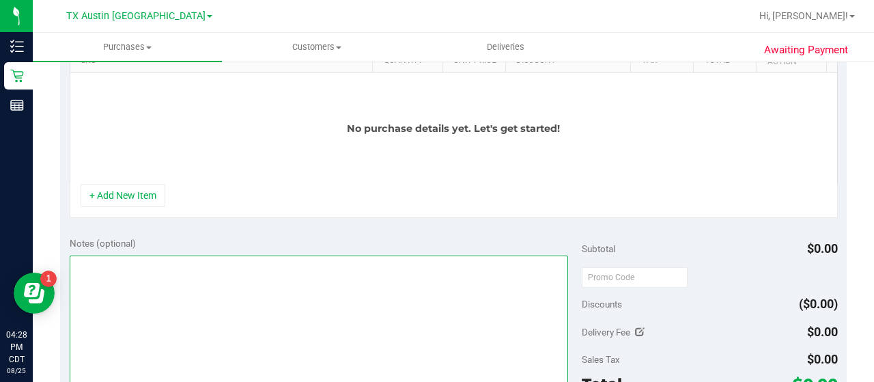
click at [234, 278] on textarea at bounding box center [319, 321] width 499 height 131
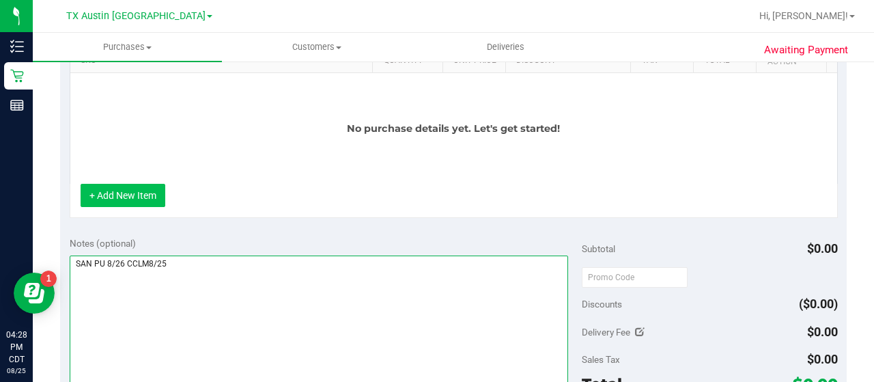
type textarea "SAN PU 8/26 CCLM8/25"
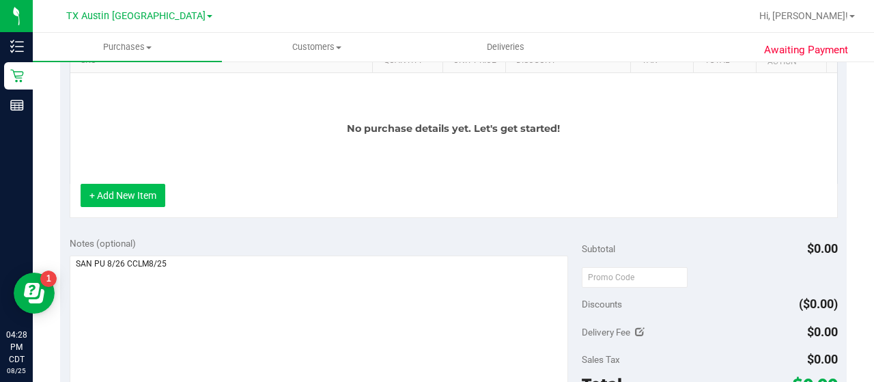
click at [132, 193] on button "+ Add New Item" at bounding box center [123, 195] width 85 height 23
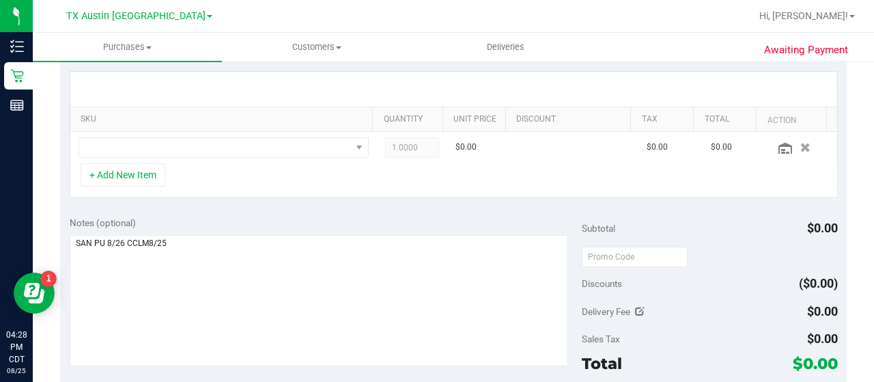
scroll to position [295, 0]
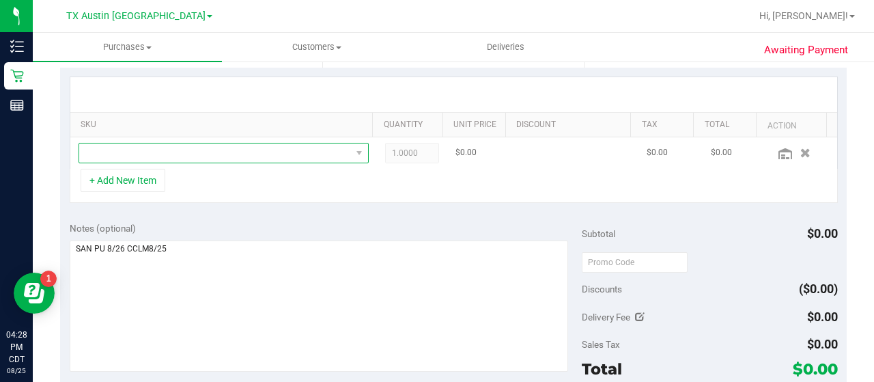
click at [275, 152] on span "NO DATA FOUND" at bounding box center [215, 152] width 272 height 19
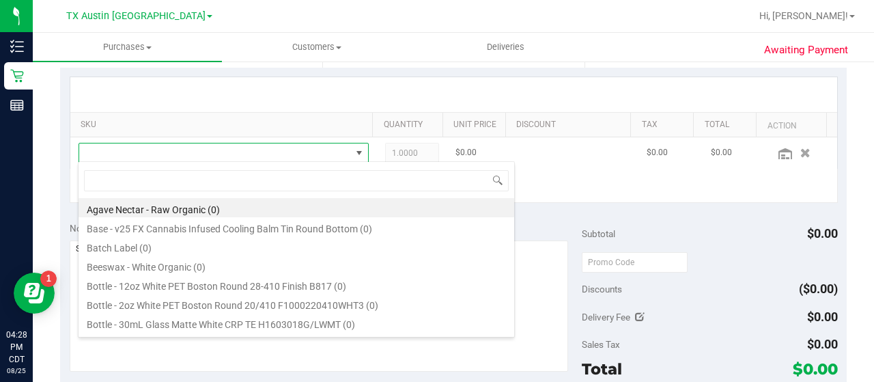
scroll to position [20, 275]
type input "[US_STATE] ora"
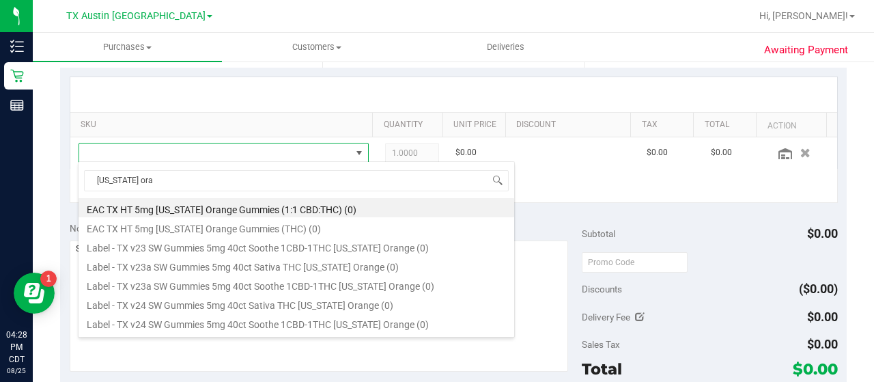
scroll to position [227, 0]
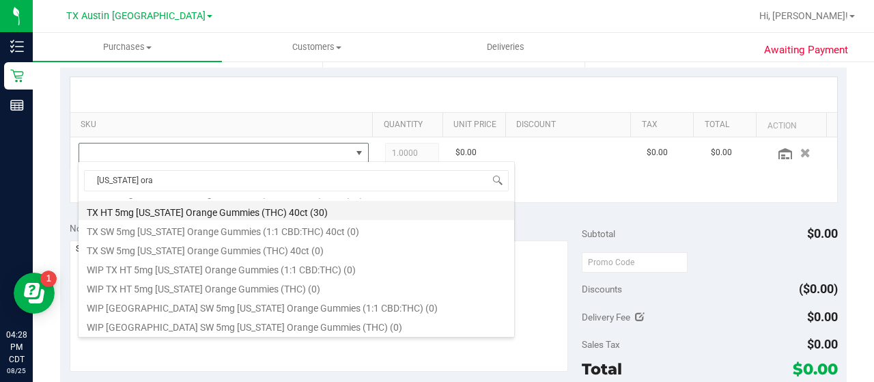
click at [334, 211] on li "TX HT 5mg [US_STATE] Orange Gummies (THC) 40ct (30)" at bounding box center [297, 210] width 436 height 19
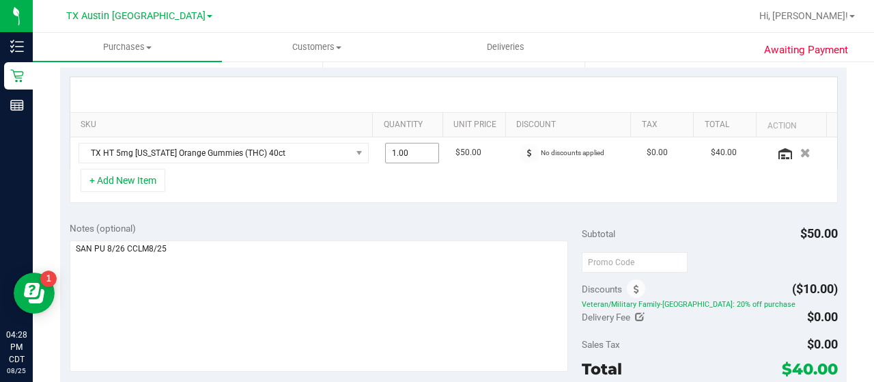
click at [397, 158] on span "1.00 1" at bounding box center [412, 153] width 55 height 20
type input "2"
type input "2.00"
click at [377, 183] on div "+ Add New Item" at bounding box center [454, 186] width 769 height 34
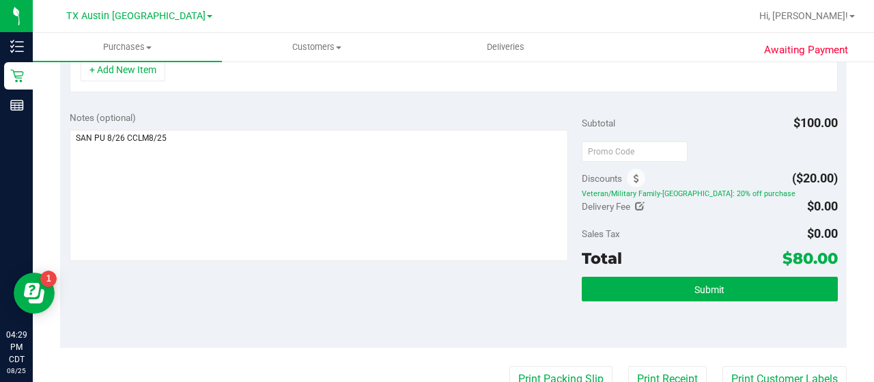
scroll to position [407, 0]
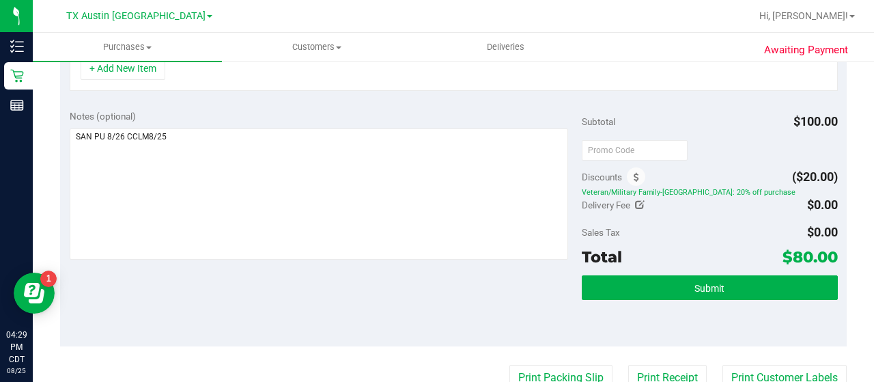
click at [667, 309] on div "Submit" at bounding box center [710, 305] width 256 height 61
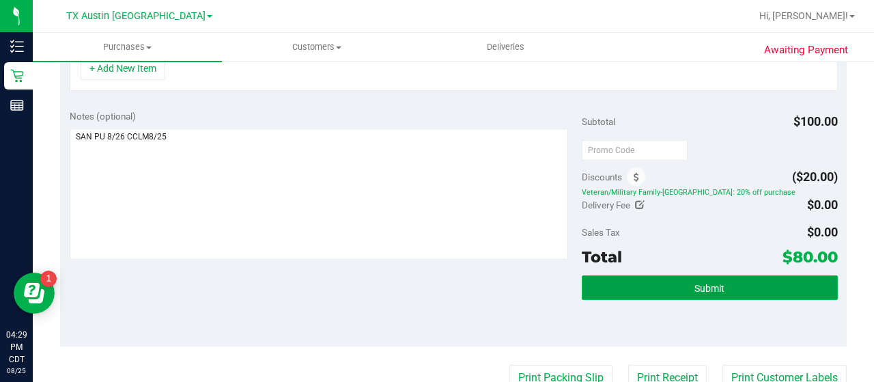
click at [695, 283] on span "Submit" at bounding box center [710, 288] width 30 height 11
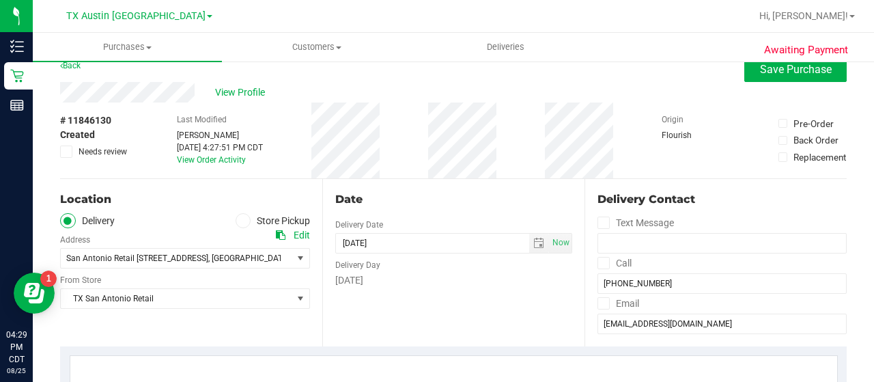
scroll to position [0, 0]
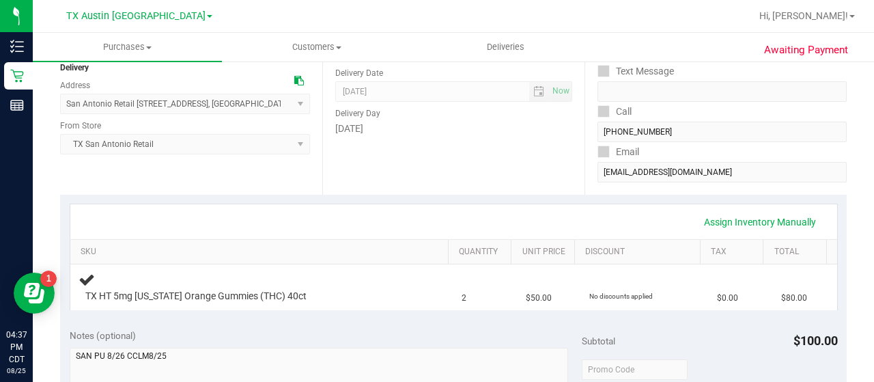
scroll to position [17, 0]
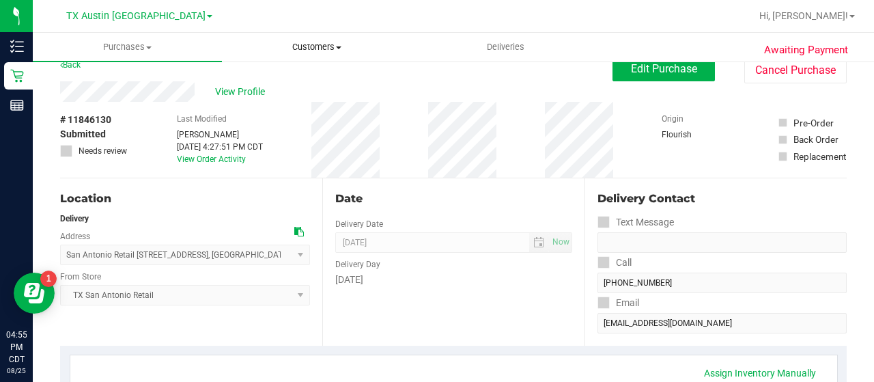
click at [307, 40] on uib-tab-heading "Customers All customers Add a new customer All physicians" at bounding box center [317, 46] width 188 height 27
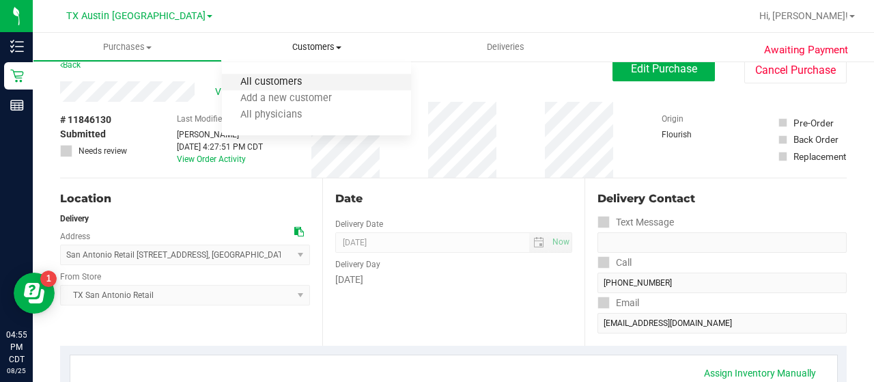
click at [292, 79] on span "All customers" at bounding box center [271, 83] width 98 height 12
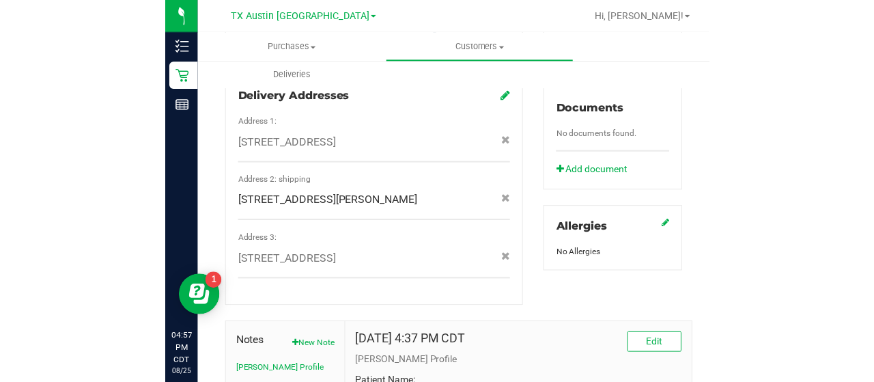
scroll to position [672, 0]
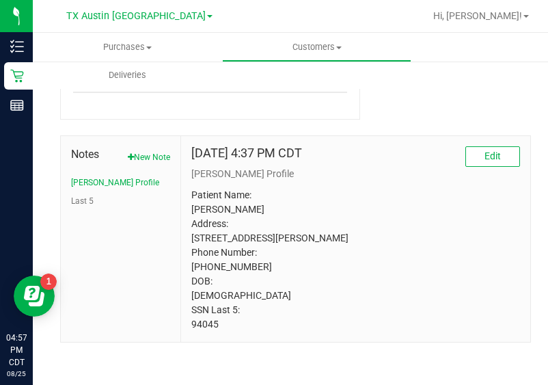
click at [200, 318] on p "Patient Name: [PERSON_NAME] Address: [STREET_ADDRESS][PERSON_NAME] Phone Number…" at bounding box center [355, 259] width 329 height 143
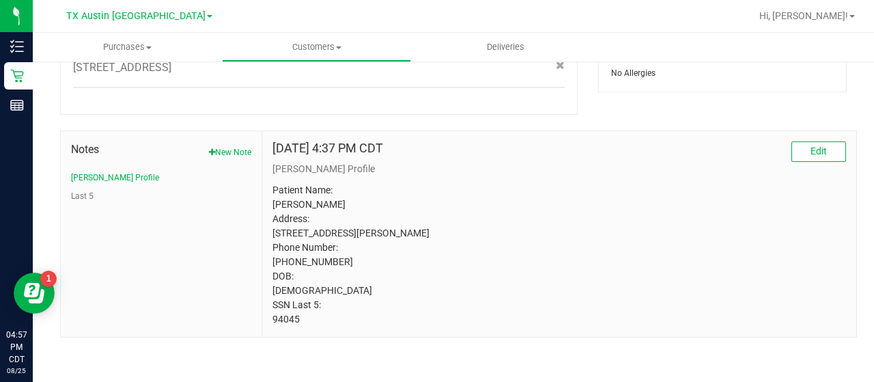
scroll to position [650, 0]
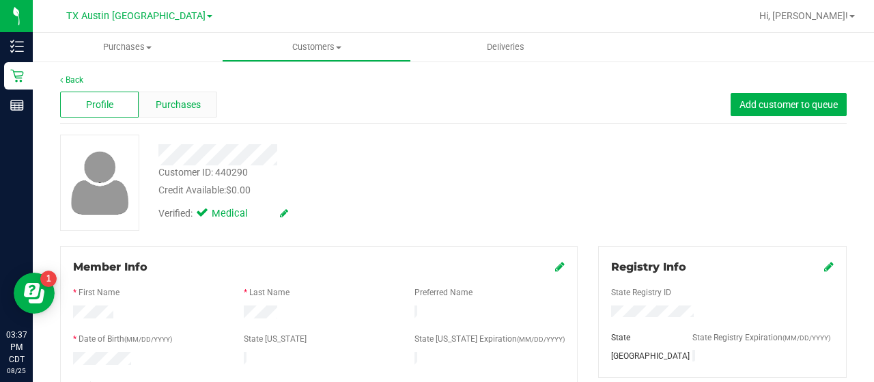
click at [157, 109] on span "Purchases" at bounding box center [178, 105] width 45 height 14
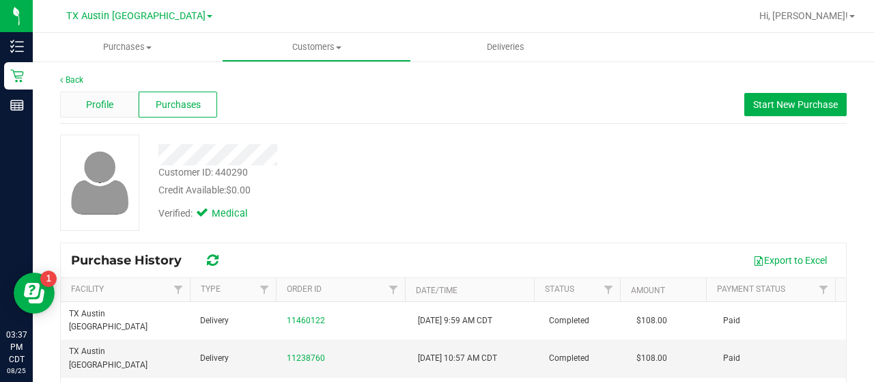
click at [124, 105] on div "Profile" at bounding box center [99, 105] width 79 height 26
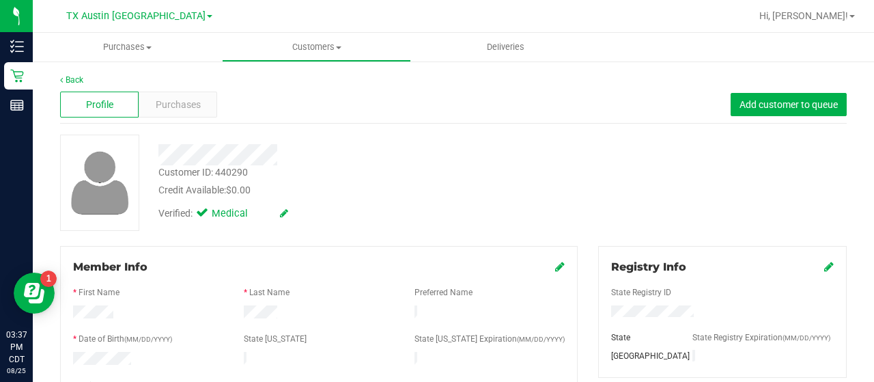
click at [389, 159] on div at bounding box center [350, 154] width 404 height 21
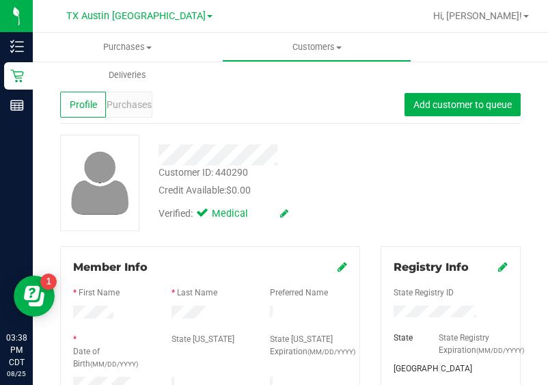
click at [410, 210] on div "Customer ID: 440290 Credit Available: $0.00 Verified: Medical" at bounding box center [290, 183] width 481 height 96
click at [406, 189] on div "Customer ID: 440290 Credit Available: $0.00 Verified: Medical" at bounding box center [290, 183] width 481 height 96
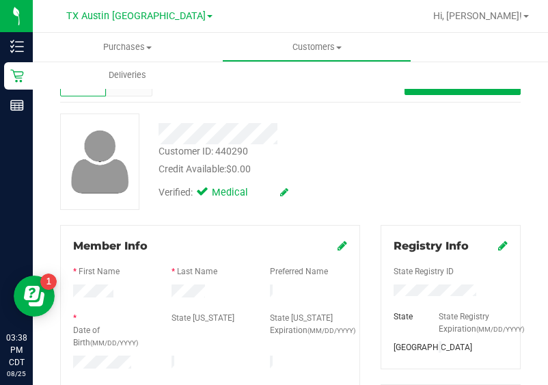
click at [209, 293] on div at bounding box center [210, 292] width 98 height 16
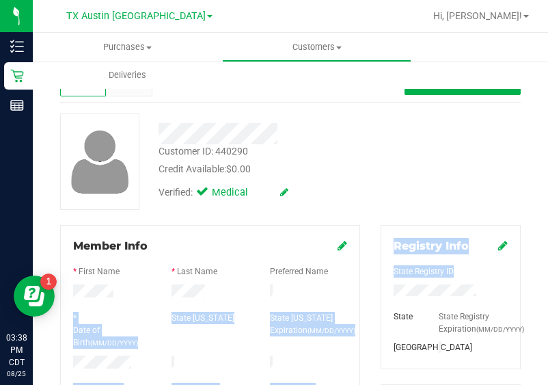
click at [548, 277] on html "Inventory Retail Reports 03:38 PM CDT 08/25/2025 08/25 TX Austin DC Hi, Lauren!…" at bounding box center [274, 192] width 548 height 385
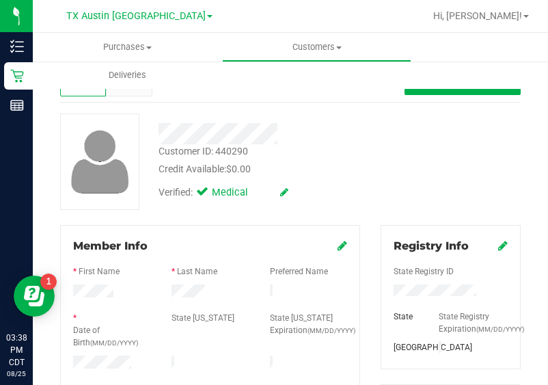
click at [260, 268] on div "Preferred Name" at bounding box center [309, 273] width 98 height 16
click at [85, 352] on div at bounding box center [210, 353] width 274 height 3
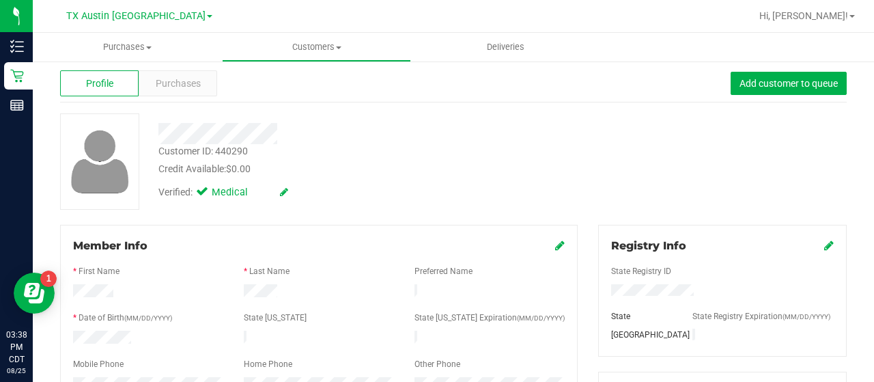
click at [451, 139] on div at bounding box center [350, 133] width 404 height 21
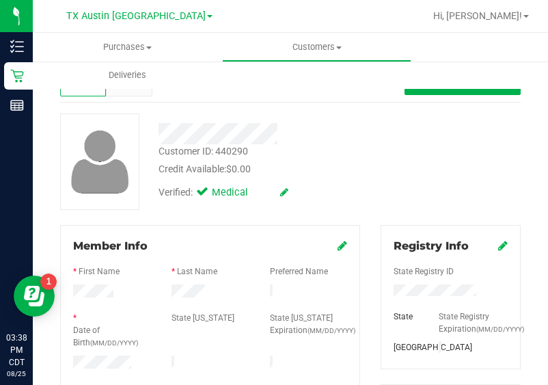
scroll to position [0, 0]
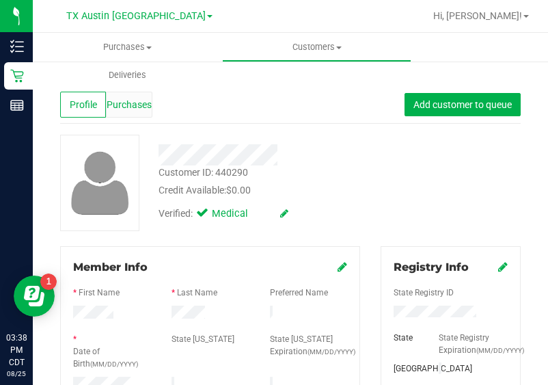
click at [126, 100] on span "Purchases" at bounding box center [129, 105] width 45 height 14
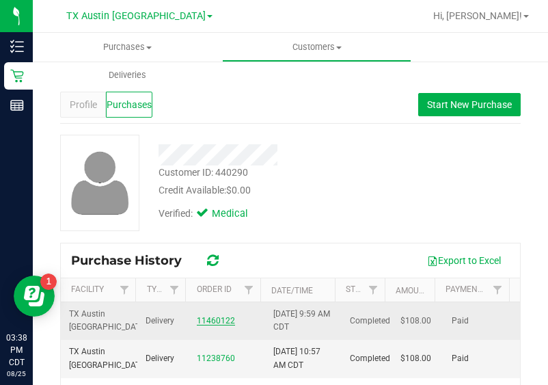
click at [208, 319] on link "11460122" at bounding box center [216, 321] width 38 height 10
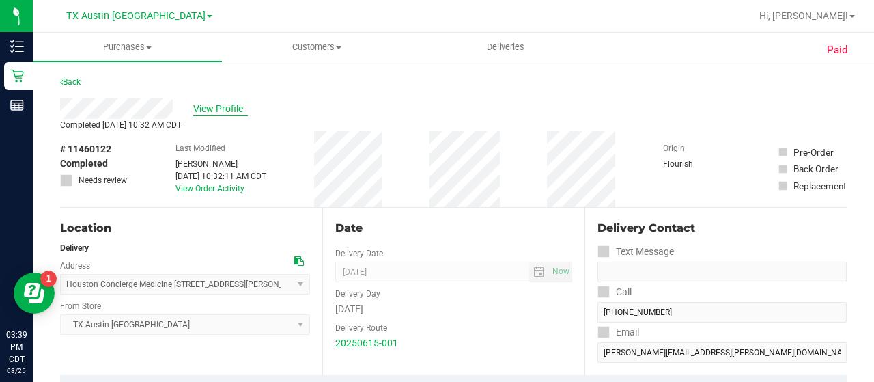
click at [234, 111] on span "View Profile" at bounding box center [220, 109] width 55 height 14
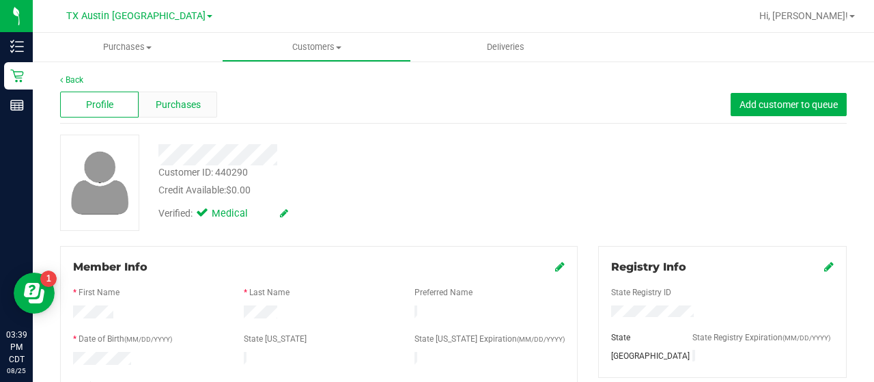
click at [200, 105] on div "Purchases" at bounding box center [178, 105] width 79 height 26
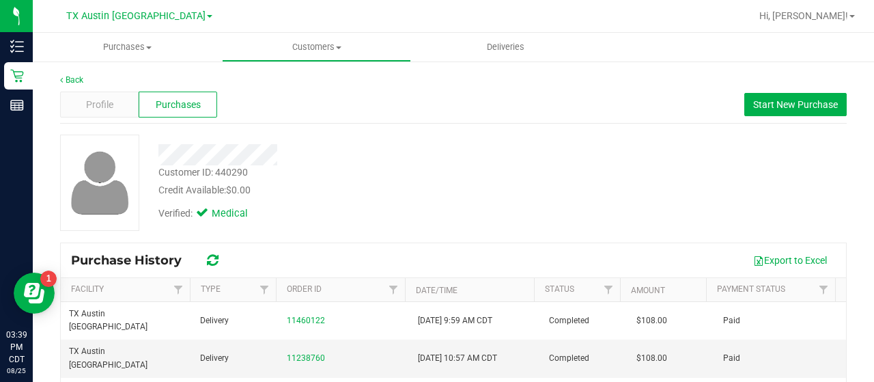
click at [421, 133] on div "Back Profile Purchases Start New Purchase Customer ID: 440290 Credit Available:…" at bounding box center [453, 325] width 787 height 502
click at [792, 118] on div "Profile Purchases Start New Purchase" at bounding box center [453, 105] width 787 height 38
click at [791, 100] on span "Start New Purchase" at bounding box center [796, 104] width 85 height 11
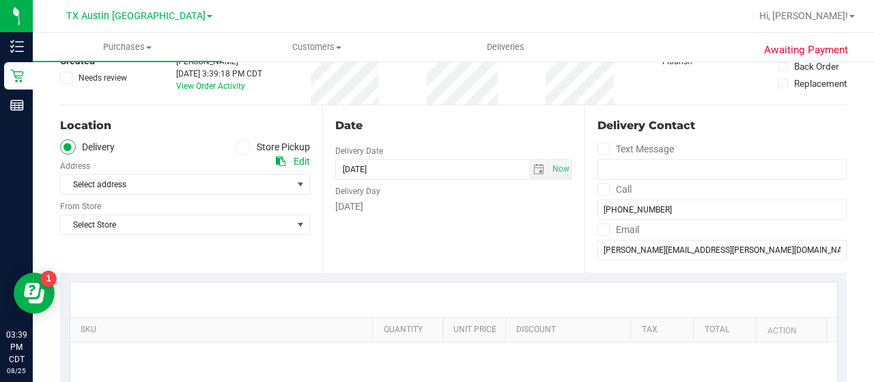
scroll to position [197, 0]
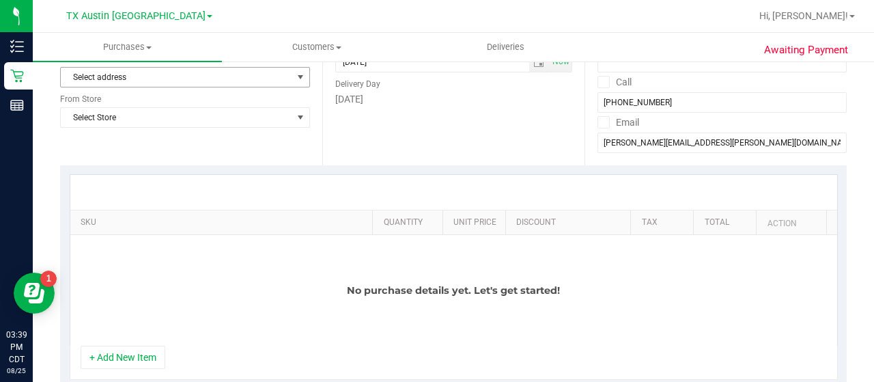
click at [208, 72] on span "Select address" at bounding box center [171, 77] width 220 height 19
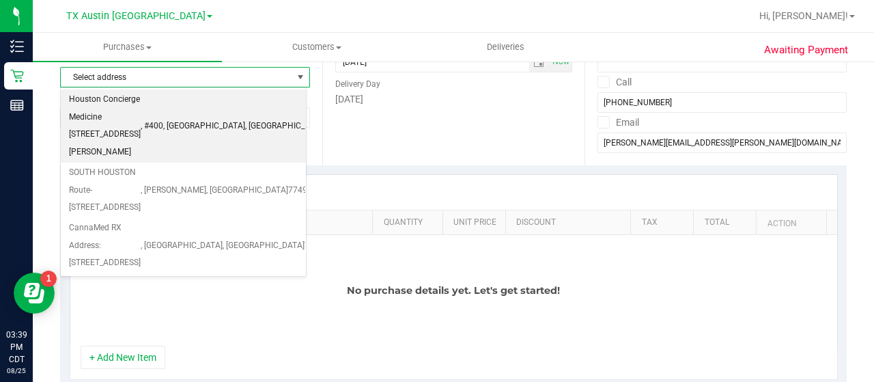
click at [163, 118] on span ", #400" at bounding box center [152, 127] width 23 height 18
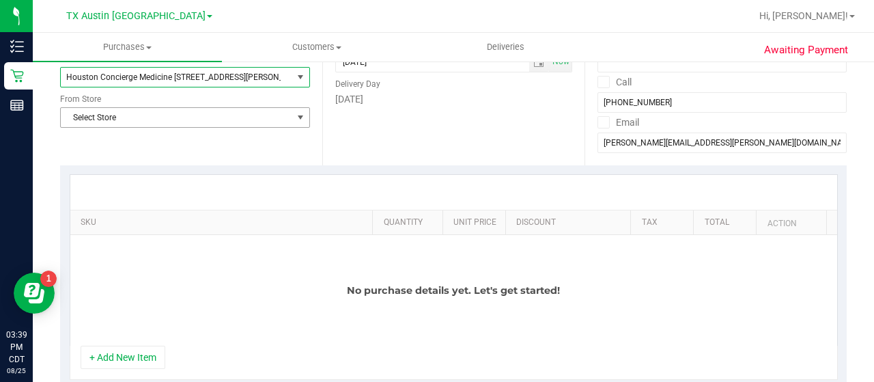
click at [206, 115] on span "Select Store" at bounding box center [177, 117] width 232 height 19
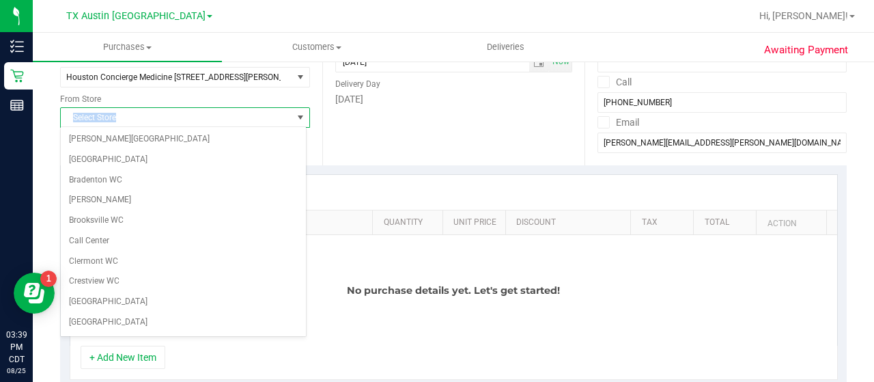
scroll to position [966, 0]
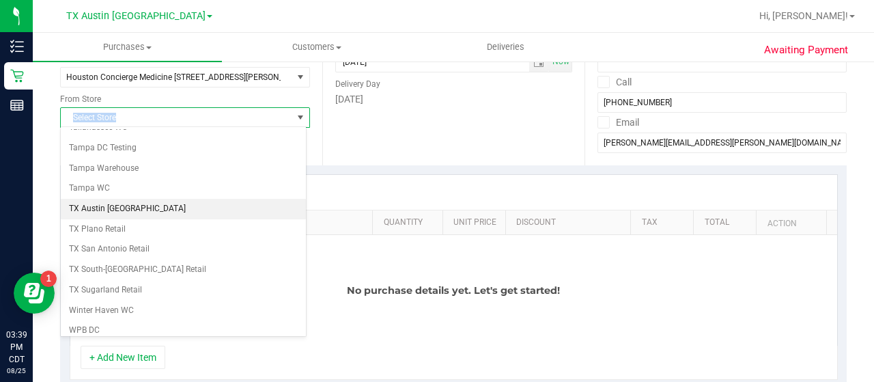
click at [96, 199] on li "TX Austin [GEOGRAPHIC_DATA]" at bounding box center [183, 209] width 245 height 20
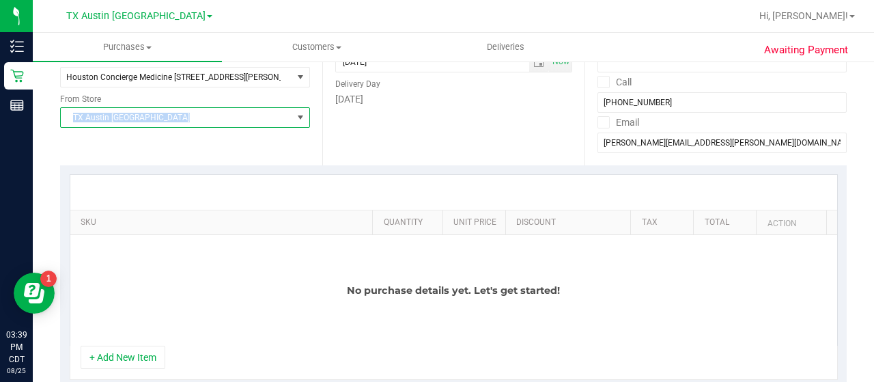
click at [105, 347] on button "+ Add New Item" at bounding box center [123, 357] width 85 height 23
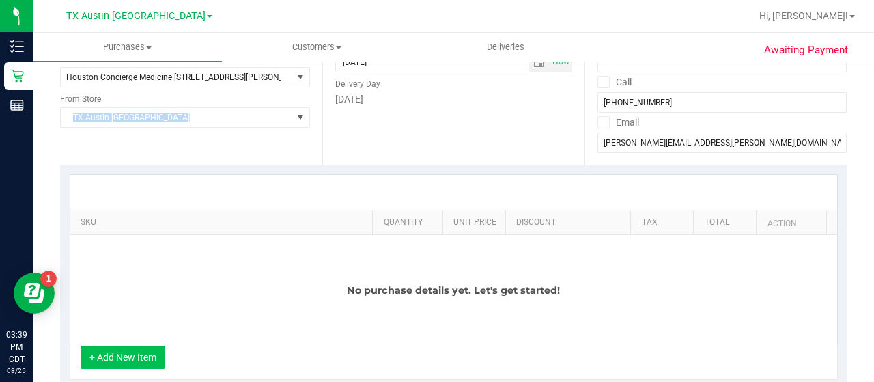
click at [130, 357] on button "+ Add New Item" at bounding box center [123, 357] width 85 height 23
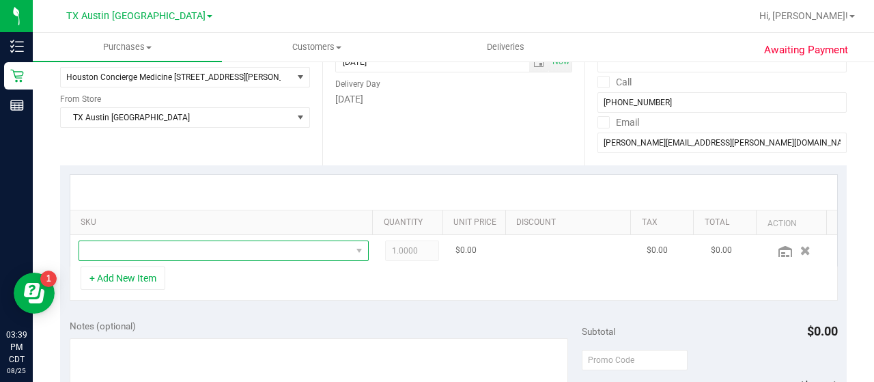
click at [221, 241] on span "NO DATA FOUND" at bounding box center [215, 250] width 272 height 19
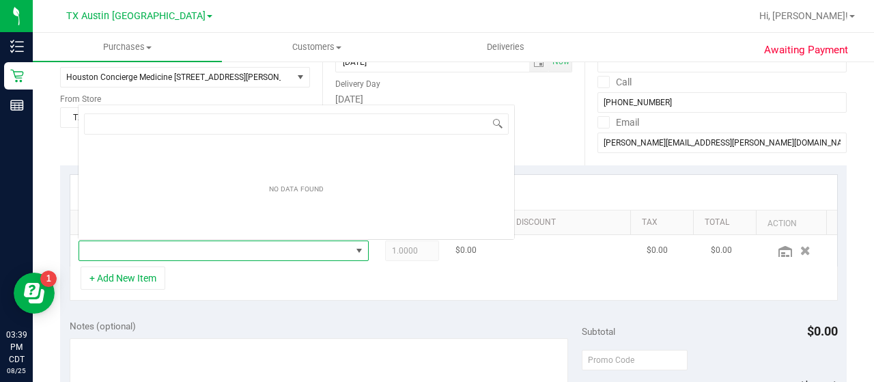
scroll to position [20, 275]
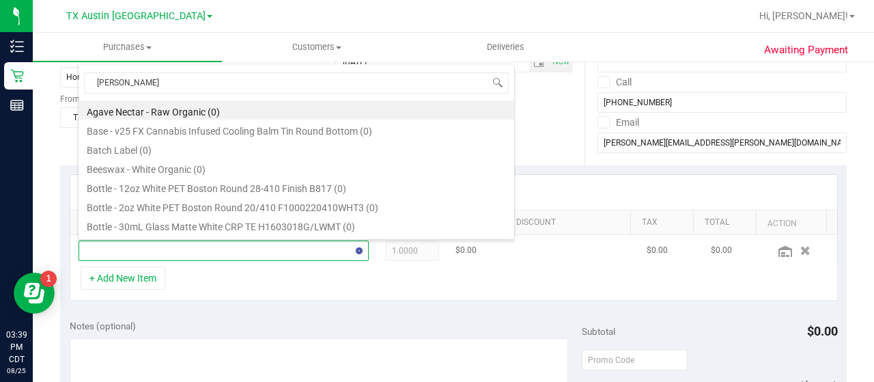
type input "tranq"
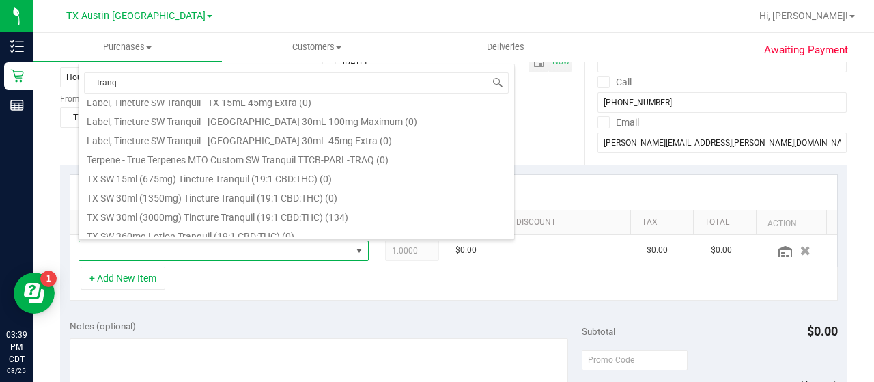
scroll to position [189, 0]
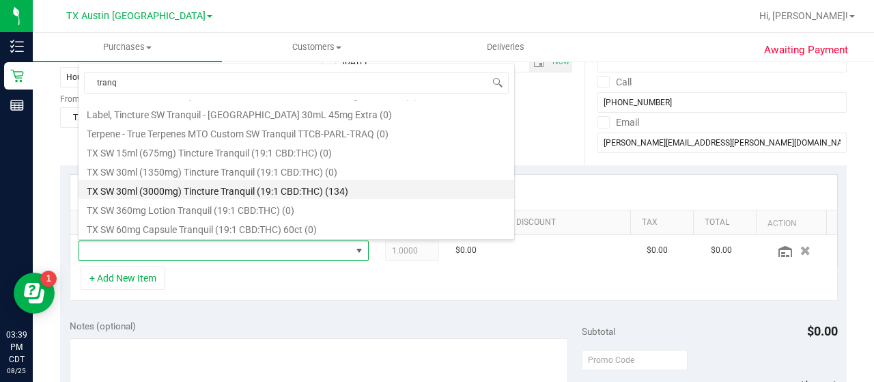
click at [378, 193] on li "TX SW 30ml (3000mg) Tincture Tranquil (19:1 CBD:THC) (134)" at bounding box center [297, 189] width 436 height 19
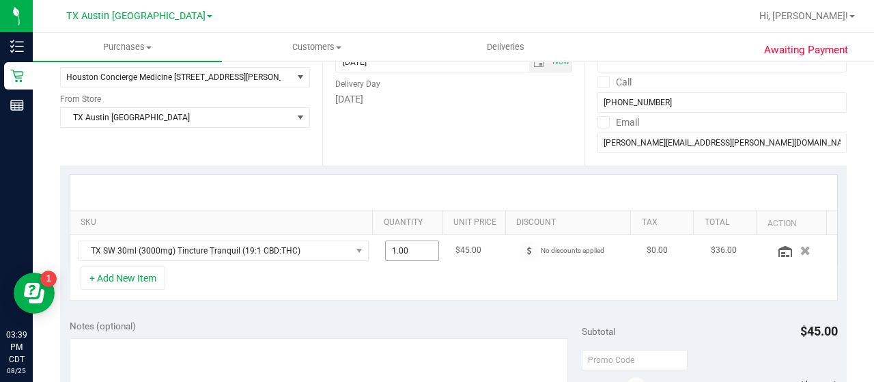
click at [385, 246] on span "1.00 1" at bounding box center [412, 250] width 55 height 20
click at [447, 254] on td "$45.00" at bounding box center [479, 250] width 64 height 31
click at [413, 251] on span "1.00 1" at bounding box center [412, 250] width 55 height 20
type input "2"
type input "2.00"
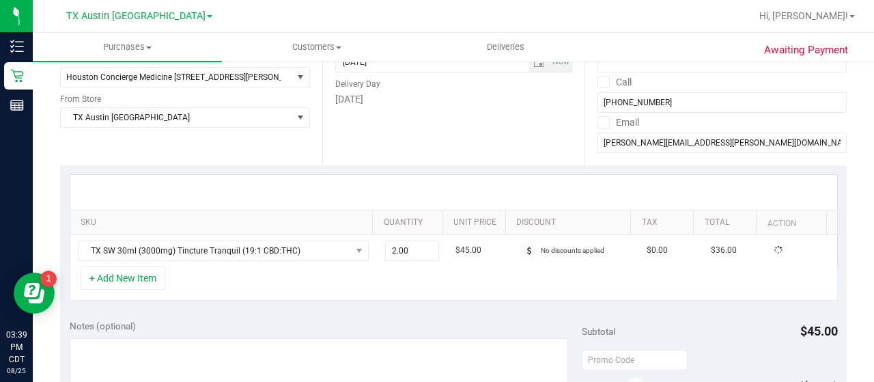
click at [414, 279] on div "+ Add New Item" at bounding box center [454, 283] width 769 height 34
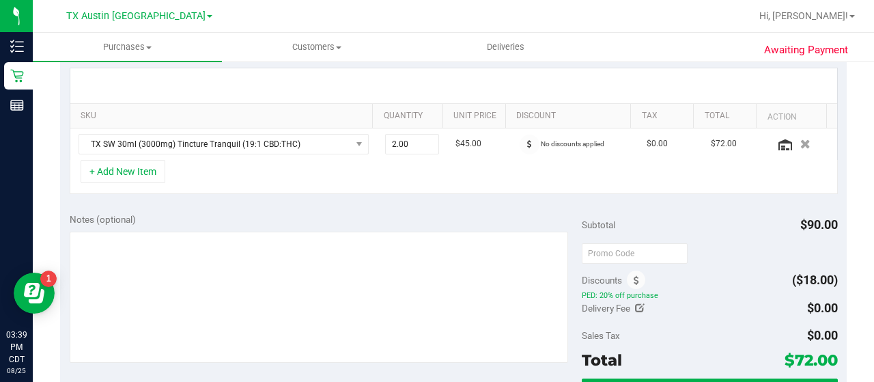
scroll to position [0, 0]
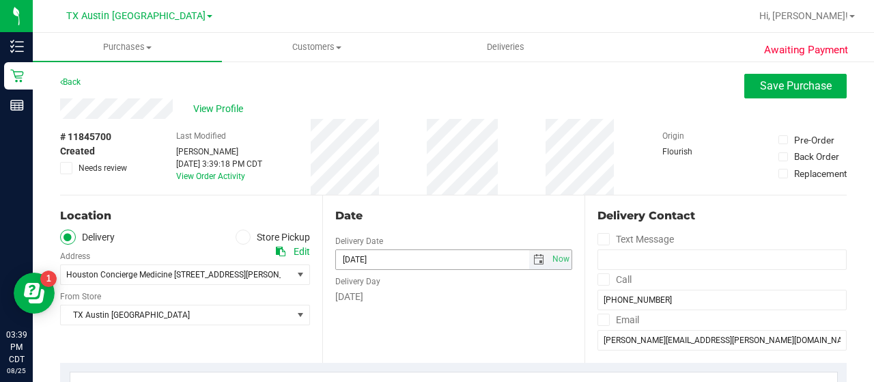
click at [534, 256] on span "select" at bounding box center [539, 259] width 11 height 11
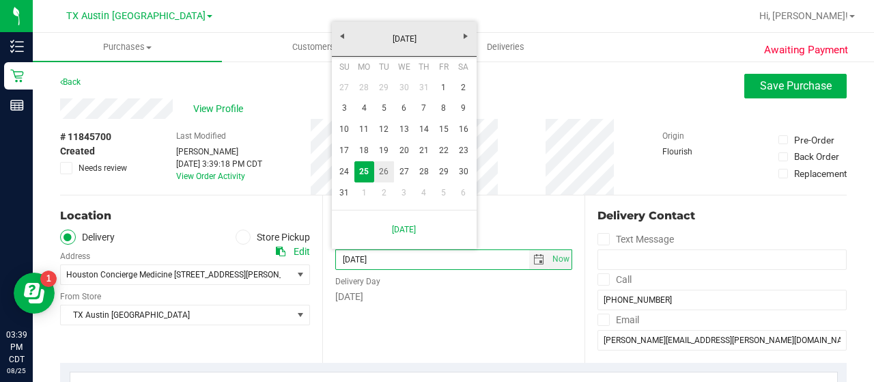
click at [379, 170] on link "26" at bounding box center [384, 171] width 20 height 21
type input "[DATE]"
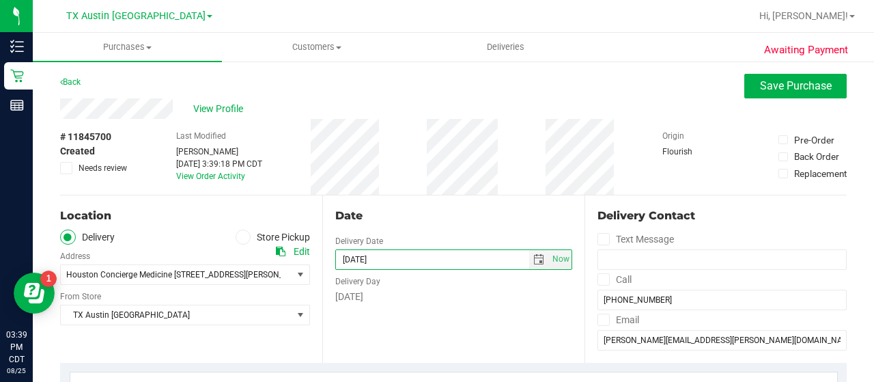
click at [272, 327] on div "Location Delivery Store Pickup Address Edit Houston Concierge Medicine 9432 Kat…" at bounding box center [191, 278] width 262 height 167
click at [431, 319] on div "Date Delivery Date 08/26/2025 Now 08/26/2025 08:00 AM Now Delivery Day Tuesday" at bounding box center [453, 278] width 262 height 167
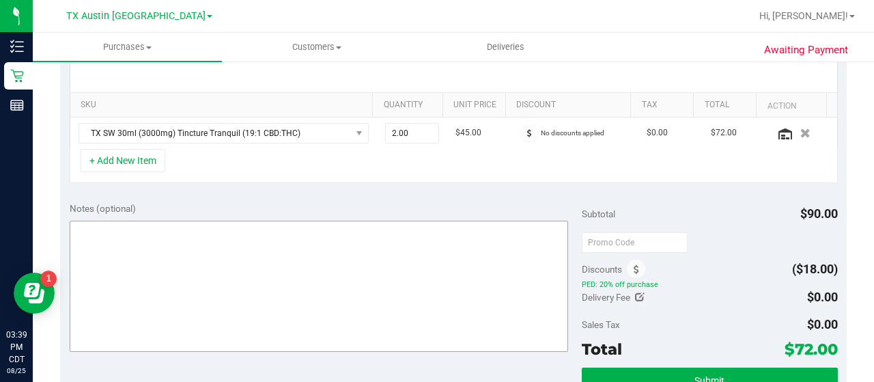
scroll to position [318, 0]
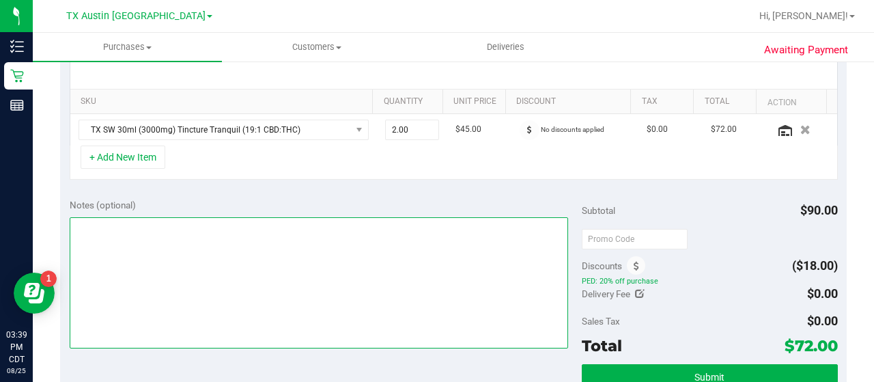
click at [303, 301] on textarea at bounding box center [319, 282] width 499 height 131
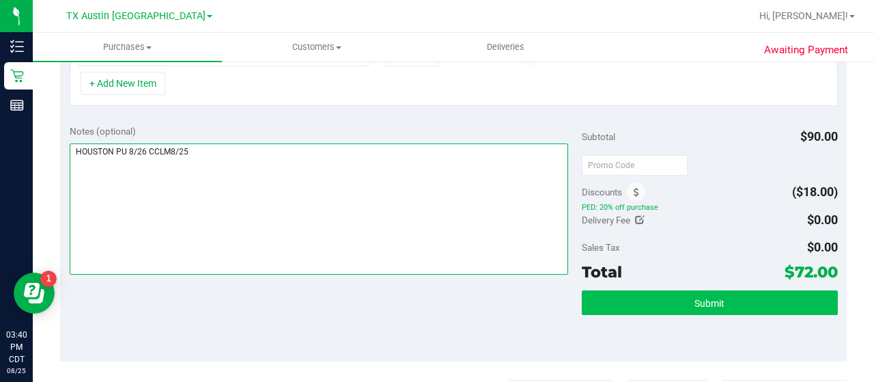
type textarea "HOUSTON PU 8/26 CCLM8/25"
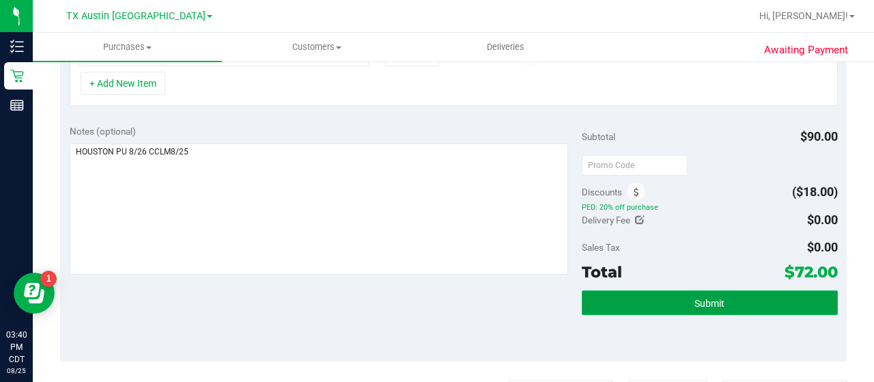
click at [671, 297] on button "Submit" at bounding box center [710, 302] width 256 height 25
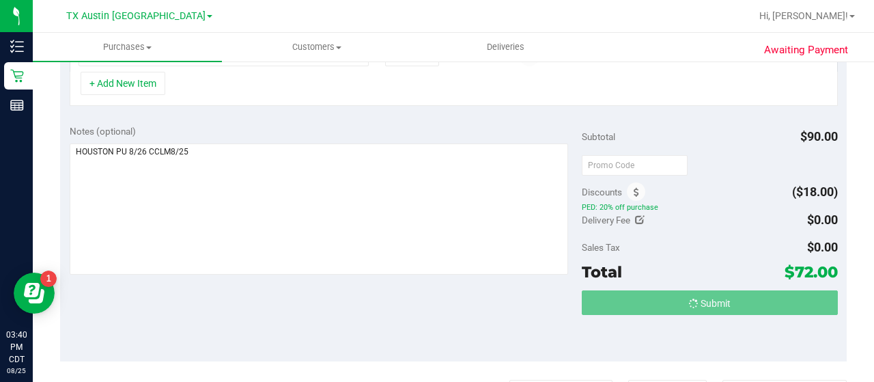
scroll to position [394, 0]
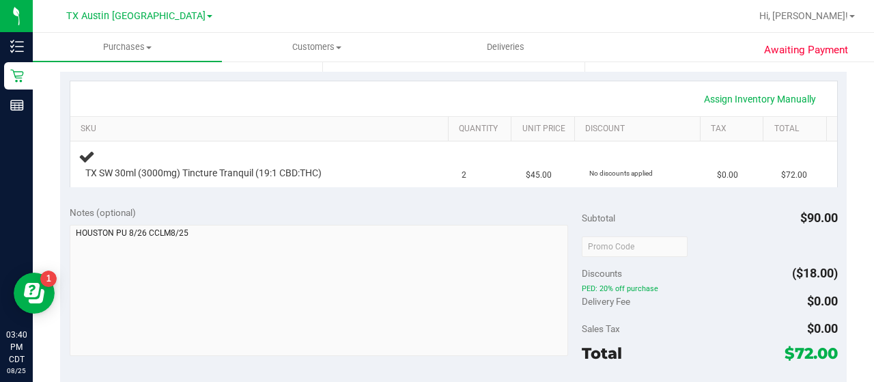
scroll to position [298, 0]
